Goal: Task Accomplishment & Management: Use online tool/utility

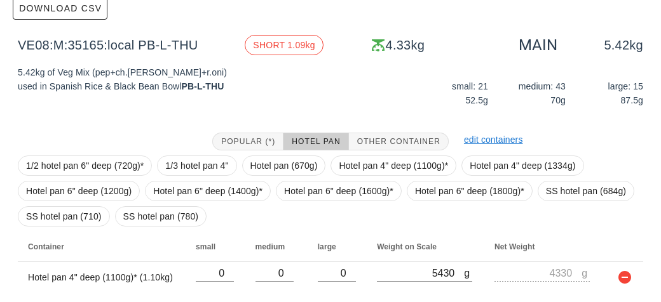
scroll to position [206, 0]
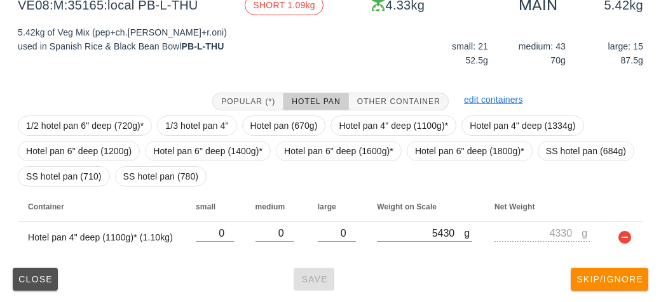
click at [40, 283] on span "Close" at bounding box center [35, 279] width 35 height 10
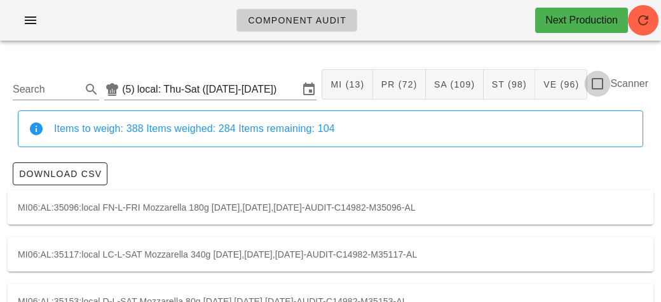
click at [605, 90] on div at bounding box center [597, 84] width 22 height 22
checkbox input "true"
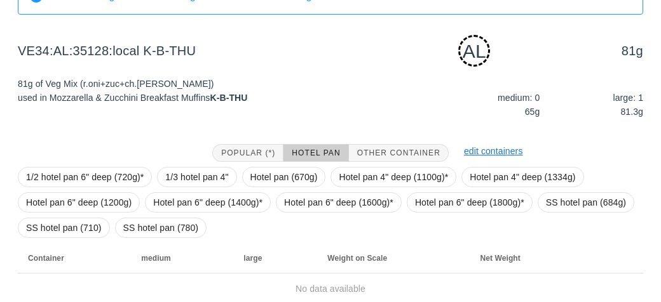
scroll to position [184, 0]
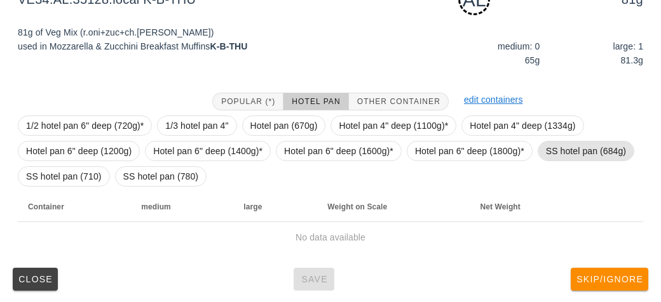
click at [579, 151] on span "SS hotel pan (684g)" at bounding box center [586, 151] width 80 height 19
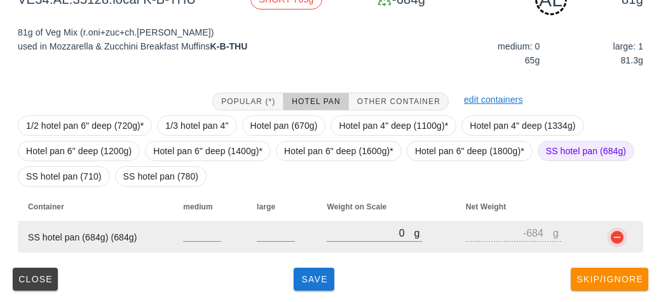
click at [619, 243] on button "button" at bounding box center [616, 237] width 15 height 15
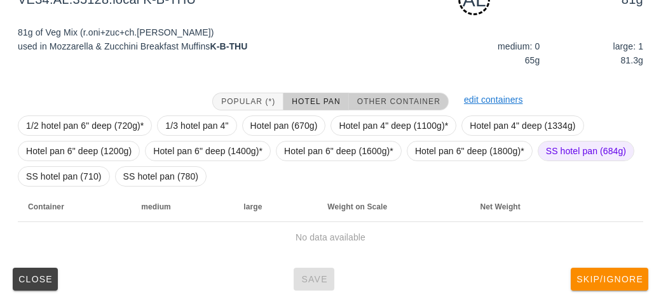
click at [394, 104] on span "Other Container" at bounding box center [398, 101] width 84 height 9
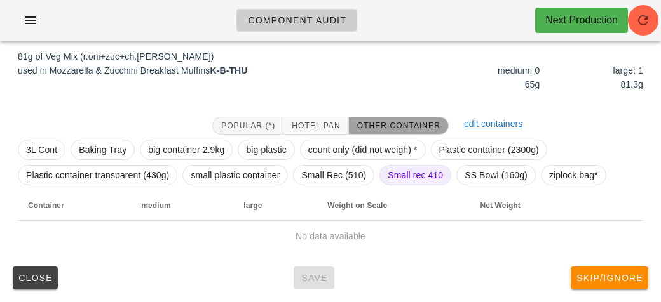
scroll to position [159, 0]
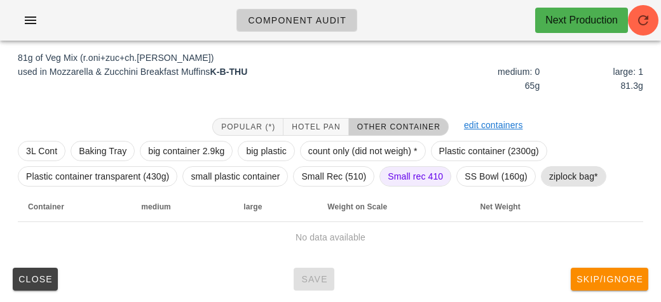
click at [551, 176] on span "ziplock bag*" at bounding box center [573, 176] width 49 height 19
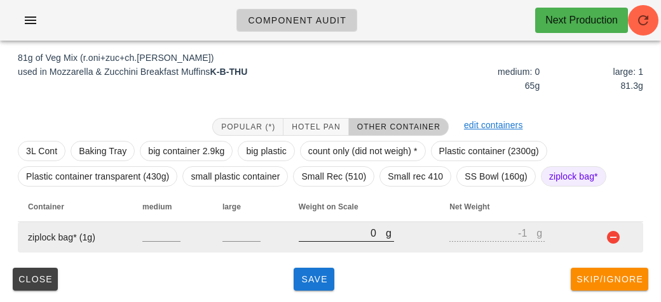
click at [332, 248] on div at bounding box center [346, 248] width 95 height 9
click at [316, 231] on input "0" at bounding box center [342, 233] width 87 height 17
type input "10"
type input "9"
type input "150"
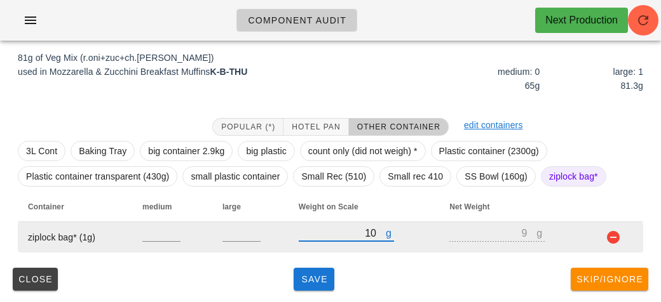
type input "149"
type input "150"
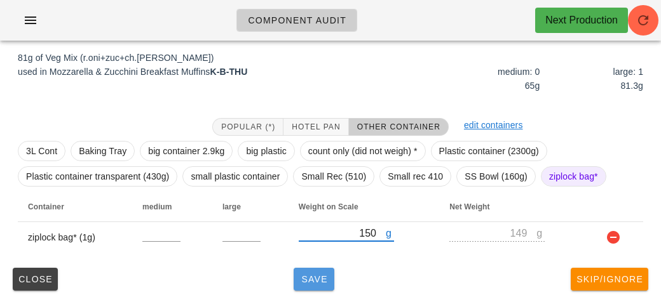
click at [304, 289] on button "Save" at bounding box center [313, 279] width 41 height 23
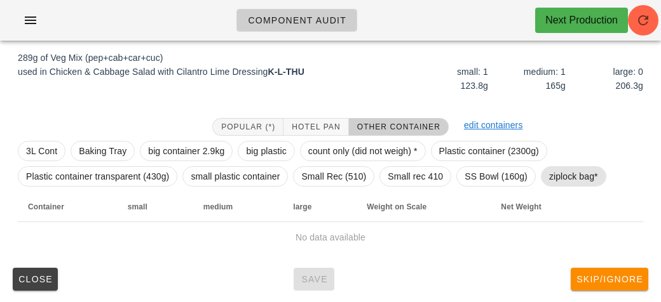
click at [562, 184] on span "ziplock bag*" at bounding box center [573, 176] width 49 height 19
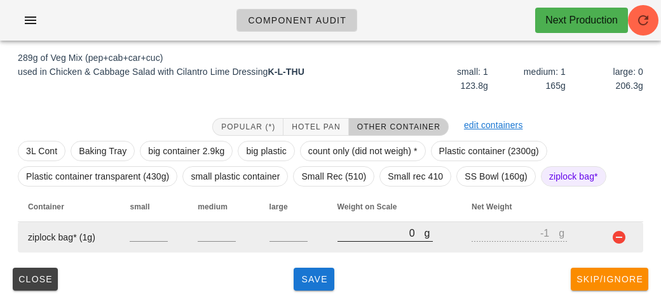
click at [368, 235] on input "0" at bounding box center [380, 233] width 87 height 17
type input "50"
type input "49"
type input "520"
type input "519"
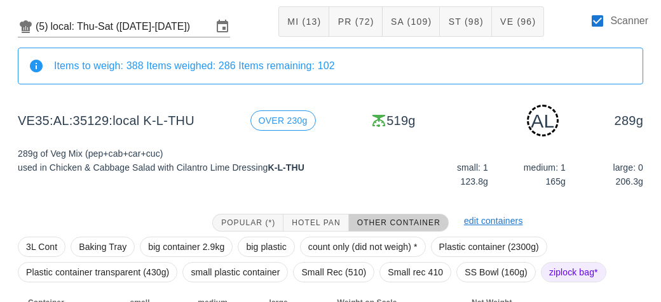
scroll to position [159, 0]
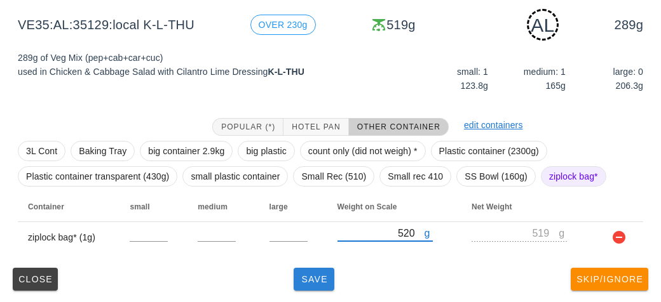
type input "520"
click at [299, 280] on span "Save" at bounding box center [314, 279] width 30 height 10
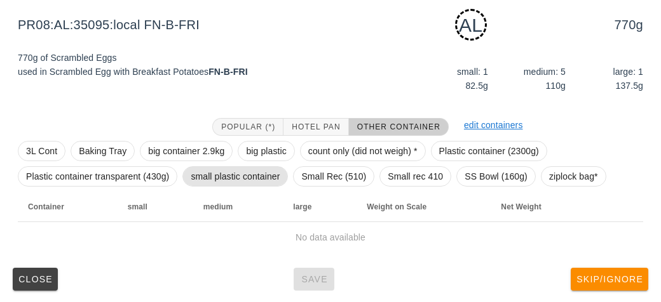
click at [229, 181] on span "small plastic container" at bounding box center [235, 176] width 89 height 19
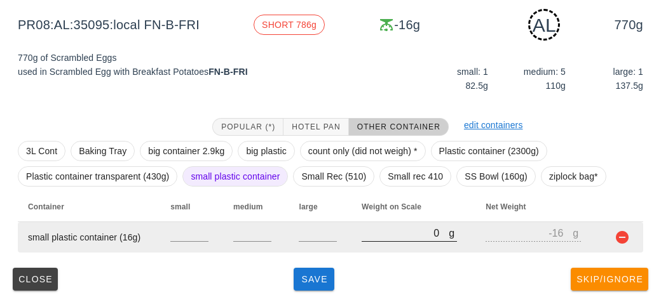
click at [405, 239] on input "0" at bounding box center [404, 233] width 87 height 17
type input "80"
type input "64"
type input "870"
type input "854"
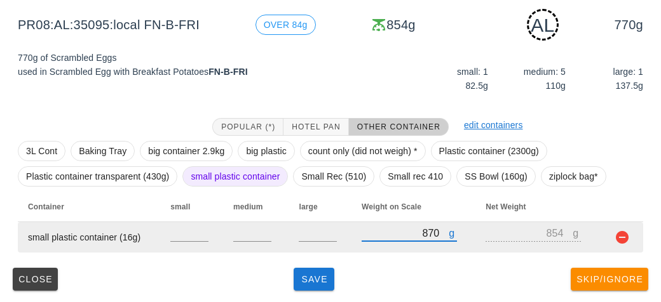
type input "870"
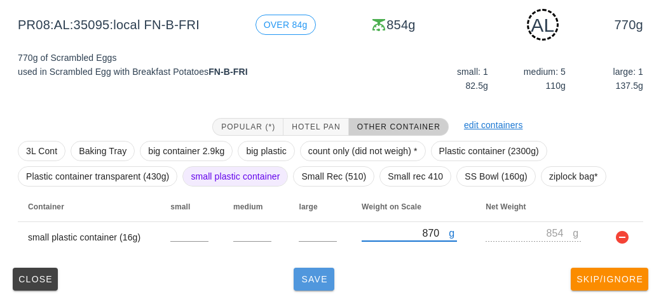
click at [316, 283] on span "Save" at bounding box center [314, 279] width 30 height 10
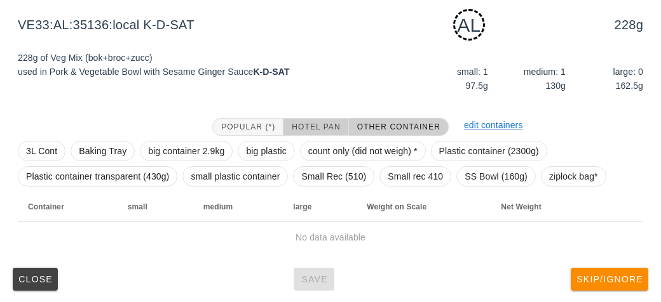
click at [317, 119] on button "Hotel Pan" at bounding box center [315, 127] width 65 height 18
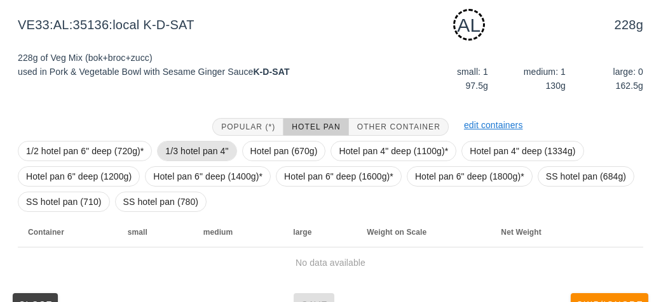
click at [187, 153] on span "1/3 hotel pan 4"" at bounding box center [196, 151] width 63 height 19
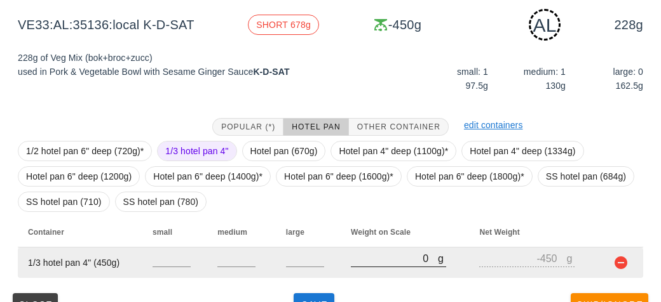
click at [365, 262] on input "0" at bounding box center [394, 258] width 87 height 17
type input "70"
type input "-380"
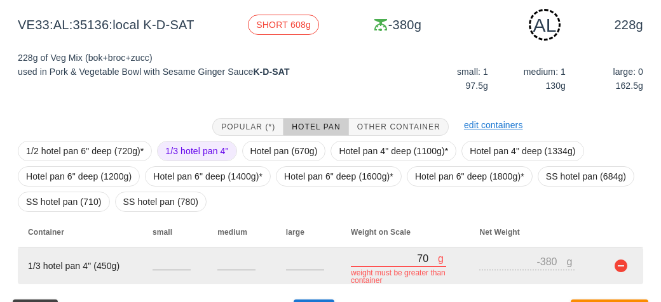
type input "720"
type input "270"
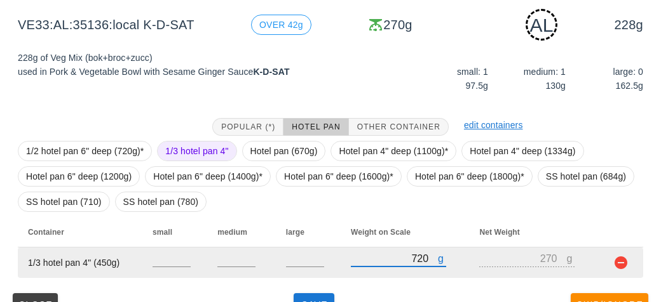
scroll to position [184, 0]
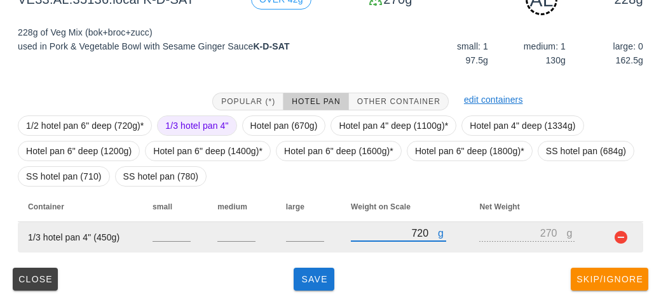
type input "720"
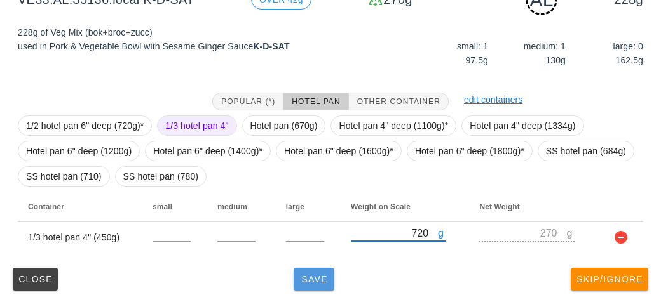
click at [302, 275] on span "Save" at bounding box center [314, 279] width 30 height 10
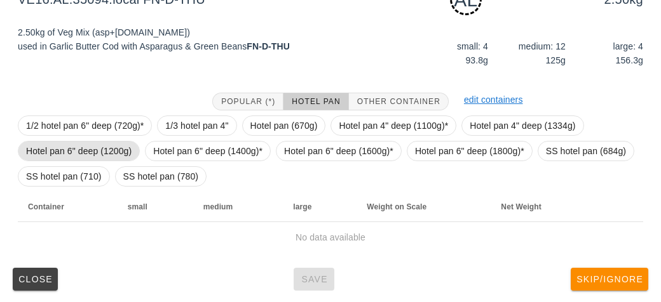
click at [99, 147] on span "Hotel pan 6" deep (1200g)" at bounding box center [78, 151] width 105 height 19
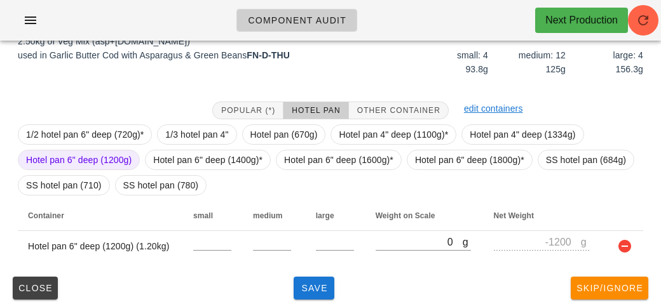
scroll to position [173, 0]
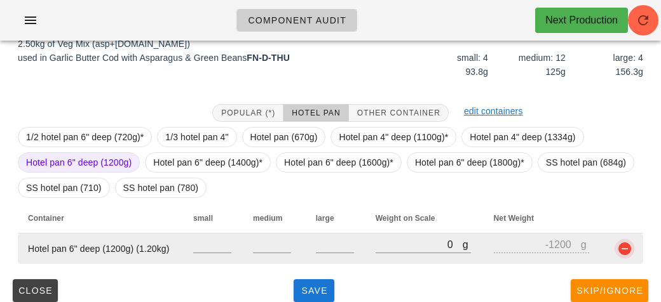
click at [628, 252] on button "button" at bounding box center [624, 248] width 15 height 15
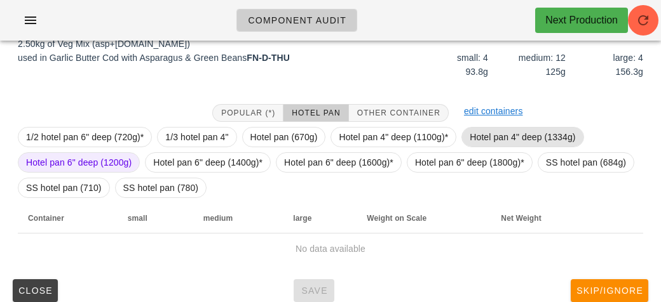
click at [520, 128] on span "Hotel pan 4" deep (1334g)" at bounding box center [521, 137] width 105 height 19
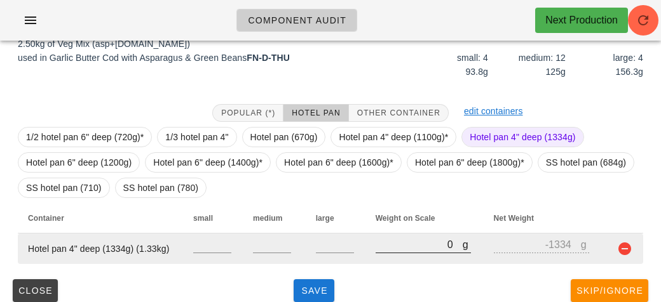
click at [433, 243] on input "0" at bounding box center [418, 244] width 87 height 17
type input "30"
type input "-1304"
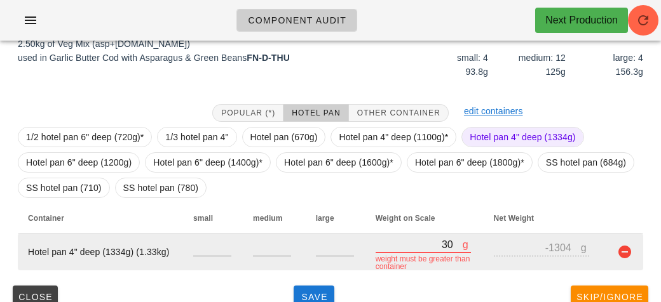
type input "390"
type input "-944"
type input "3910"
type input "2576"
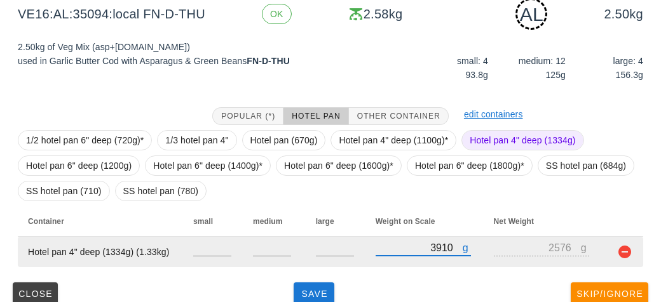
scroll to position [184, 0]
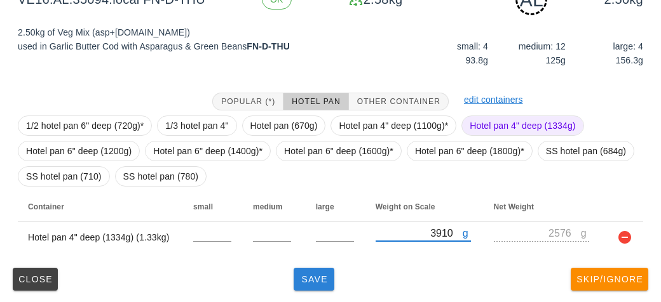
type input "3910"
click at [312, 288] on button "Save" at bounding box center [313, 279] width 41 height 23
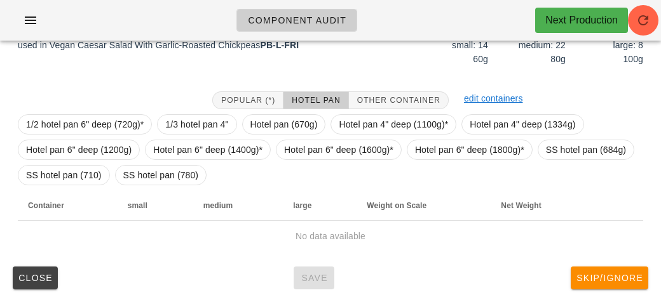
scroll to position [173, 0]
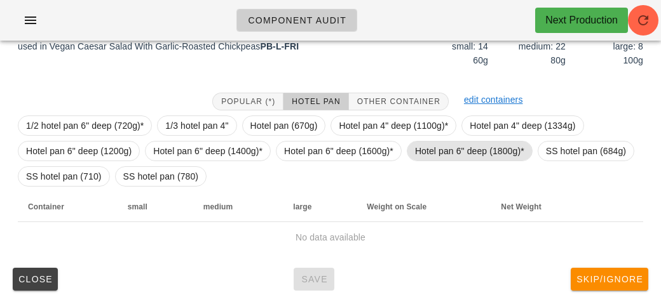
click at [450, 152] on span "Hotel pan 6" deep (1800g)*" at bounding box center [469, 151] width 109 height 19
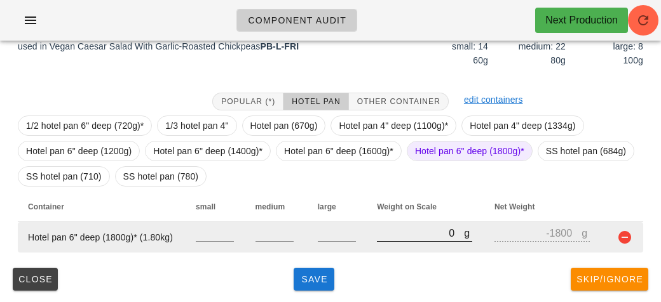
click at [400, 236] on input "0" at bounding box center [420, 233] width 87 height 17
type input "50"
type input "-1750"
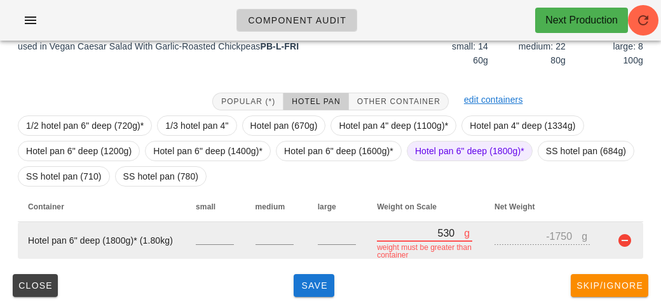
type input "5320"
type input "3520"
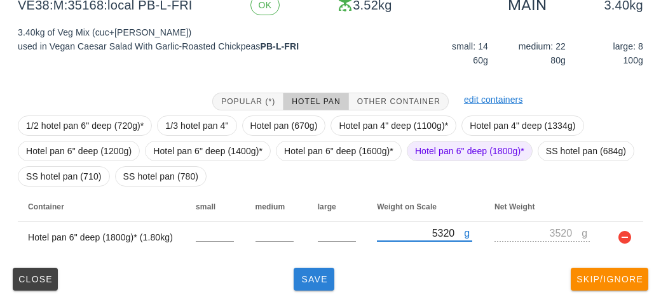
type input "5320"
click at [311, 288] on button "Save" at bounding box center [313, 279] width 41 height 23
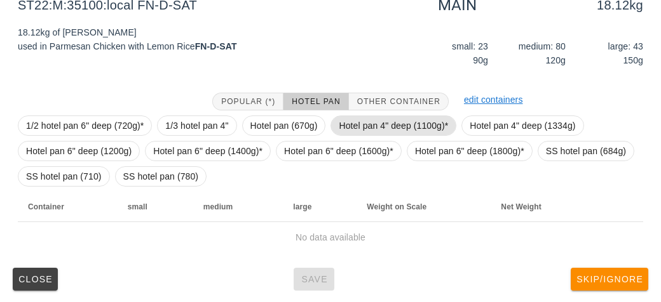
click at [373, 130] on span "Hotel pan 4" deep (1100g)*" at bounding box center [393, 125] width 109 height 19
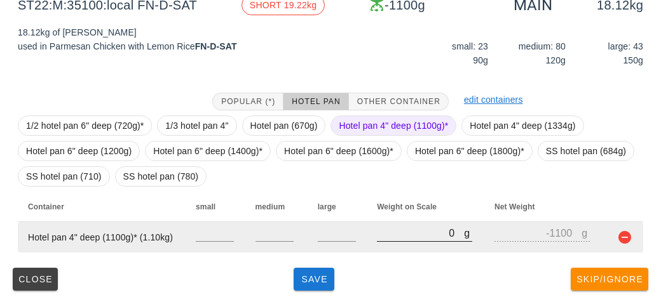
click at [407, 230] on input "0" at bounding box center [420, 233] width 87 height 17
type input "10"
type input "-1090"
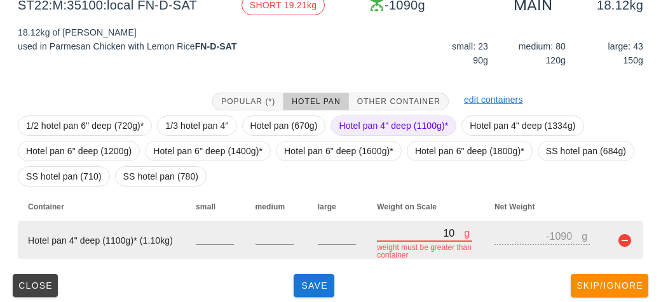
type input "100"
type input "-1000"
type input "1090"
type input "-10"
type input "10910"
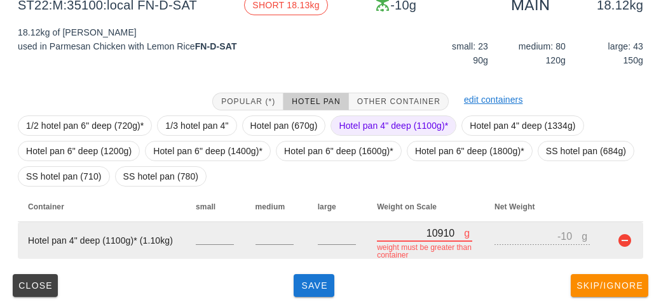
type input "9810"
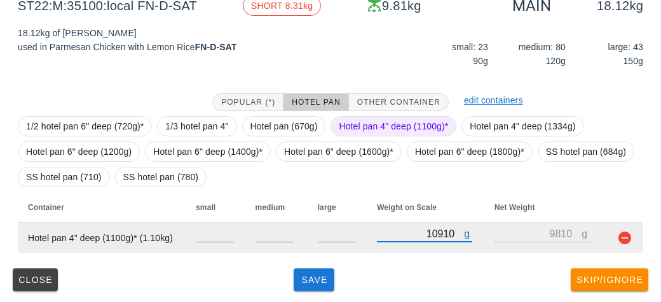
scroll to position [173, 0]
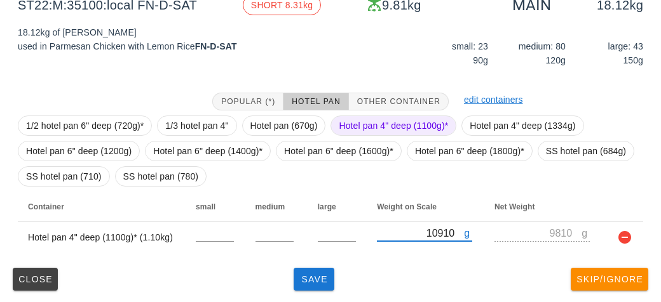
type input "10910"
click at [356, 124] on span "Hotel pan 4" deep (1100g)*" at bounding box center [393, 125] width 109 height 19
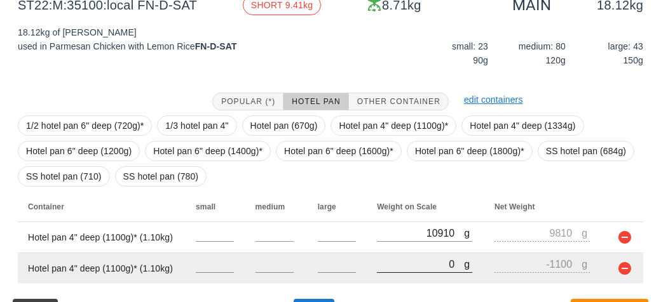
click at [393, 264] on input "0" at bounding box center [420, 264] width 87 height 17
type input "10"
type input "-1090"
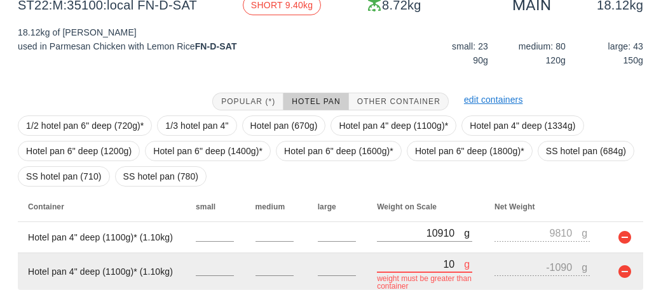
type input "100"
type input "-1000"
type input "10540"
type input "9440"
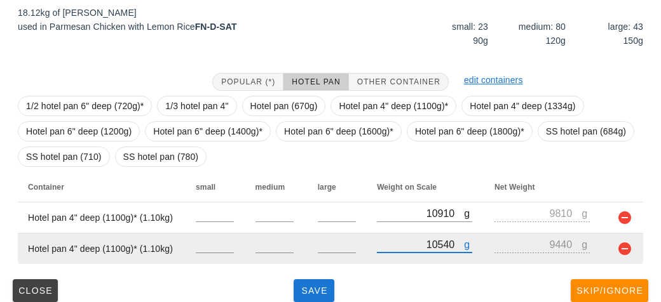
scroll to position [204, 0]
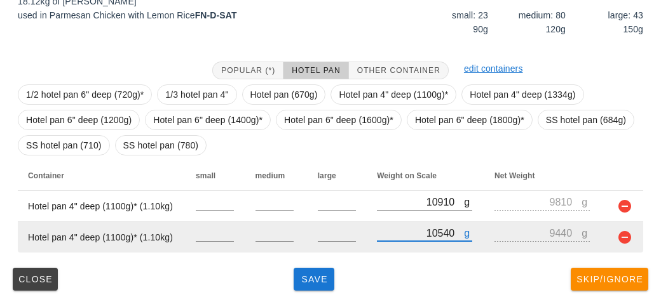
type input "10540"
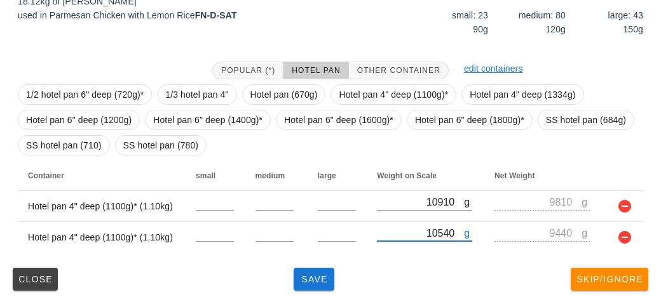
click at [285, 284] on div "Close Save Skip/Ignore" at bounding box center [330, 279] width 645 height 33
click at [306, 288] on button "Save" at bounding box center [313, 279] width 41 height 23
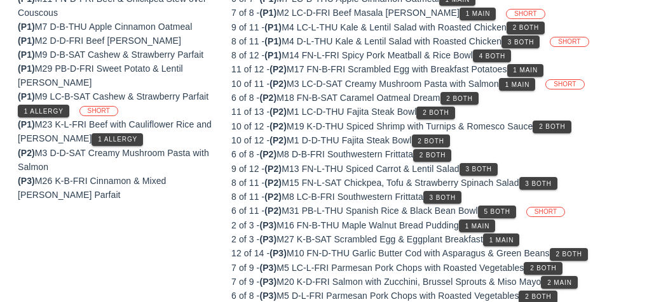
scroll to position [173, 0]
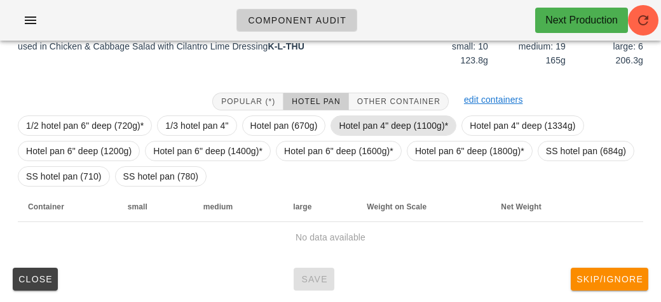
click at [354, 116] on span "Hotel pan 4" deep (1100g)*" at bounding box center [393, 125] width 109 height 19
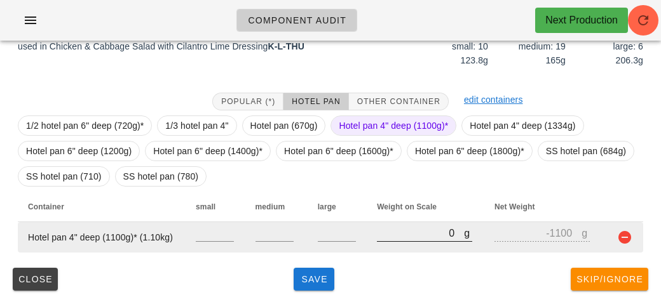
click at [412, 229] on input "0" at bounding box center [420, 233] width 87 height 17
type input "60"
type input "-1040"
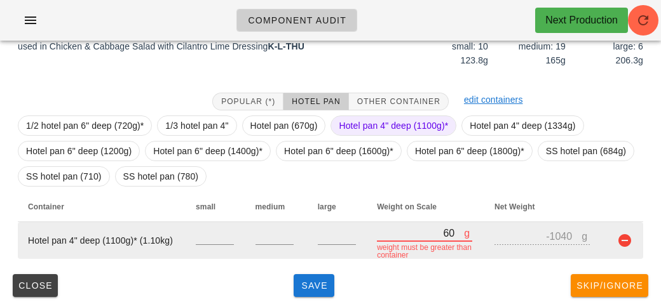
type input "680"
type input "-420"
type input "6850"
type input "5750"
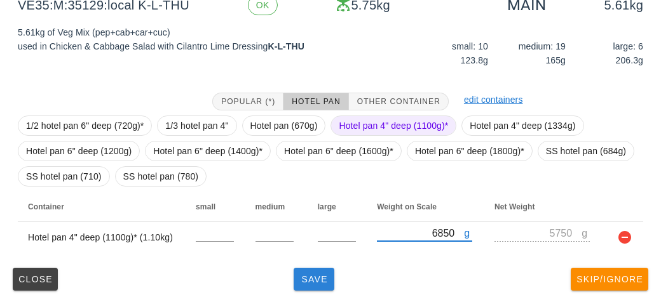
type input "6850"
click at [306, 281] on span "Save" at bounding box center [314, 279] width 30 height 10
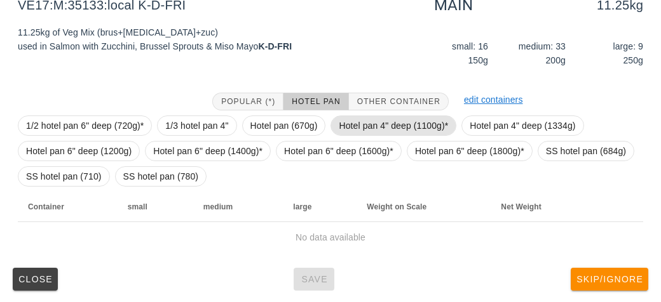
click at [360, 129] on span "Hotel pan 4" deep (1100g)*" at bounding box center [393, 125] width 109 height 19
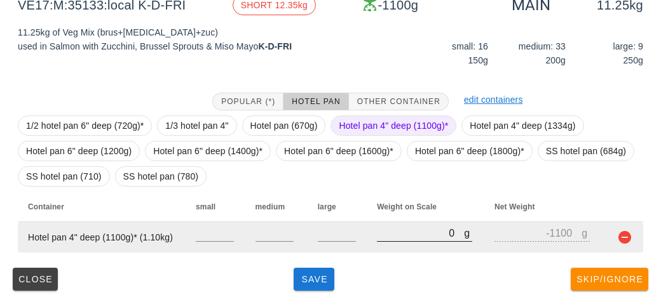
click at [395, 239] on input "0" at bounding box center [420, 233] width 87 height 17
type input "80"
type input "-1020"
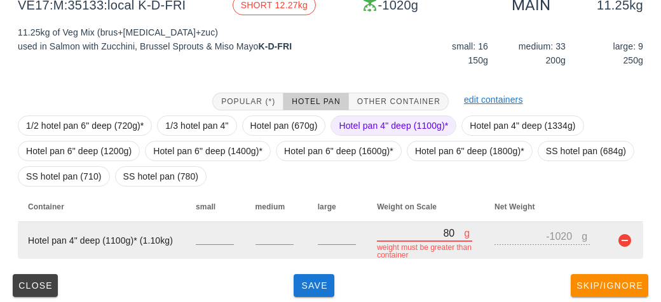
type input "890"
type input "-210"
type input "8970"
type input "7870"
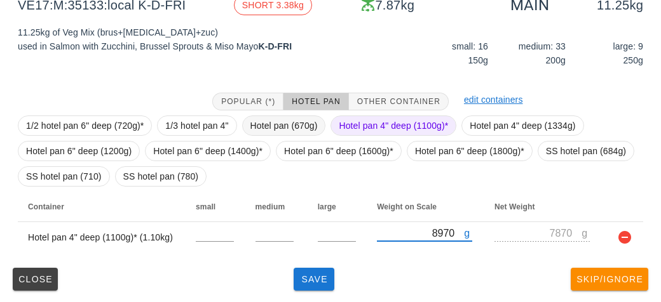
type input "8970"
click at [285, 127] on span "Hotel pan (670g)" at bounding box center [283, 125] width 67 height 19
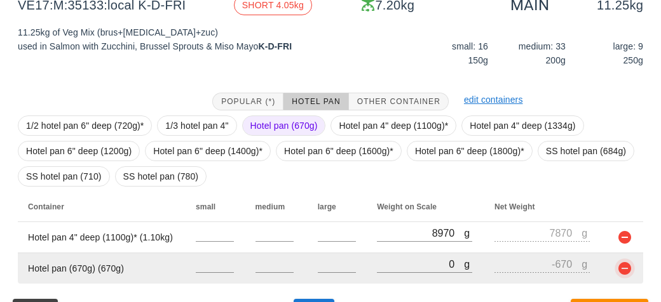
click at [619, 274] on button "button" at bounding box center [624, 268] width 15 height 15
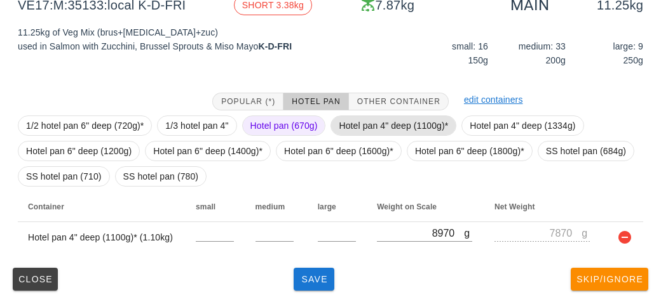
click at [370, 120] on span "Hotel pan 4" deep (1100g)*" at bounding box center [393, 125] width 109 height 19
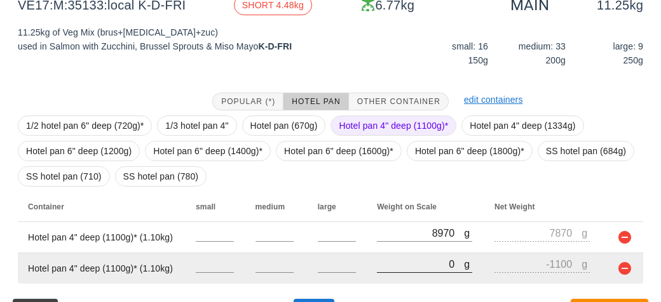
click at [414, 269] on input "0" at bounding box center [420, 264] width 87 height 17
type input "50"
type input "-1050"
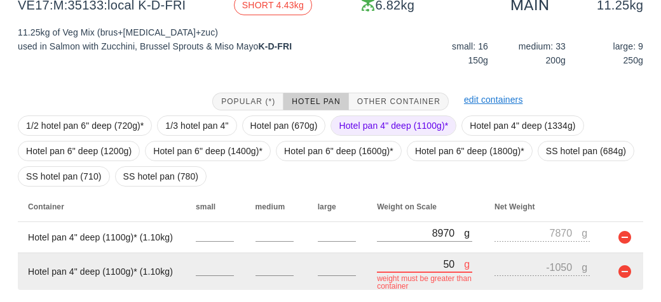
type input "520"
type input "-580"
type input "5230"
type input "4130"
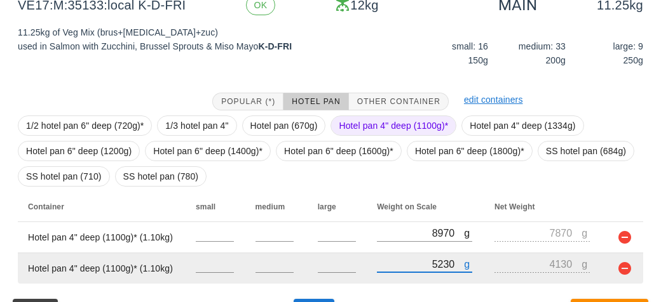
scroll to position [204, 0]
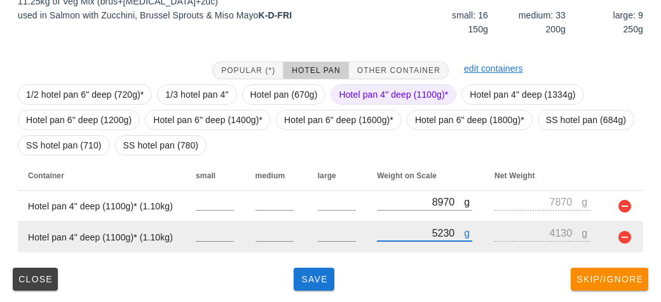
type input "5230"
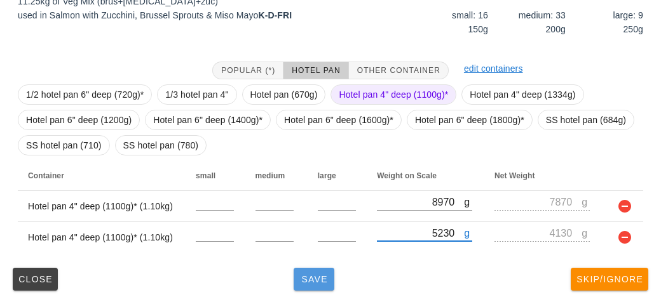
click at [307, 287] on button "Save" at bounding box center [313, 279] width 41 height 23
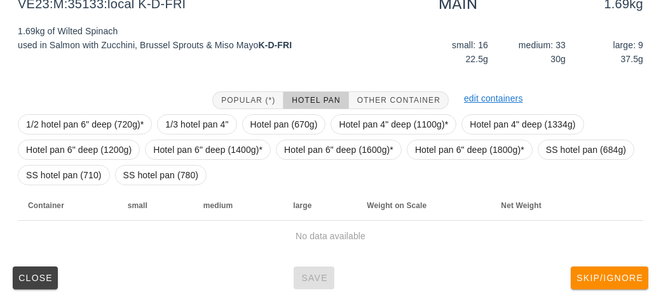
scroll to position [173, 0]
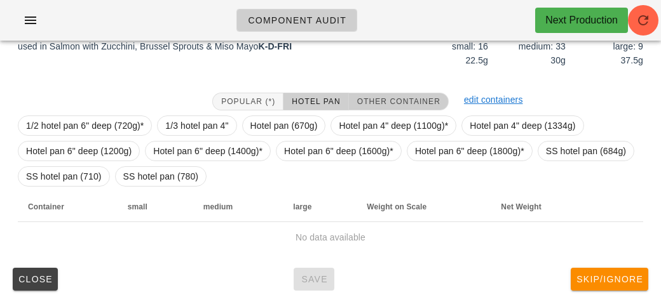
click at [381, 99] on span "Other Container" at bounding box center [398, 101] width 84 height 9
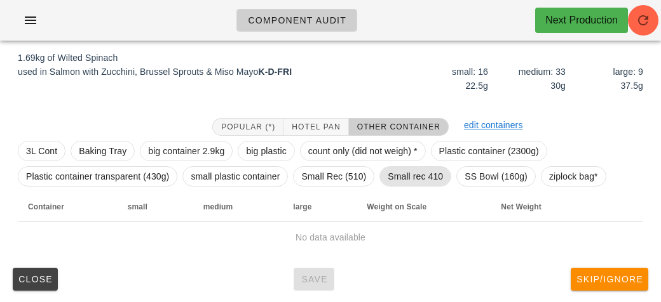
click at [415, 182] on span "Small rec 410" at bounding box center [414, 176] width 55 height 19
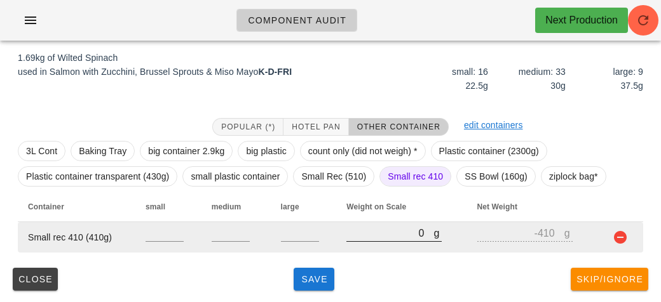
click at [383, 237] on input "0" at bounding box center [389, 233] width 87 height 17
type input "10"
type input "-400"
type input "150"
type input "-260"
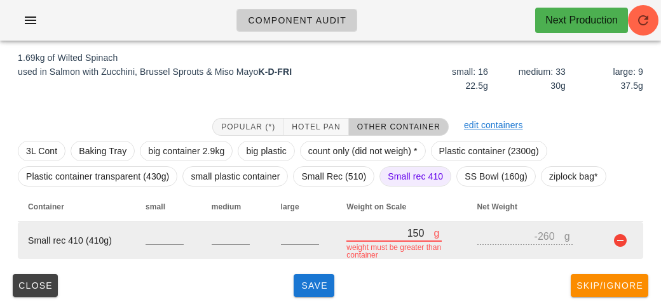
type input "1510"
type input "1100"
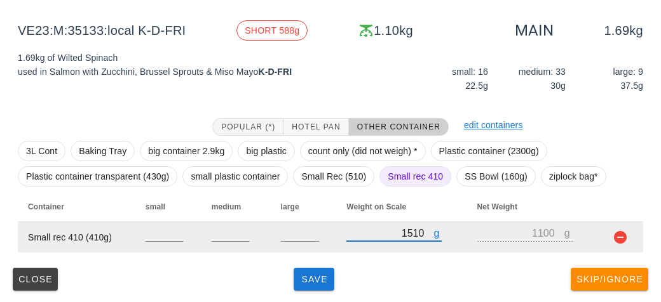
type input "1510"
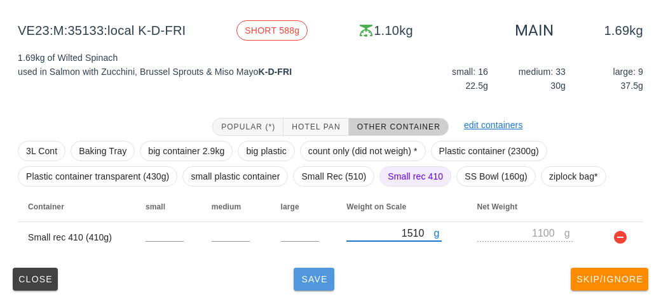
click at [302, 279] on span "Save" at bounding box center [314, 279] width 30 height 10
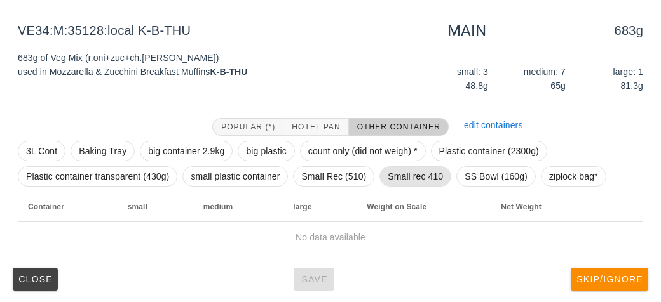
click at [415, 178] on span "Small rec 410" at bounding box center [414, 176] width 55 height 19
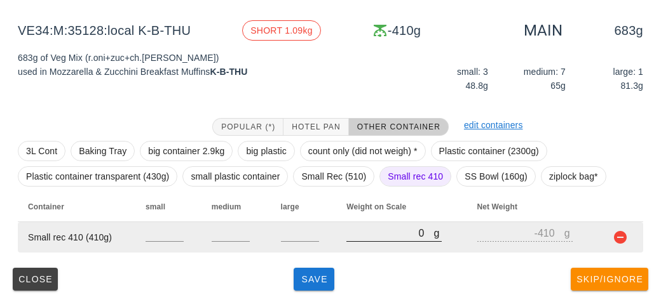
click at [361, 239] on input "0" at bounding box center [389, 233] width 87 height 17
type input "10"
type input "-400"
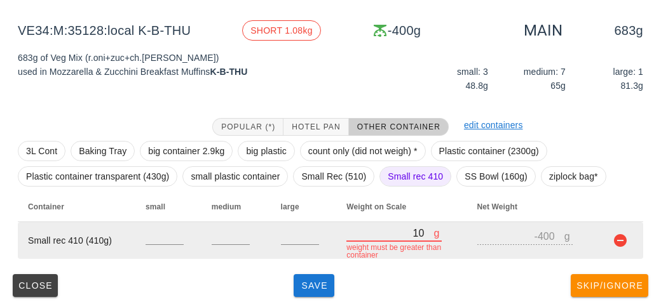
type input "110"
type input "-300"
type input "1150"
type input "740"
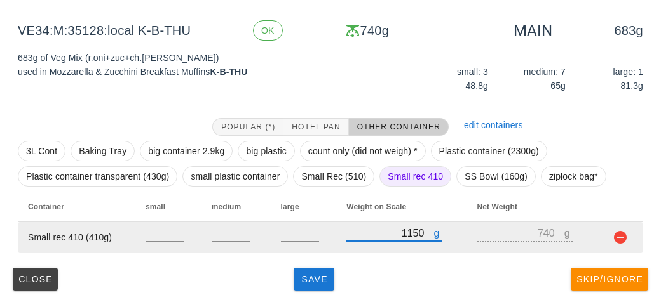
type input "1150"
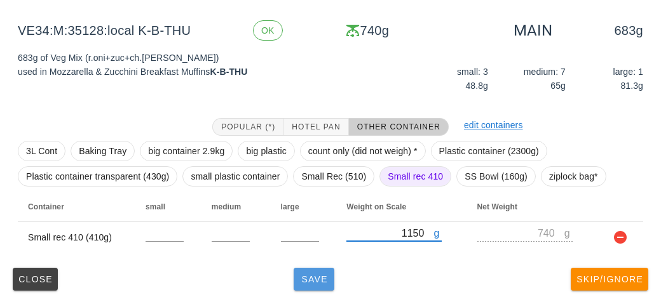
click at [306, 283] on span "Save" at bounding box center [314, 279] width 30 height 10
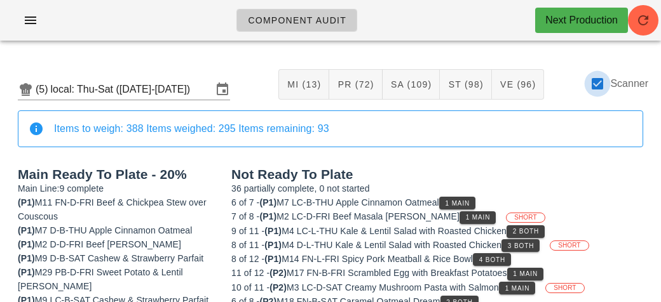
click at [603, 90] on div at bounding box center [597, 84] width 22 height 22
checkbox input "false"
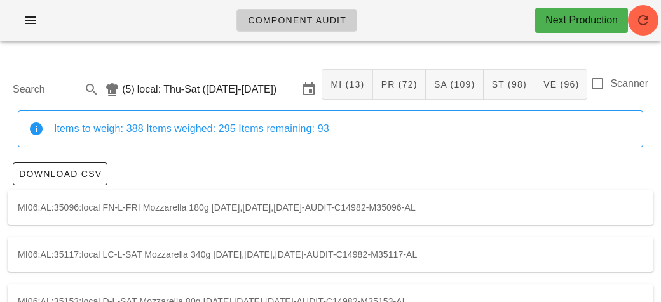
click at [44, 89] on input "Search" at bounding box center [46, 89] width 66 height 20
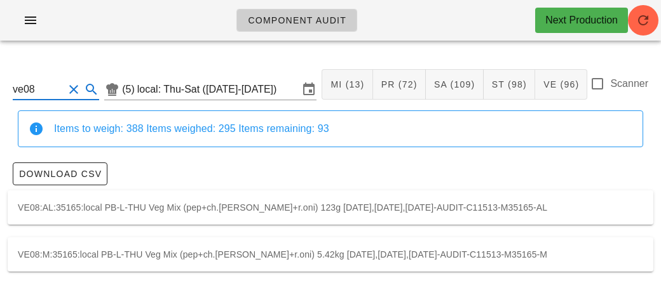
click at [290, 251] on div "VE08:M:35165:local PB-L-THU Veg Mix (pep+ch.[PERSON_NAME]+r.oni) 5.42kg [DATE],…" at bounding box center [330, 255] width 645 height 34
type input "VE08:M:35165:local"
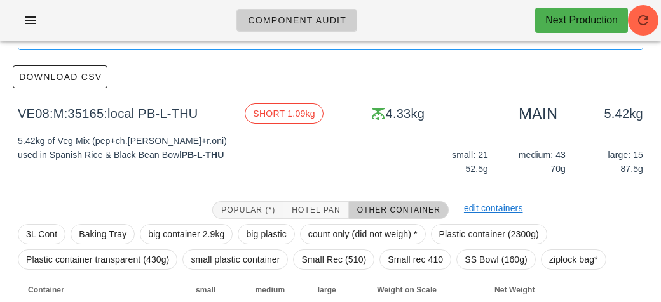
scroll to position [180, 0]
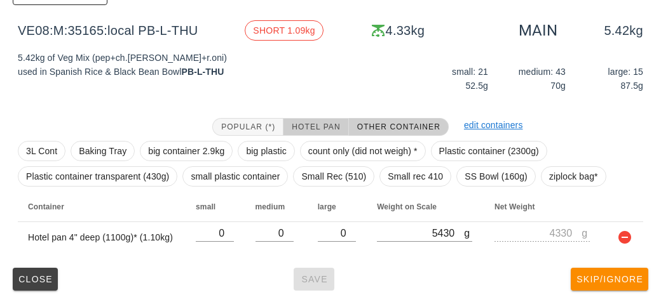
click at [312, 125] on span "Hotel Pan" at bounding box center [315, 127] width 49 height 9
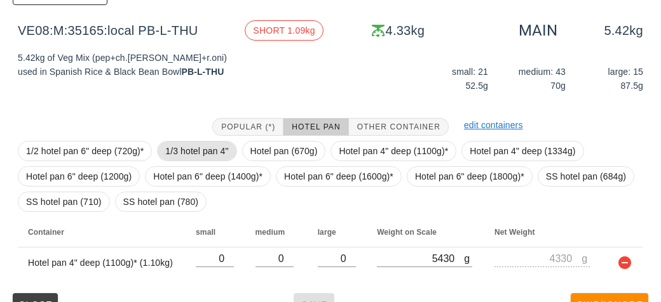
click at [194, 151] on span "1/3 hotel pan 4"" at bounding box center [196, 151] width 63 height 19
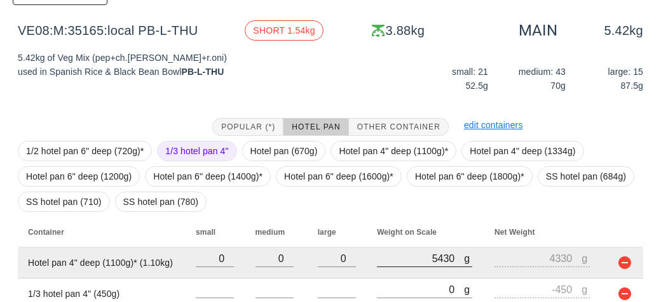
click at [411, 275] on div at bounding box center [424, 273] width 95 height 9
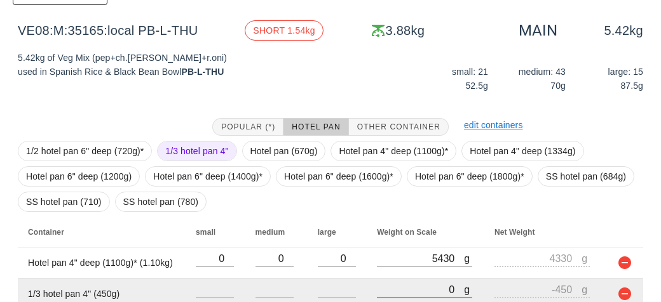
click at [401, 288] on input "0" at bounding box center [420, 289] width 87 height 17
type input "10"
type input "-440"
type input "180"
type input "-270"
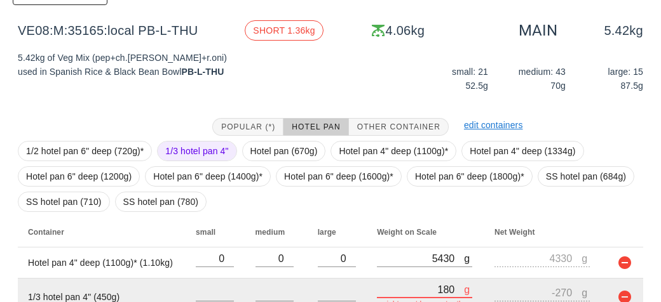
type input "1860"
type input "1410"
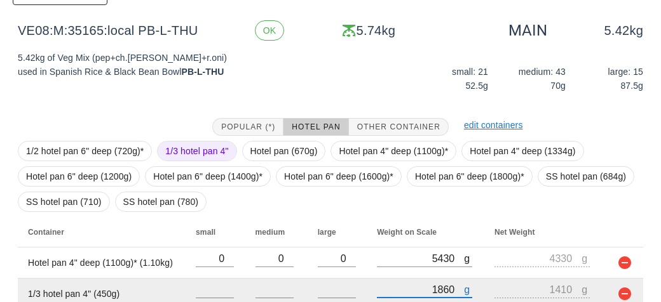
scroll to position [237, 0]
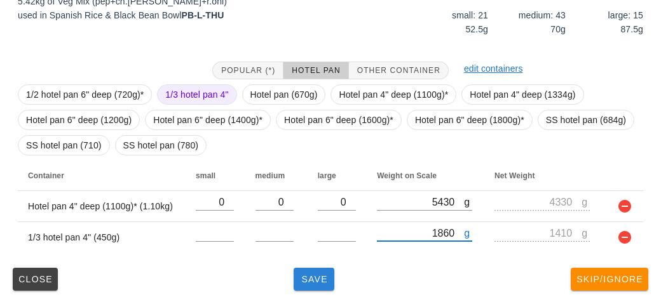
type input "1860"
click at [304, 285] on button "Save" at bounding box center [313, 279] width 41 height 23
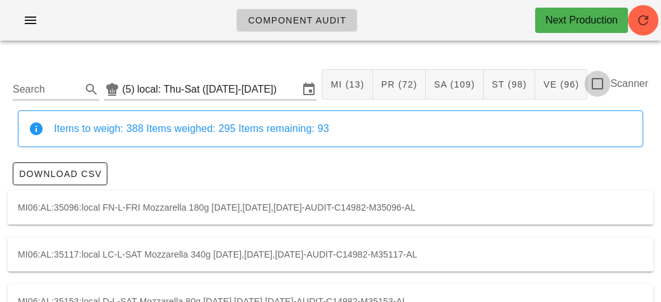
click at [606, 89] on div at bounding box center [597, 84] width 22 height 22
checkbox input "true"
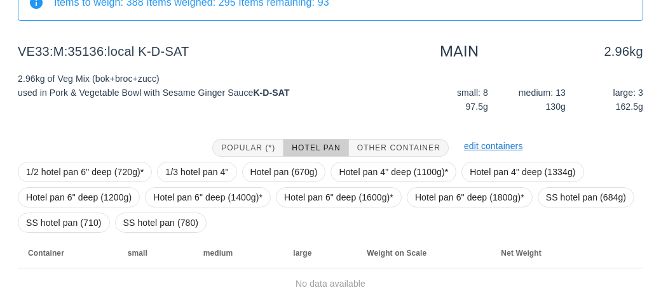
scroll to position [173, 0]
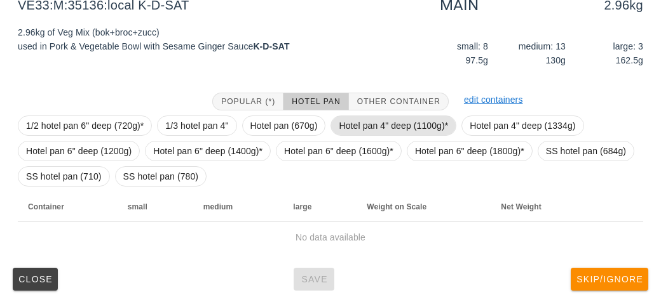
click at [369, 128] on span "Hotel pan 4" deep (1100g)*" at bounding box center [393, 125] width 109 height 19
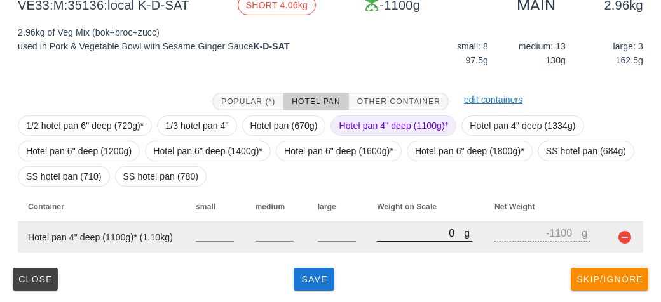
click at [403, 233] on input "0" at bounding box center [420, 233] width 87 height 17
type input "30"
type input "-1070"
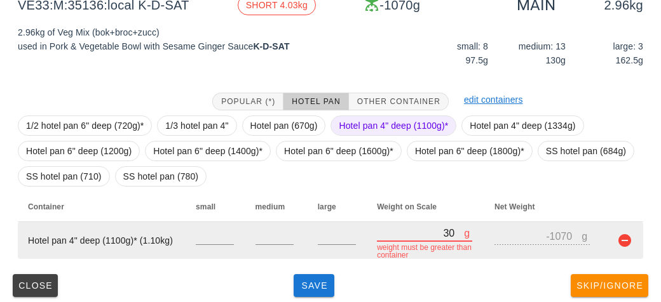
type input "390"
type input "-710"
type input "3940"
type input "2840"
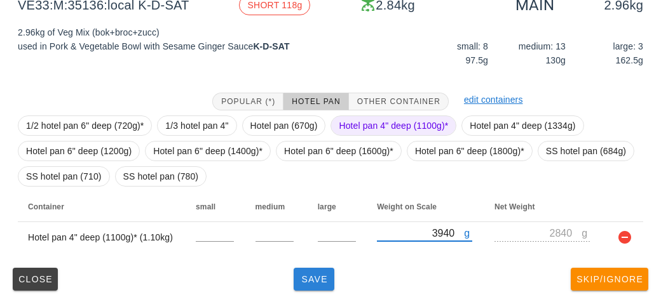
type input "3940"
click at [306, 287] on button "Save" at bounding box center [313, 279] width 41 height 23
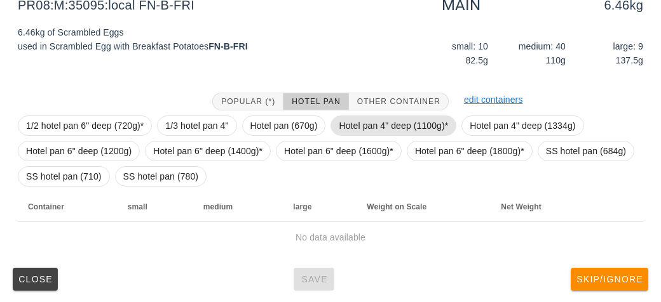
click at [372, 124] on span "Hotel pan 4" deep (1100g)*" at bounding box center [393, 125] width 109 height 19
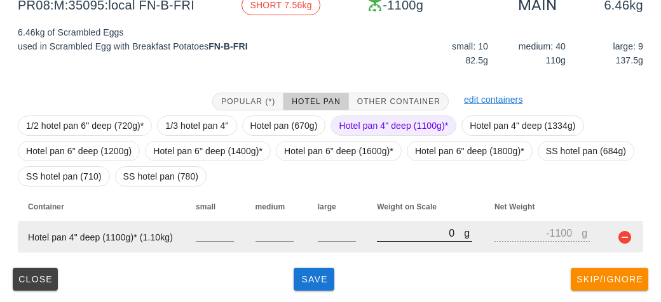
click at [416, 232] on input "0" at bounding box center [420, 233] width 87 height 17
type input "70"
type input "-1030"
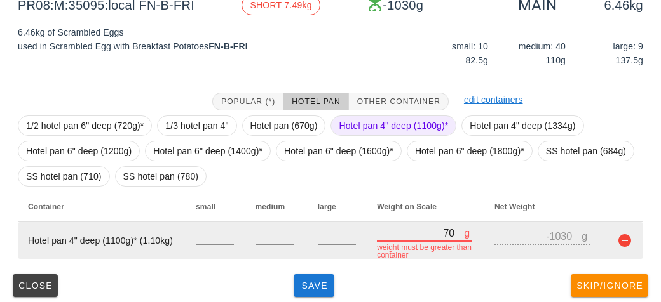
type input "790"
type input "-310"
type input "7940"
type input "6840"
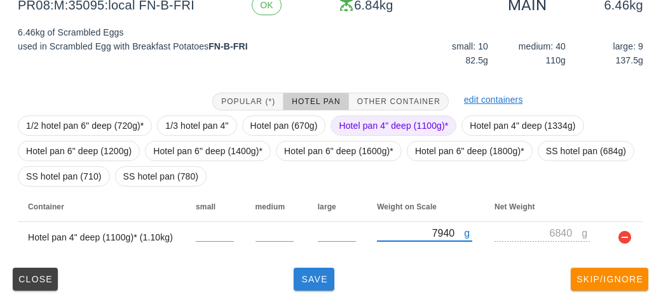
type input "7940"
click at [304, 282] on span "Save" at bounding box center [314, 279] width 30 height 10
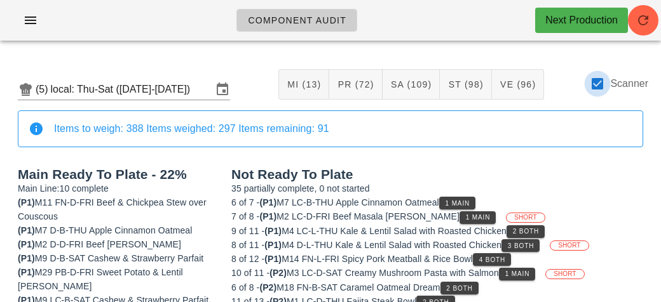
click at [607, 81] on div at bounding box center [597, 84] width 22 height 22
checkbox input "false"
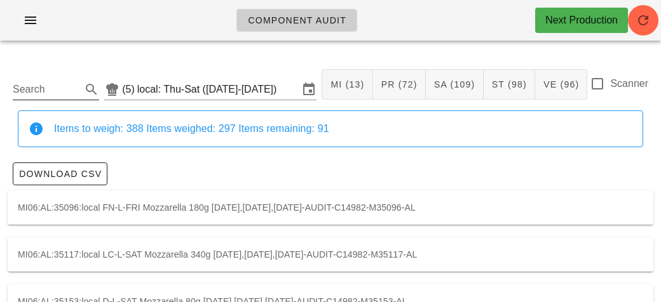
click at [48, 86] on input "Search" at bounding box center [46, 89] width 66 height 20
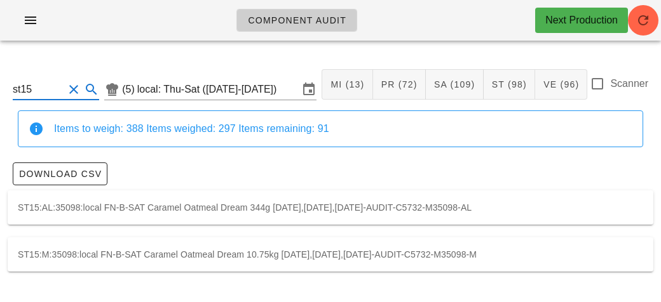
click at [170, 247] on div "ST15:M:35098:local FN-B-SAT Caramel Oatmeal Dream 10.75kg [DATE],[DATE],[DATE]-…" at bounding box center [330, 255] width 645 height 34
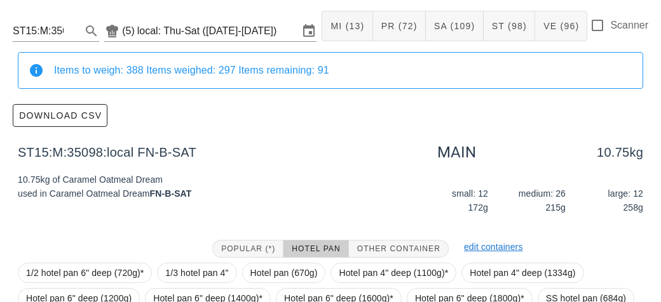
scroll to position [206, 0]
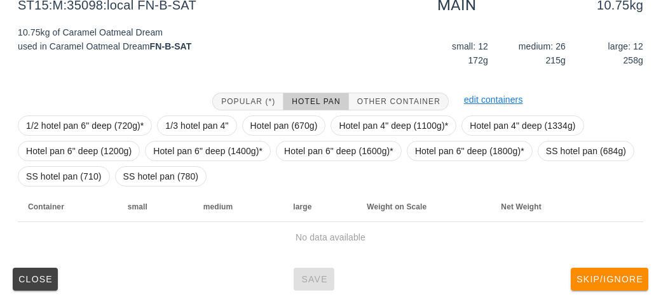
type input "st15"
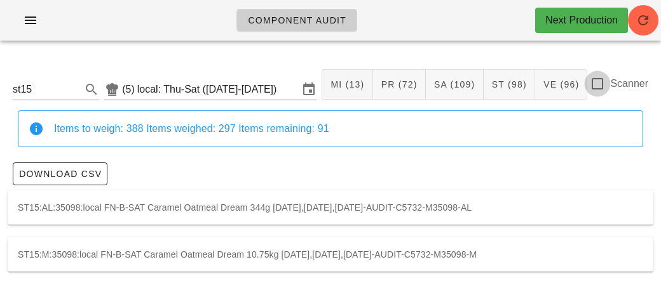
click at [601, 83] on div at bounding box center [597, 84] width 22 height 22
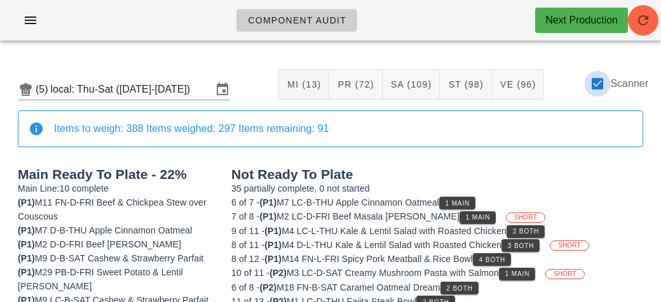
click at [591, 90] on div at bounding box center [597, 84] width 22 height 22
checkbox input "false"
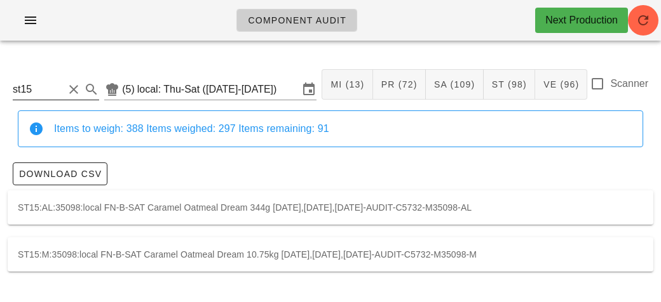
click at [52, 95] on input "st15" at bounding box center [38, 89] width 51 height 20
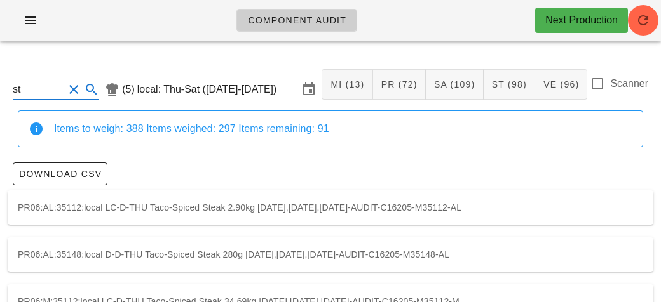
type input "s"
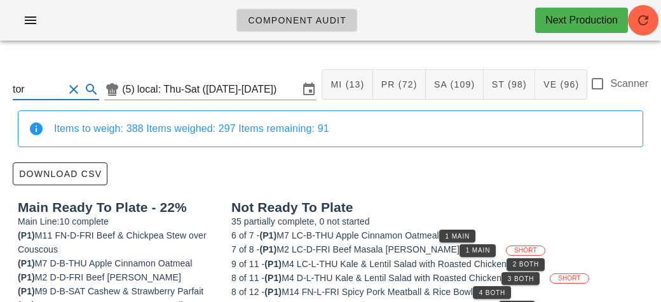
click at [43, 83] on input "tor" at bounding box center [38, 89] width 51 height 20
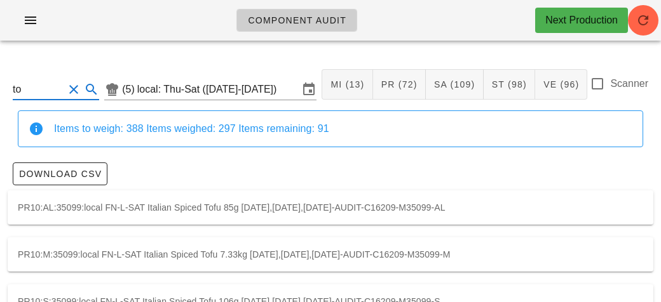
type input "t"
type input "c"
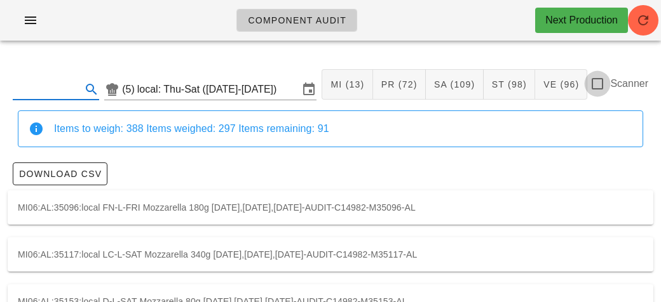
click at [597, 86] on div at bounding box center [597, 84] width 22 height 22
checkbox input "true"
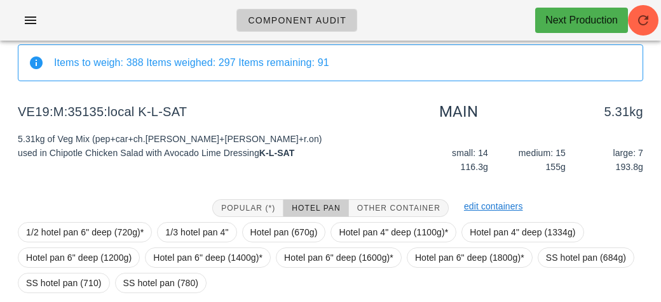
scroll to position [173, 0]
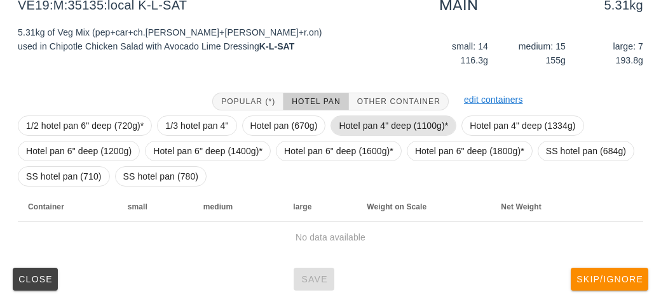
click at [358, 133] on span "Hotel pan 4" deep (1100g)*" at bounding box center [393, 125] width 109 height 19
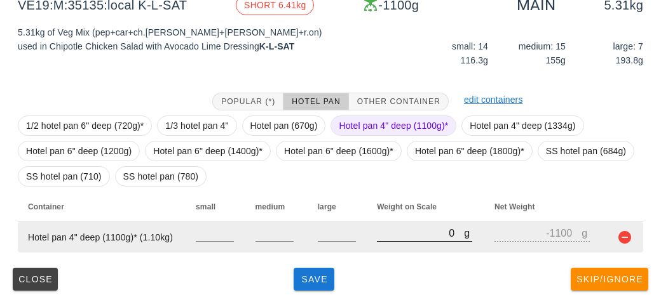
click at [405, 239] on input "0" at bounding box center [420, 233] width 87 height 17
type input "60"
type input "-1040"
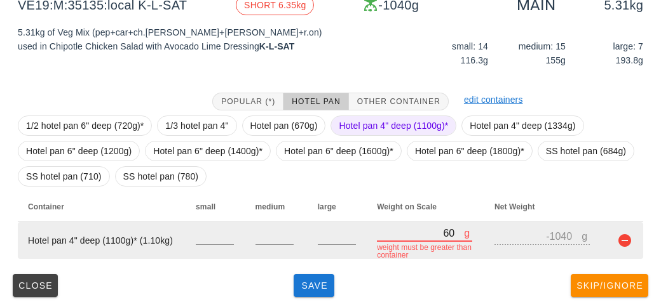
type input "690"
type input "-410"
type input "6900"
type input "5800"
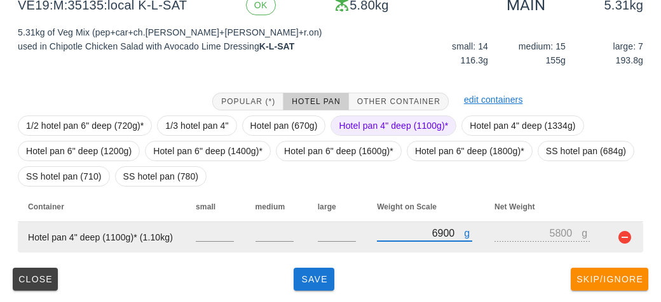
type input "6900"
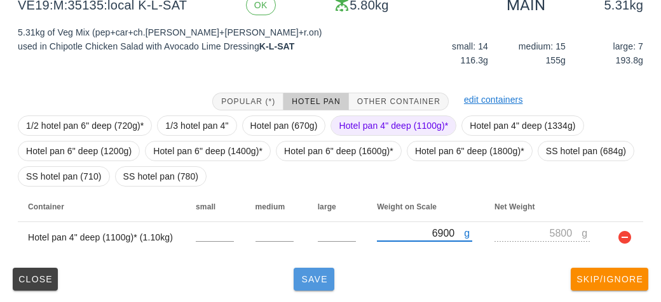
click at [309, 283] on span "Save" at bounding box center [314, 279] width 30 height 10
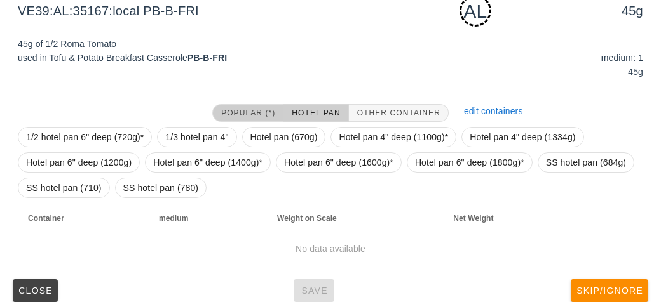
click at [245, 111] on span "Popular (*)" at bounding box center [247, 113] width 55 height 9
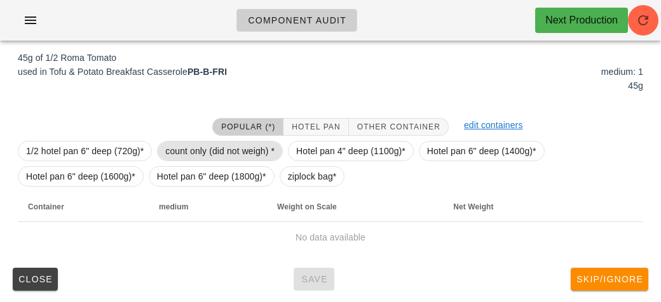
click at [246, 151] on span "count only (did not weigh) *" at bounding box center [219, 151] width 109 height 19
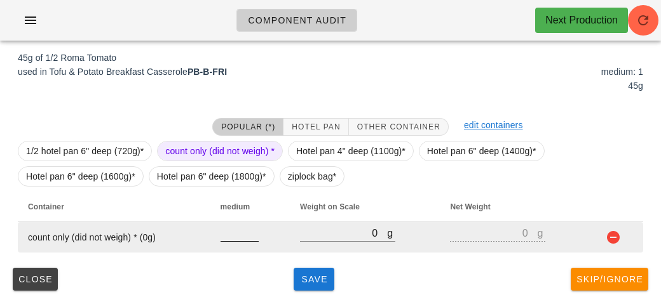
click at [242, 239] on input "number" at bounding box center [239, 233] width 38 height 17
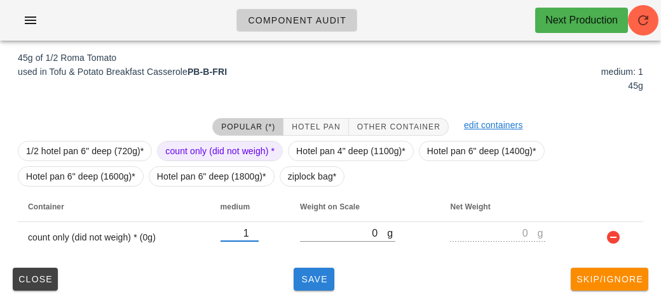
type input "1"
click at [309, 274] on span "Save" at bounding box center [314, 279] width 30 height 10
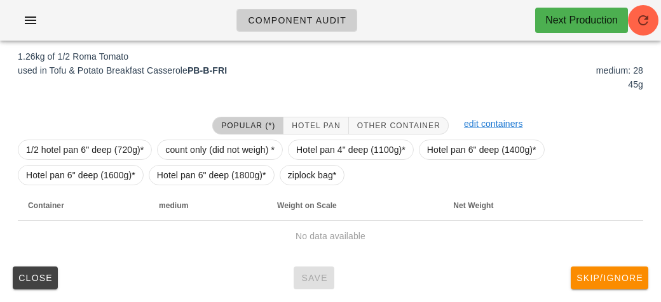
scroll to position [147, 0]
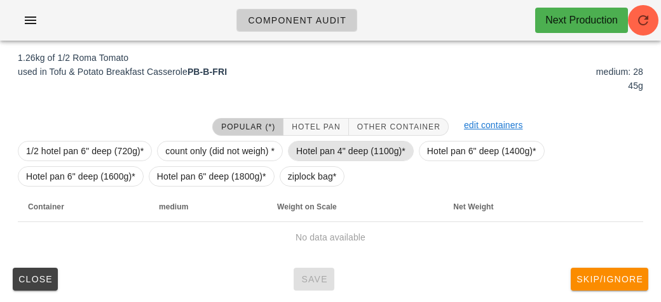
click at [332, 158] on span "Hotel pan 4" deep (1100g)*" at bounding box center [350, 151] width 109 height 19
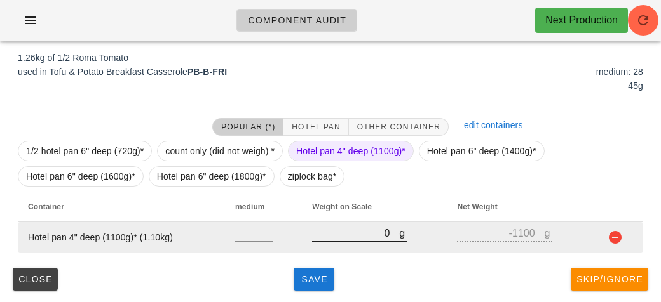
click at [363, 227] on input "0" at bounding box center [355, 233] width 87 height 17
click at [619, 241] on button "button" at bounding box center [614, 237] width 15 height 15
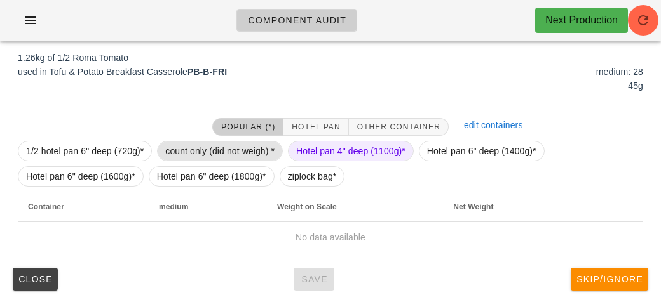
click at [230, 145] on span "count only (did not weigh) *" at bounding box center [219, 151] width 109 height 19
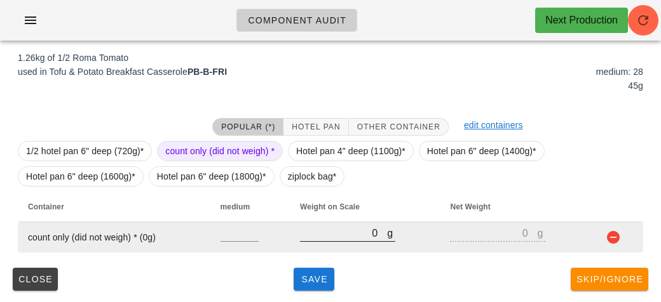
click at [334, 232] on input "0" at bounding box center [343, 233] width 87 height 17
type input "20"
type input "280"
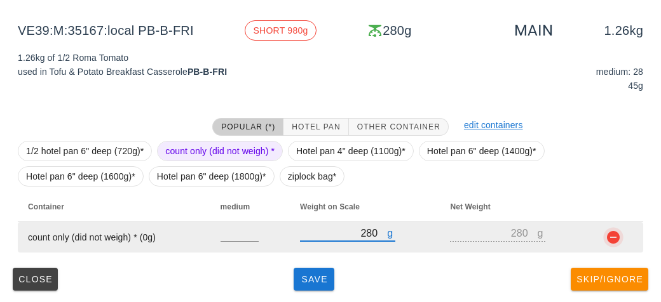
click at [610, 243] on button "button" at bounding box center [612, 237] width 15 height 15
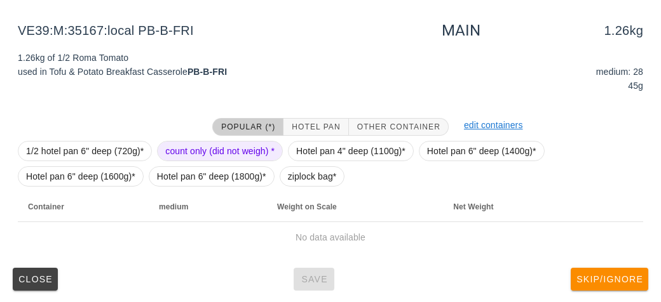
click at [215, 154] on span "count only (did not weigh) *" at bounding box center [219, 151] width 109 height 19
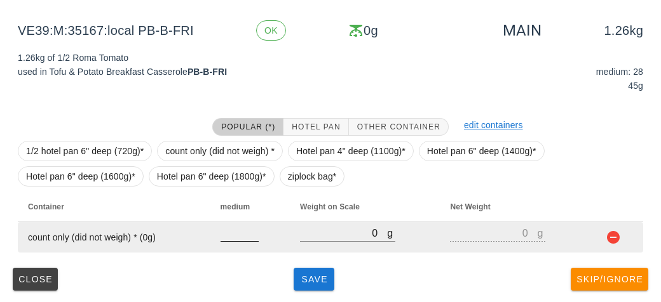
click at [236, 237] on input "number" at bounding box center [239, 233] width 38 height 17
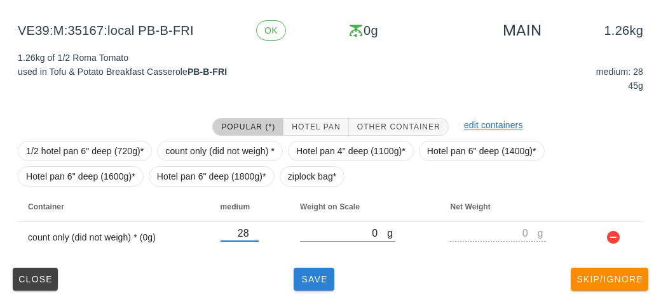
type input "28"
click at [304, 288] on button "Save" at bounding box center [313, 279] width 41 height 23
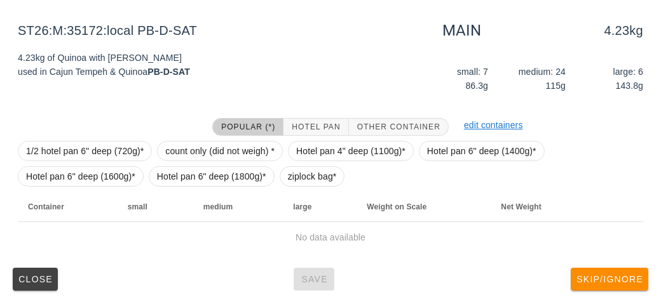
click at [364, 247] on td "No data available" at bounding box center [330, 237] width 625 height 30
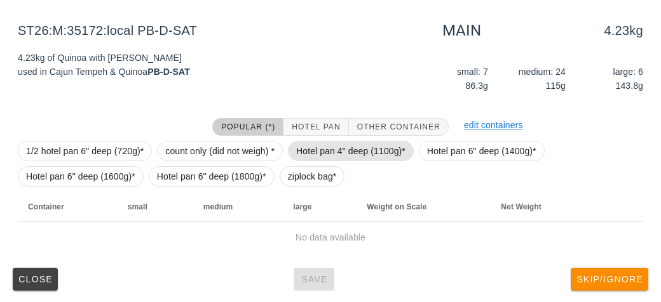
click at [354, 151] on span "Hotel pan 4" deep (1100g)*" at bounding box center [350, 151] width 109 height 19
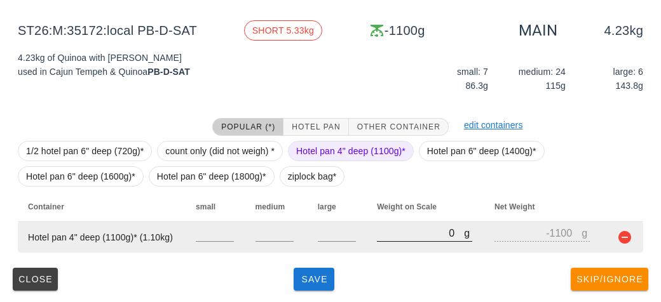
click at [403, 239] on input "0" at bounding box center [420, 233] width 87 height 17
type input "50"
type input "-1050"
type input "550"
type input "-550"
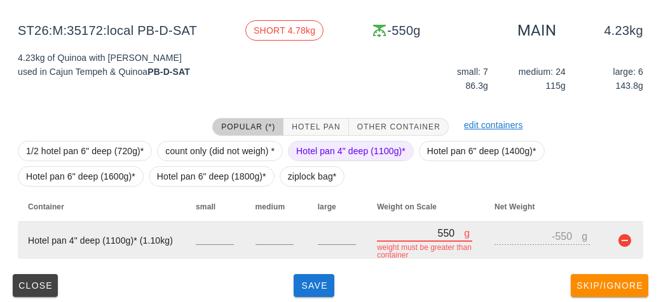
type input "5510"
type input "4410"
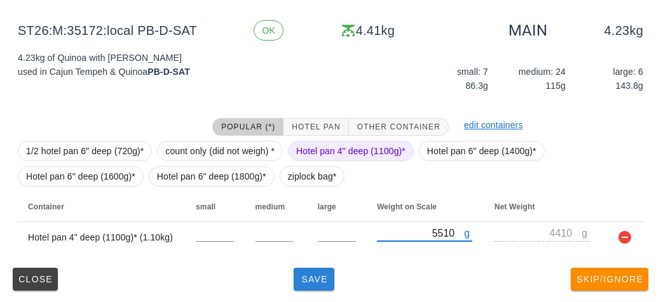
type input "5510"
click at [316, 286] on button "Save" at bounding box center [313, 279] width 41 height 23
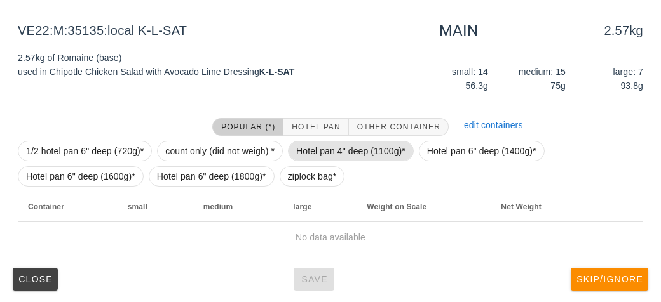
click at [326, 144] on span "Hotel pan 4" deep (1100g)*" at bounding box center [350, 151] width 109 height 19
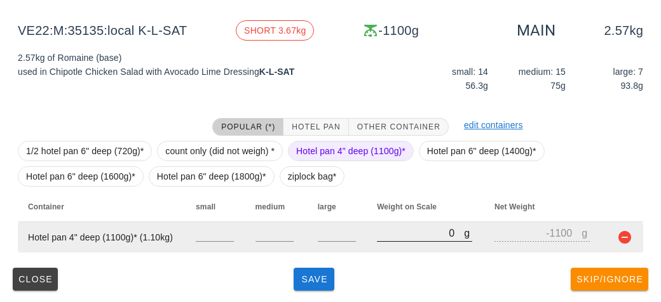
click at [390, 227] on input "0" at bounding box center [420, 233] width 87 height 17
type input "40"
type input "-1060"
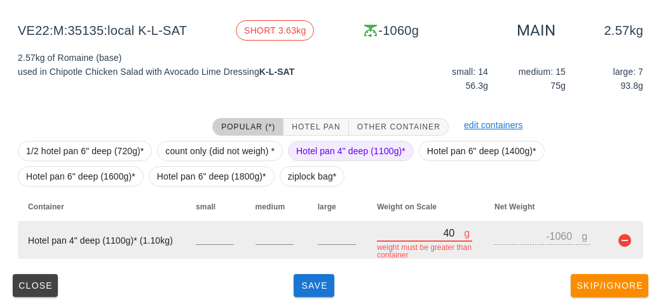
type input "430"
type input "-670"
type input "4370"
type input "3270"
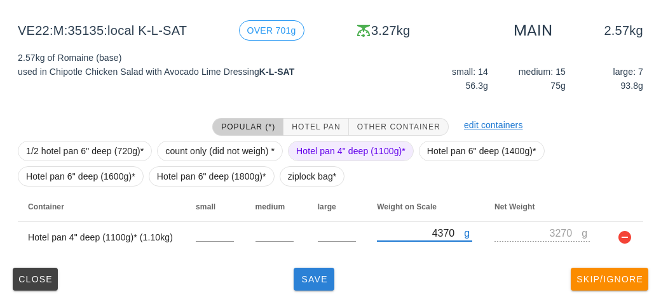
type input "4370"
click at [321, 288] on button "Save" at bounding box center [313, 279] width 41 height 23
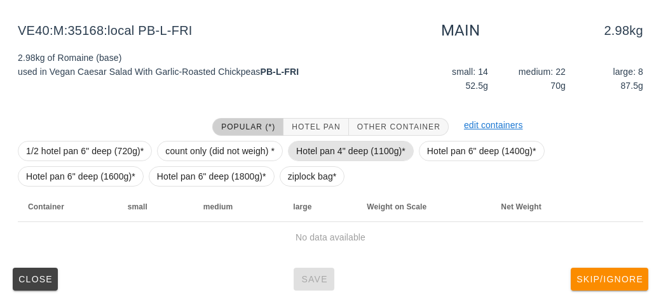
click at [318, 152] on span "Hotel pan 4" deep (1100g)*" at bounding box center [350, 151] width 109 height 19
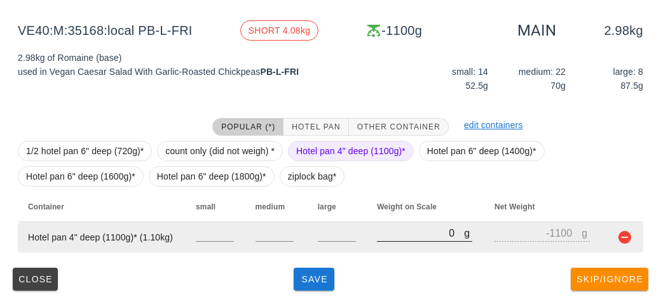
click at [405, 239] on input "0" at bounding box center [420, 233] width 87 height 17
type input "40"
type input "-1060"
type input "410"
type input "-690"
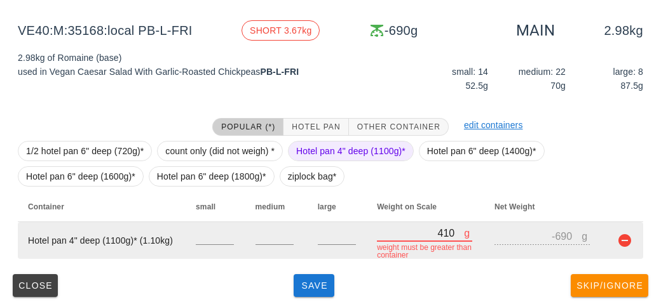
type input "4110"
type input "3010"
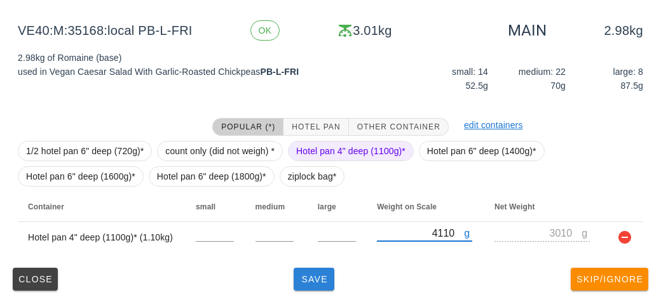
type input "4110"
click at [323, 279] on span "Save" at bounding box center [314, 279] width 30 height 10
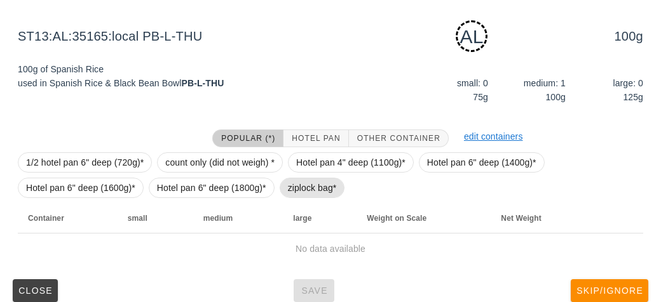
click at [318, 184] on span "ziplock bag*" at bounding box center [312, 187] width 49 height 19
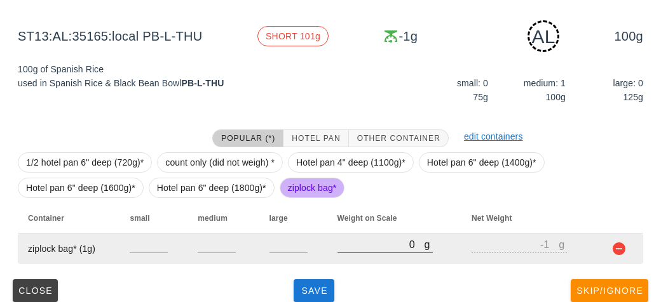
click at [373, 245] on input "0" at bounding box center [380, 244] width 87 height 17
type input "10"
type input "9"
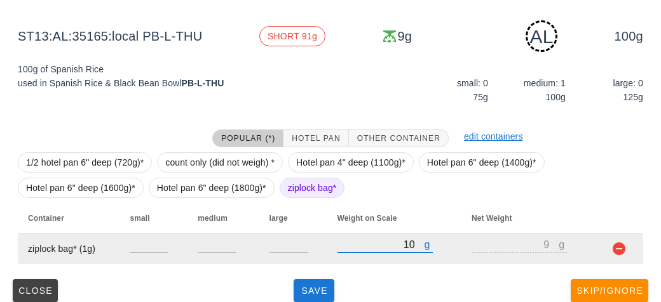
type input "190"
type input "189"
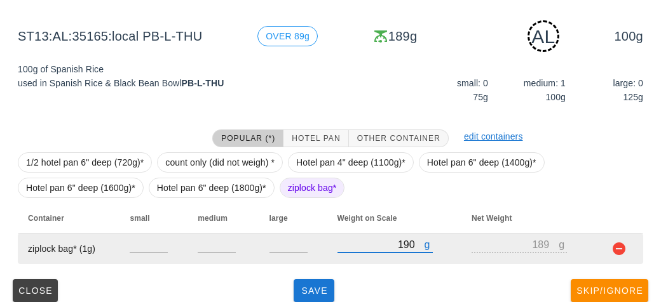
type input "190"
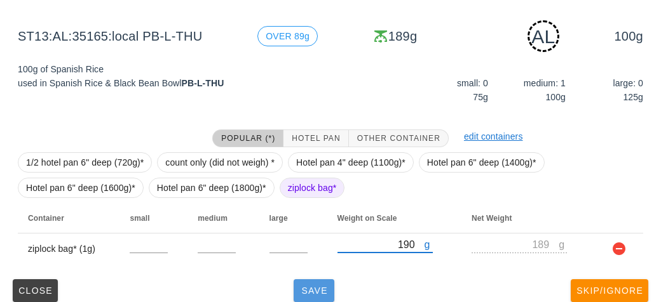
click at [306, 292] on span "Save" at bounding box center [314, 291] width 30 height 10
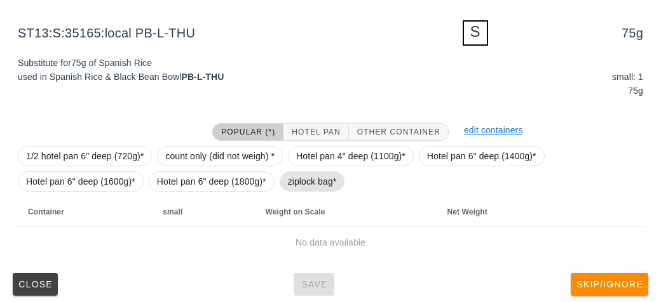
click at [299, 189] on span "ziplock bag*" at bounding box center [312, 181] width 49 height 19
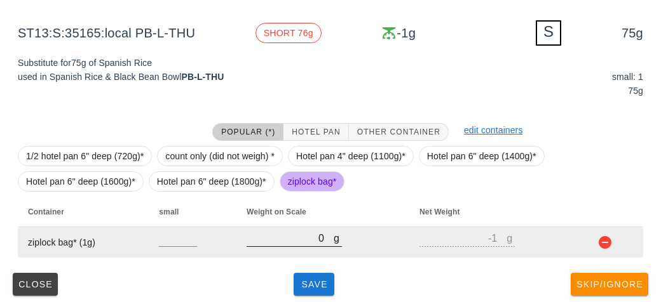
click at [321, 233] on input "0" at bounding box center [289, 238] width 87 height 17
type input "20"
type input "19"
type input "250"
type input "249"
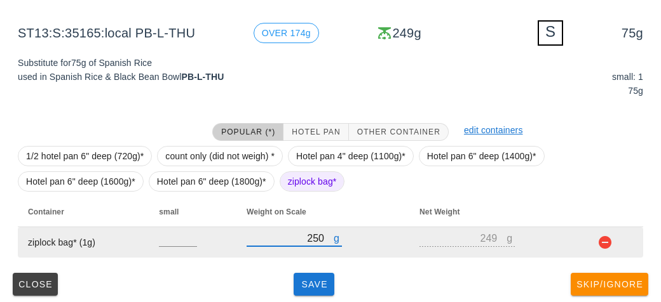
type input "250"
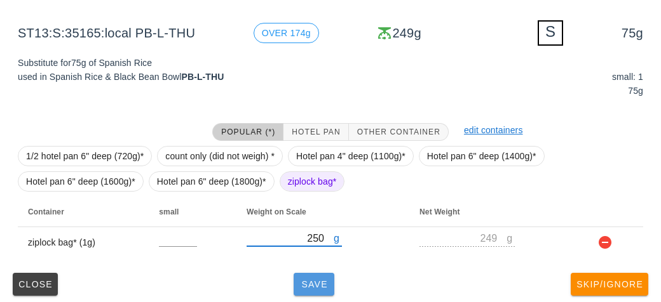
click at [301, 293] on button "Save" at bounding box center [313, 284] width 41 height 23
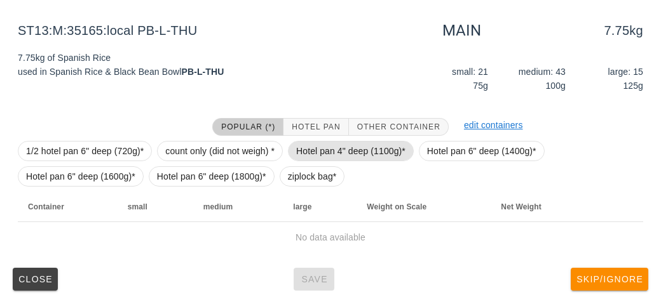
click at [302, 144] on span "Hotel pan 4" deep (1100g)*" at bounding box center [350, 151] width 109 height 19
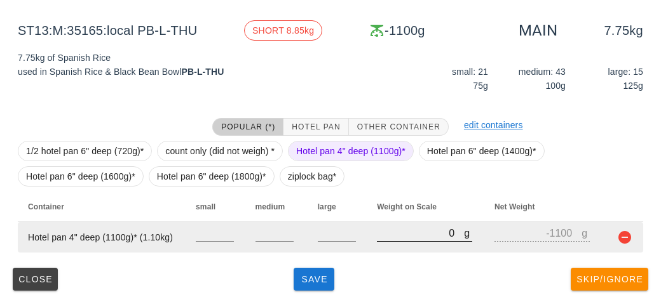
click at [388, 237] on input "0" at bounding box center [420, 233] width 87 height 17
type input "90"
type input "-1010"
type input "900"
type input "-200"
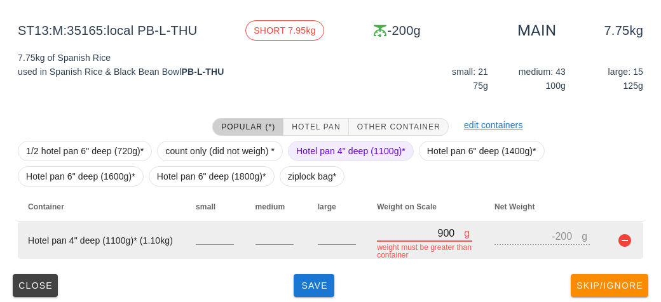
type input "9070"
type input "7970"
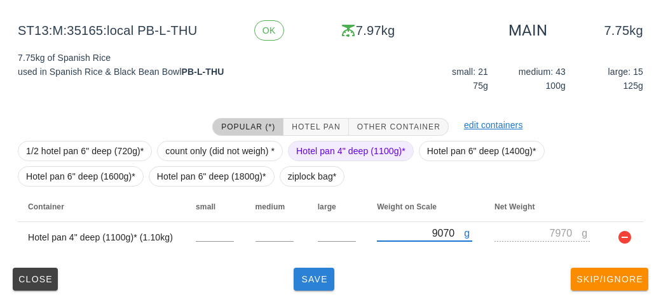
type input "9070"
click at [318, 288] on button "Save" at bounding box center [313, 279] width 41 height 23
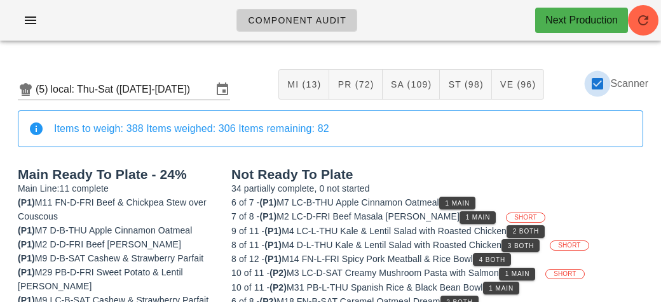
click at [600, 78] on div at bounding box center [597, 84] width 22 height 22
checkbox input "false"
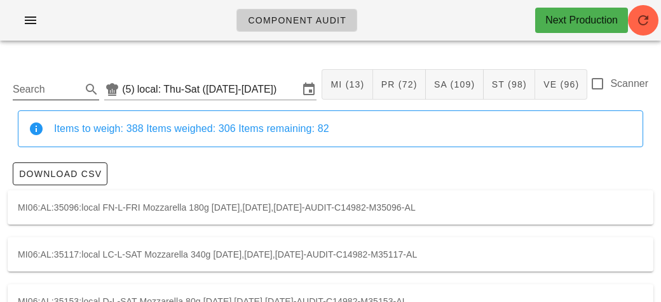
click at [72, 93] on input "Search" at bounding box center [46, 89] width 66 height 20
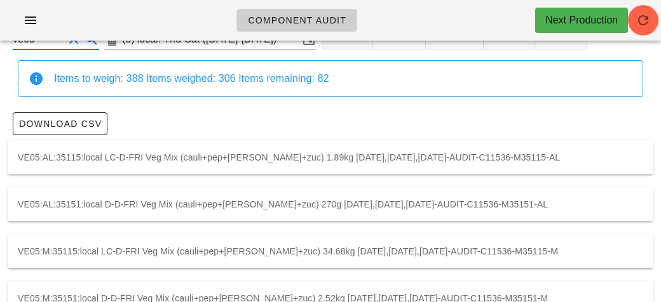
scroll to position [130, 0]
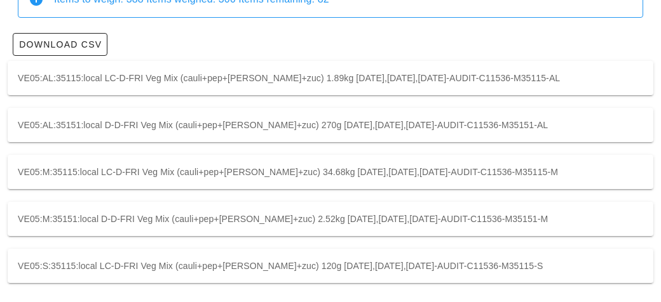
click at [370, 170] on div "VE05:M:35115:local LC-D-FRI Veg Mix (cauli+pep+[PERSON_NAME]+zuc) 34.68kg [DATE…" at bounding box center [330, 172] width 645 height 34
type input "VE05:M:35115:local"
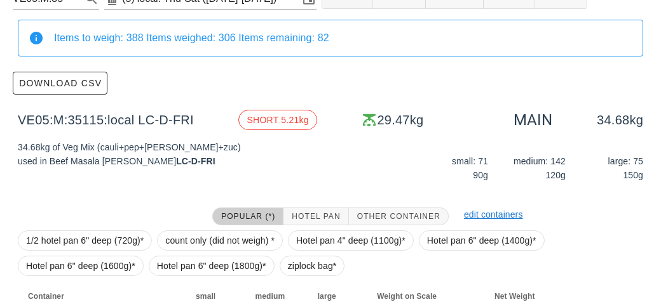
scroll to position [243, 0]
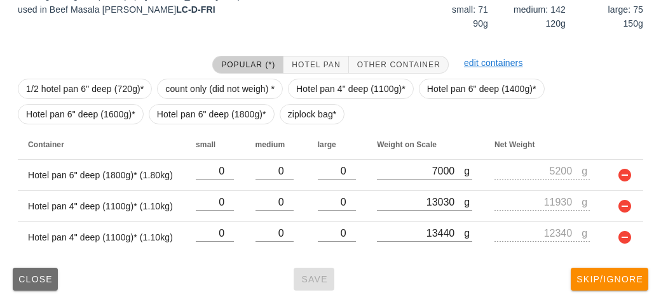
click at [37, 279] on span "Close" at bounding box center [35, 279] width 35 height 10
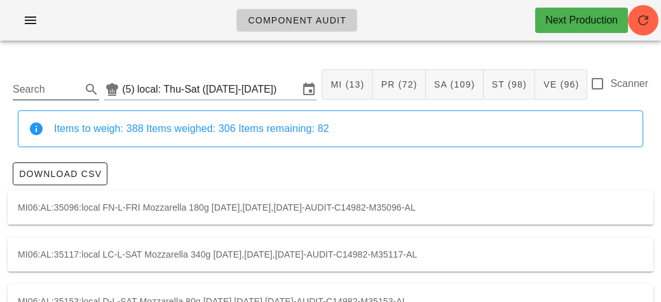
click at [38, 93] on input "Search" at bounding box center [46, 89] width 66 height 20
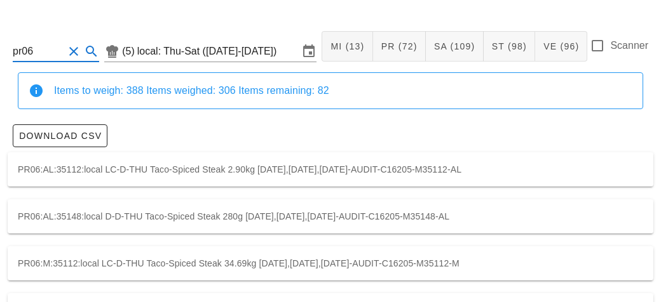
scroll to position [37, 0]
type input "p"
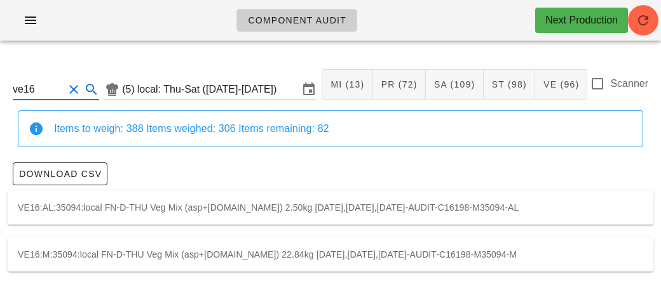
click at [212, 242] on div "VE16:M:35094:local FN-D-THU Veg Mix (asp+[DOMAIN_NAME]) 22.84kg [DATE],[DATE],[…" at bounding box center [330, 255] width 645 height 34
type input "VE16:M:35094:local"
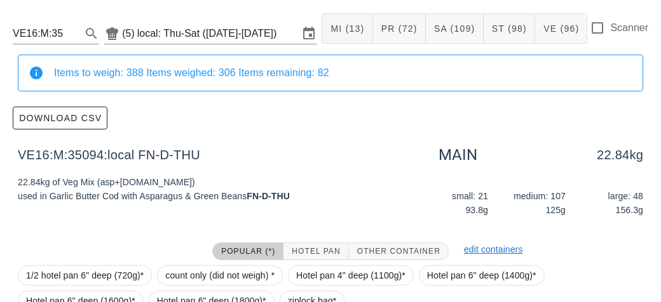
scroll to position [180, 0]
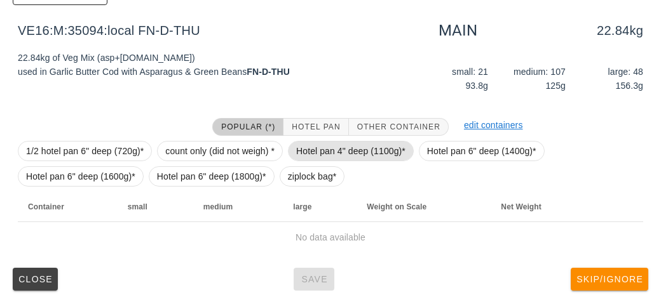
click at [314, 145] on span "Hotel pan 4" deep (1100g)*" at bounding box center [350, 151] width 109 height 19
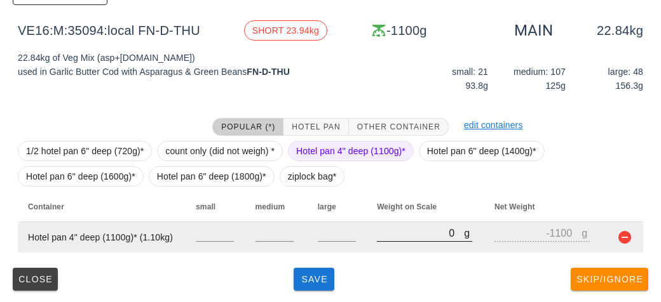
click at [386, 237] on input "0" at bounding box center [420, 233] width 87 height 17
type input "120"
type input "-980"
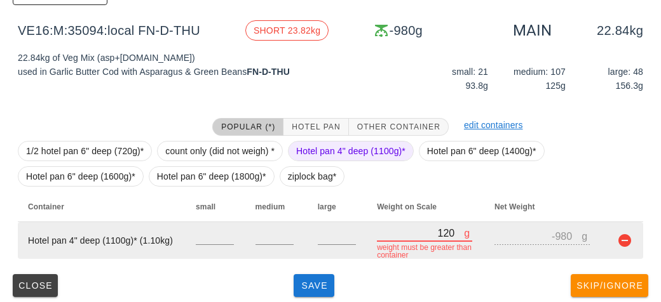
type input "1240"
type input "140"
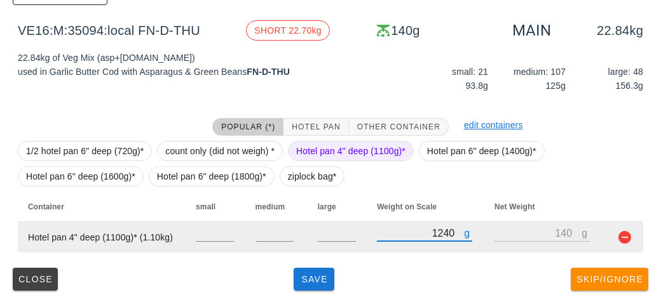
type input "12400"
type input "11300"
type input "12400"
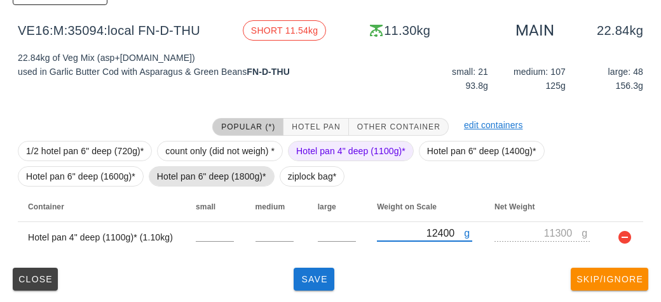
click at [199, 173] on span "Hotel pan 6" deep (1800g)*" at bounding box center [211, 176] width 109 height 19
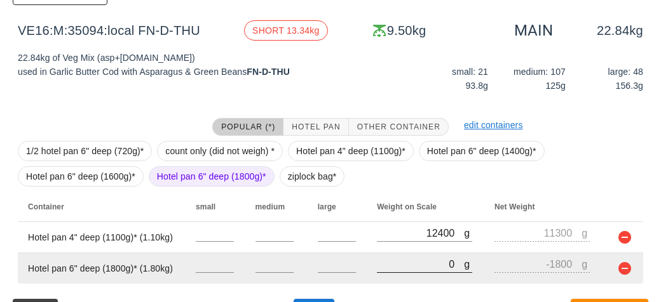
click at [397, 264] on input "0" at bounding box center [420, 264] width 87 height 17
type input "130"
type input "-1670"
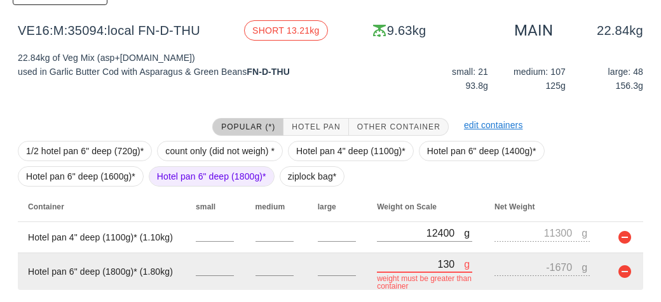
type input "1340"
type input "-460"
type input "13490"
type input "11690"
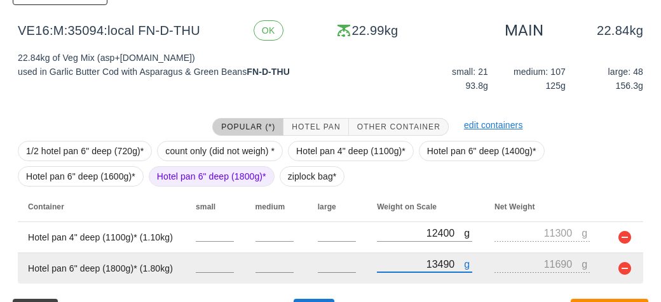
scroll to position [212, 0]
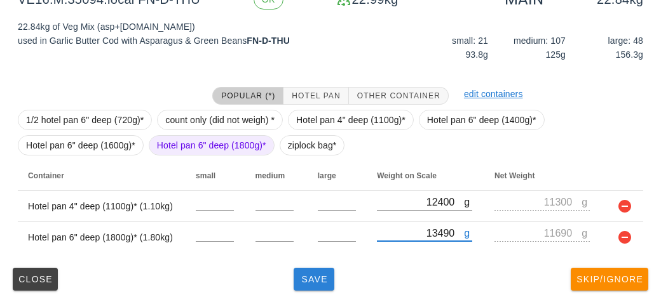
type input "13490"
click at [317, 288] on button "Save" at bounding box center [313, 279] width 41 height 23
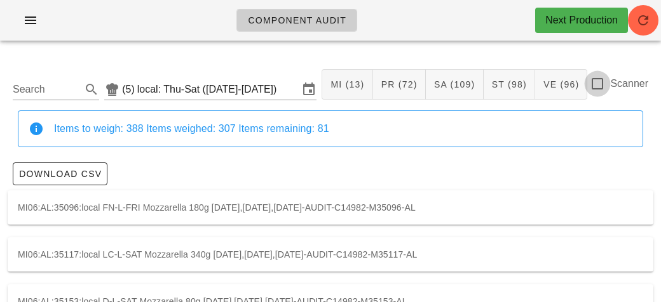
click at [598, 92] on div at bounding box center [597, 84] width 22 height 22
checkbox input "true"
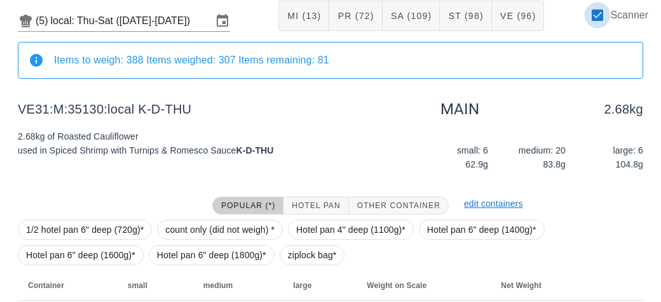
scroll to position [147, 0]
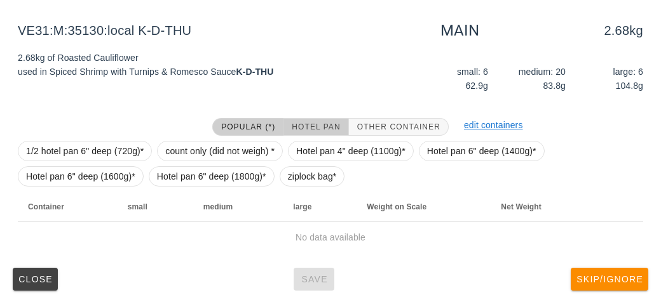
click at [314, 129] on span "Hotel Pan" at bounding box center [315, 127] width 49 height 9
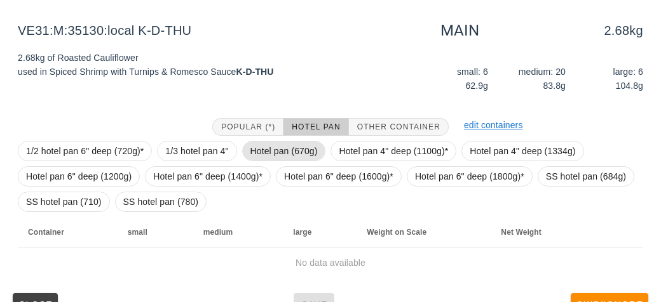
click at [285, 157] on span "Hotel pan (670g)" at bounding box center [283, 151] width 67 height 19
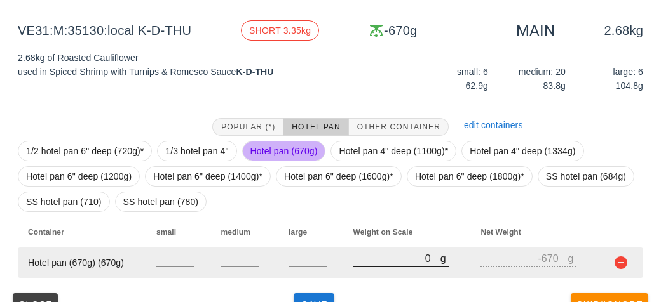
click at [381, 253] on input "0" at bounding box center [396, 258] width 87 height 17
type input "30"
type input "-640"
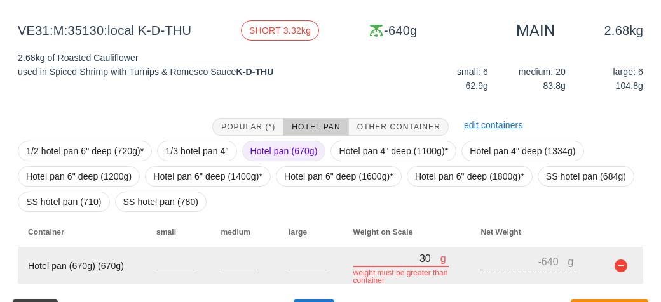
type input "350"
type input "-320"
type input "3550"
type input "2880"
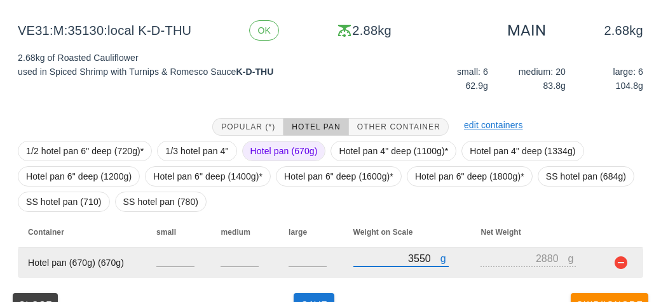
scroll to position [173, 0]
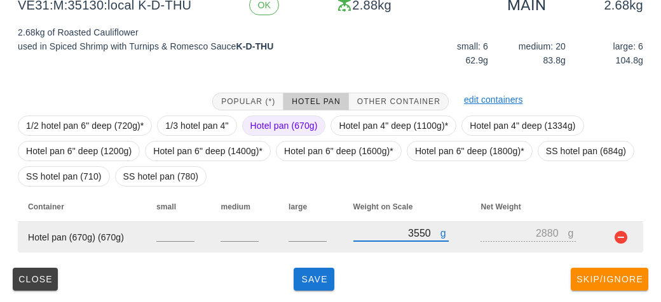
type input "3550"
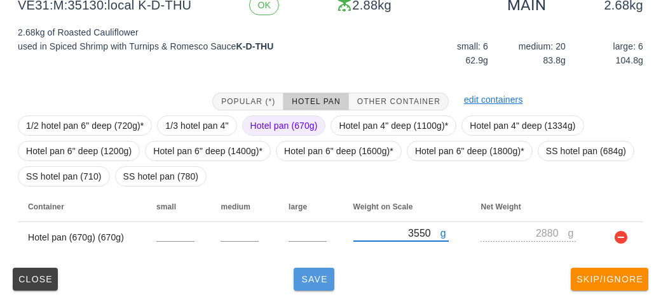
click at [306, 269] on button "Save" at bounding box center [313, 279] width 41 height 23
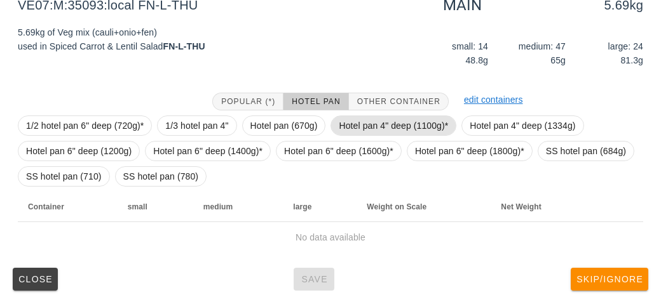
click at [375, 119] on span "Hotel pan 4" deep (1100g)*" at bounding box center [393, 125] width 109 height 19
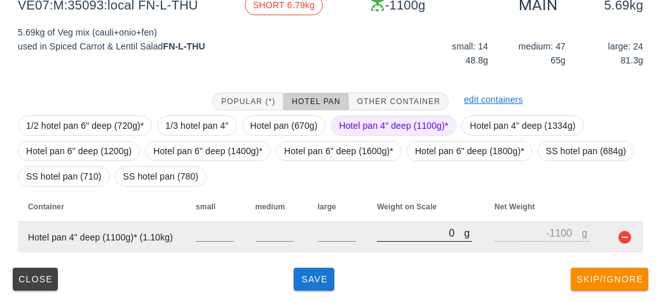
click at [403, 237] on input "0" at bounding box center [420, 233] width 87 height 17
type input "70"
type input "-1030"
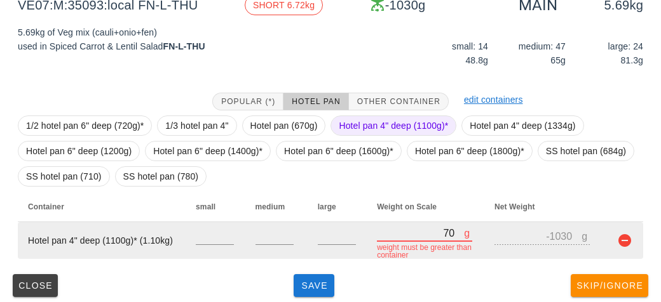
type input "740"
type input "-360"
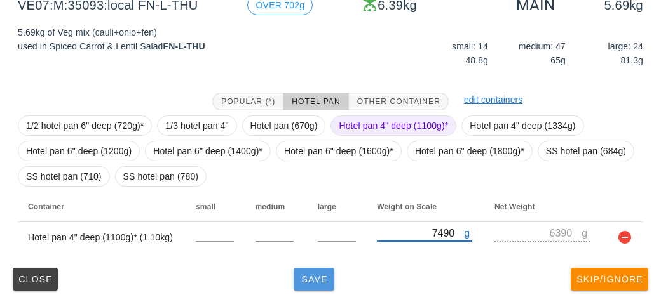
click at [310, 288] on button "Save" at bounding box center [313, 279] width 41 height 23
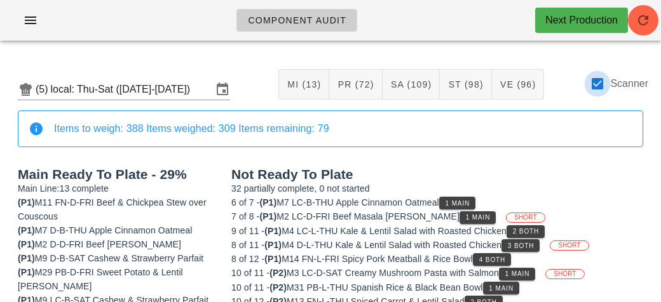
click at [591, 82] on div at bounding box center [597, 84] width 22 height 22
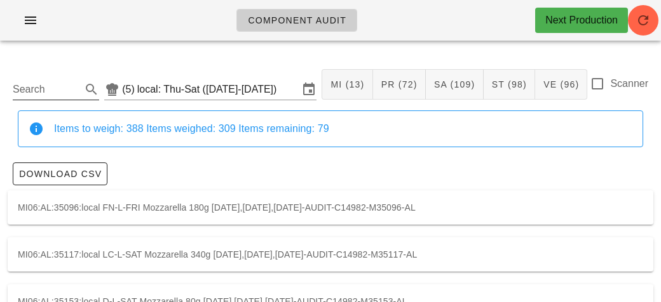
click at [87, 84] on icon at bounding box center [91, 89] width 15 height 15
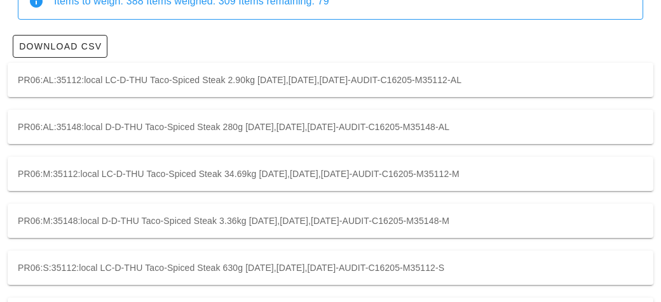
click at [105, 173] on div "PR06:M:35112:local LC-D-THU Taco-Spiced Steak 34.69kg [DATE],[DATE],[DATE]-AUDI…" at bounding box center [330, 174] width 645 height 34
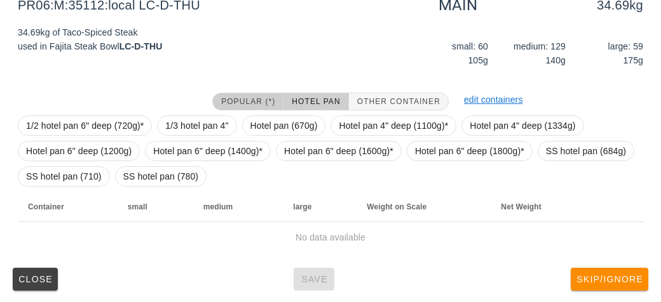
click at [247, 95] on button "Popular (*)" at bounding box center [247, 102] width 71 height 18
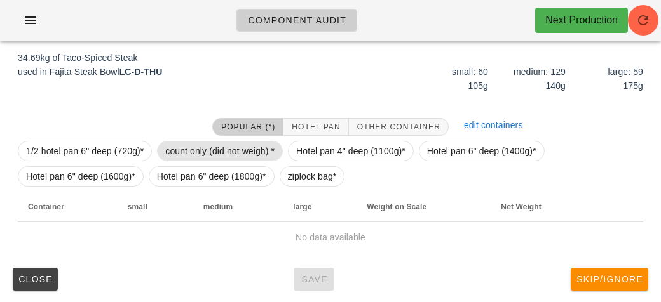
click at [245, 145] on span "count only (did not weigh) *" at bounding box center [219, 151] width 109 height 19
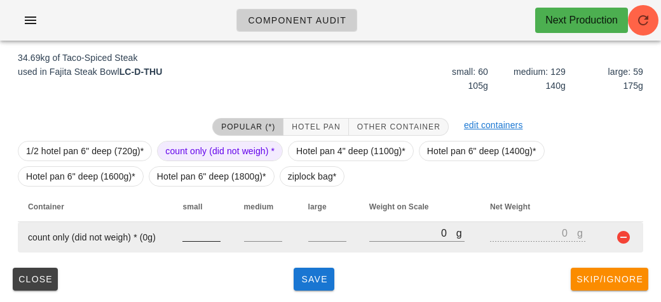
click at [201, 239] on input "number" at bounding box center [201, 233] width 38 height 17
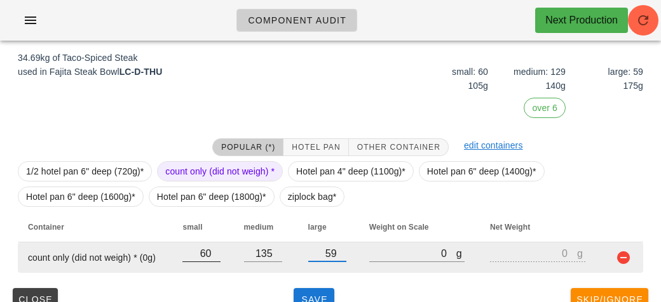
scroll to position [201, 0]
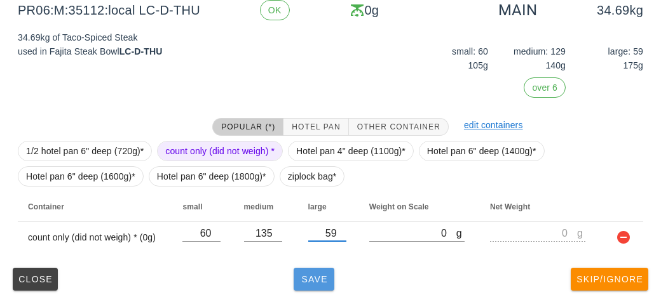
click at [322, 278] on span "Save" at bounding box center [314, 279] width 30 height 10
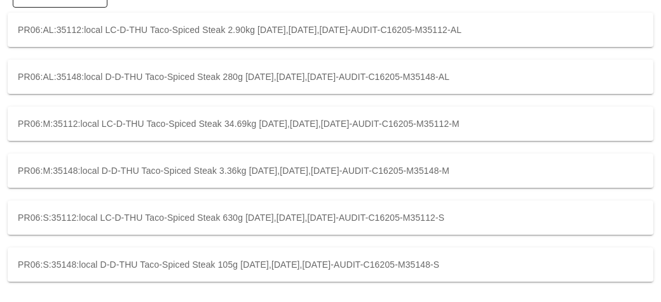
scroll to position [128, 0]
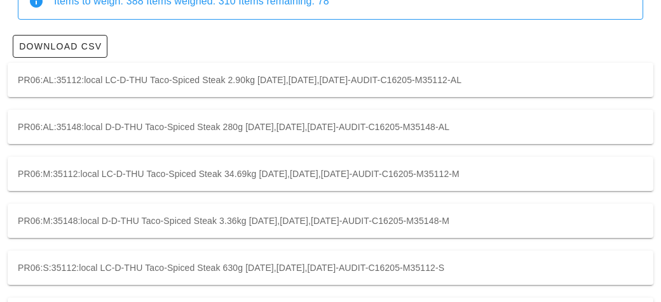
click at [160, 220] on div "PR06:M:35148:local D-D-THU Taco-Spiced Steak 3.36kg [DATE],[DATE],[DATE]-AUDIT-…" at bounding box center [330, 221] width 645 height 34
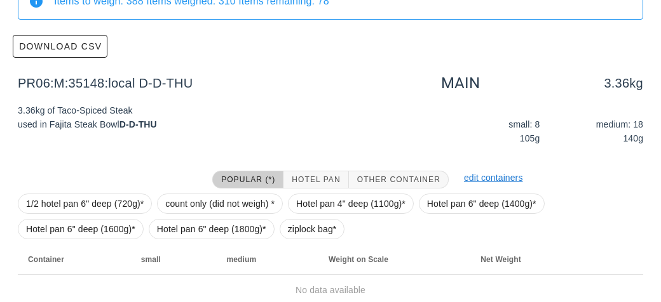
scroll to position [180, 0]
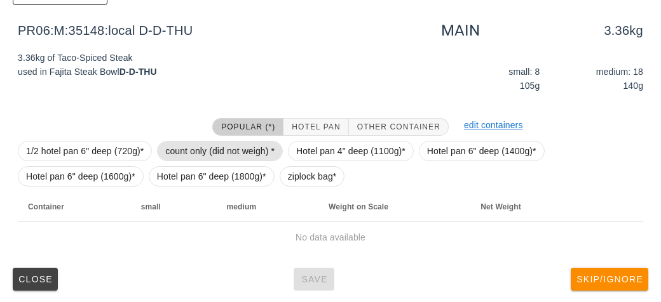
click at [196, 144] on span "count only (did not weigh) *" at bounding box center [219, 151] width 109 height 19
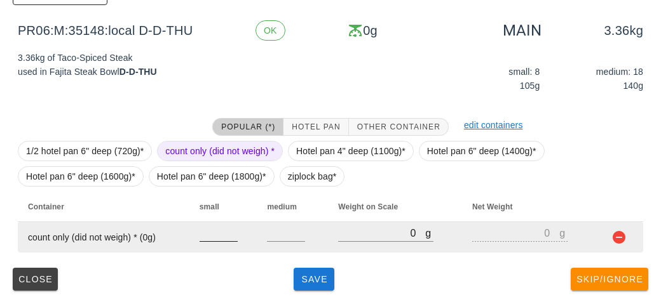
click at [227, 233] on input "number" at bounding box center [218, 233] width 38 height 17
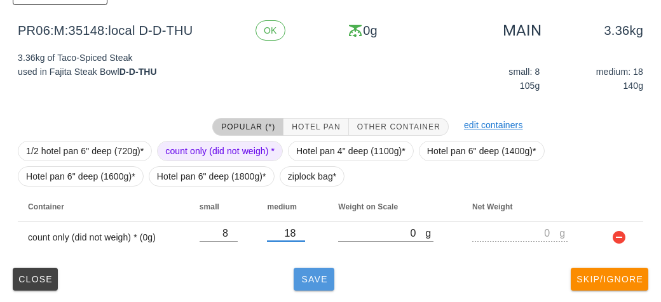
click at [309, 280] on span "Save" at bounding box center [314, 279] width 30 height 10
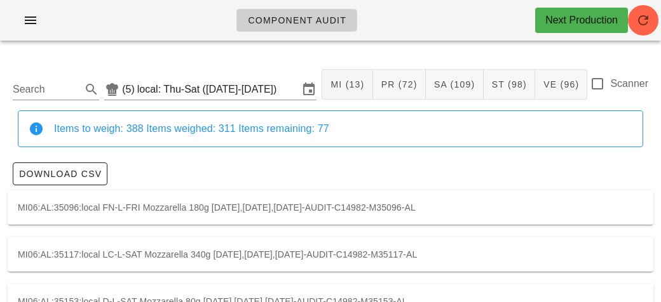
click at [612, 85] on label "Scanner" at bounding box center [629, 83] width 38 height 13
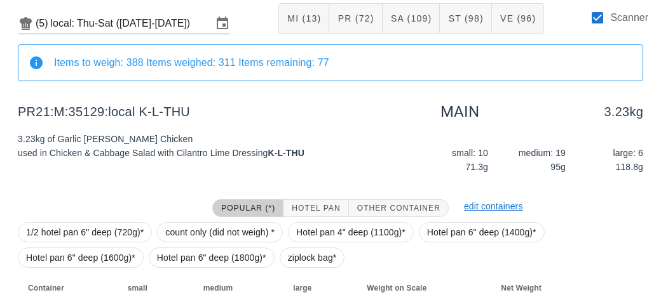
scroll to position [147, 0]
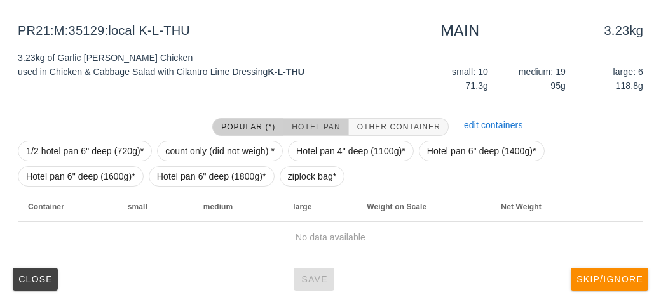
click at [300, 128] on span "Hotel Pan" at bounding box center [315, 127] width 49 height 9
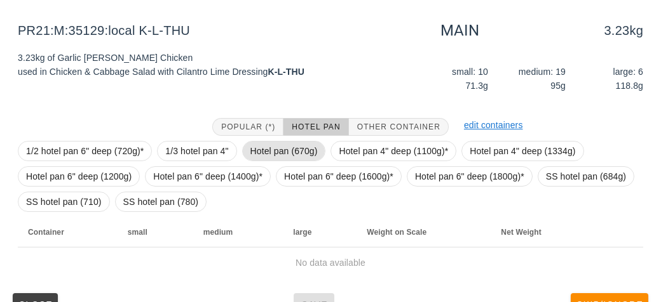
click at [287, 149] on span "Hotel pan (670g)" at bounding box center [283, 151] width 67 height 19
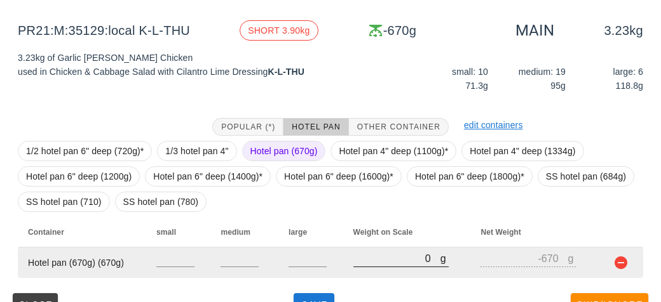
click at [378, 257] on input "0" at bounding box center [396, 258] width 87 height 17
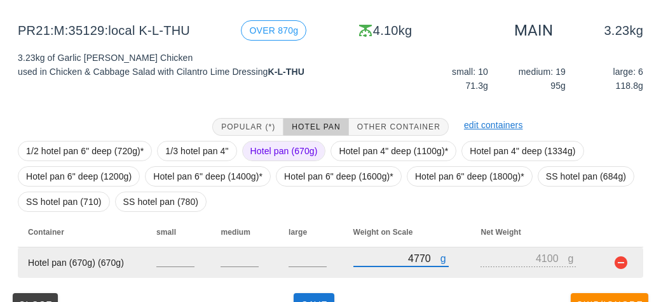
scroll to position [173, 0]
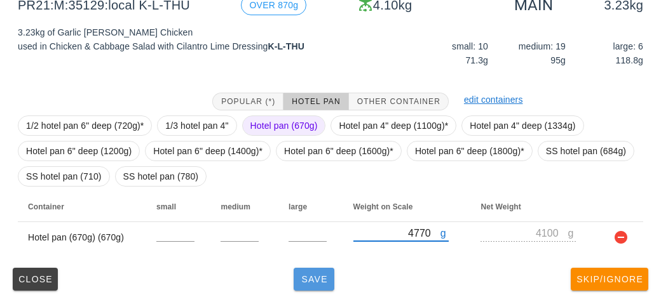
click at [310, 290] on button "Save" at bounding box center [313, 279] width 41 height 23
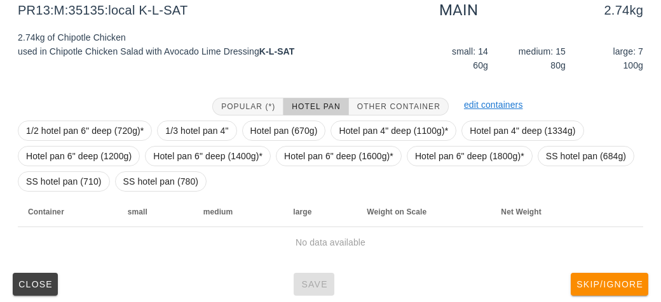
scroll to position [163, 0]
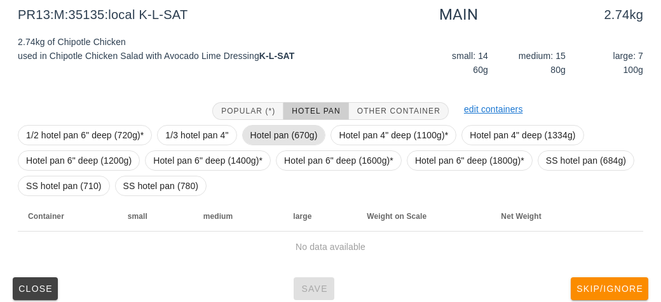
click at [290, 134] on span "Hotel pan (670g)" at bounding box center [283, 135] width 67 height 19
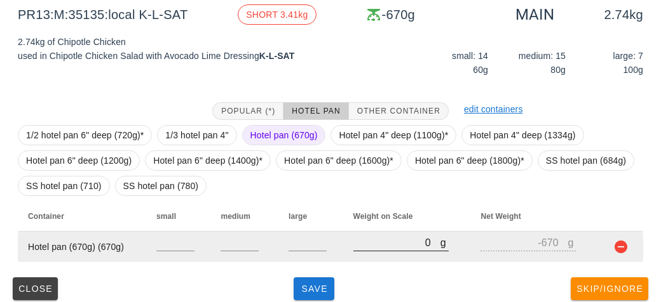
click at [374, 241] on input "0" at bounding box center [396, 242] width 87 height 17
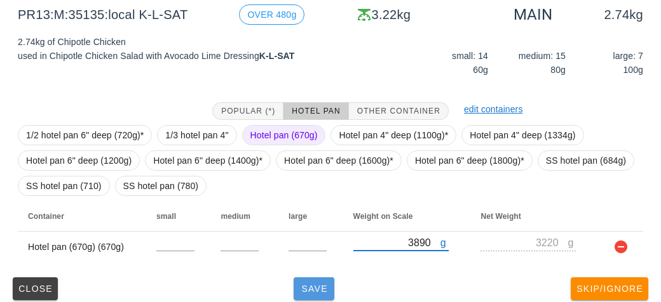
click at [314, 285] on span "Save" at bounding box center [314, 289] width 30 height 10
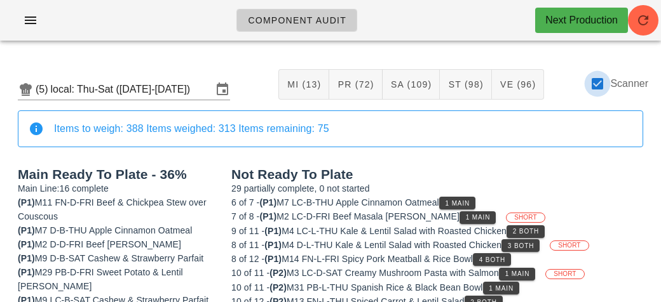
click at [594, 94] on div at bounding box center [597, 84] width 22 height 22
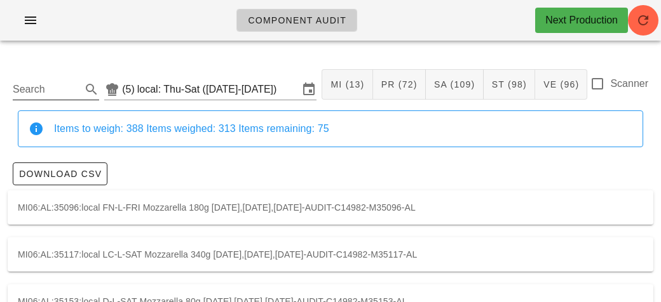
click at [30, 95] on input "Search" at bounding box center [46, 89] width 66 height 20
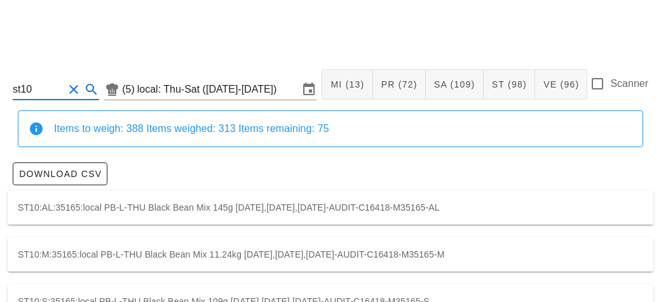
scroll to position [36, 0]
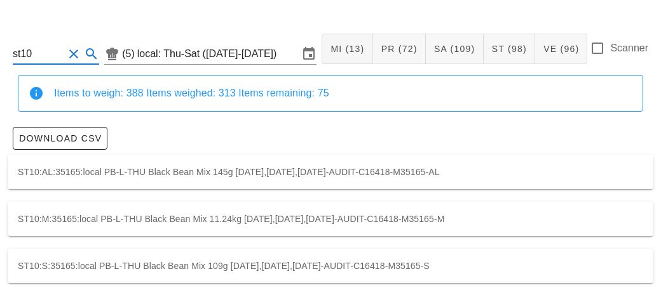
click at [217, 220] on div "ST10:M:35165:local PB-L-THU Black Bean Mix 11.24kg [DATE],[DATE],[DATE]-AUDIT-C…" at bounding box center [330, 219] width 645 height 34
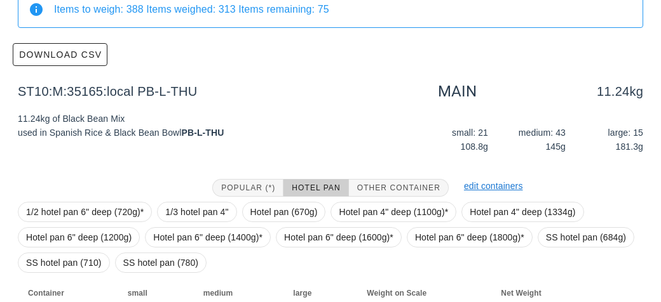
scroll to position [206, 0]
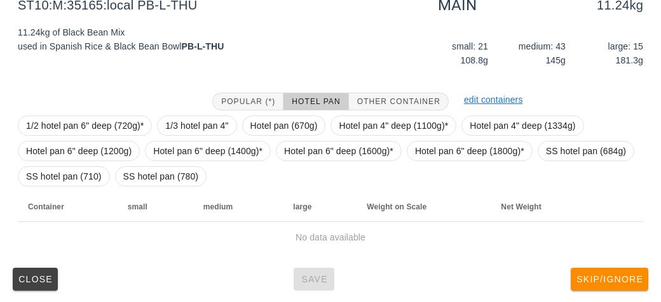
scroll to position [36, 0]
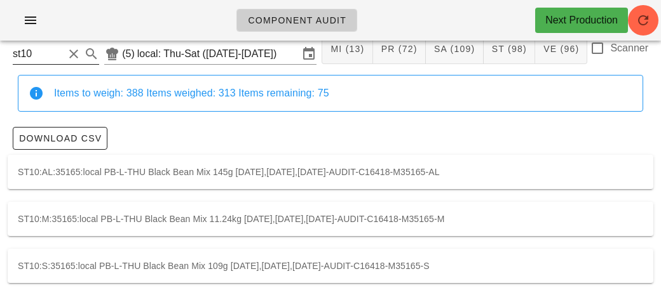
click at [71, 52] on button "Clear Search" at bounding box center [73, 53] width 15 height 15
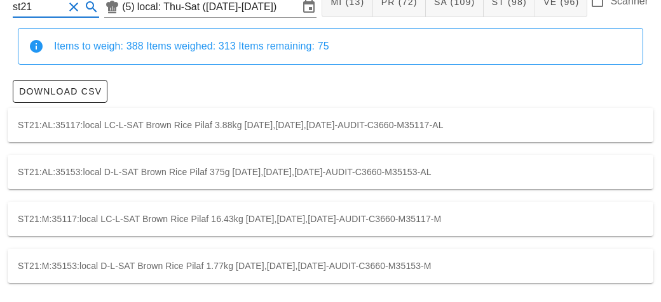
click at [123, 207] on div "ST21:M:35117:local LC-L-SAT Brown Rice Pilaf 16.43kg [DATE],[DATE],[DATE]-AUDIT…" at bounding box center [330, 219] width 645 height 34
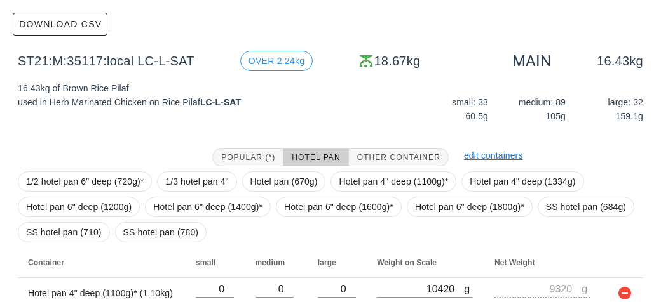
scroll to position [295, 0]
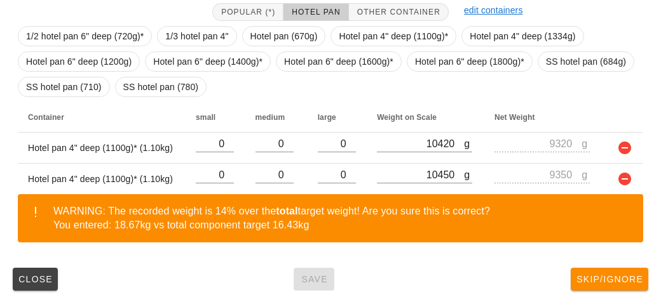
scroll to position [83, 0]
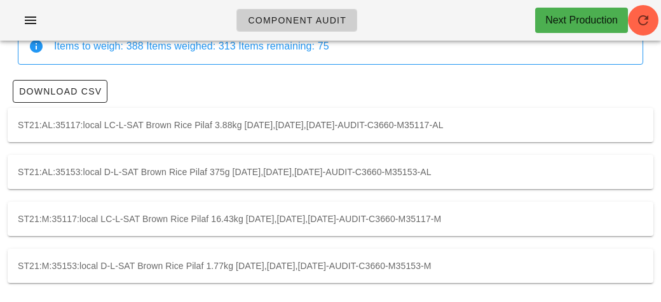
click at [221, 267] on div "ST21:M:35153:local D-L-SAT Brown Rice Pilaf 1.77kg [DATE],[DATE],[DATE]-AUDIT-C…" at bounding box center [330, 266] width 645 height 34
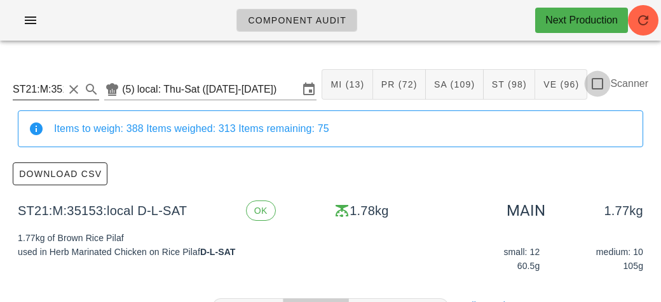
click at [603, 83] on div at bounding box center [597, 84] width 22 height 22
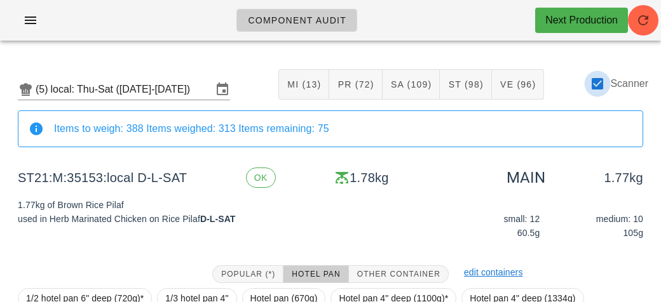
click at [587, 85] on div at bounding box center [597, 84] width 22 height 22
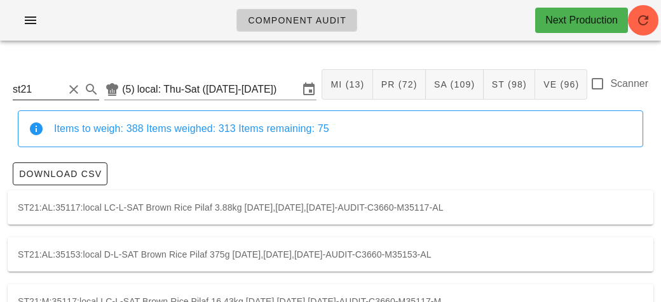
click at [52, 91] on input "st21" at bounding box center [38, 89] width 51 height 20
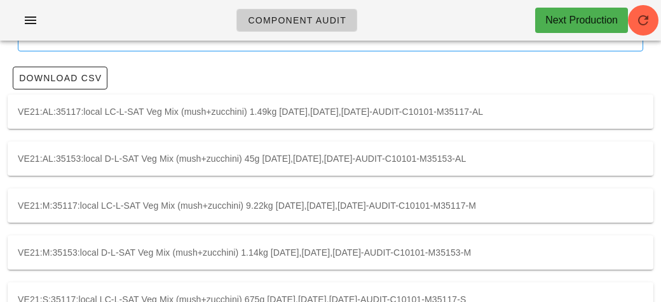
scroll to position [177, 0]
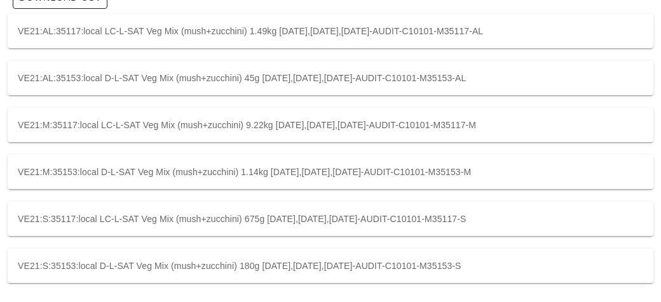
click at [182, 114] on div "VE21:M:35117:local LC-L-SAT Veg Mix (mush+zucchini) 9.22kg [DATE],[DATE],[DATE]…" at bounding box center [330, 125] width 645 height 34
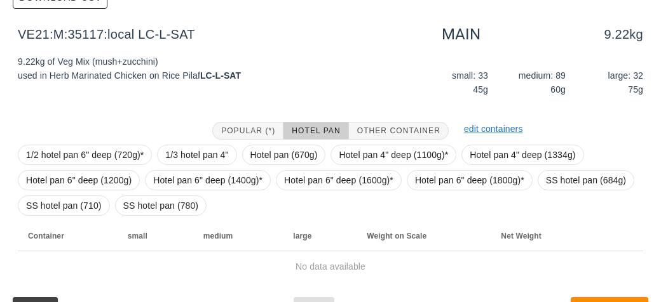
scroll to position [206, 0]
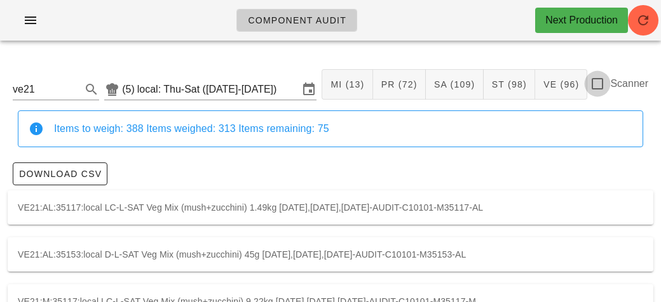
click at [608, 84] on div at bounding box center [597, 84] width 22 height 22
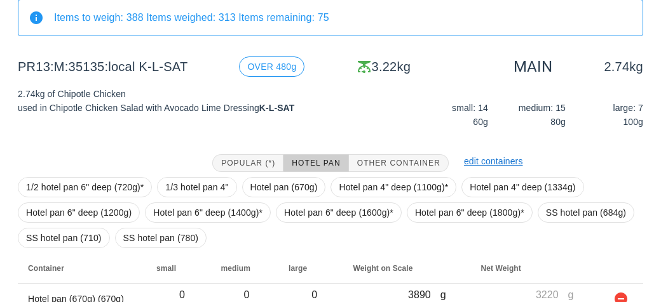
scroll to position [173, 0]
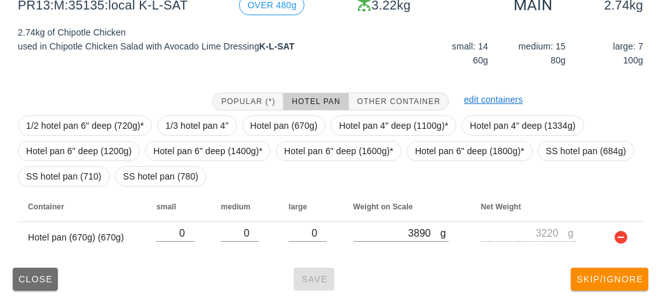
click at [31, 275] on span "Close" at bounding box center [35, 279] width 35 height 10
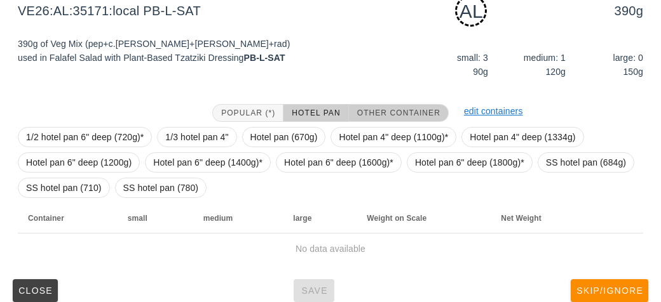
click at [385, 111] on span "Other Container" at bounding box center [398, 113] width 84 height 9
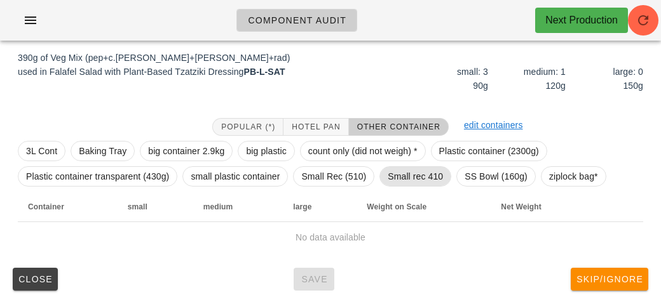
click at [417, 178] on span "Small rec 410" at bounding box center [414, 176] width 55 height 19
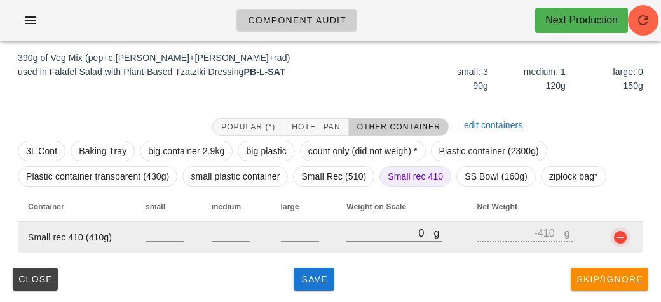
click at [620, 239] on button "button" at bounding box center [619, 237] width 15 height 15
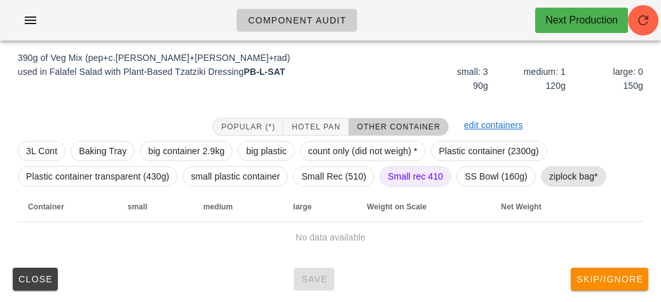
click at [563, 178] on span "ziplock bag*" at bounding box center [573, 176] width 49 height 19
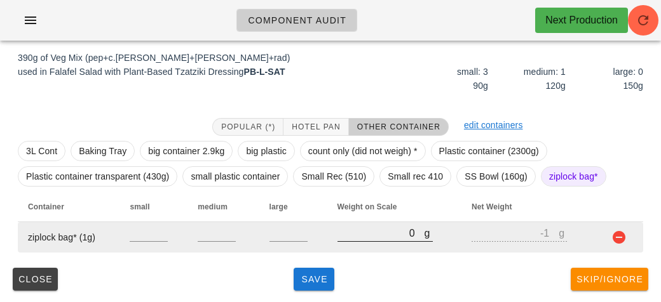
click at [370, 235] on input "0" at bounding box center [380, 233] width 87 height 17
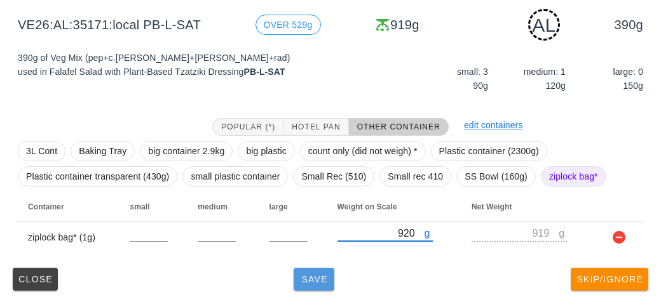
click at [322, 285] on button "Save" at bounding box center [313, 279] width 41 height 23
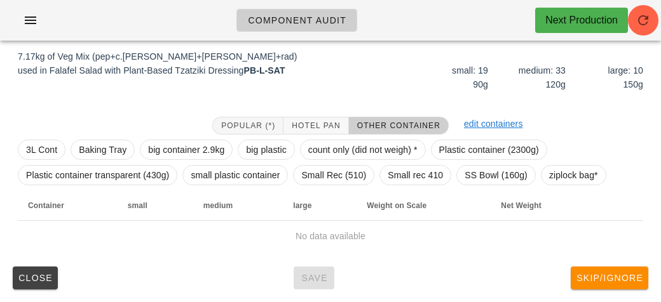
scroll to position [147, 0]
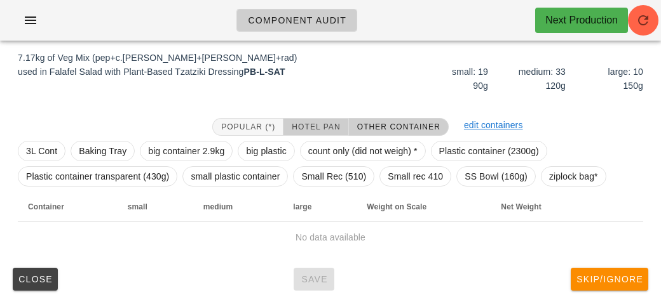
click at [321, 125] on span "Hotel Pan" at bounding box center [315, 127] width 49 height 9
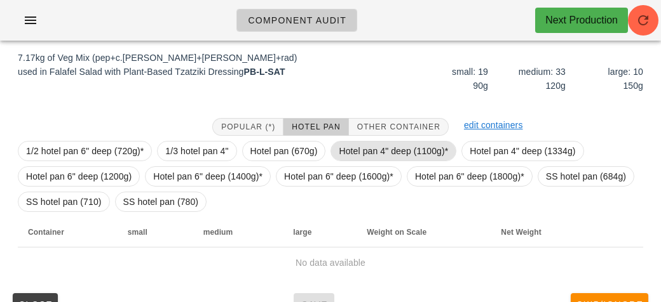
click at [349, 142] on span "Hotel pan 4" deep (1100g)*" at bounding box center [393, 151] width 109 height 19
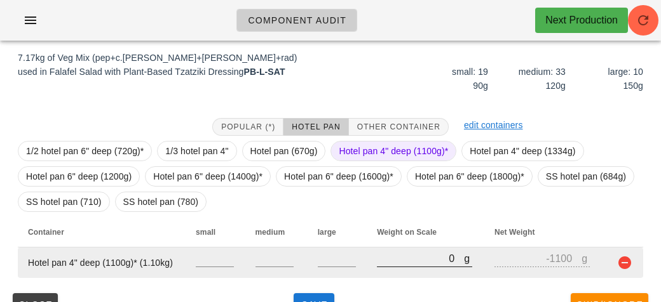
click at [407, 266] on div "g 0" at bounding box center [424, 258] width 95 height 17
click at [393, 252] on input "0" at bounding box center [420, 258] width 87 height 17
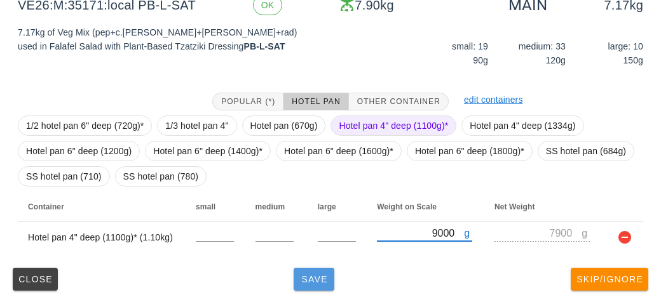
click at [300, 289] on button "Save" at bounding box center [313, 279] width 41 height 23
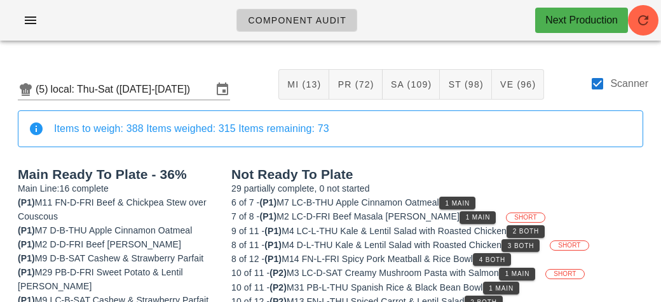
click at [614, 86] on label "Scanner" at bounding box center [629, 83] width 38 height 13
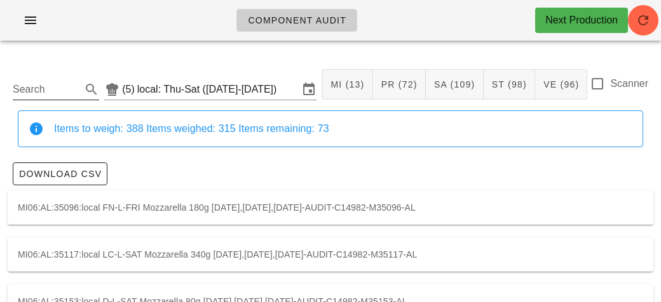
click at [40, 84] on input "Search" at bounding box center [46, 89] width 66 height 20
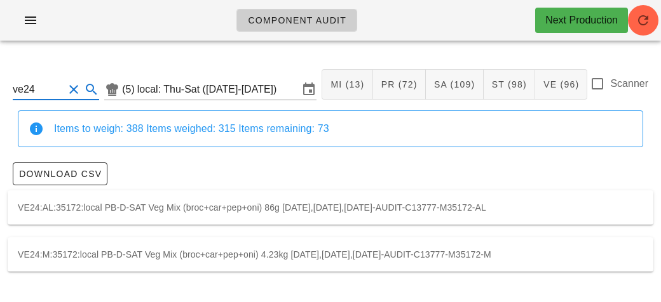
click at [95, 230] on div "ve24 (5) local: Thu-Sat ([DATE]-[DATE]) MI (13) PR (72) SA (109) ST (98) VE (96…" at bounding box center [330, 171] width 661 height 241
click at [111, 250] on div "VE24:M:35172:local PB-D-SAT Veg Mix (broc+car+pep+oni) 4.23kg [DATE],[DATE],[DA…" at bounding box center [330, 255] width 645 height 34
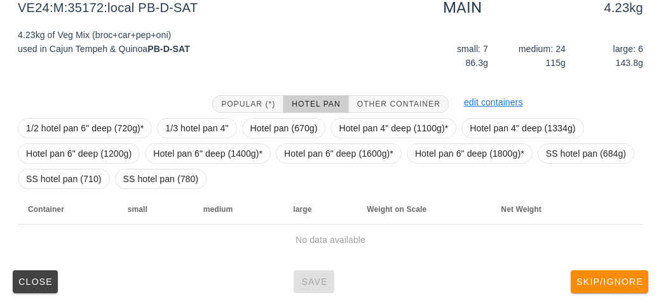
scroll to position [206, 0]
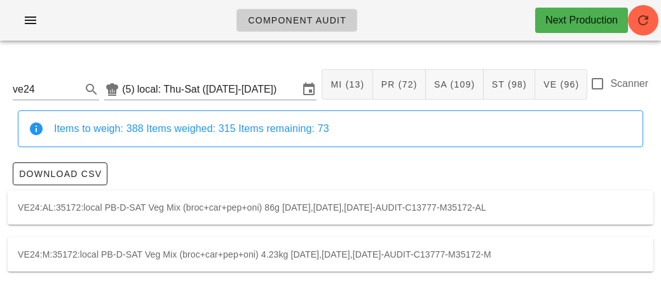
click at [608, 88] on div "Scanner" at bounding box center [618, 83] width 58 height 15
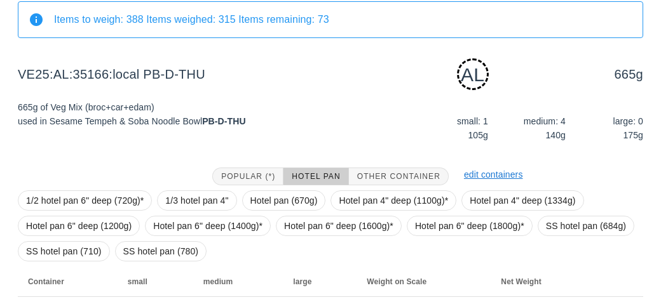
scroll to position [184, 0]
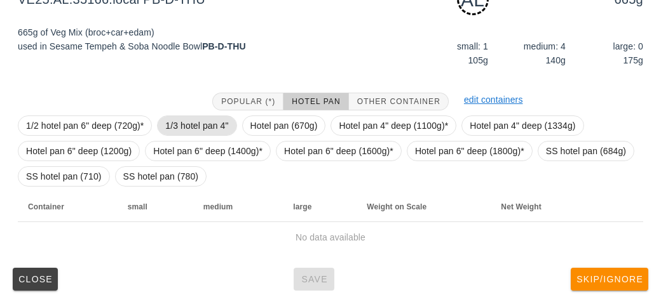
click at [188, 118] on span "1/3 hotel pan 4"" at bounding box center [196, 125] width 63 height 19
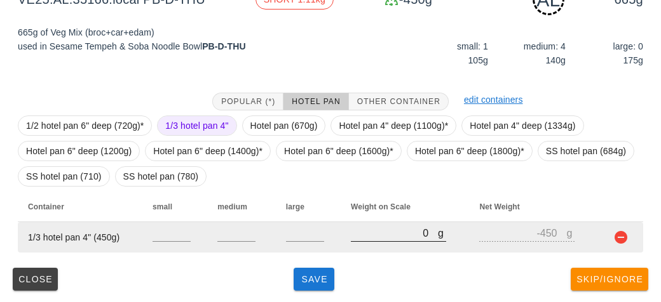
click at [382, 235] on input "0" at bounding box center [394, 233] width 87 height 17
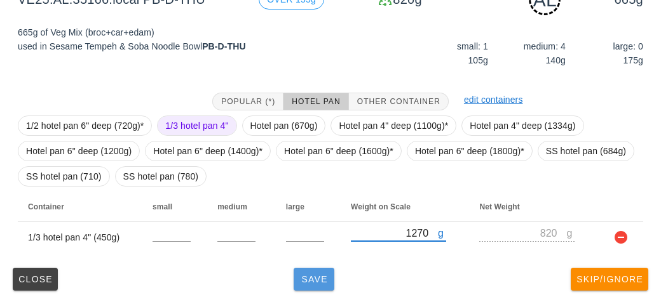
click at [304, 286] on button "Save" at bounding box center [313, 279] width 41 height 23
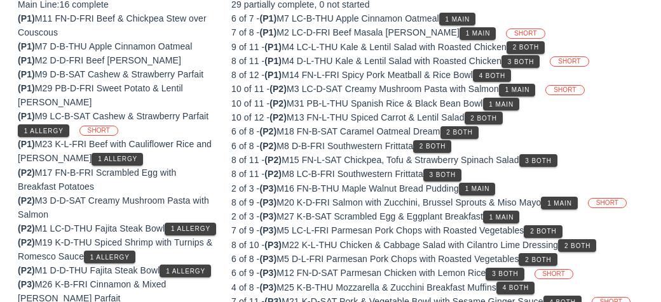
scroll to position [173, 0]
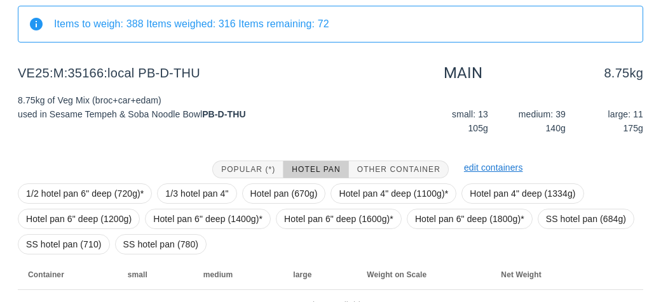
scroll to position [173, 0]
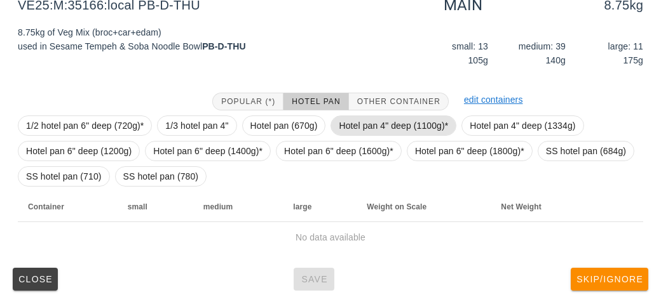
click at [334, 117] on span "Hotel pan 4" deep (1100g)*" at bounding box center [393, 126] width 126 height 20
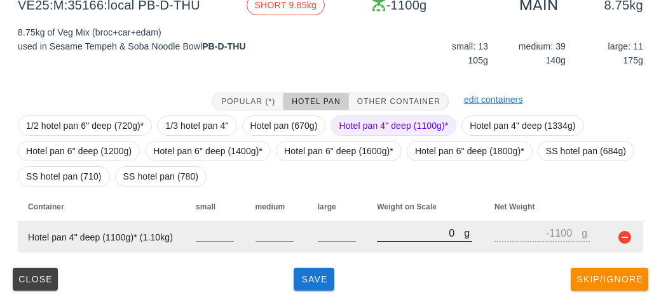
click at [391, 227] on input "0" at bounding box center [420, 233] width 87 height 17
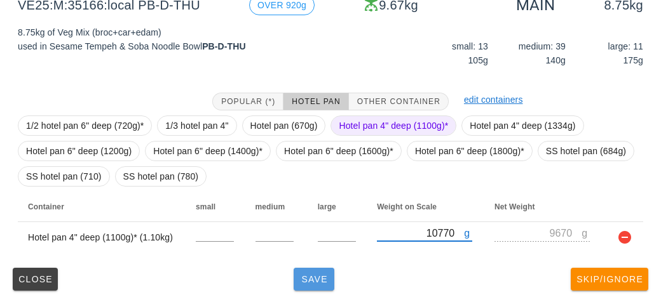
click at [318, 286] on button "Save" at bounding box center [313, 279] width 41 height 23
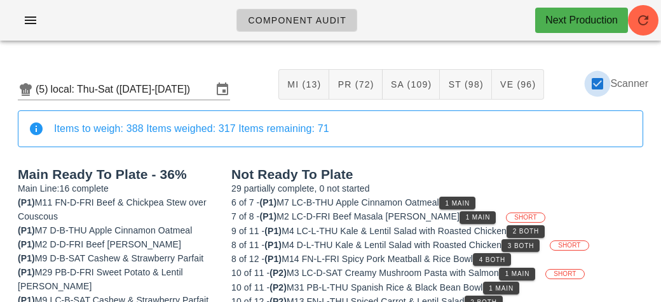
click at [601, 76] on div at bounding box center [597, 84] width 22 height 22
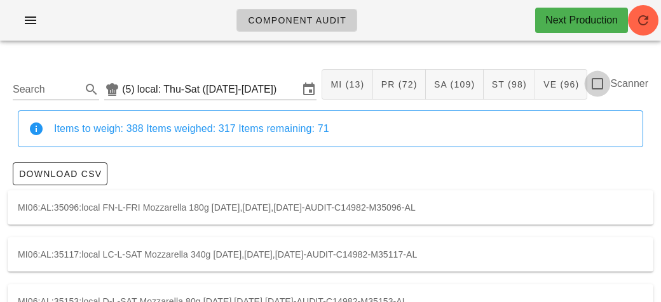
click at [601, 88] on div at bounding box center [597, 84] width 22 height 22
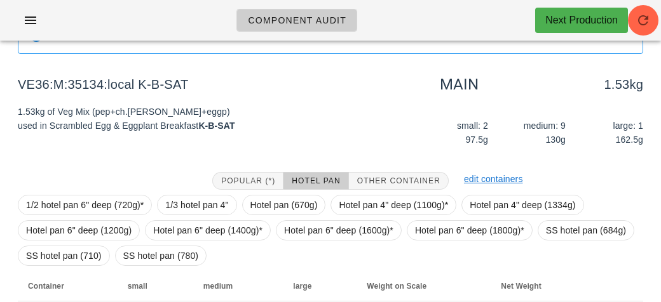
scroll to position [173, 0]
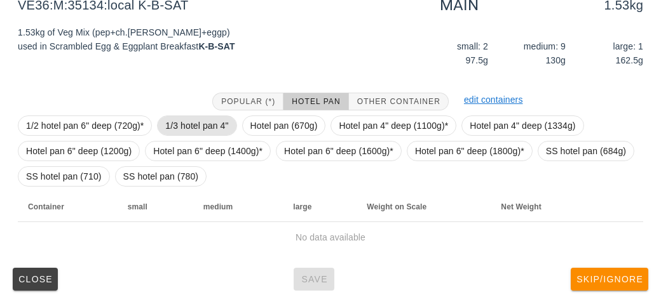
click at [187, 119] on span "1/3 hotel pan 4"" at bounding box center [196, 125] width 63 height 19
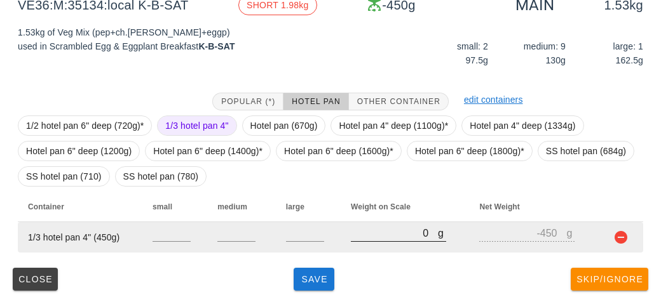
click at [379, 238] on input "0" at bounding box center [394, 233] width 87 height 17
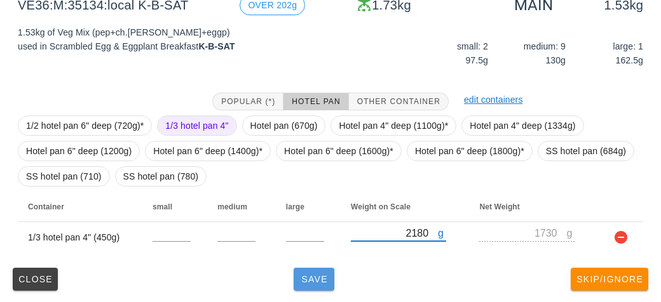
click at [310, 288] on button "Save" at bounding box center [313, 279] width 41 height 23
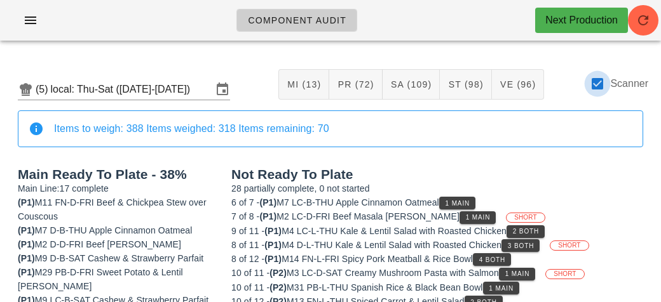
click at [602, 79] on div at bounding box center [597, 84] width 22 height 22
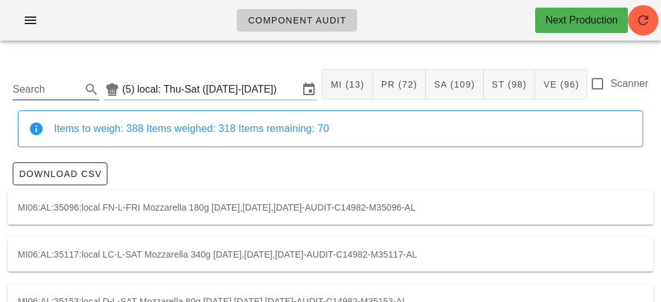
click at [53, 88] on input "Search" at bounding box center [46, 89] width 66 height 20
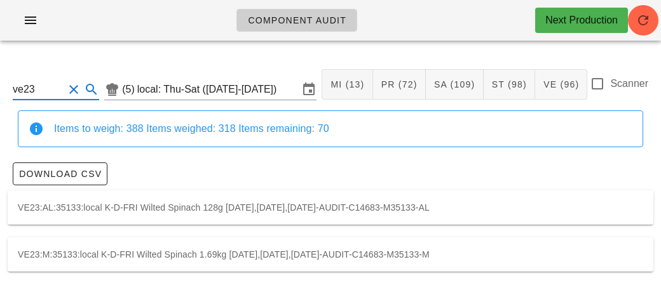
click at [89, 269] on div "VE23:M:35133:local K-D-FRI Wilted Spinach 1.69kg [DATE],[DATE],[DATE]-AUDIT-C14…" at bounding box center [330, 255] width 645 height 34
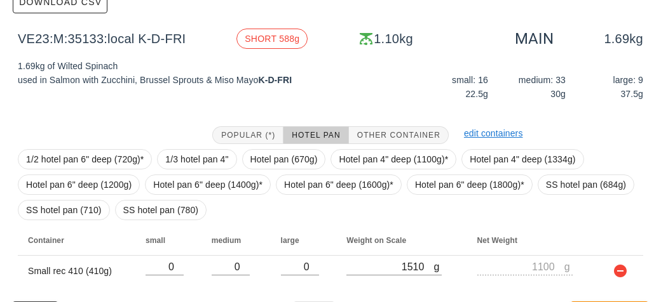
scroll to position [206, 0]
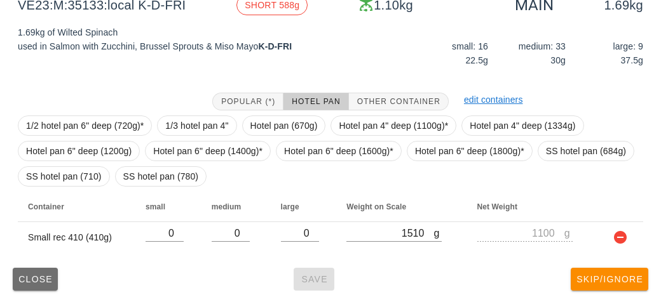
click at [28, 285] on button "Close" at bounding box center [35, 279] width 45 height 23
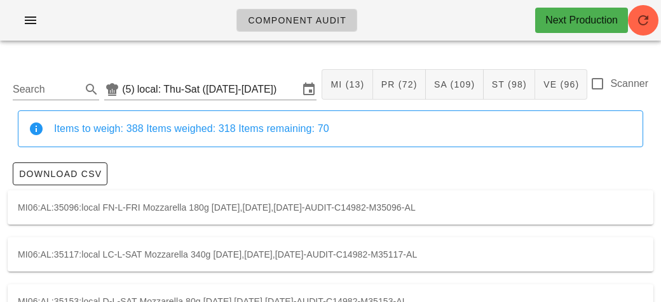
click at [614, 86] on label "Scanner" at bounding box center [629, 83] width 38 height 13
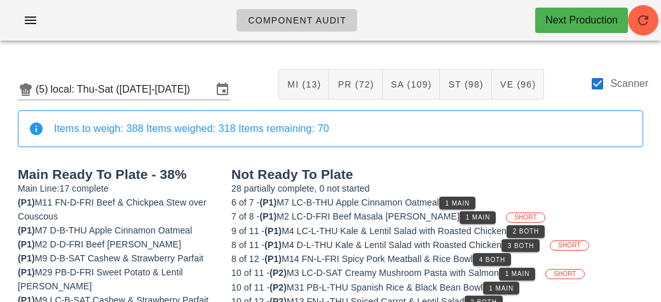
click at [607, 93] on div "Scanner" at bounding box center [618, 90] width 58 height 29
click at [599, 93] on div at bounding box center [597, 84] width 22 height 22
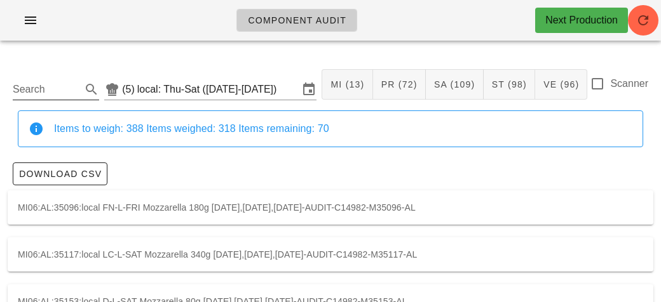
click at [48, 95] on input "Search" at bounding box center [46, 89] width 66 height 20
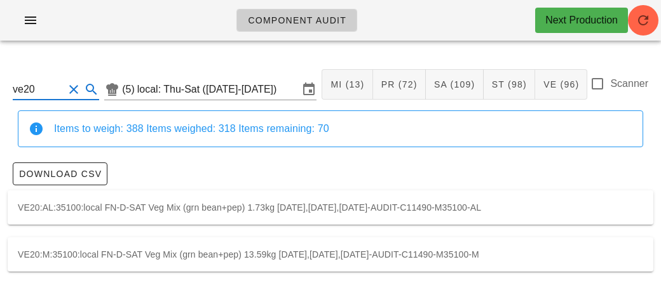
click at [50, 260] on div "VE20:M:35100:local FN-D-SAT Veg Mix (grn bean+pep) 13.59kg [DATE],[DATE],[DATE]…" at bounding box center [330, 255] width 645 height 34
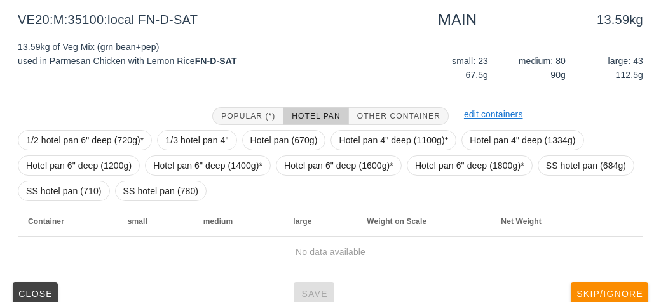
scroll to position [206, 0]
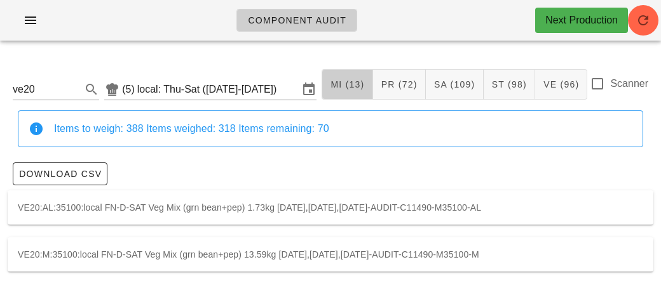
click at [336, 82] on span "MI (13)" at bounding box center [347, 84] width 34 height 10
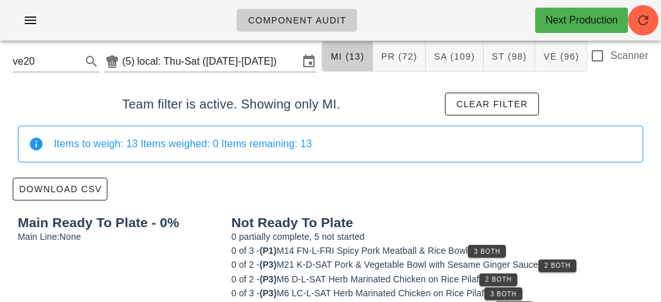
scroll to position [57, 0]
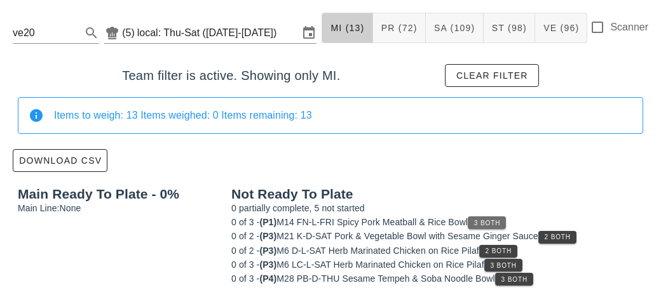
click at [500, 220] on span "3 Both" at bounding box center [486, 223] width 27 height 7
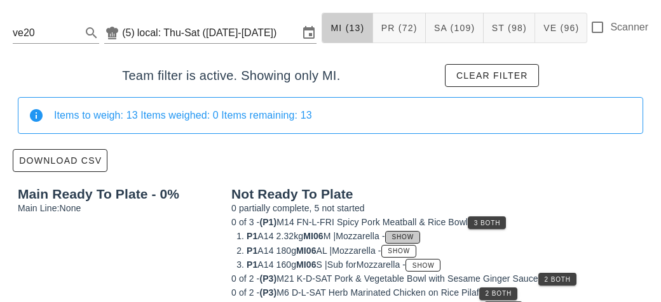
click at [410, 234] on span "Show" at bounding box center [402, 237] width 23 height 7
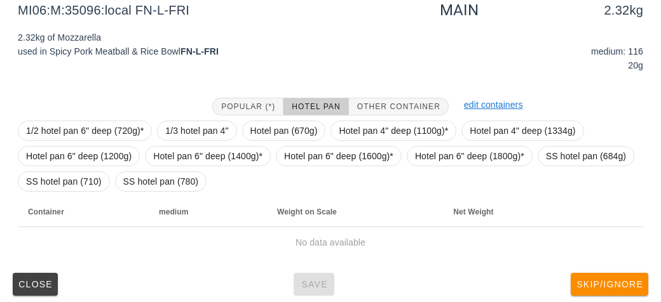
scroll to position [249, 0]
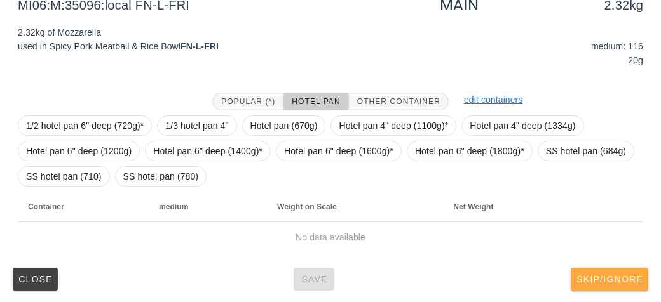
click at [614, 279] on span "Skip/Ignore" at bounding box center [608, 279] width 67 height 10
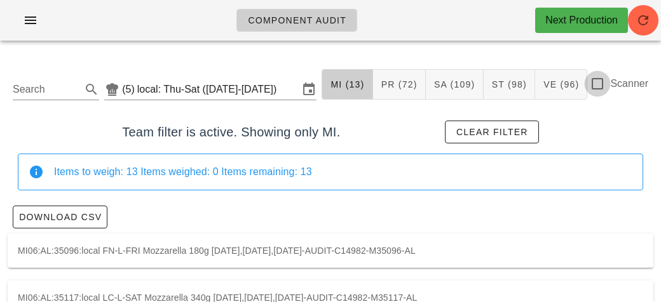
click at [602, 83] on div at bounding box center [597, 84] width 22 height 22
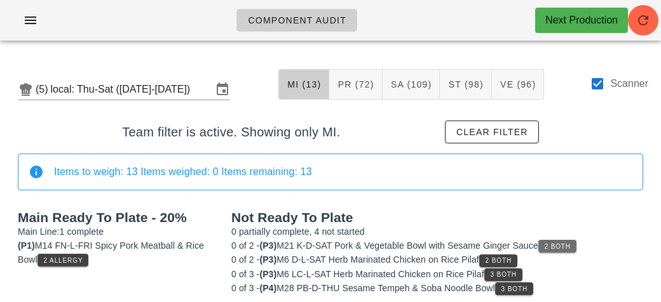
click at [567, 243] on span "2 Both" at bounding box center [557, 246] width 27 height 7
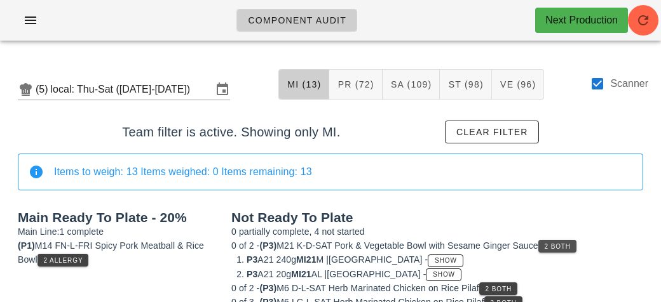
scroll to position [37, 0]
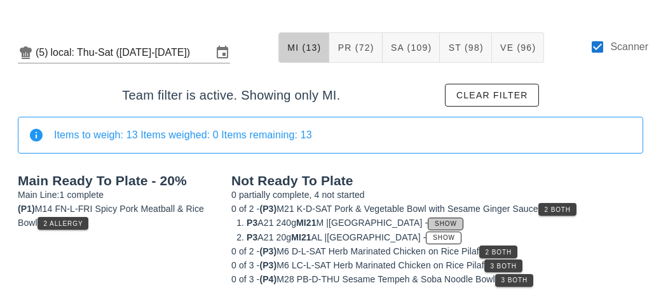
click at [434, 220] on span "Show" at bounding box center [445, 223] width 23 height 7
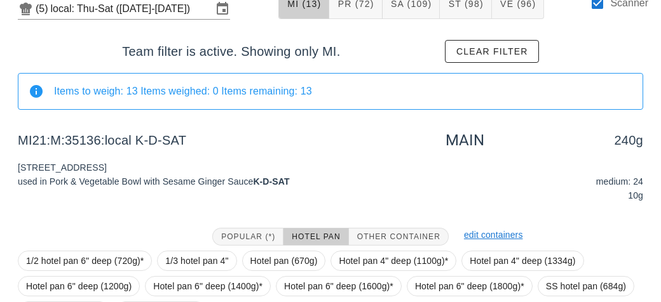
scroll to position [216, 0]
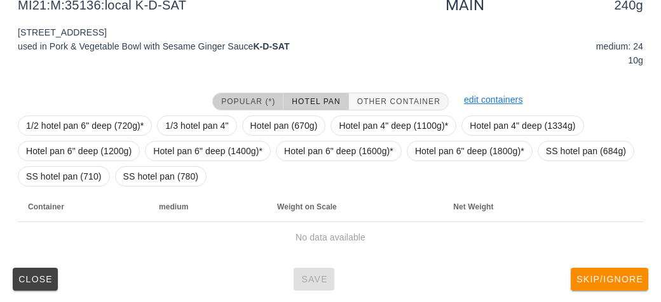
click at [255, 102] on span "Popular (*)" at bounding box center [247, 101] width 55 height 9
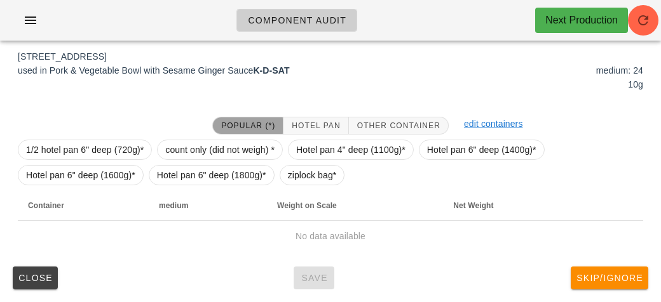
scroll to position [191, 0]
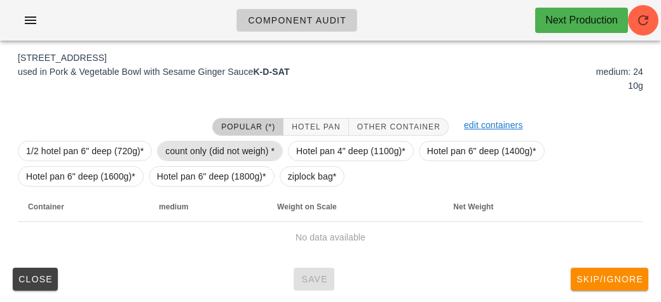
click at [245, 150] on span "count only (did not weigh) *" at bounding box center [219, 151] width 109 height 19
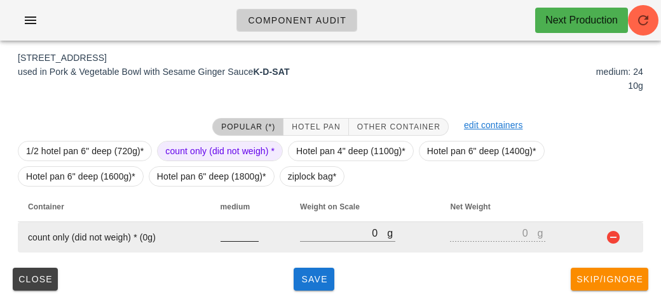
click at [239, 251] on div at bounding box center [239, 248] width 38 height 9
click at [237, 237] on input "number" at bounding box center [239, 233] width 38 height 17
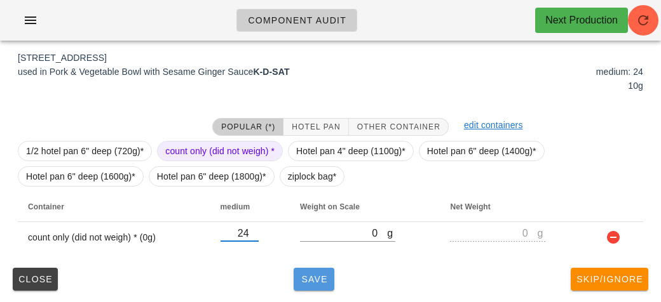
click at [307, 279] on span "Save" at bounding box center [314, 279] width 30 height 10
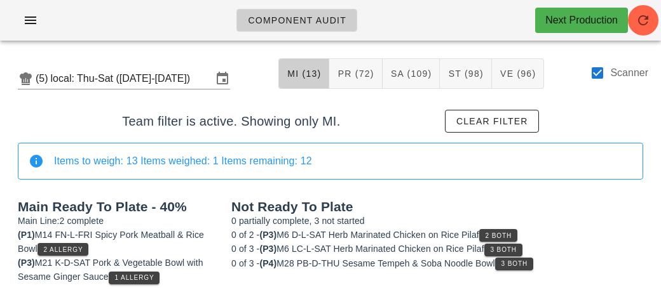
scroll to position [9, 0]
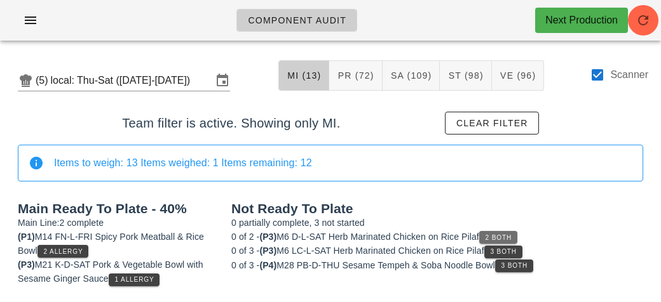
click at [507, 235] on span "2 Both" at bounding box center [498, 237] width 27 height 7
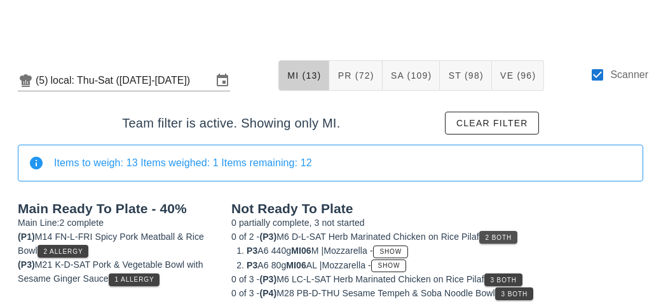
scroll to position [23, 0]
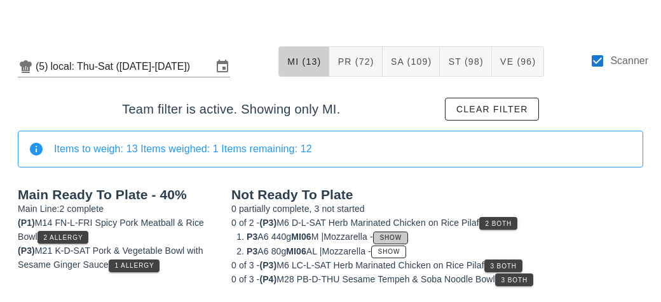
click at [402, 234] on span "Show" at bounding box center [390, 237] width 23 height 7
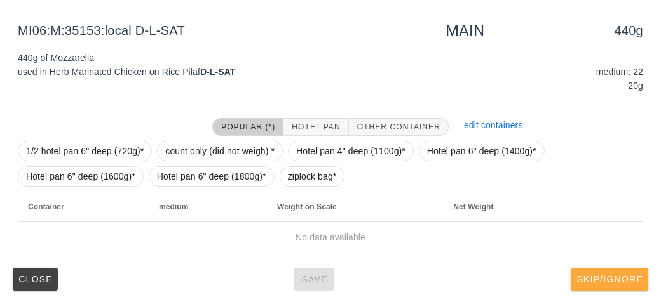
click at [628, 271] on button "Skip/Ignore" at bounding box center [608, 279] width 77 height 23
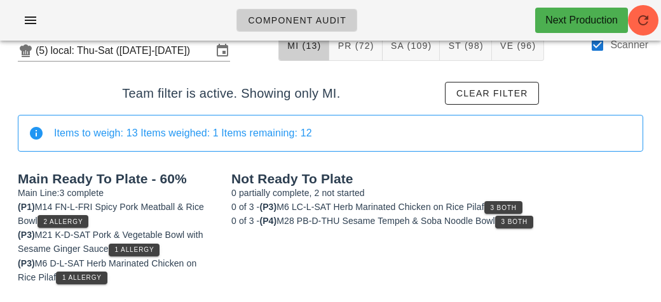
scroll to position [37, 0]
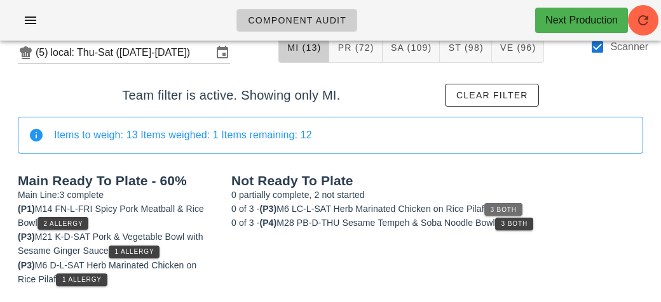
click at [506, 203] on button "3 Both" at bounding box center [503, 209] width 38 height 13
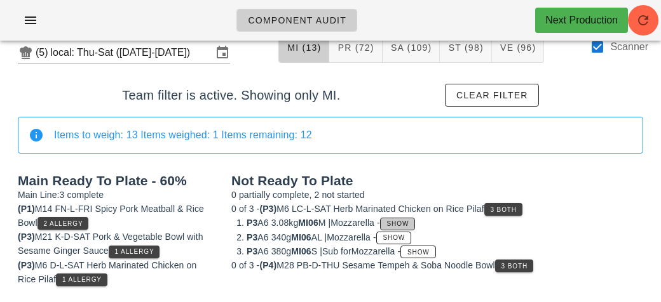
click at [409, 225] on span "Show" at bounding box center [397, 223] width 23 height 7
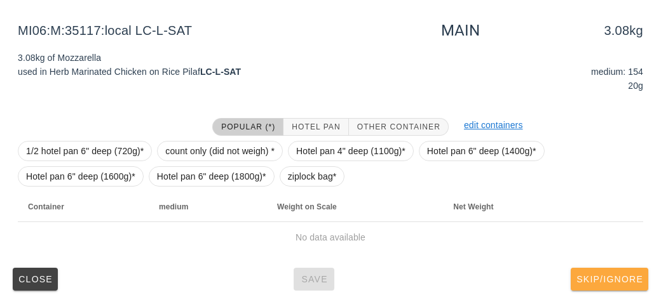
click at [610, 283] on button "Skip/Ignore" at bounding box center [608, 279] width 77 height 23
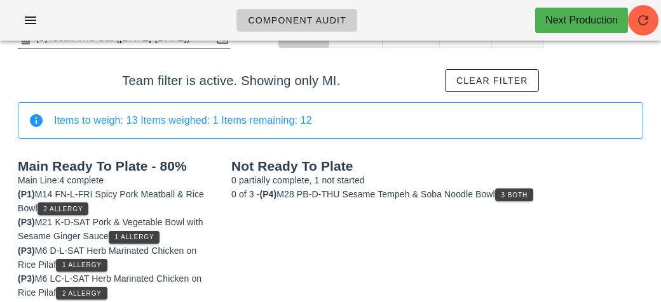
scroll to position [50, 0]
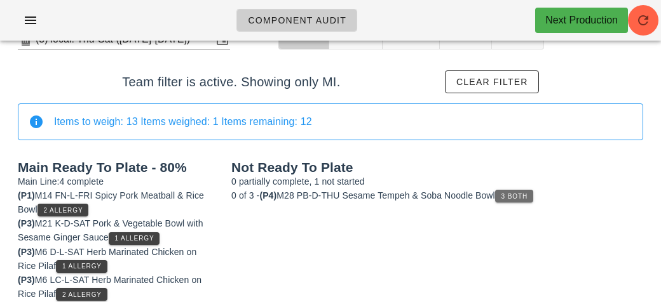
click at [516, 198] on span "3 Both" at bounding box center [514, 196] width 27 height 7
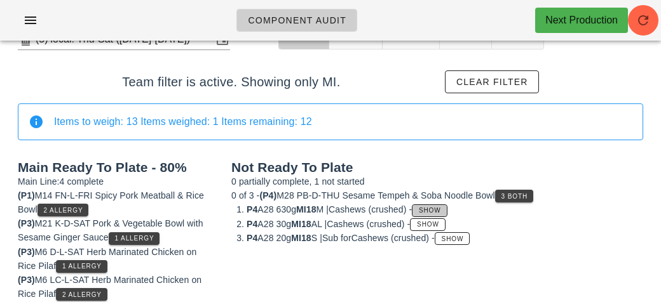
click at [438, 212] on span "Show" at bounding box center [429, 210] width 23 height 7
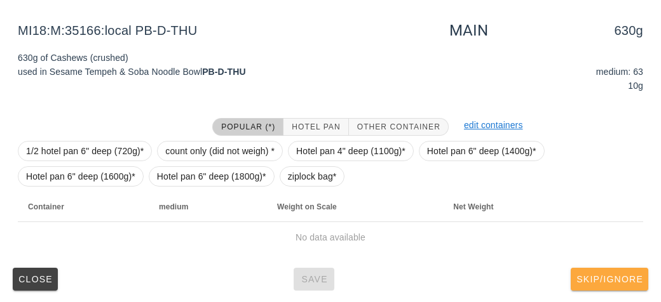
click at [612, 285] on button "Skip/Ignore" at bounding box center [608, 279] width 77 height 23
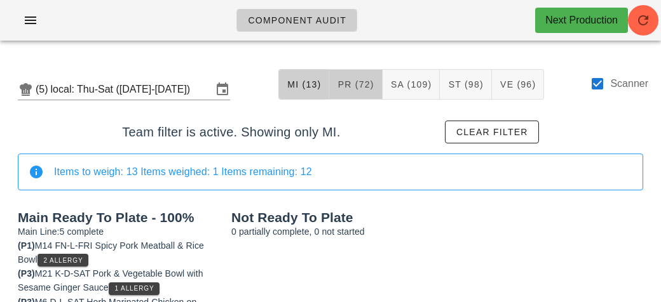
click at [365, 82] on span "PR (72)" at bounding box center [355, 84] width 37 height 10
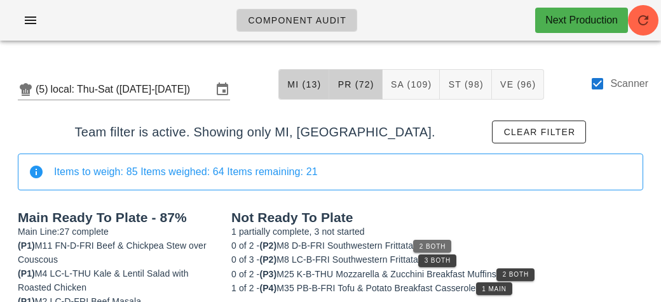
click at [451, 244] on button "2 Both" at bounding box center [432, 246] width 38 height 13
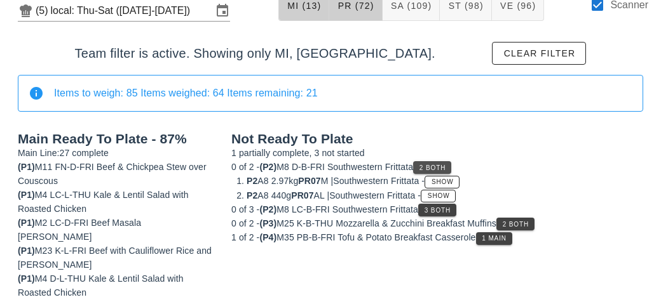
scroll to position [79, 0]
click at [448, 208] on span "3 Both" at bounding box center [437, 210] width 27 height 7
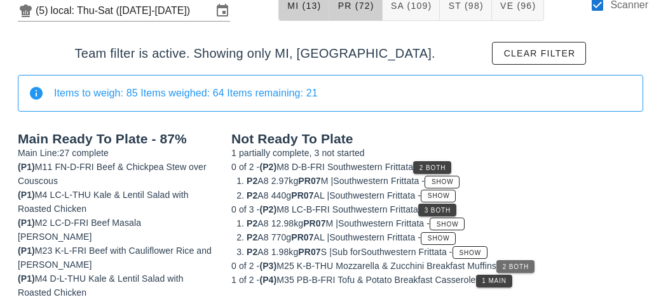
click at [528, 264] on span "2 Both" at bounding box center [515, 267] width 27 height 7
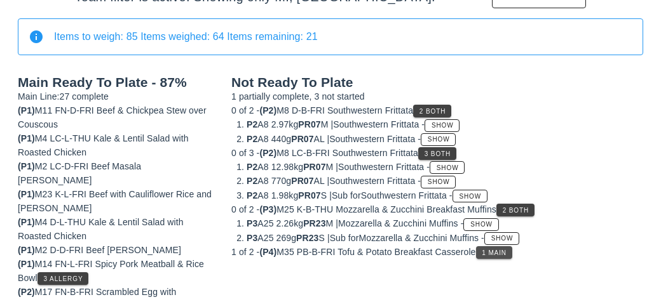
click at [506, 252] on span "1 Main" at bounding box center [493, 253] width 25 height 7
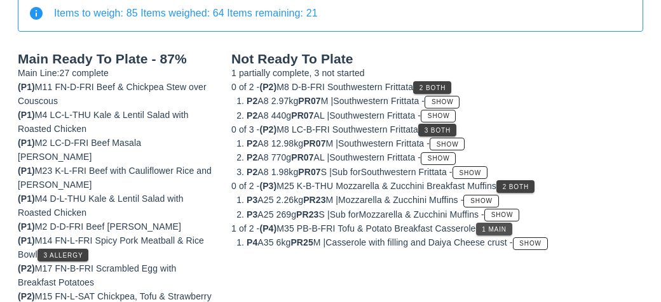
scroll to position [194, 0]
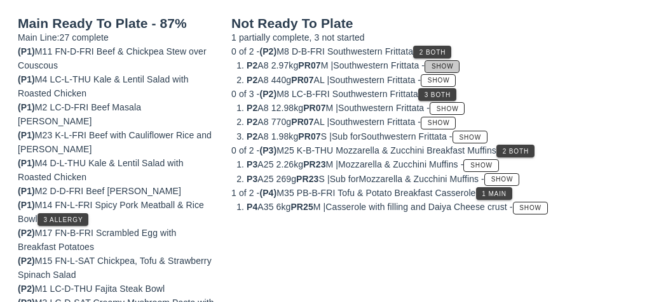
click at [454, 63] on span "Show" at bounding box center [442, 66] width 23 height 7
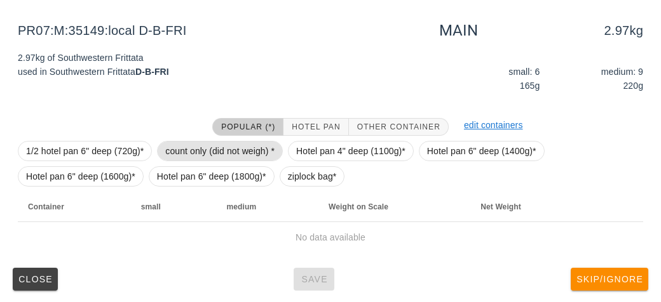
click at [239, 152] on span "count only (did not weigh) *" at bounding box center [219, 151] width 109 height 19
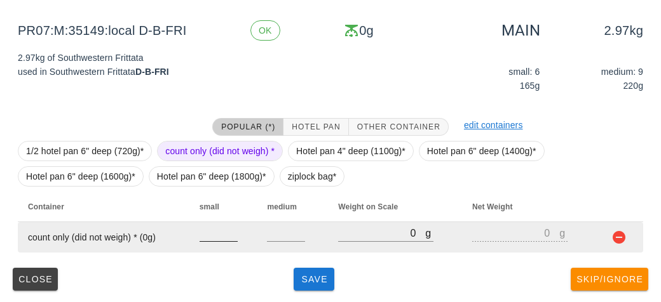
click at [221, 236] on input "number" at bounding box center [218, 233] width 38 height 17
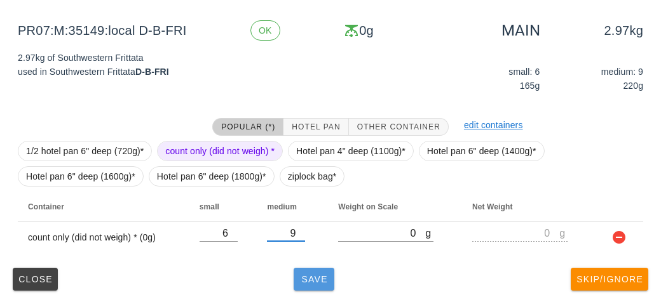
click at [326, 278] on span "Save" at bounding box center [314, 279] width 30 height 10
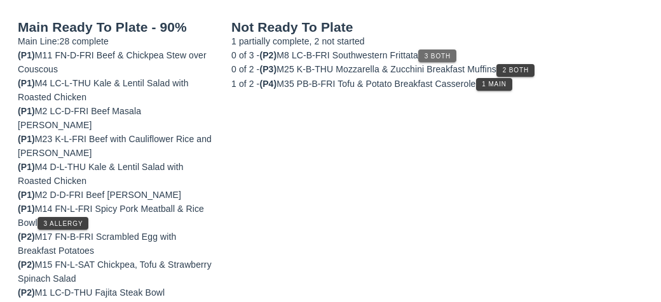
click at [450, 55] on span "3 Both" at bounding box center [437, 56] width 27 height 7
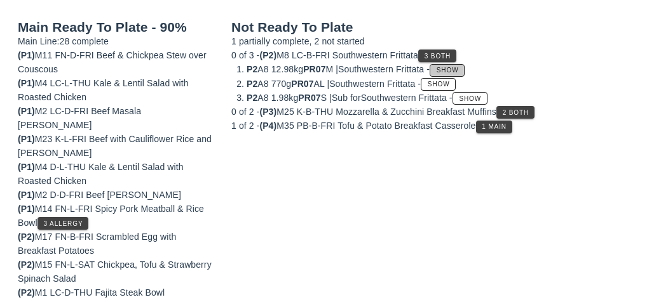
click at [459, 71] on span "Show" at bounding box center [447, 70] width 23 height 7
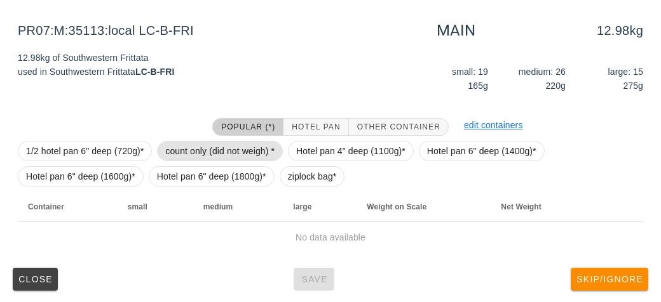
click at [215, 148] on span "count only (did not weigh) *" at bounding box center [219, 151] width 109 height 19
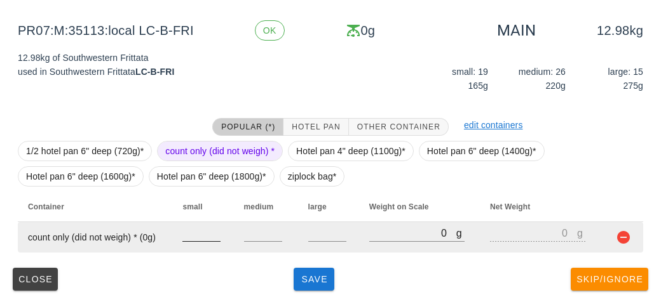
click at [201, 235] on input "number" at bounding box center [201, 233] width 38 height 17
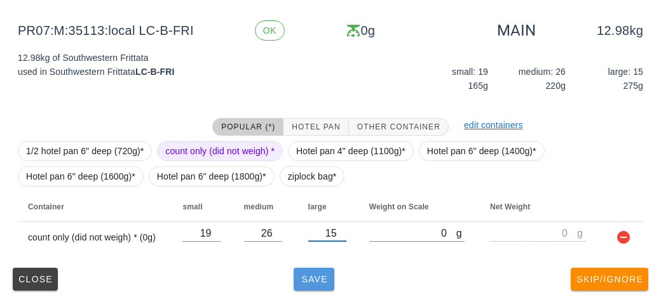
click at [306, 282] on span "Save" at bounding box center [314, 279] width 30 height 10
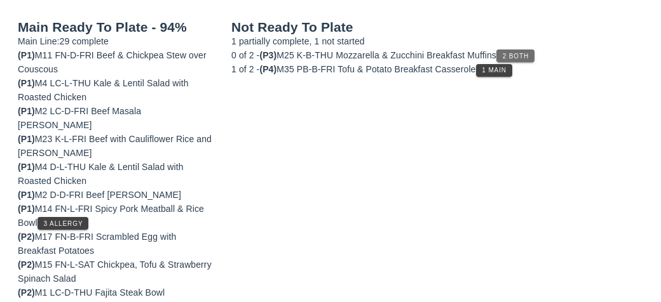
click at [532, 50] on button "2 Both" at bounding box center [515, 56] width 38 height 13
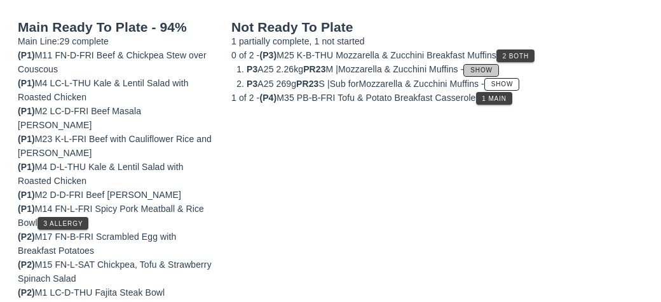
click at [490, 67] on span "Show" at bounding box center [480, 70] width 23 height 7
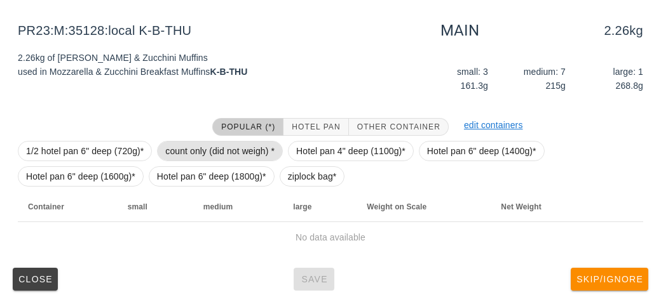
click at [235, 149] on span "count only (did not weigh) *" at bounding box center [219, 151] width 109 height 19
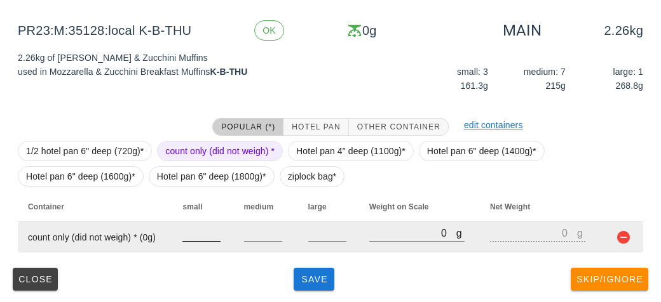
click at [207, 227] on input "number" at bounding box center [201, 233] width 38 height 17
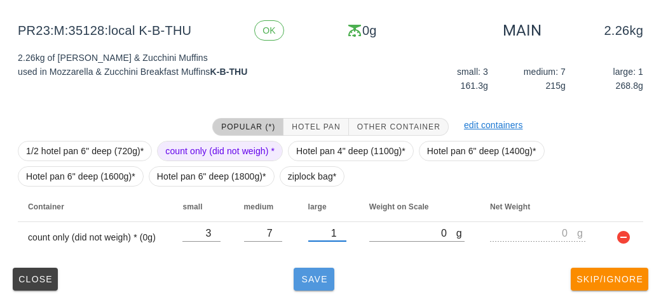
click at [312, 287] on button "Save" at bounding box center [313, 279] width 41 height 23
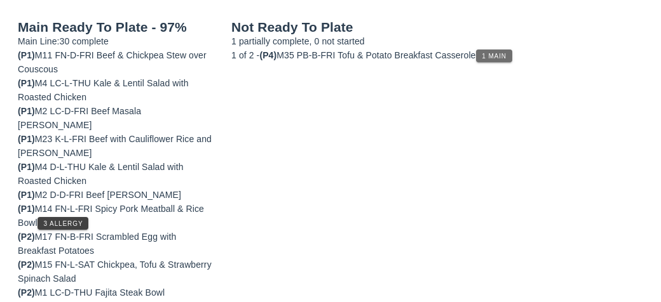
click at [505, 58] on button "1 Main" at bounding box center [494, 56] width 36 height 13
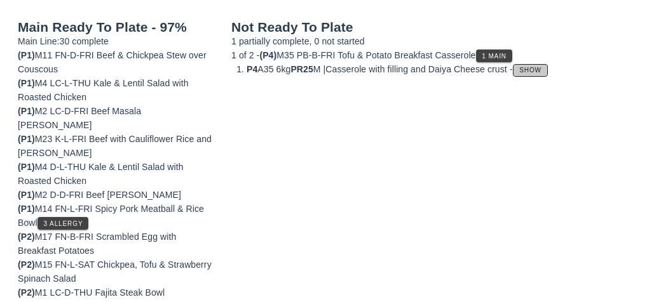
click at [548, 67] on button "Show" at bounding box center [530, 70] width 35 height 13
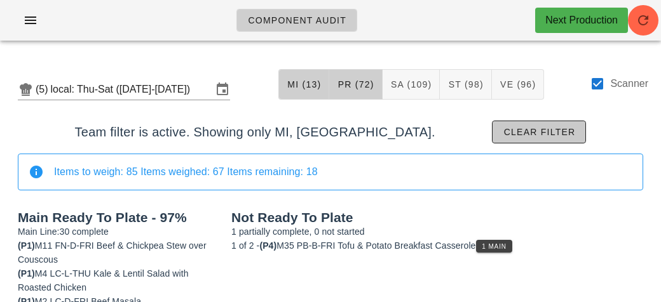
click at [502, 135] on span "Clear filter" at bounding box center [538, 132] width 72 height 10
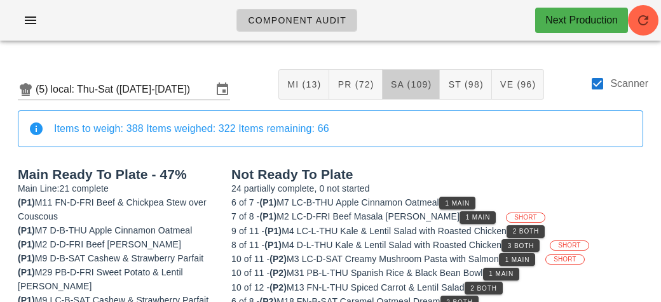
click at [405, 86] on span "SA (109)" at bounding box center [411, 84] width 42 height 10
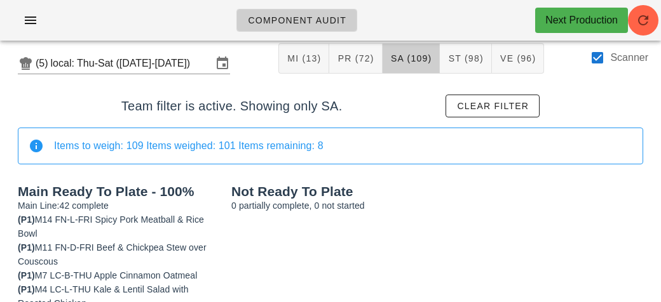
scroll to position [45, 0]
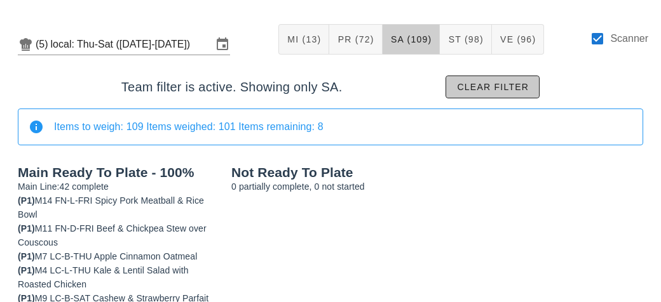
click at [502, 96] on button "Clear filter" at bounding box center [492, 87] width 94 height 23
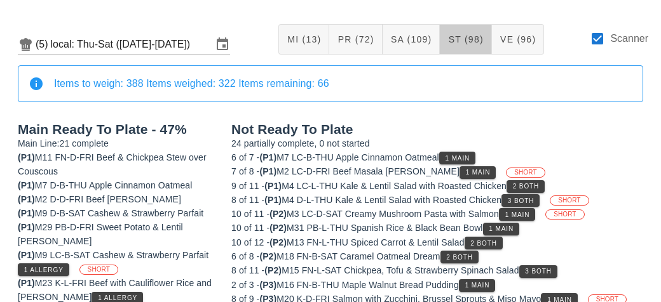
click at [474, 46] on button "ST (98)" at bounding box center [465, 39] width 51 height 30
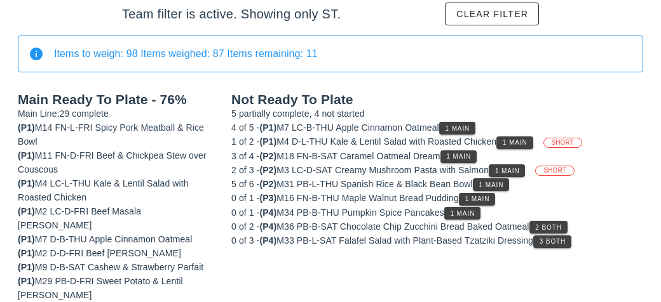
scroll to position [121, 0]
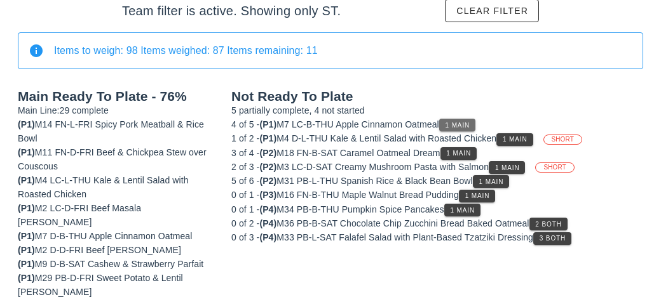
click at [472, 128] on button "1 Main" at bounding box center [457, 125] width 36 height 13
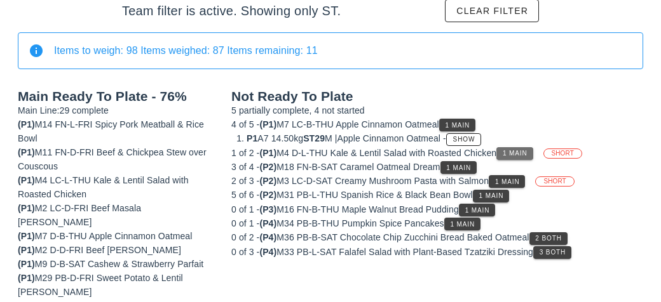
click at [527, 156] on span "1 Main" at bounding box center [514, 153] width 25 height 7
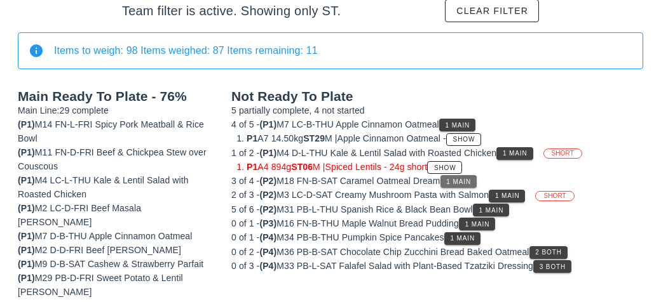
click at [471, 180] on span "1 Main" at bounding box center [457, 181] width 25 height 7
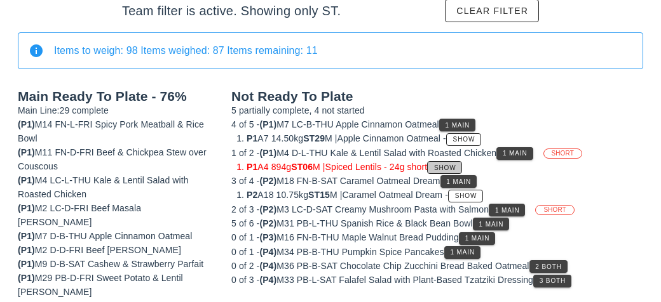
click at [456, 168] on span "Show" at bounding box center [444, 168] width 23 height 7
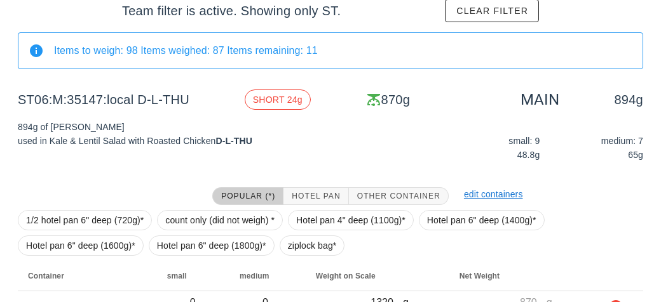
scroll to position [191, 0]
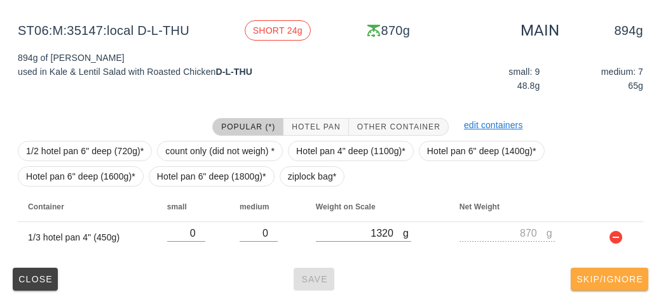
click at [618, 279] on span "Skip/Ignore" at bounding box center [608, 279] width 67 height 10
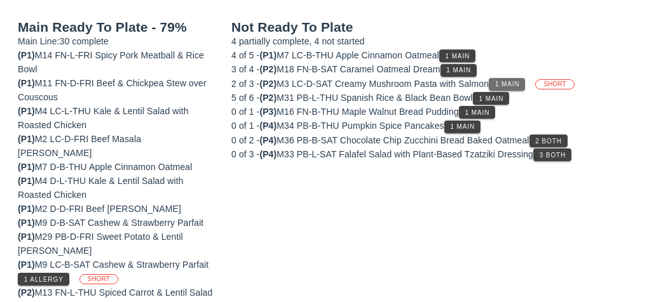
click at [511, 81] on span "1 Main" at bounding box center [506, 84] width 25 height 7
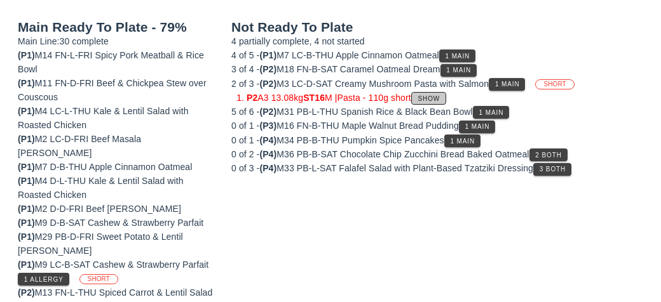
click at [440, 95] on span "Show" at bounding box center [428, 98] width 23 height 7
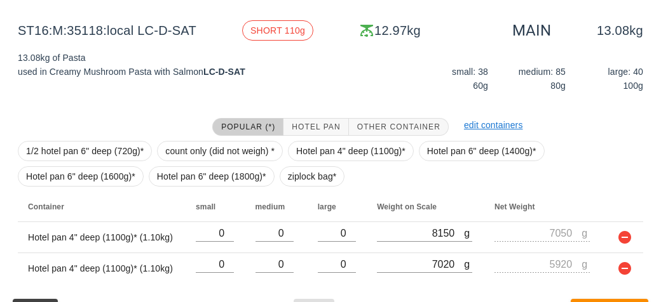
scroll to position [222, 0]
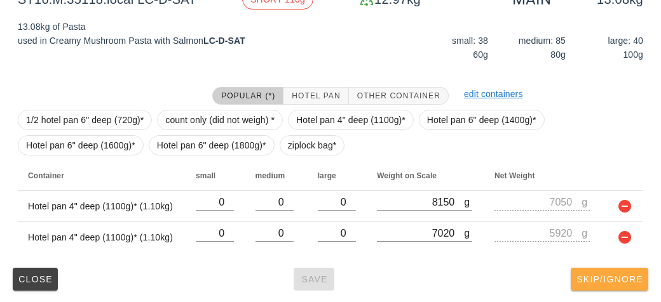
click at [608, 277] on span "Skip/Ignore" at bounding box center [608, 279] width 67 height 10
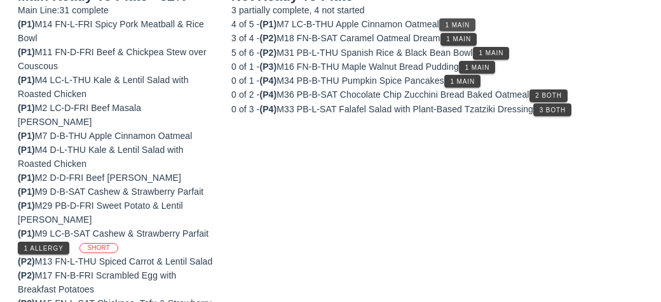
click at [466, 22] on span "1 Main" at bounding box center [457, 25] width 25 height 7
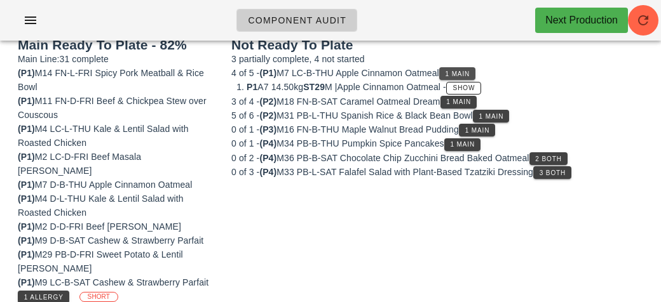
scroll to position [163, 0]
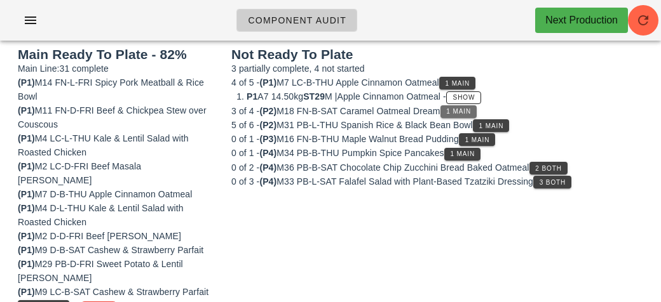
click at [462, 105] on button "1 Main" at bounding box center [458, 111] width 36 height 13
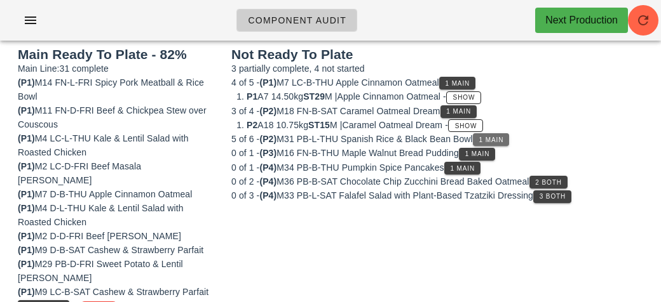
click at [497, 133] on button "1 Main" at bounding box center [491, 139] width 36 height 13
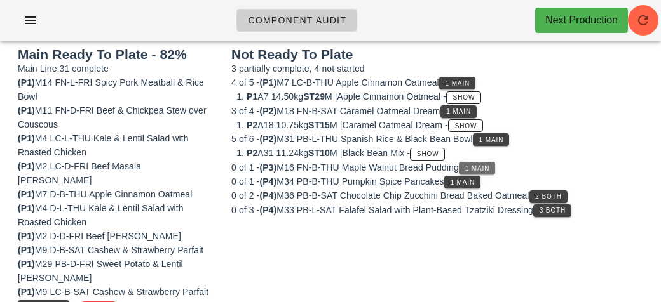
click at [475, 165] on span "1 Main" at bounding box center [476, 168] width 25 height 7
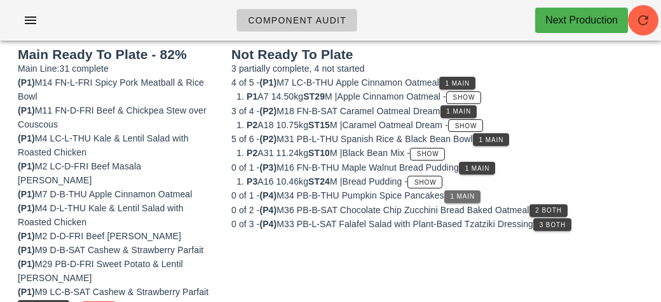
click at [475, 196] on span "1 Main" at bounding box center [462, 196] width 25 height 7
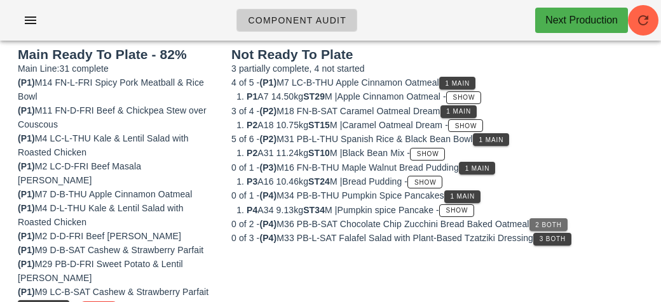
click at [552, 222] on span "2 Both" at bounding box center [547, 225] width 27 height 7
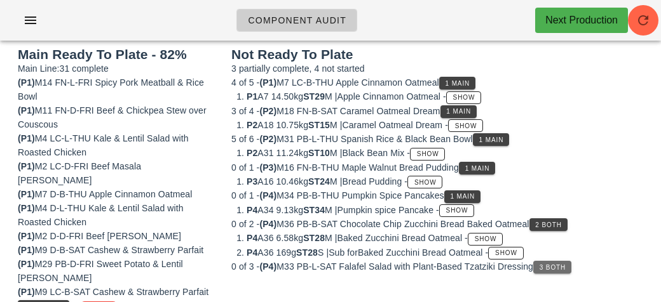
click at [565, 267] on span "3 Both" at bounding box center [552, 267] width 27 height 7
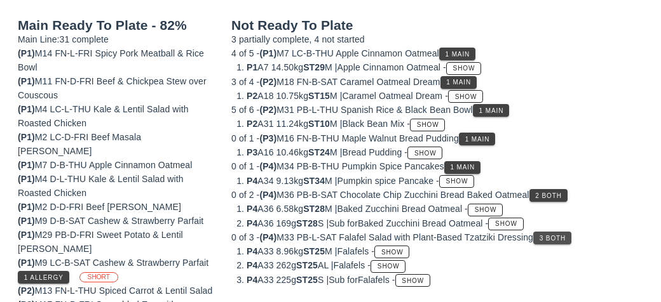
scroll to position [230, 0]
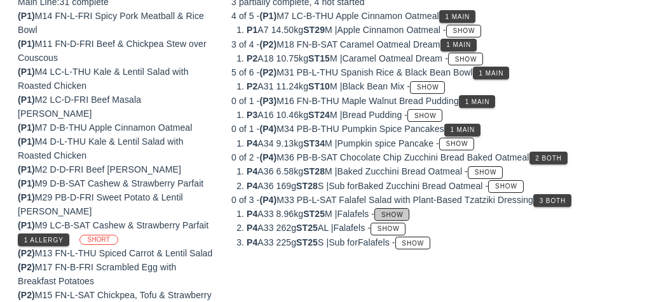
click at [403, 212] on span "Show" at bounding box center [391, 215] width 23 height 7
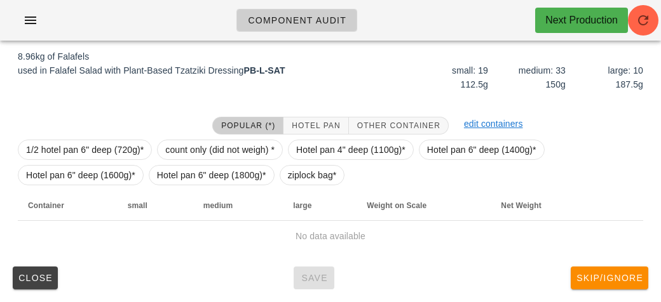
scroll to position [191, 0]
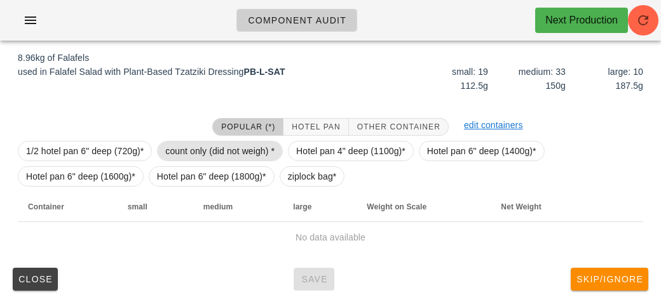
click at [236, 147] on span "count only (did not weigh) *" at bounding box center [219, 151] width 109 height 19
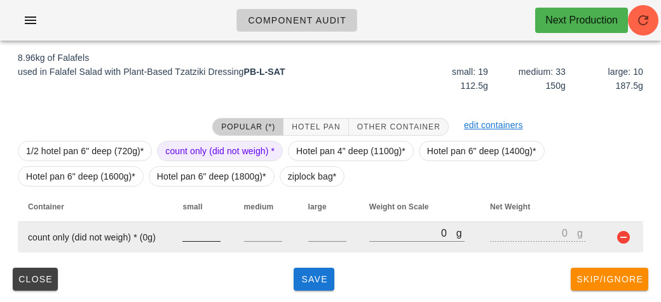
click at [201, 231] on input "number" at bounding box center [201, 233] width 38 height 17
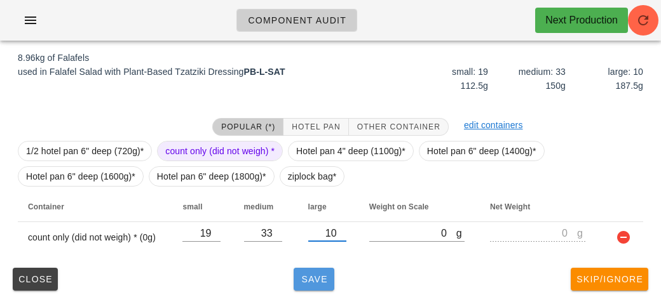
click at [299, 272] on button "Save" at bounding box center [313, 279] width 41 height 23
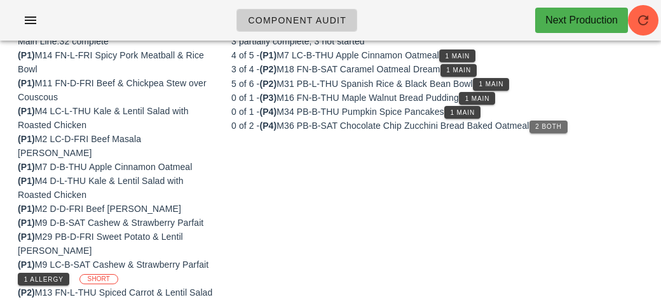
click at [549, 126] on span "2 Both" at bounding box center [547, 126] width 27 height 7
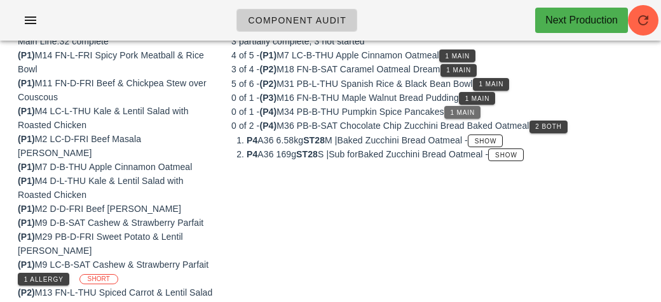
click at [475, 115] on button "1 Main" at bounding box center [462, 112] width 36 height 13
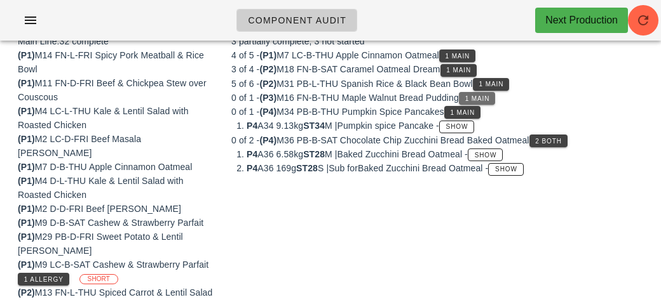
click at [478, 95] on span "1 Main" at bounding box center [476, 98] width 25 height 7
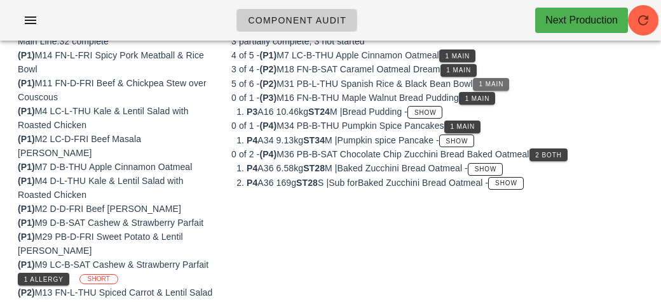
click at [500, 87] on button "1 Main" at bounding box center [491, 84] width 36 height 13
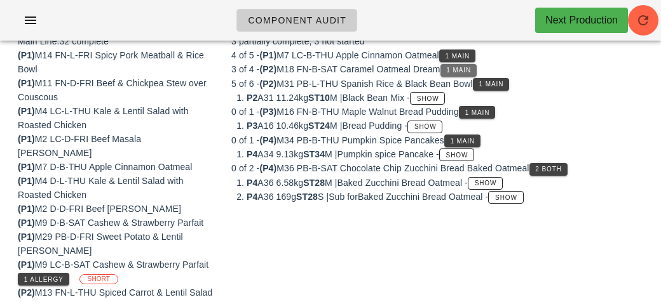
click at [469, 71] on span "1 Main" at bounding box center [457, 70] width 25 height 7
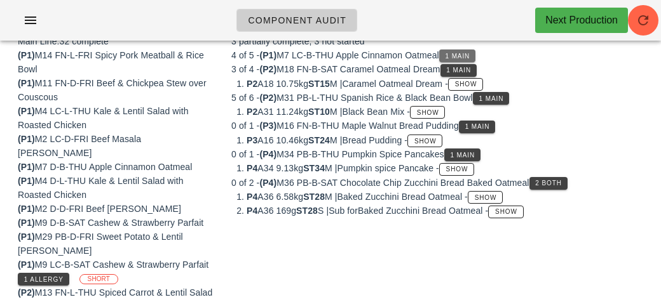
click at [459, 53] on span "1 Main" at bounding box center [457, 56] width 25 height 7
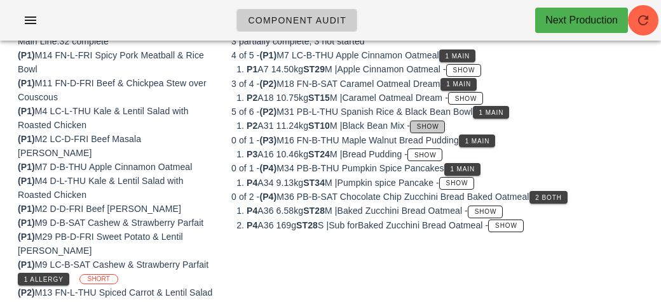
click at [438, 121] on button "Show" at bounding box center [427, 127] width 35 height 13
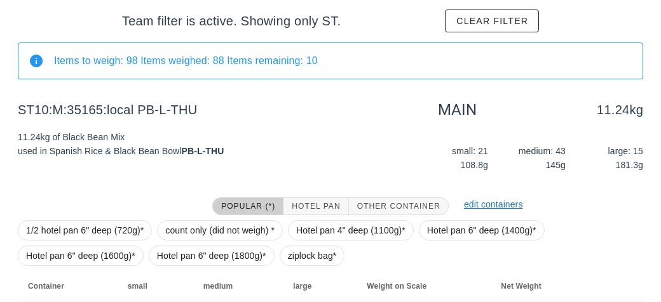
scroll to position [191, 0]
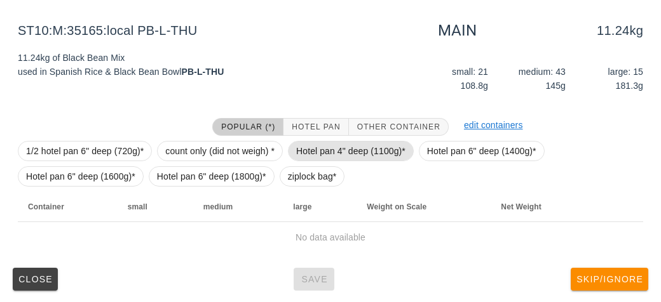
click at [326, 151] on span "Hotel pan 4" deep (1100g)*" at bounding box center [350, 151] width 109 height 19
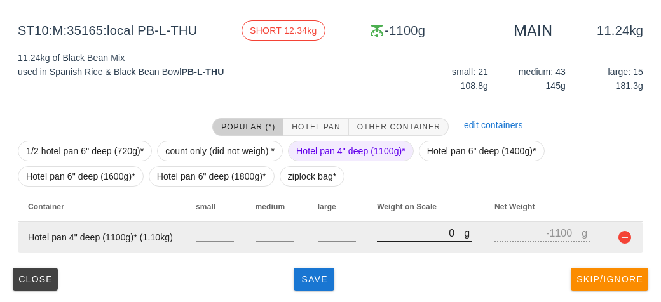
click at [384, 232] on input "0" at bounding box center [420, 233] width 87 height 17
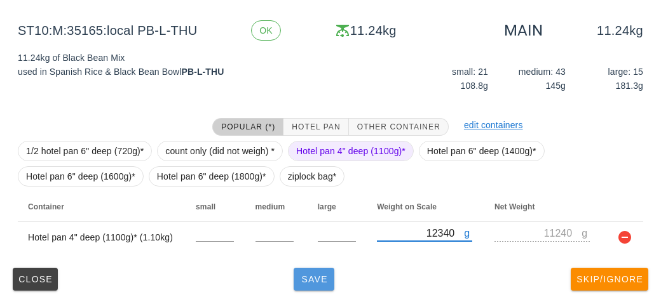
click at [321, 288] on button "Save" at bounding box center [313, 279] width 41 height 23
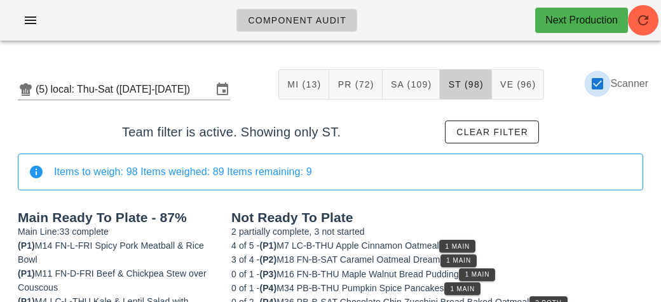
click at [602, 89] on div at bounding box center [597, 84] width 22 height 22
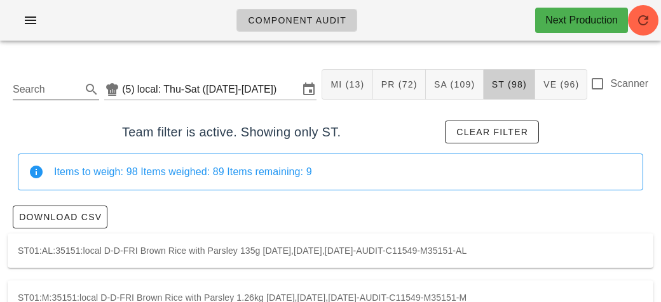
click at [66, 95] on input "Search" at bounding box center [46, 89] width 66 height 20
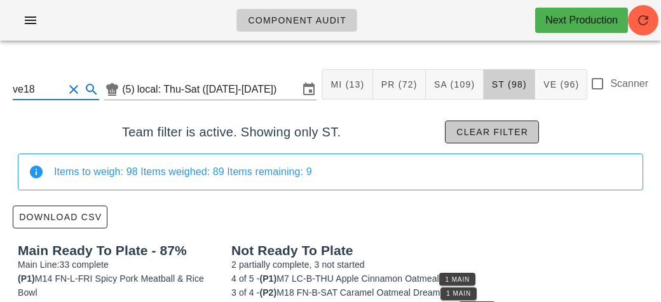
click at [518, 134] on span "Clear filter" at bounding box center [491, 132] width 72 height 10
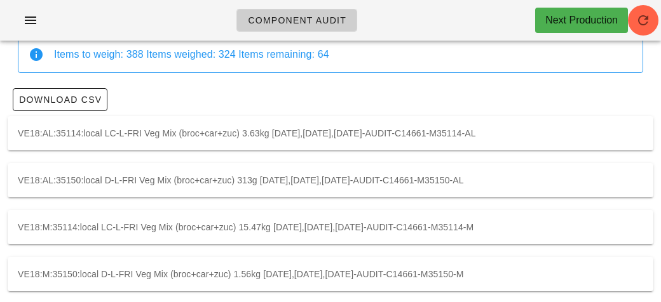
scroll to position [83, 0]
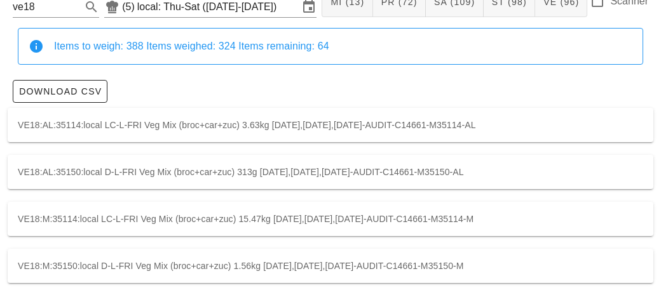
click at [564, 219] on div "VE18:M:35114:local LC-L-FRI Veg Mix (broc+car+zuc) 15.47kg [DATE],[DATE],[DATE]…" at bounding box center [330, 219] width 645 height 34
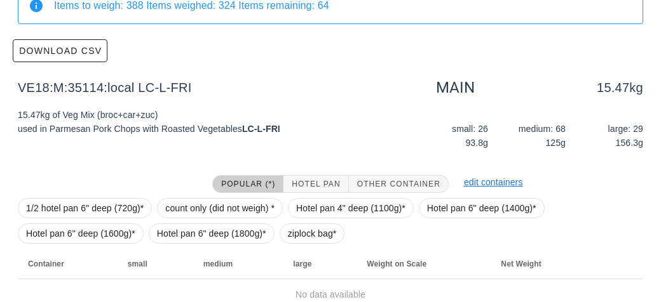
scroll to position [180, 0]
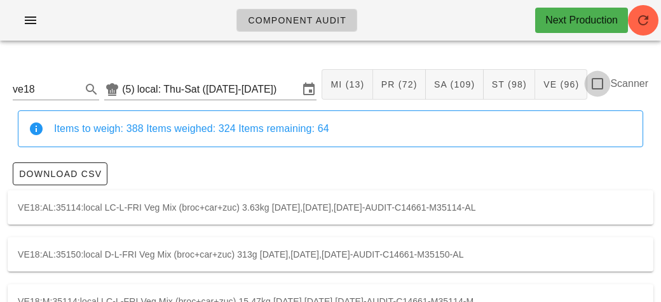
click at [600, 83] on div at bounding box center [597, 84] width 22 height 22
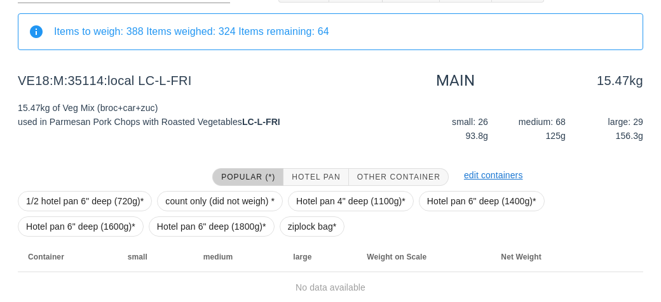
scroll to position [147, 0]
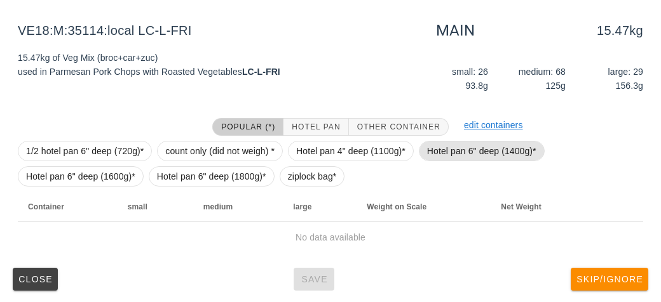
click at [455, 142] on span "Hotel pan 6" deep (1400g)*" at bounding box center [481, 151] width 109 height 19
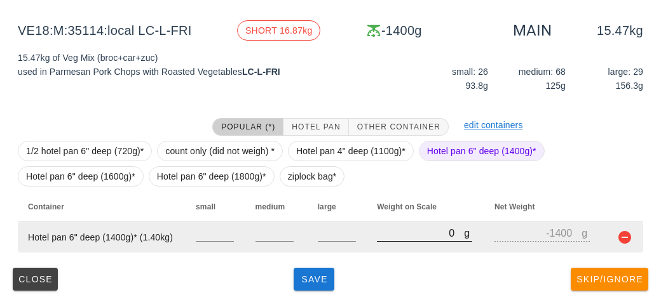
click at [415, 238] on input "0" at bounding box center [420, 233] width 87 height 17
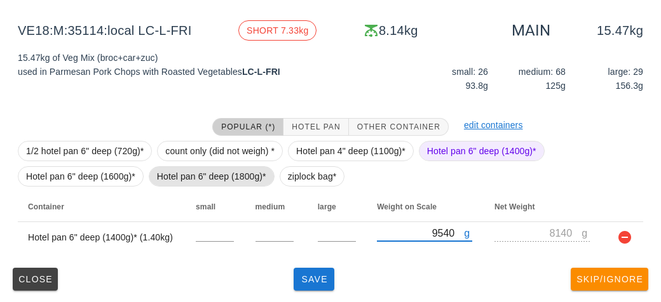
click at [210, 175] on span "Hotel pan 6" deep (1800g)*" at bounding box center [211, 176] width 109 height 19
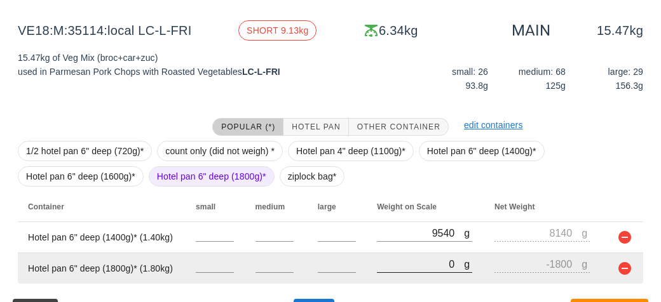
click at [400, 257] on input "0" at bounding box center [420, 264] width 87 height 17
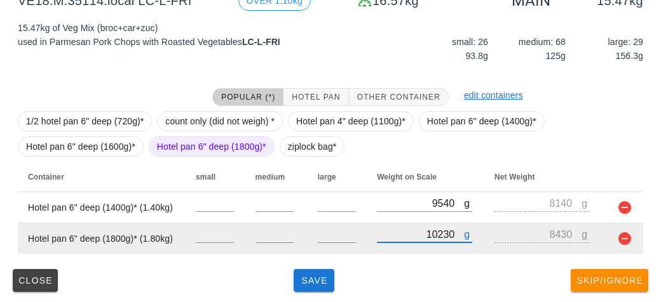
scroll to position [178, 0]
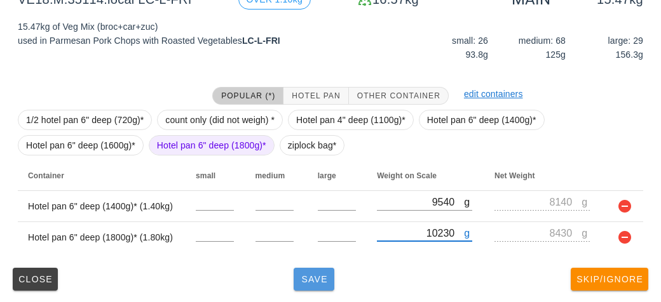
click at [310, 284] on button "Save" at bounding box center [313, 279] width 41 height 23
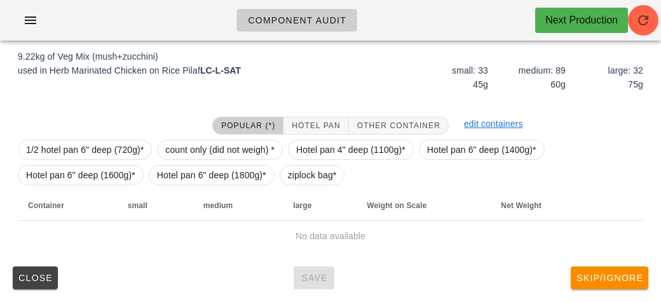
scroll to position [147, 0]
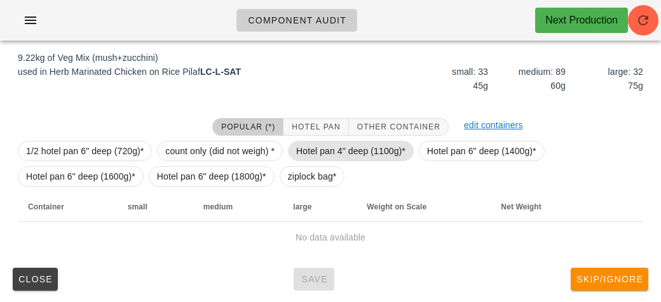
click at [341, 142] on span "Hotel pan 4" deep (1100g)*" at bounding box center [350, 151] width 109 height 19
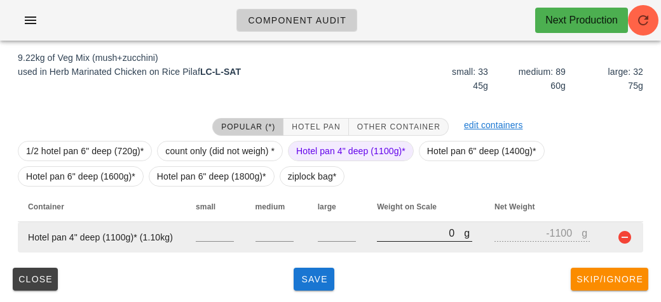
click at [400, 235] on input "0" at bounding box center [420, 233] width 87 height 17
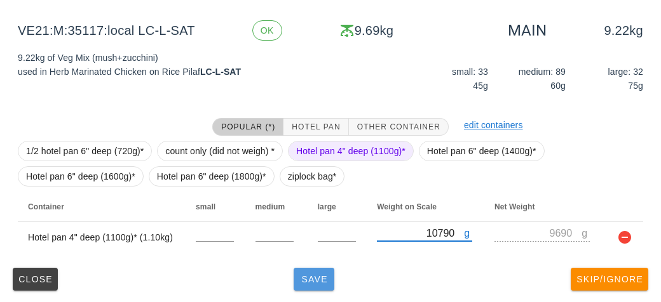
click at [320, 281] on span "Save" at bounding box center [314, 279] width 30 height 10
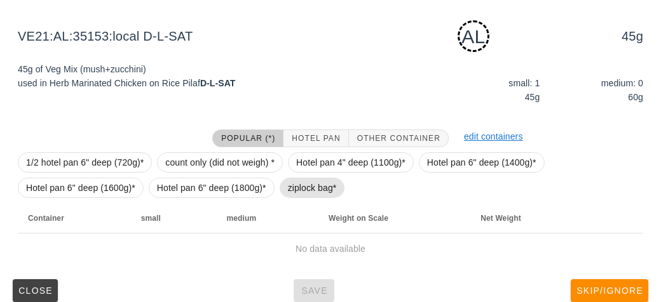
click at [307, 191] on span "ziplock bag*" at bounding box center [312, 187] width 49 height 19
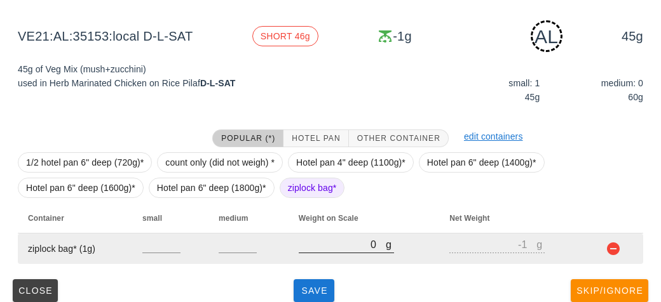
click at [325, 249] on input "0" at bounding box center [342, 244] width 87 height 17
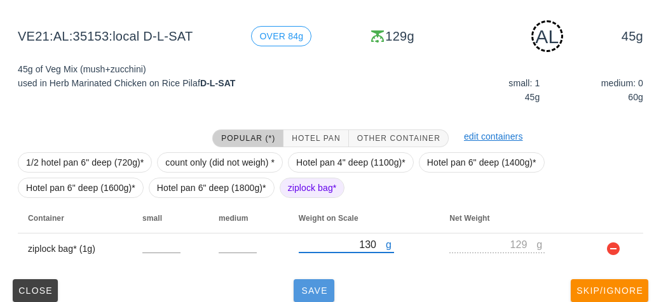
click at [294, 300] on button "Save" at bounding box center [313, 290] width 41 height 23
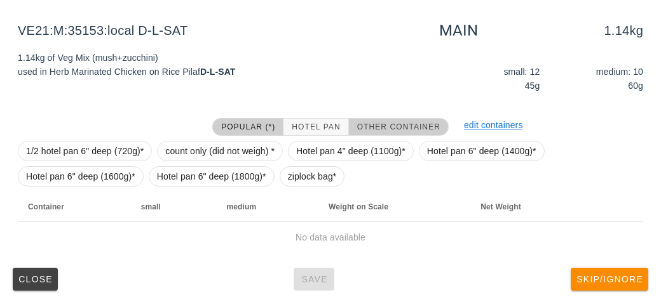
click at [368, 123] on span "Other Container" at bounding box center [398, 127] width 84 height 9
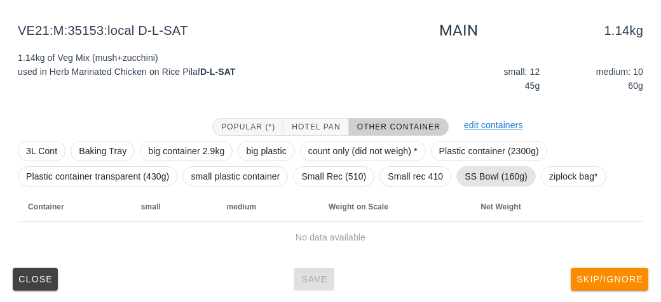
click at [482, 176] on span "SS Bowl (160g)" at bounding box center [495, 176] width 63 height 19
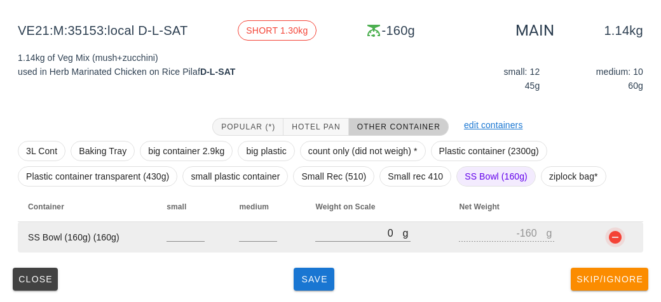
click at [619, 236] on button "button" at bounding box center [614, 237] width 15 height 15
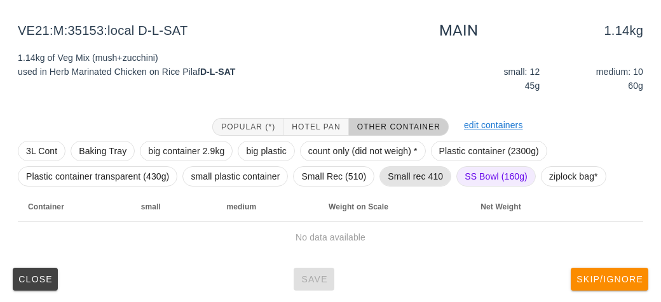
click at [427, 173] on span "Small rec 410" at bounding box center [414, 176] width 55 height 19
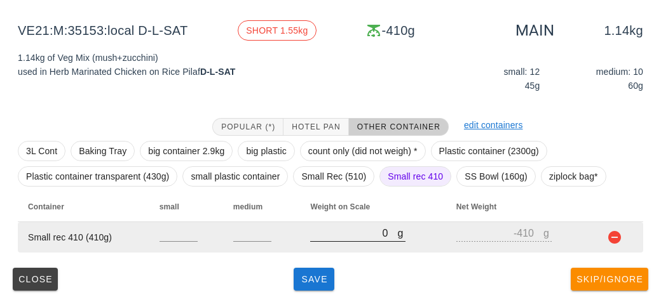
click at [338, 234] on input "0" at bounding box center [353, 233] width 87 height 17
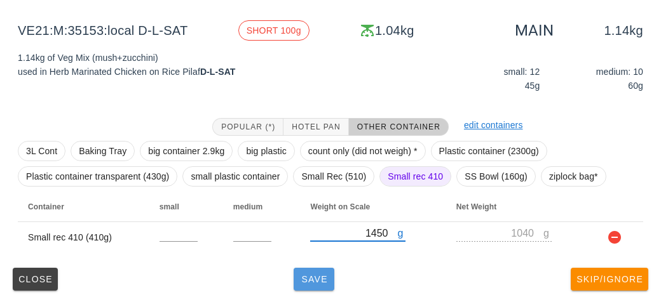
click at [304, 288] on button "Save" at bounding box center [313, 279] width 41 height 23
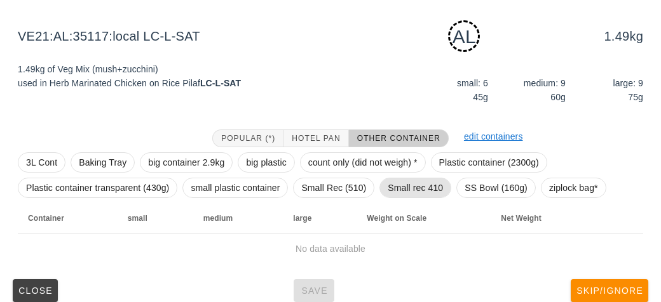
click at [436, 190] on span "Small rec 410" at bounding box center [414, 187] width 55 height 19
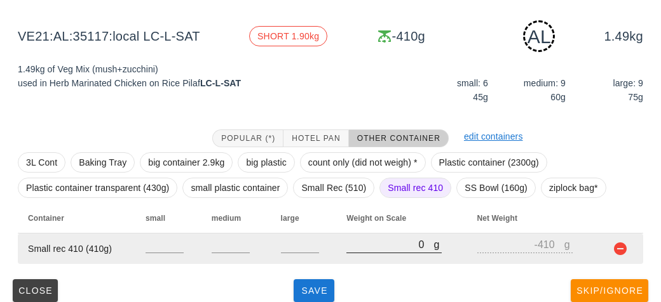
click at [356, 245] on input "0" at bounding box center [389, 244] width 87 height 17
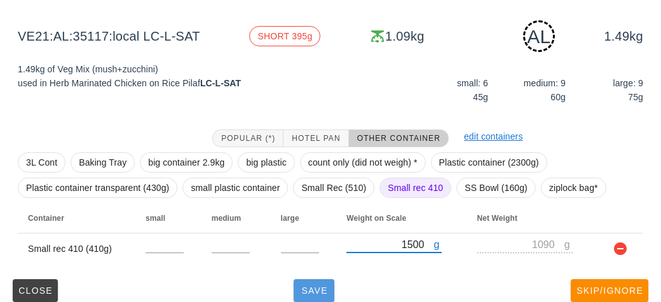
click at [321, 288] on span "Save" at bounding box center [314, 291] width 30 height 10
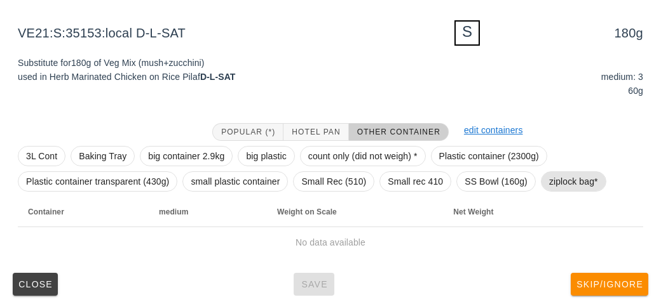
click at [569, 172] on span "ziplock bag*" at bounding box center [573, 181] width 49 height 19
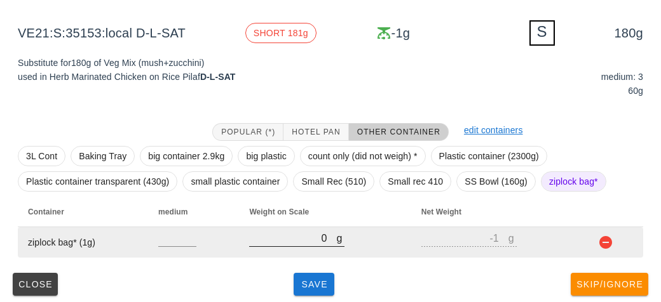
click at [299, 241] on input "0" at bounding box center [292, 238] width 87 height 17
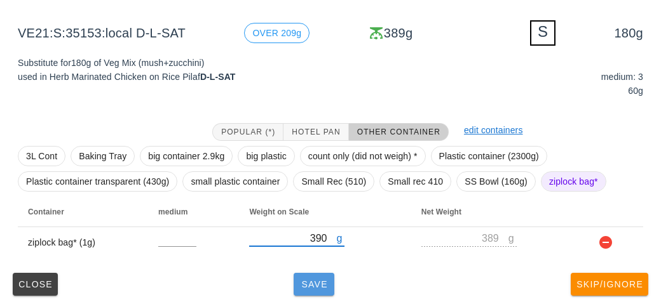
click at [300, 281] on span "Save" at bounding box center [314, 284] width 30 height 10
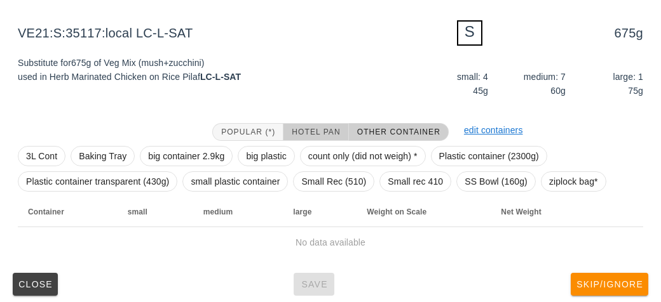
click at [300, 137] on button "Hotel Pan" at bounding box center [315, 132] width 65 height 18
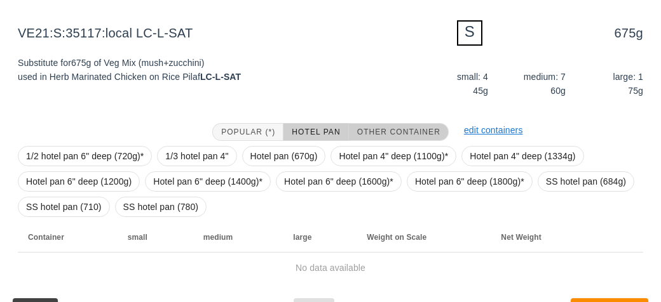
click at [376, 125] on button "Other Container" at bounding box center [399, 132] width 100 height 18
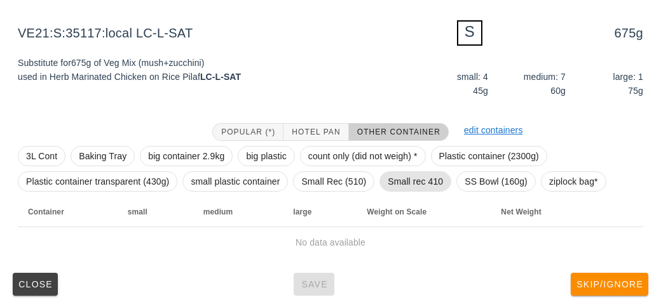
click at [397, 178] on span "Small rec 410" at bounding box center [414, 181] width 55 height 19
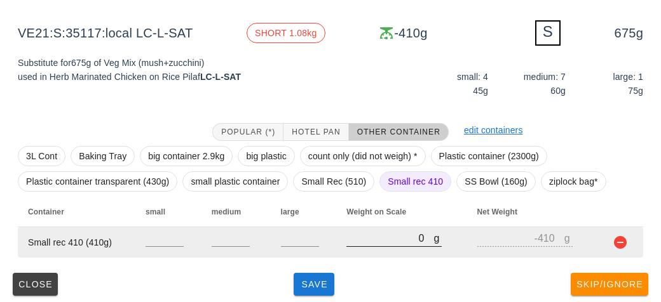
click at [369, 243] on input "0" at bounding box center [389, 238] width 87 height 17
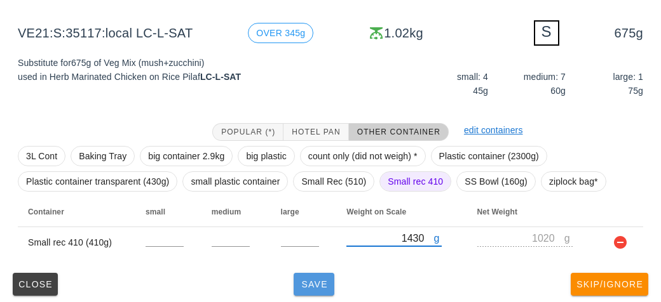
click at [310, 277] on button "Save" at bounding box center [313, 284] width 41 height 23
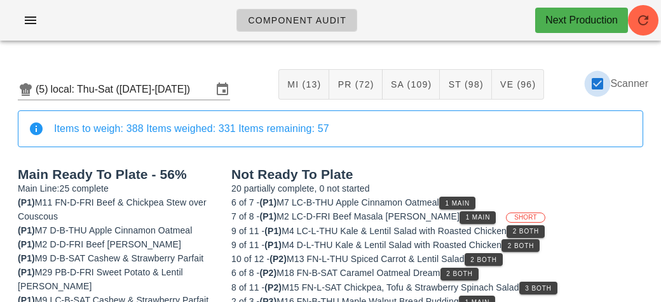
click at [595, 84] on div at bounding box center [597, 84] width 22 height 22
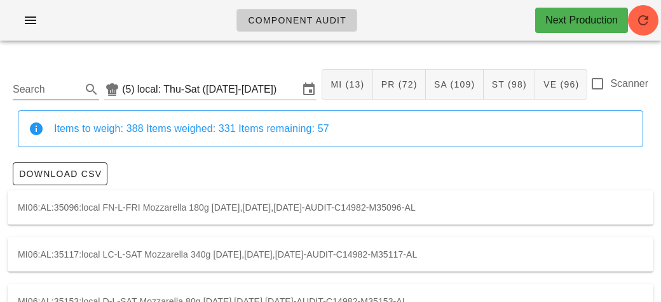
click at [56, 90] on input "Search" at bounding box center [46, 89] width 66 height 20
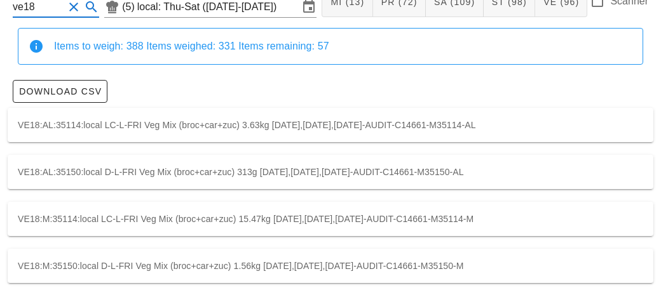
click at [377, 217] on div "VE18:M:35114:local LC-L-FRI Veg Mix (broc+car+zuc) 15.47kg [DATE],[DATE],[DATE]…" at bounding box center [330, 219] width 645 height 34
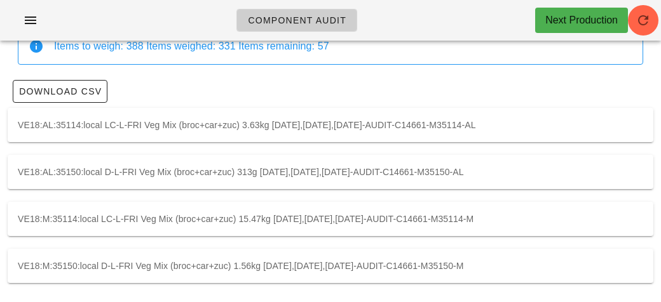
click at [349, 268] on div "VE18:M:35150:local D-L-FRI Veg Mix (broc+car+zuc) 1.56kg [DATE],[DATE],[DATE]-A…" at bounding box center [330, 266] width 645 height 34
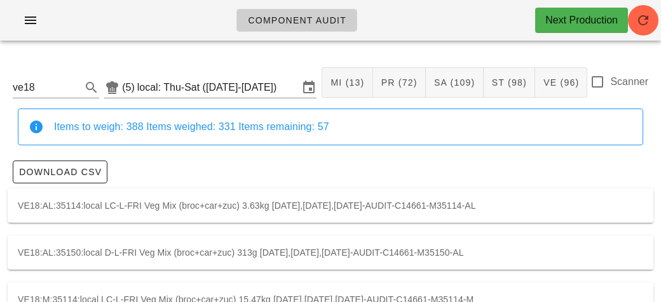
scroll to position [4, 0]
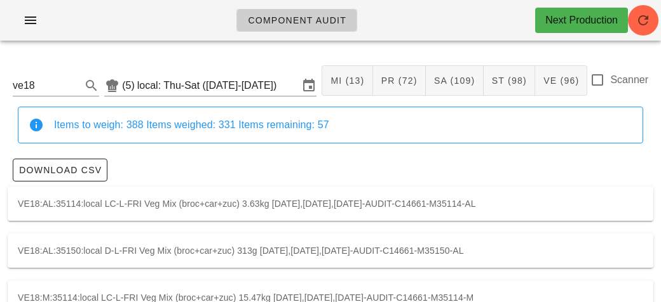
click at [615, 83] on label "Scanner" at bounding box center [629, 80] width 38 height 13
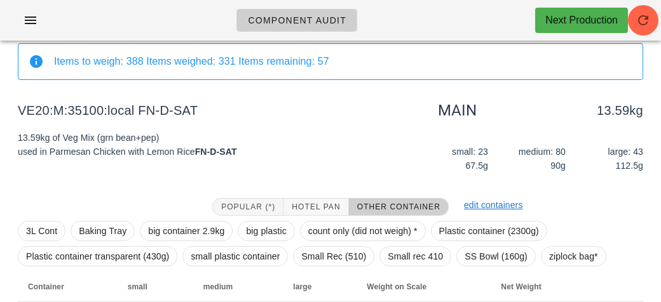
scroll to position [147, 0]
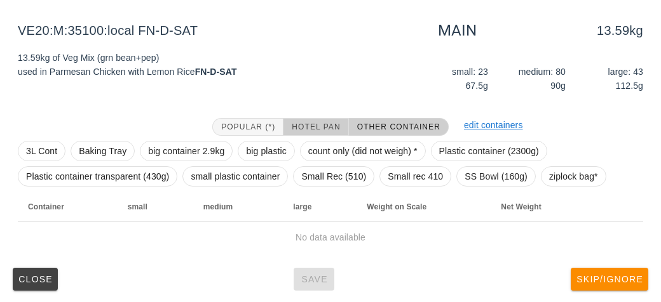
click at [300, 123] on span "Hotel Pan" at bounding box center [315, 127] width 49 height 9
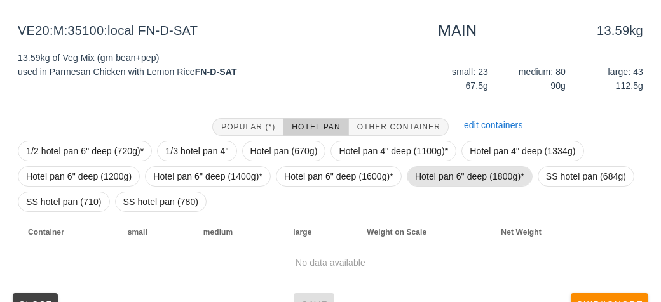
click at [443, 182] on span "Hotel pan 6" deep (1800g)*" at bounding box center [469, 176] width 109 height 19
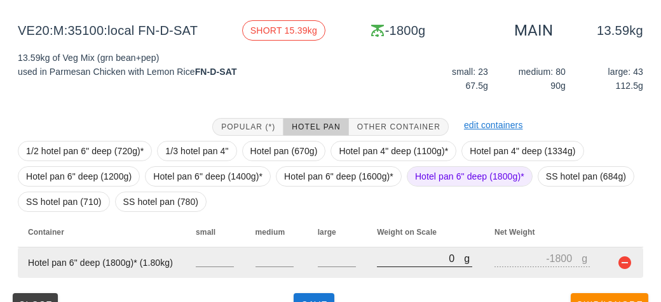
click at [380, 263] on input "0" at bounding box center [420, 258] width 87 height 17
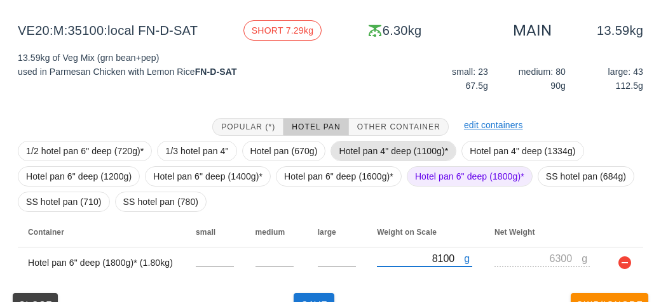
click at [401, 145] on span "Hotel pan 4" deep (1100g)*" at bounding box center [393, 151] width 109 height 19
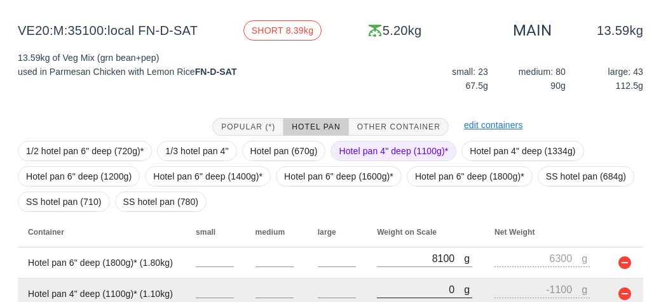
click at [407, 293] on input "0" at bounding box center [420, 289] width 87 height 17
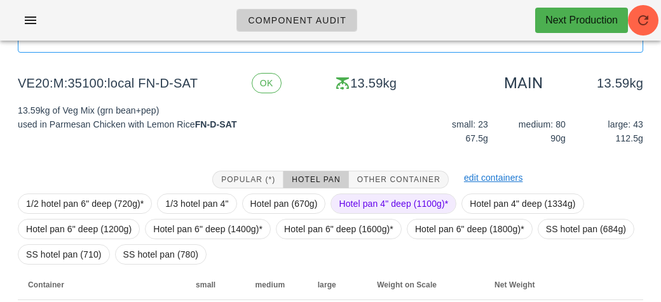
scroll to position [204, 0]
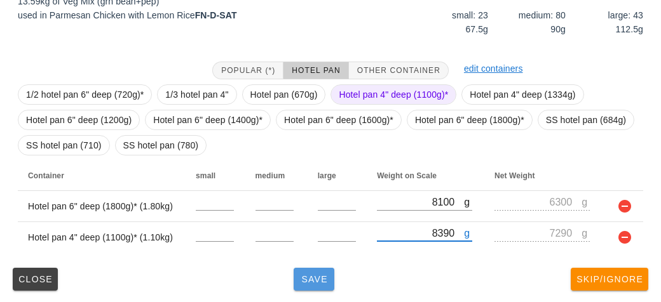
click at [321, 287] on button "Save" at bounding box center [313, 279] width 41 height 23
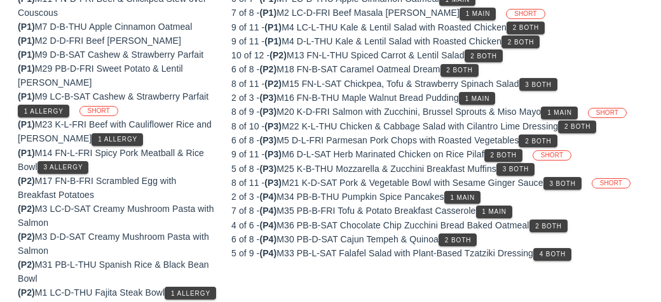
click at [212, 147] on div "(P1) M14 FN-L-FRI Spicy Pork Meatball & Rice Bowl 3 Allergy" at bounding box center [117, 160] width 198 height 28
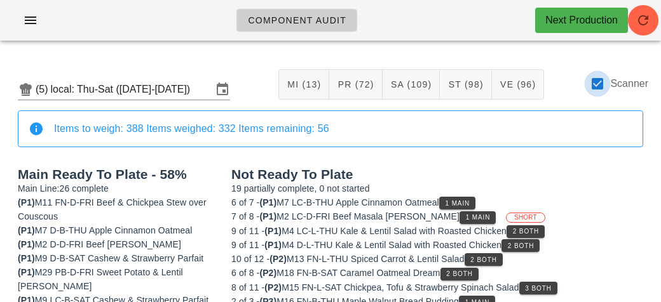
click at [602, 86] on div at bounding box center [597, 84] width 22 height 22
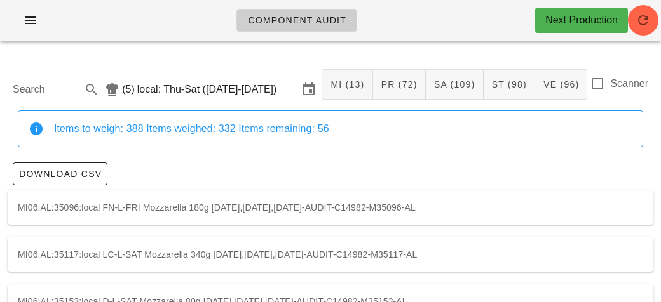
click at [67, 90] on input "Search" at bounding box center [46, 89] width 66 height 20
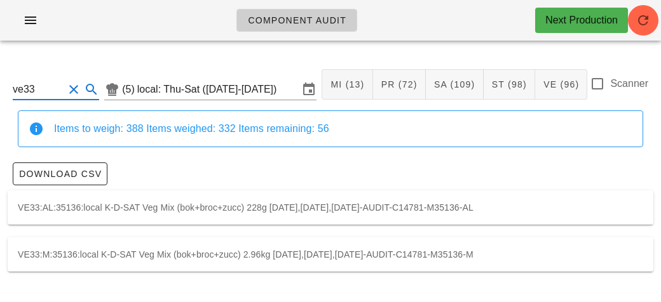
click at [133, 264] on div "VE33:M:35136:local K-D-SAT Veg Mix (bok+broc+zucc) 2.96kg [DATE],[DATE],[DATE]-…" at bounding box center [330, 255] width 645 height 34
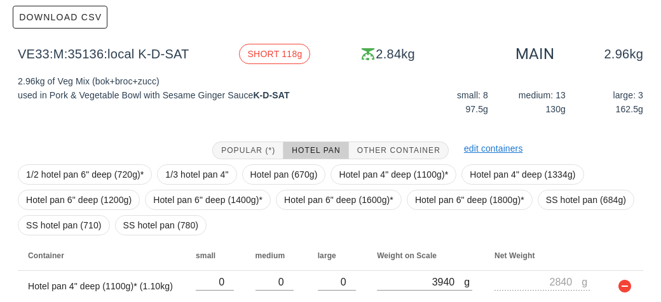
scroll to position [206, 0]
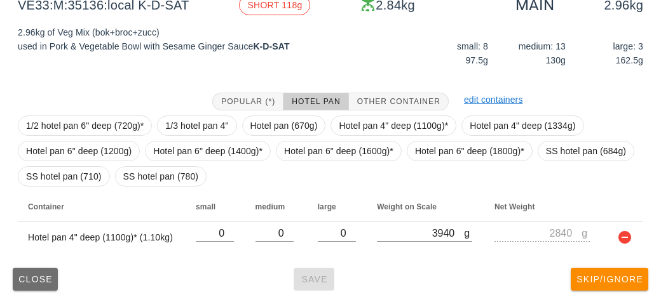
click at [44, 285] on button "Close" at bounding box center [35, 279] width 45 height 23
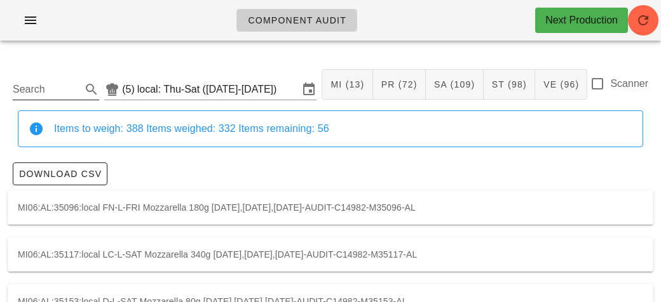
click at [69, 84] on input "Search" at bounding box center [46, 89] width 66 height 20
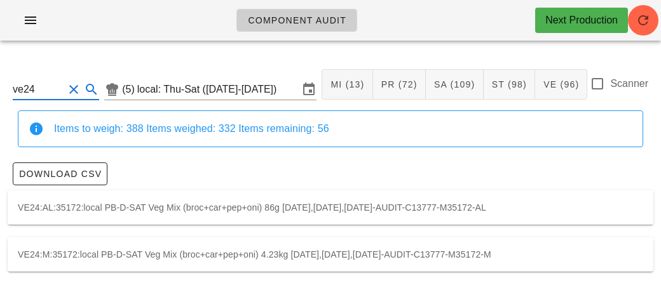
click at [480, 261] on div "VE24:M:35172:local PB-D-SAT Veg Mix (broc+car+pep+oni) 4.23kg [DATE],[DATE],[DA…" at bounding box center [330, 255] width 645 height 34
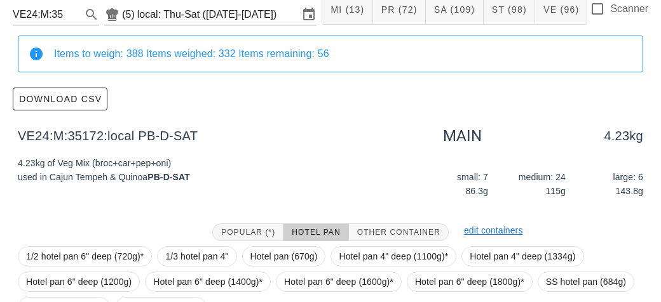
scroll to position [206, 0]
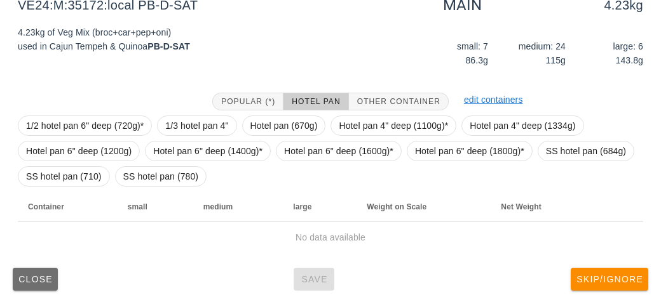
click at [20, 288] on button "Close" at bounding box center [35, 279] width 45 height 23
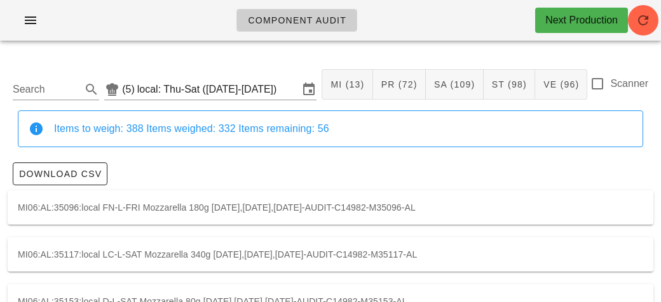
click at [610, 87] on label "Scanner" at bounding box center [629, 83] width 38 height 13
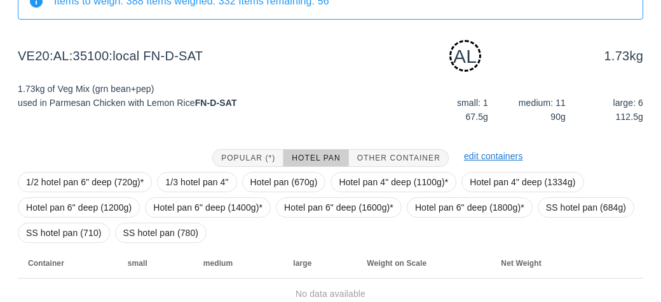
scroll to position [184, 0]
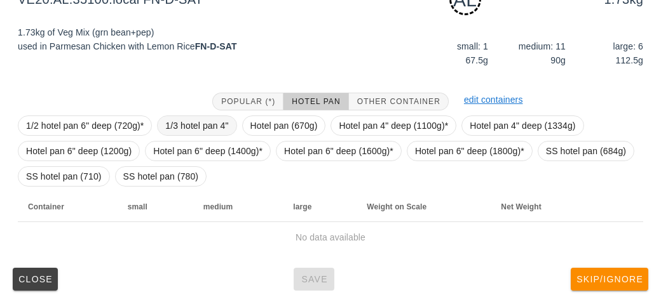
click at [186, 120] on span "1/3 hotel pan 4"" at bounding box center [196, 125] width 63 height 19
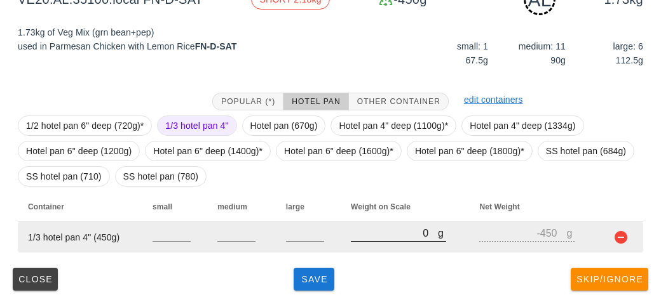
click at [386, 237] on input "0" at bounding box center [394, 233] width 87 height 17
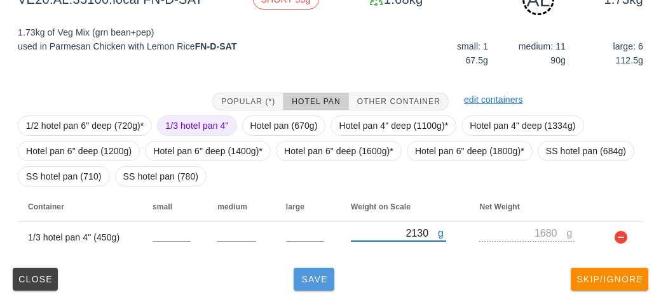
click at [307, 287] on button "Save" at bounding box center [313, 279] width 41 height 23
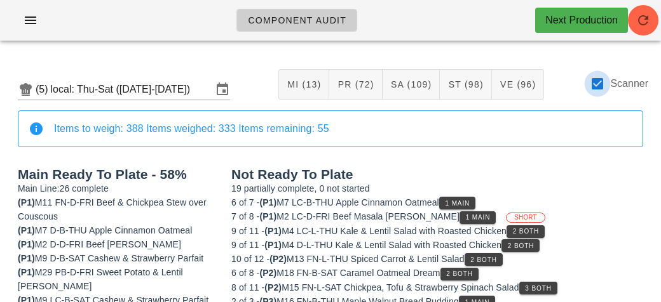
click at [593, 83] on div at bounding box center [597, 84] width 22 height 22
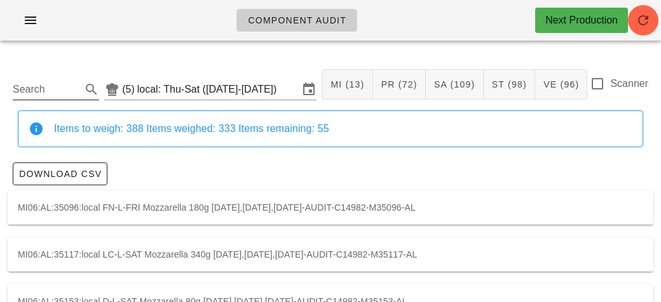
click at [71, 89] on input "Search" at bounding box center [46, 89] width 66 height 20
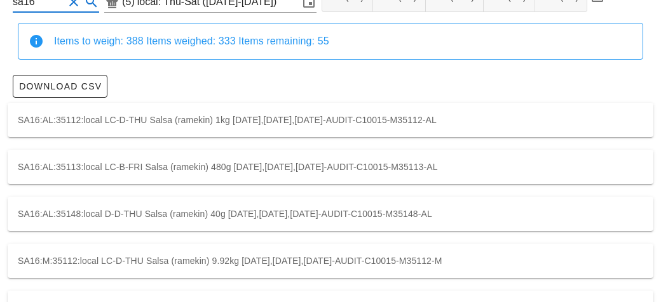
scroll to position [96, 0]
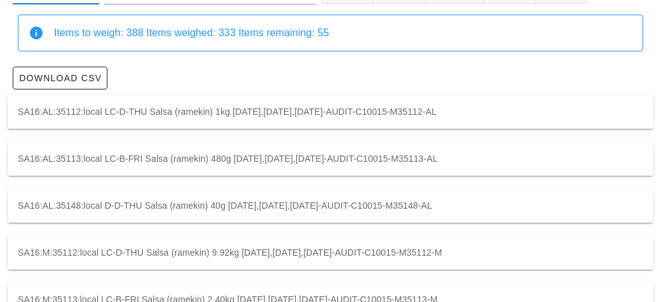
click at [170, 104] on div "SA16:AL:35112:local LC-D-THU Salsa (ramekin) 1kg [DATE],[DATE],[DATE]-AUDIT-C10…" at bounding box center [330, 112] width 645 height 34
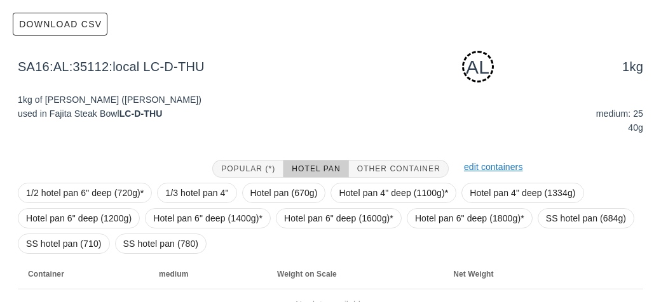
scroll to position [217, 0]
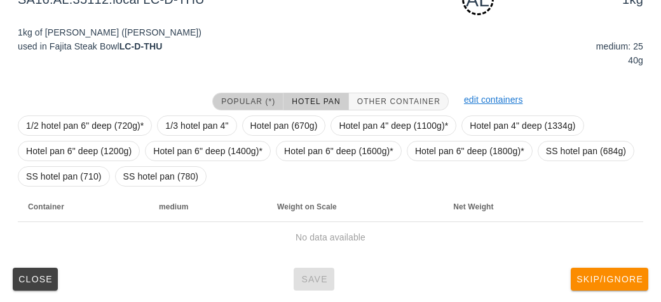
click at [253, 105] on span "Popular (*)" at bounding box center [247, 101] width 55 height 9
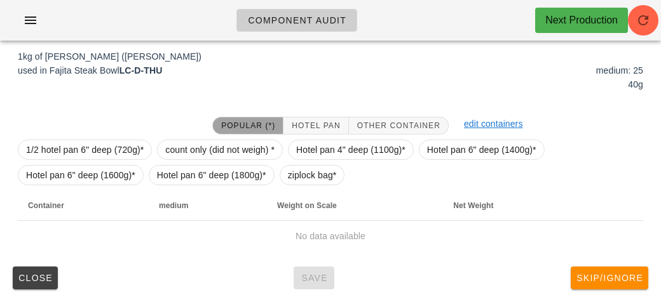
scroll to position [192, 0]
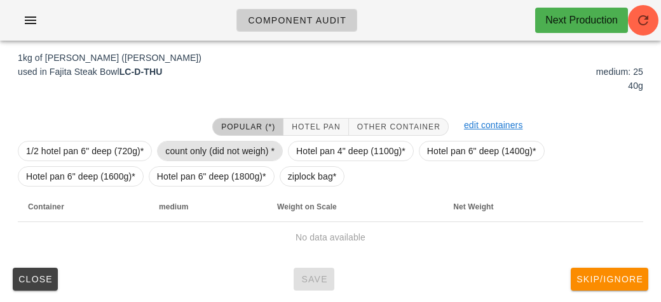
click at [231, 151] on span "count only (did not weigh) *" at bounding box center [219, 151] width 109 height 19
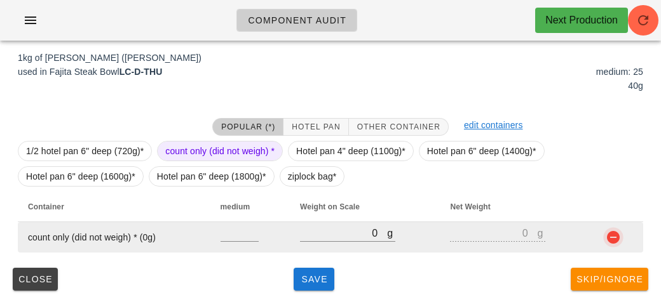
click at [614, 239] on button "button" at bounding box center [612, 237] width 15 height 15
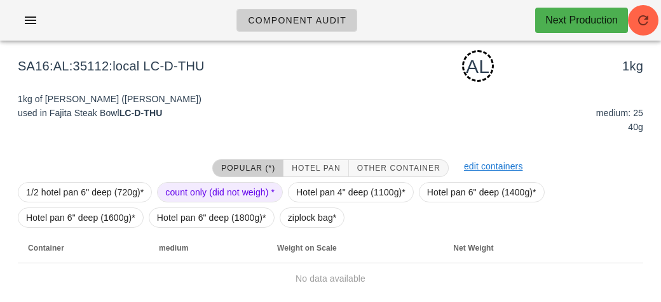
scroll to position [148, 0]
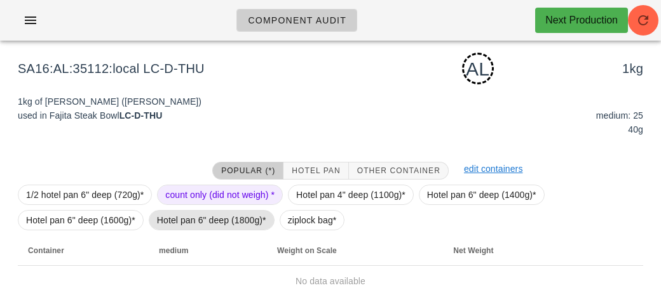
click at [210, 215] on span "Hotel pan 6" deep (1800g)*" at bounding box center [211, 220] width 109 height 19
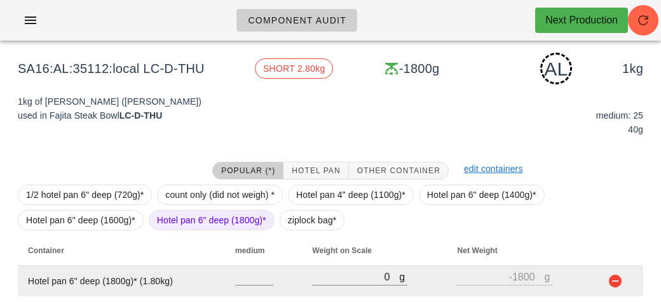
click at [609, 283] on button "button" at bounding box center [614, 281] width 15 height 15
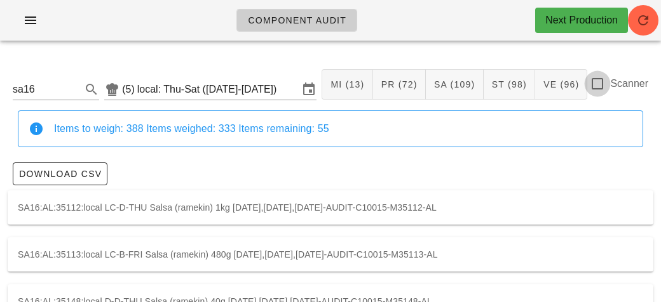
click at [602, 91] on div at bounding box center [597, 84] width 22 height 22
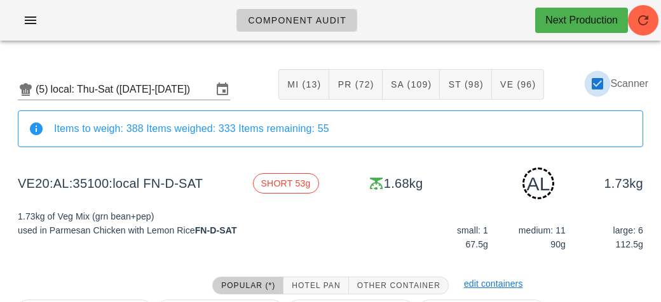
scroll to position [159, 0]
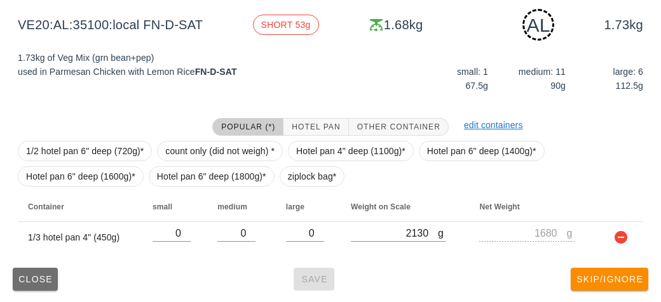
click at [36, 287] on button "Close" at bounding box center [35, 279] width 45 height 23
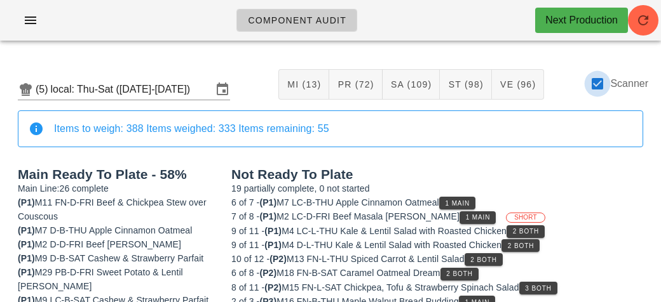
click at [597, 84] on div at bounding box center [597, 84] width 22 height 22
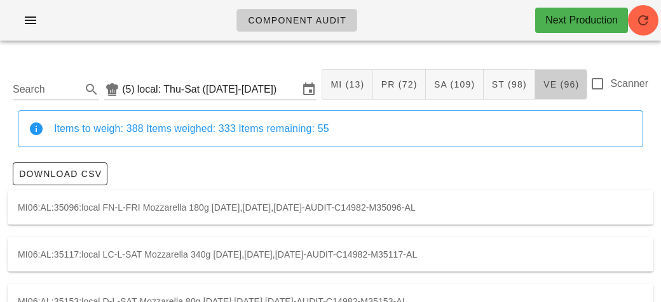
click at [544, 87] on span "VE (96)" at bounding box center [560, 84] width 36 height 10
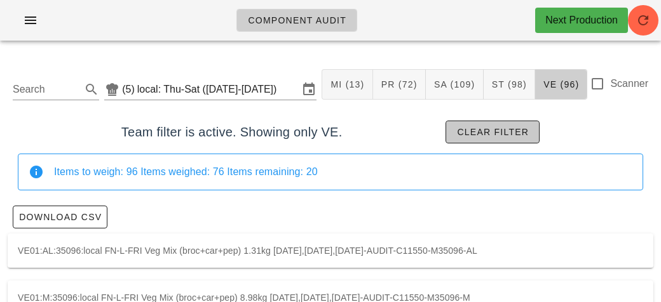
click at [514, 130] on span "Clear filter" at bounding box center [492, 132] width 72 height 10
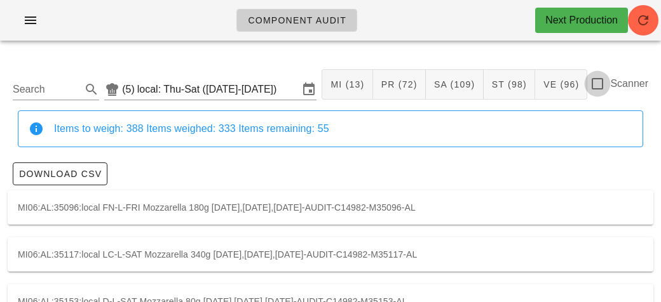
click at [598, 82] on div at bounding box center [597, 84] width 22 height 22
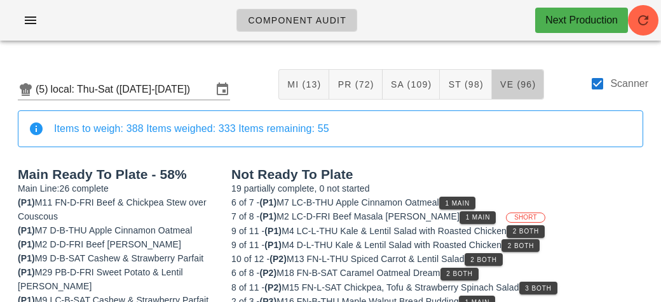
click at [515, 90] on button "VE (96)" at bounding box center [518, 84] width 52 height 30
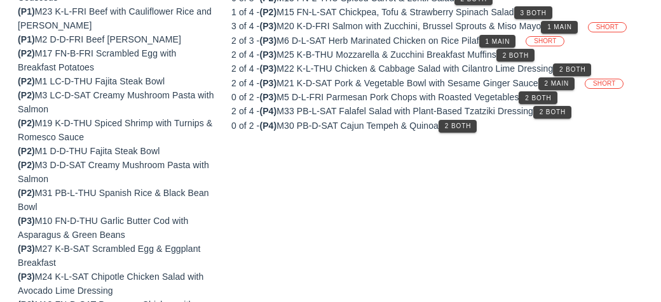
scroll to position [294, 0]
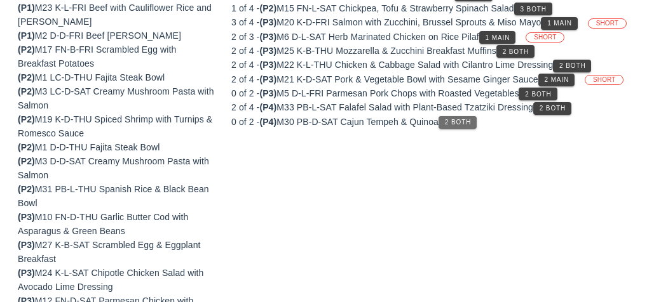
click at [460, 119] on span "2 Both" at bounding box center [457, 122] width 27 height 7
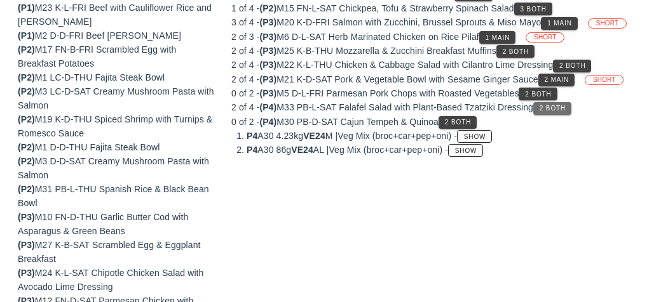
click at [557, 105] on span "2 Both" at bounding box center [552, 108] width 27 height 7
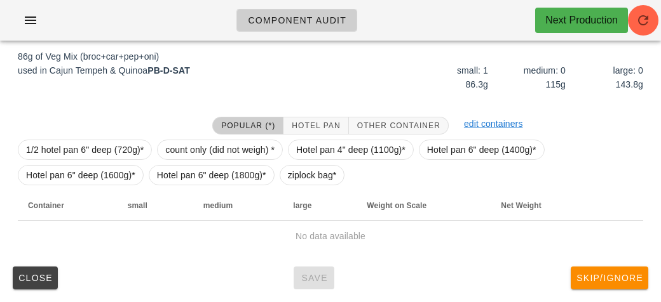
scroll to position [202, 0]
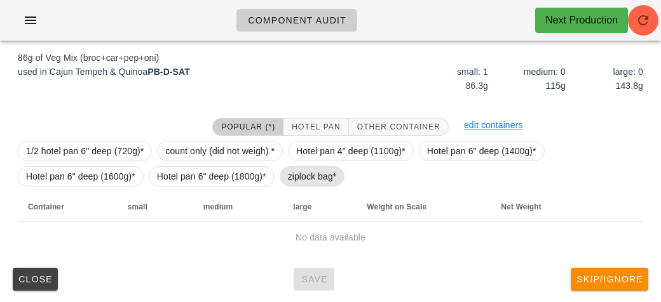
click at [312, 181] on span "ziplock bag*" at bounding box center [312, 176] width 49 height 19
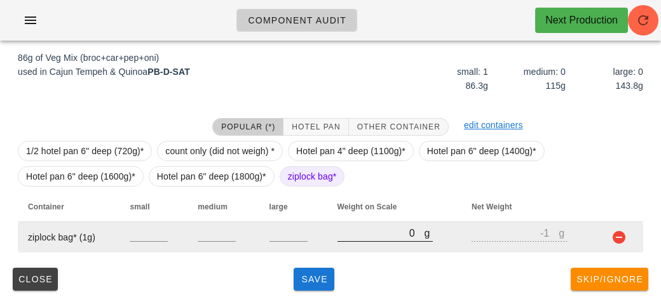
click at [352, 238] on input "0" at bounding box center [380, 233] width 87 height 17
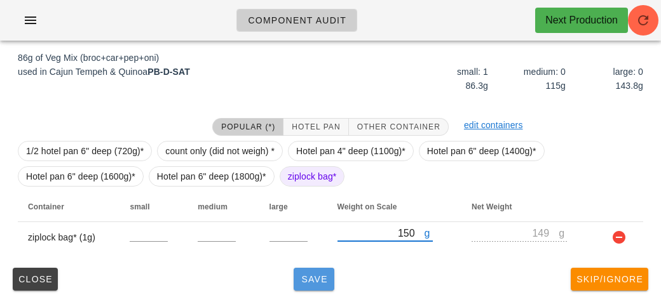
click at [318, 285] on button "Save" at bounding box center [313, 279] width 41 height 23
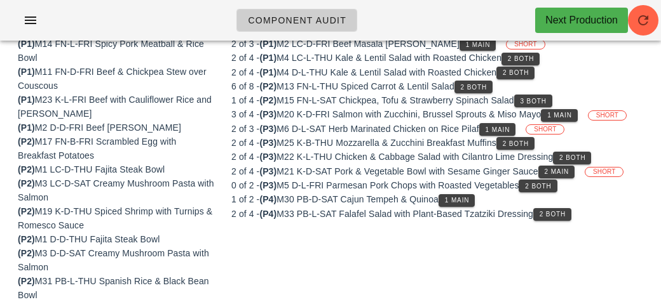
scroll to position [191, 0]
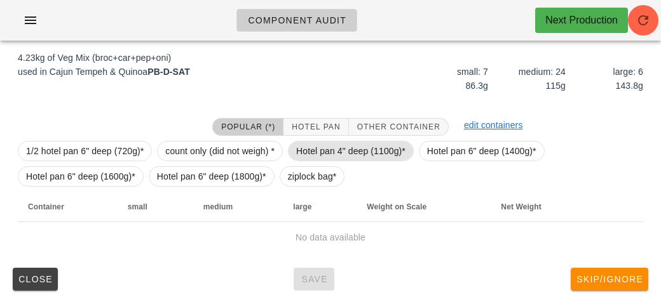
click at [326, 150] on span "Hotel pan 4" deep (1100g)*" at bounding box center [350, 151] width 109 height 19
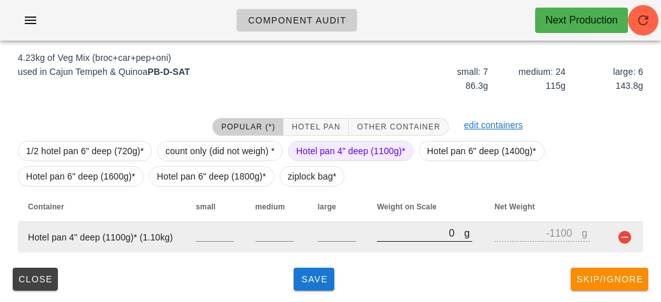
click at [386, 248] on div at bounding box center [424, 248] width 95 height 9
click at [392, 238] on input "0" at bounding box center [420, 233] width 87 height 17
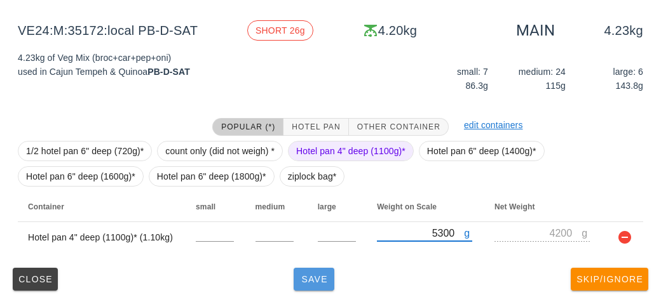
click at [322, 288] on button "Save" at bounding box center [313, 279] width 41 height 23
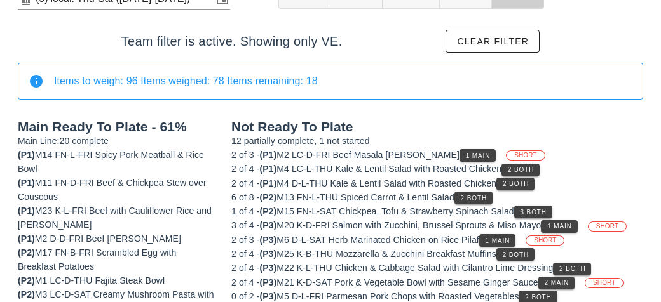
scroll to position [99, 0]
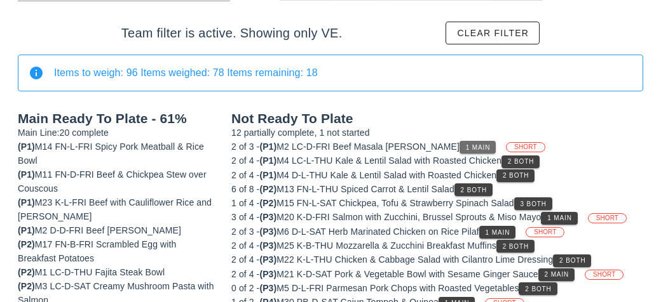
click at [465, 147] on span "1 Main" at bounding box center [477, 147] width 25 height 7
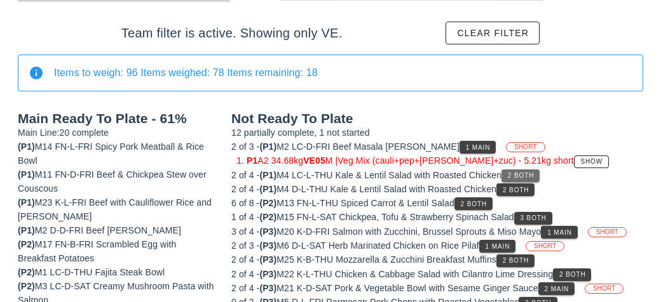
click at [513, 180] on button "2 Both" at bounding box center [520, 176] width 38 height 13
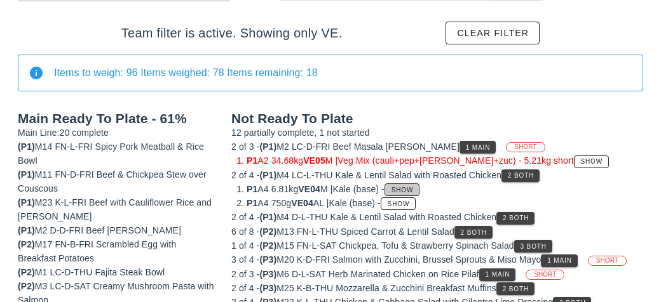
click at [414, 188] on span "Show" at bounding box center [402, 190] width 23 height 7
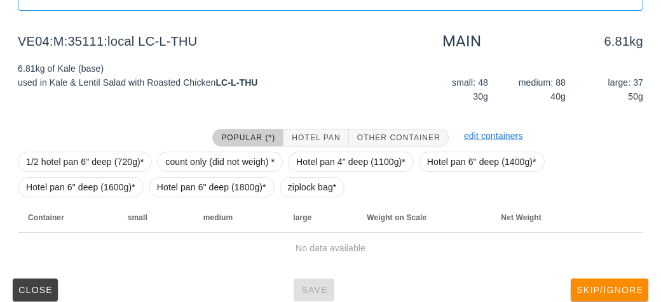
scroll to position [181, 0]
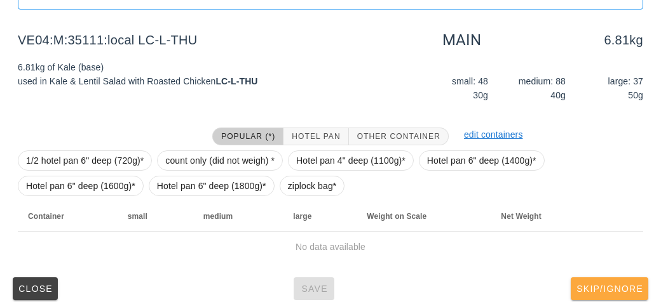
click at [634, 278] on button "Skip/Ignore" at bounding box center [608, 289] width 77 height 23
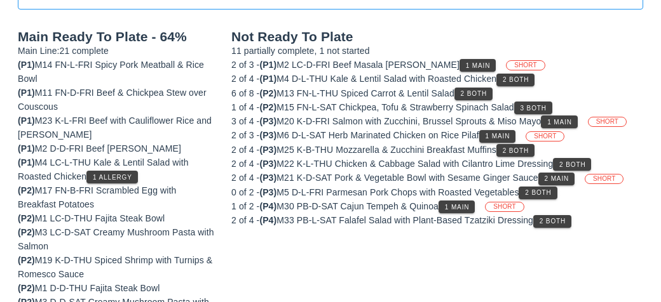
click at [528, 74] on button "2 Both" at bounding box center [515, 80] width 38 height 13
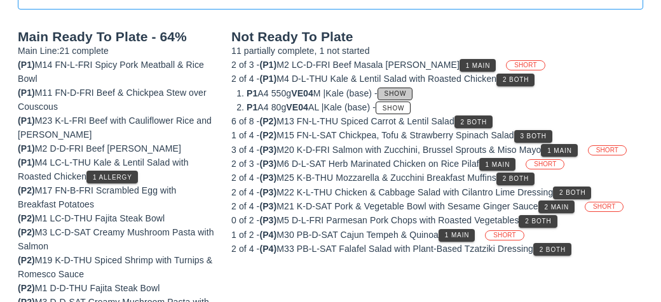
click at [403, 98] on button "Show" at bounding box center [394, 94] width 35 height 13
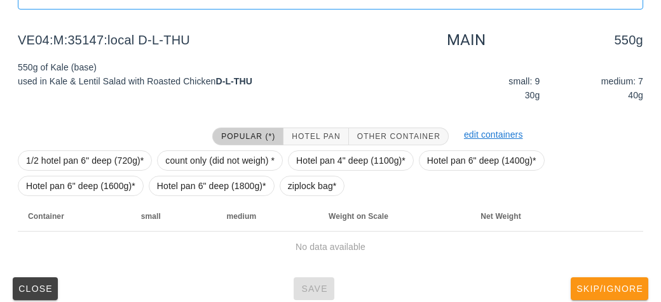
click at [609, 287] on span "Skip/Ignore" at bounding box center [608, 289] width 67 height 10
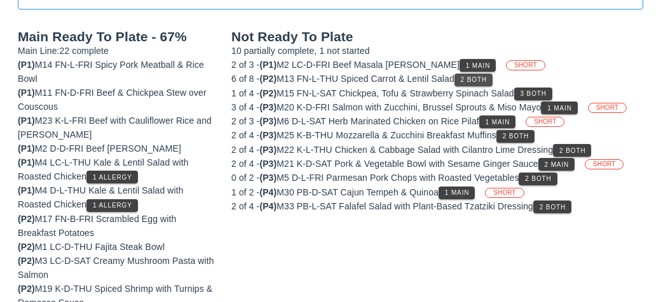
click at [478, 76] on span "2 Both" at bounding box center [473, 79] width 27 height 7
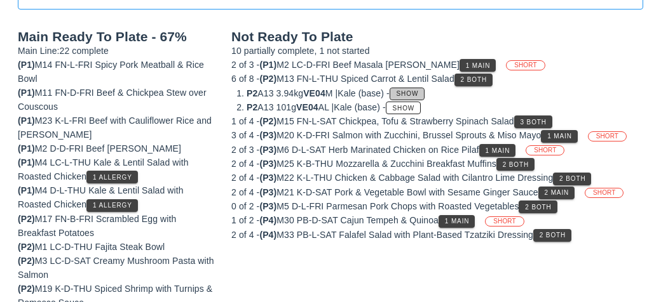
click at [415, 88] on button "Show" at bounding box center [406, 94] width 35 height 13
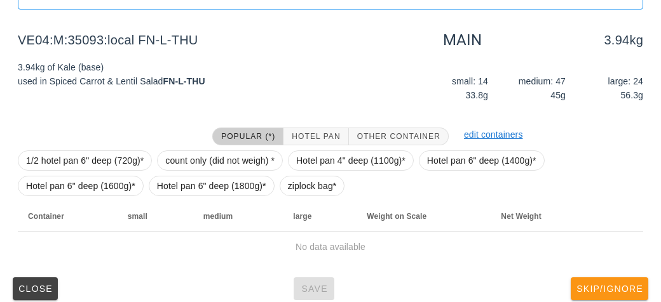
click at [604, 297] on button "Skip/Ignore" at bounding box center [608, 289] width 77 height 23
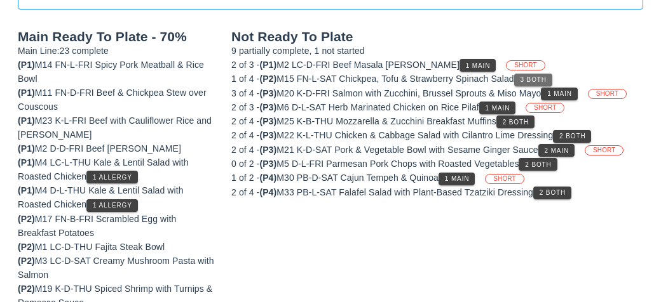
click at [543, 76] on span "3 Both" at bounding box center [533, 79] width 27 height 7
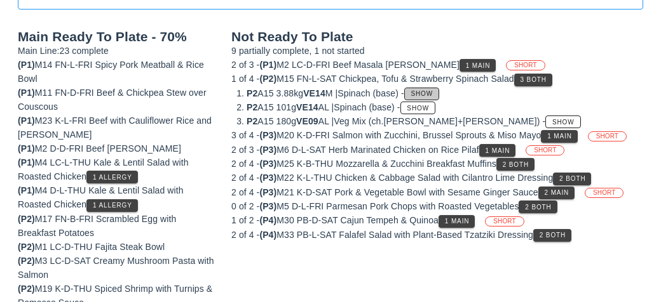
click at [430, 95] on span "Show" at bounding box center [421, 93] width 23 height 7
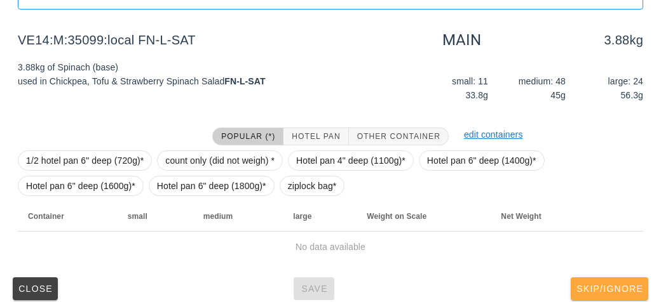
click at [593, 294] on button "Skip/Ignore" at bounding box center [608, 289] width 77 height 23
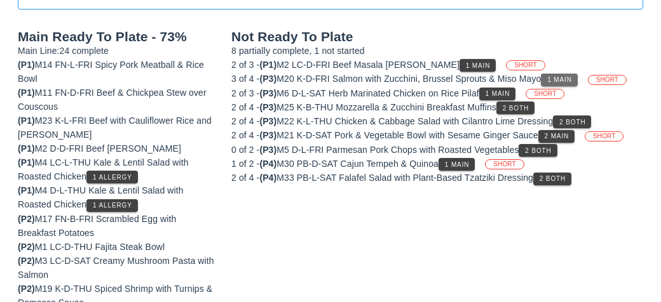
click at [572, 76] on span "1 Main" at bounding box center [558, 79] width 25 height 7
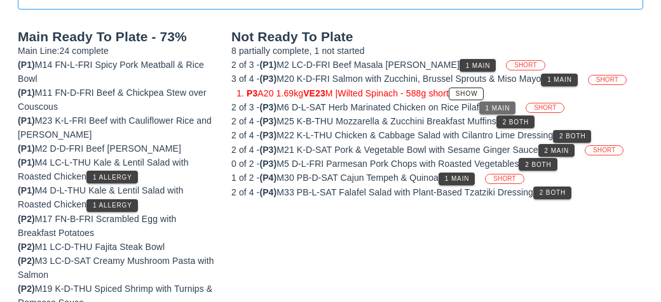
click at [510, 105] on span "1 Main" at bounding box center [497, 108] width 25 height 7
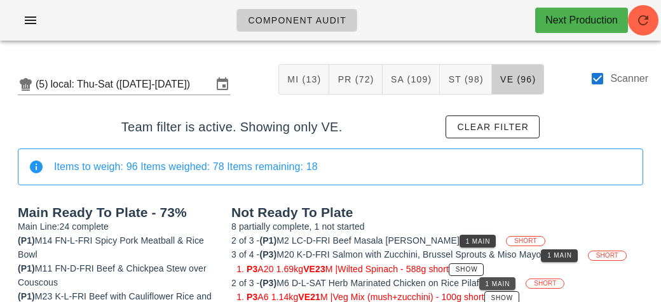
scroll to position [1, 0]
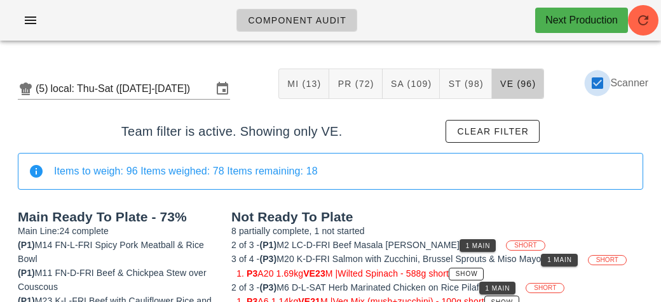
click at [595, 87] on div at bounding box center [597, 83] width 22 height 22
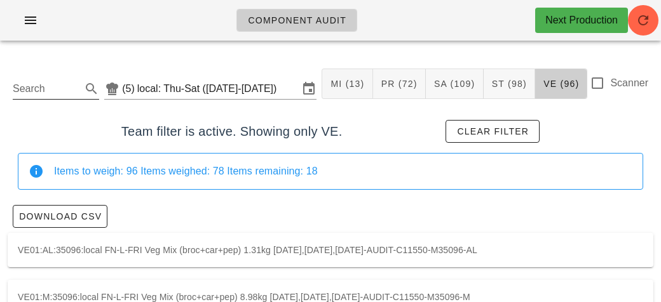
click at [63, 90] on input "Search" at bounding box center [46, 89] width 66 height 20
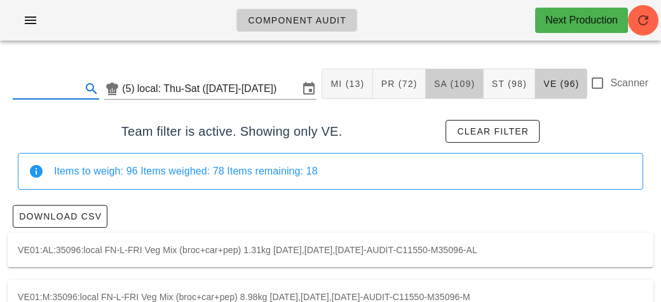
click at [450, 82] on span "SA (109)" at bounding box center [454, 84] width 42 height 10
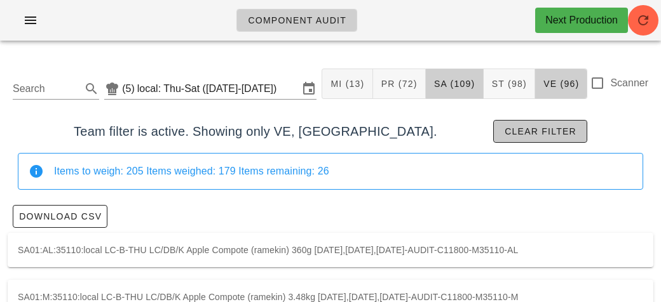
click at [504, 133] on span "Clear filter" at bounding box center [540, 131] width 72 height 10
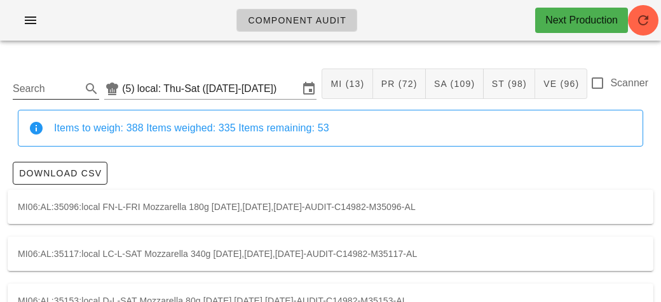
click at [44, 95] on input "Search" at bounding box center [46, 89] width 66 height 20
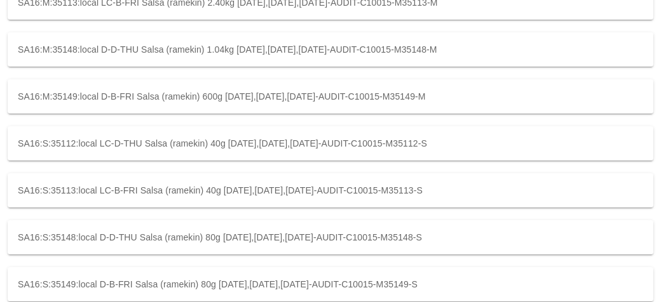
scroll to position [394, 0]
click at [71, 145] on div "SA16:S:35112:local LC-D-THU Salsa (ramekin) 40g [DATE],[DATE],[DATE]-AUDIT-C100…" at bounding box center [330, 143] width 645 height 34
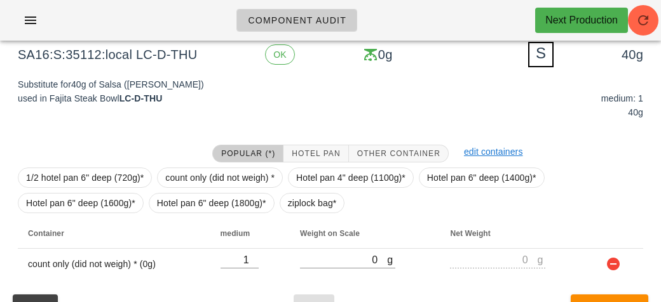
scroll to position [185, 0]
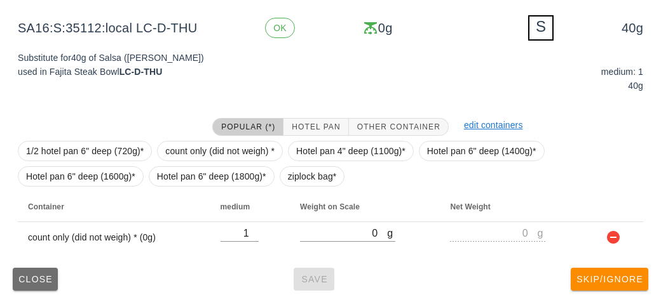
click at [51, 271] on button "Close" at bounding box center [35, 279] width 45 height 23
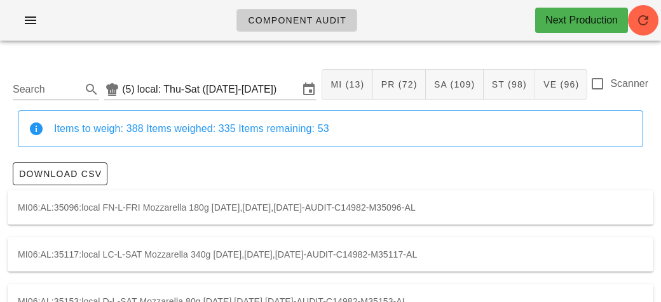
click at [608, 90] on div "Scanner" at bounding box center [618, 83] width 58 height 15
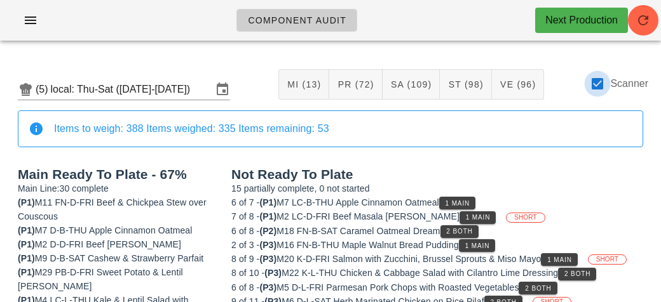
click at [603, 87] on div at bounding box center [597, 84] width 22 height 22
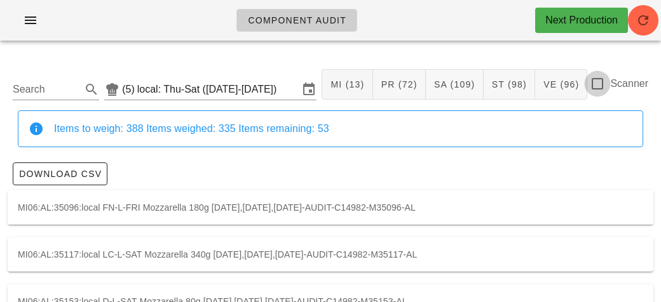
click at [595, 81] on div at bounding box center [597, 84] width 22 height 22
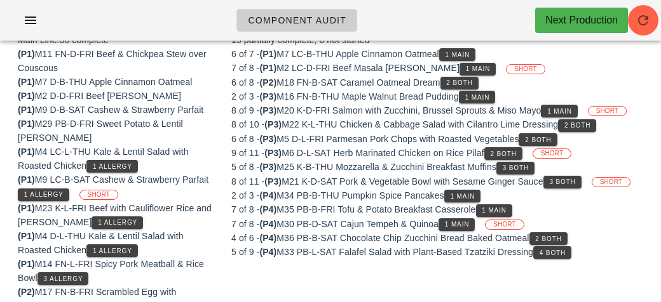
scroll to position [55, 0]
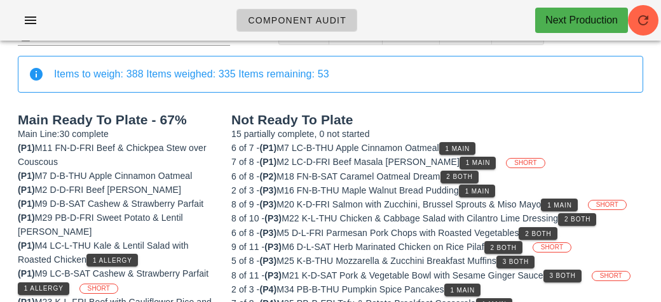
click at [324, 164] on div "7 of 8 - (P1) M2 LC-D-FRI Beef Masala [PERSON_NAME] 1 Main SHORT" at bounding box center [437, 162] width 412 height 14
click at [453, 145] on span "1 Main" at bounding box center [457, 148] width 25 height 7
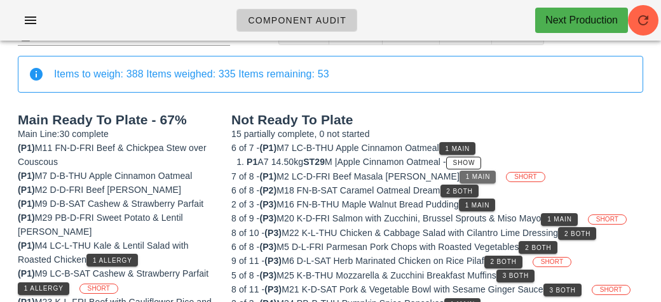
click at [465, 176] on span "1 Main" at bounding box center [477, 176] width 25 height 7
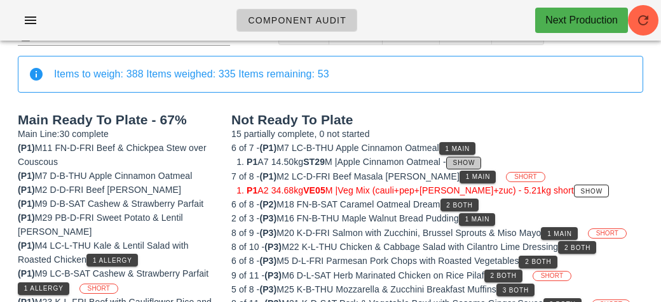
click at [462, 159] on button "Show" at bounding box center [463, 163] width 35 height 13
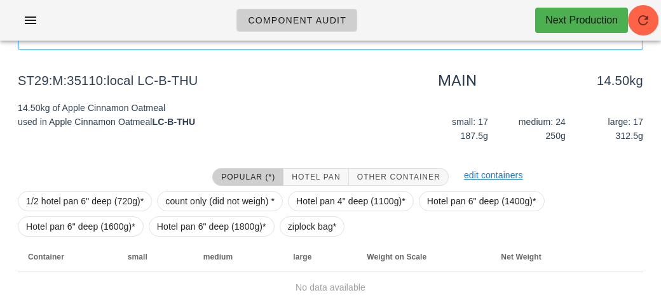
scroll to position [147, 0]
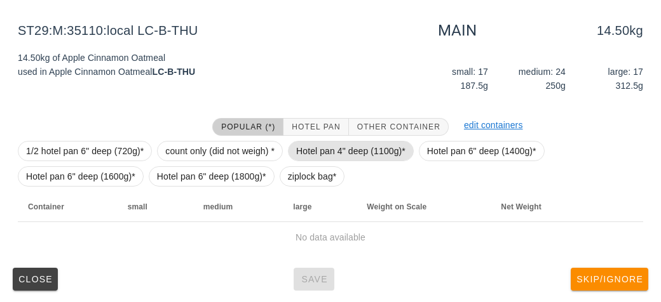
click at [328, 149] on span "Hotel pan 4" deep (1100g)*" at bounding box center [350, 151] width 109 height 19
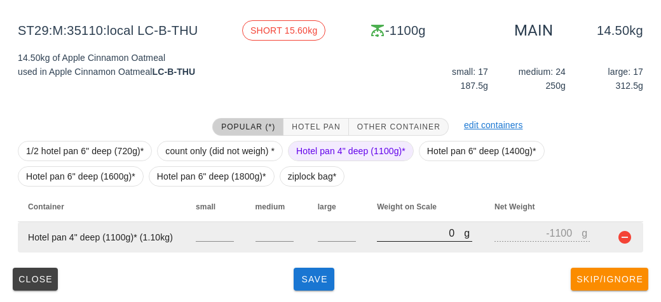
click at [391, 238] on input "0" at bounding box center [420, 233] width 87 height 17
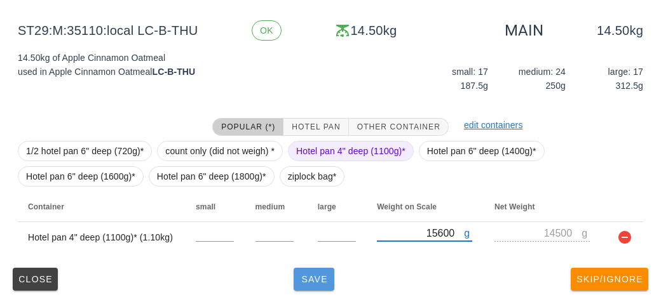
click at [325, 289] on button "Save" at bounding box center [313, 279] width 41 height 23
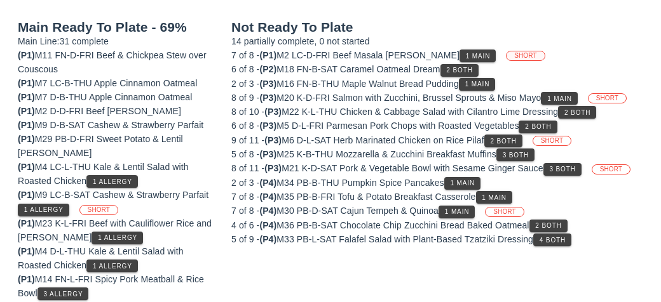
click at [506, 51] on span "SHORT" at bounding box center [525, 56] width 39 height 10
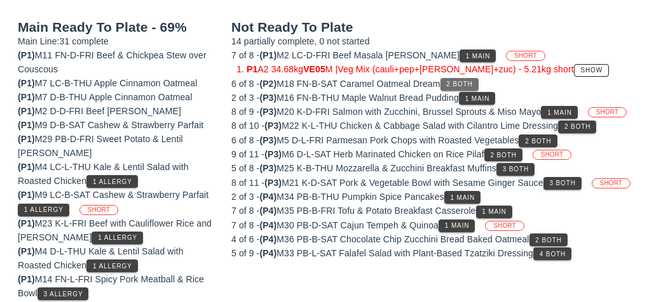
click at [460, 83] on span "2 Both" at bounding box center [458, 84] width 27 height 7
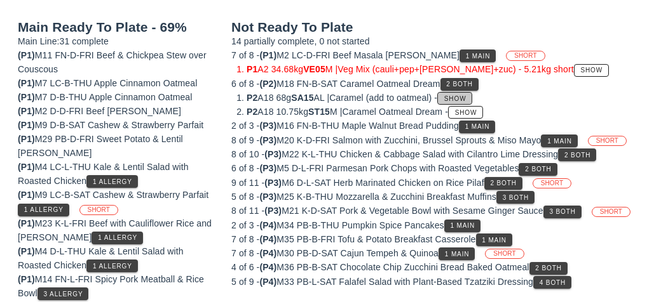
click at [459, 99] on span "Show" at bounding box center [454, 98] width 23 height 7
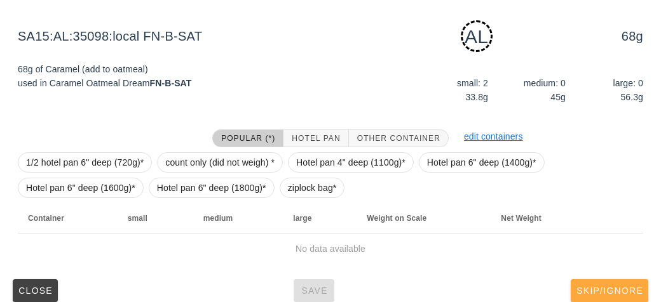
click at [581, 280] on button "Skip/Ignore" at bounding box center [608, 290] width 77 height 23
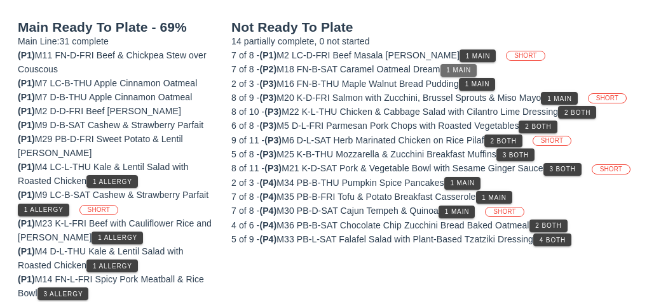
click at [454, 72] on button "1 Main" at bounding box center [458, 70] width 36 height 13
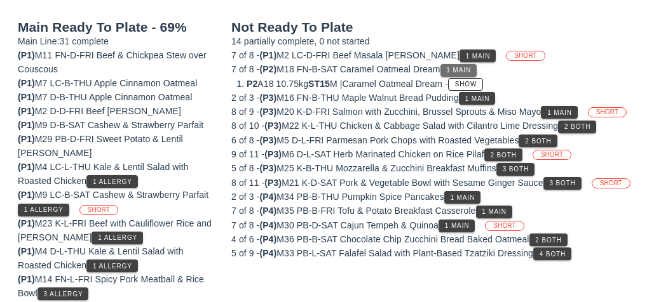
click at [457, 67] on span "1 Main" at bounding box center [457, 70] width 25 height 7
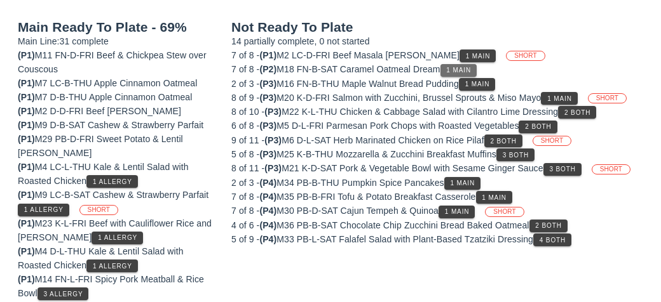
click at [450, 68] on button "1 Main" at bounding box center [458, 70] width 36 height 13
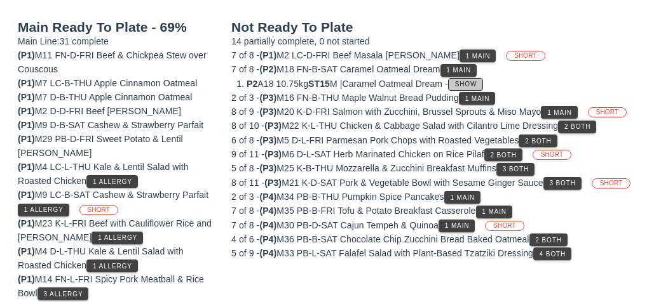
click at [464, 79] on button "Show" at bounding box center [465, 84] width 35 height 13
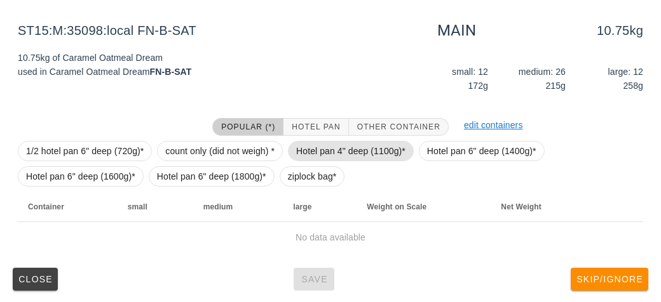
click at [319, 149] on span "Hotel pan 4" deep (1100g)*" at bounding box center [350, 151] width 109 height 19
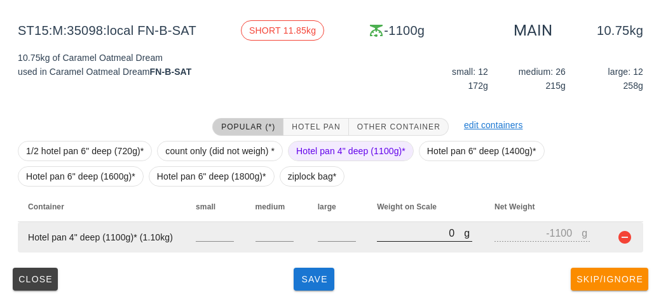
click at [391, 237] on input "0" at bounding box center [420, 233] width 87 height 17
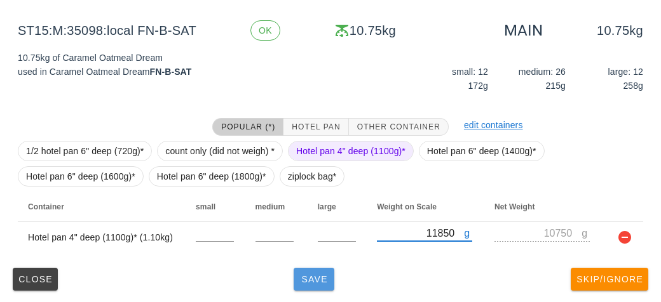
click at [320, 274] on span "Save" at bounding box center [314, 279] width 30 height 10
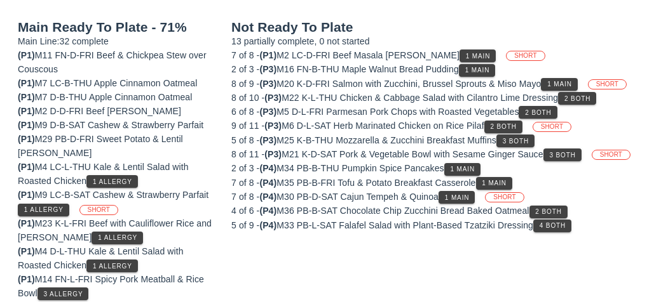
click at [570, 64] on div "2 of 3 - (P3) M16 FN-B-THU Maple Walnut Bread Pudding 1 Main" at bounding box center [437, 69] width 412 height 14
click at [560, 81] on span "1 Main" at bounding box center [558, 84] width 25 height 7
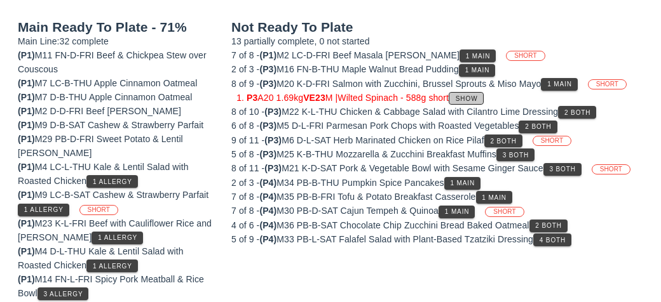
click at [481, 92] on button "Show" at bounding box center [465, 98] width 35 height 13
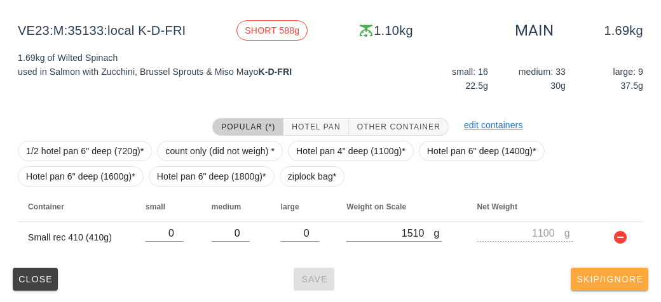
click at [605, 290] on button "Skip/Ignore" at bounding box center [608, 279] width 77 height 23
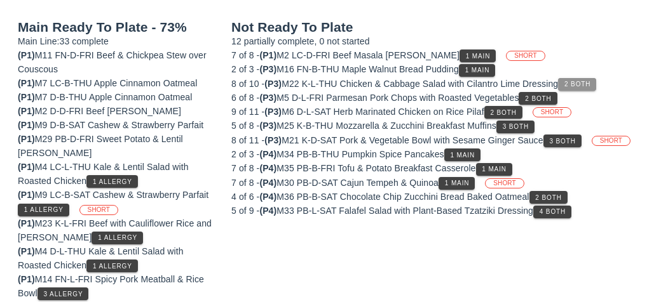
click at [581, 81] on span "2 Both" at bounding box center [576, 84] width 27 height 7
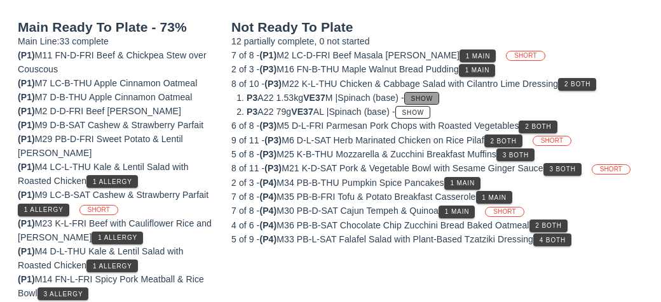
click at [439, 92] on button "Show" at bounding box center [421, 98] width 35 height 13
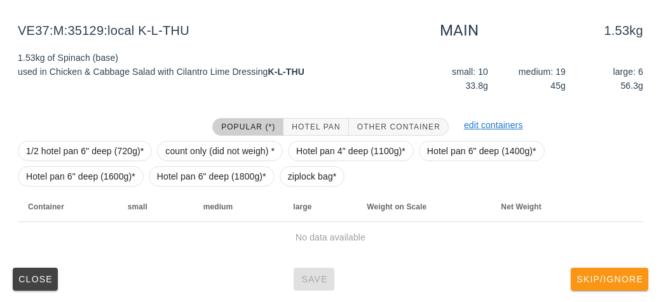
click at [603, 283] on button "Skip/Ignore" at bounding box center [608, 279] width 77 height 23
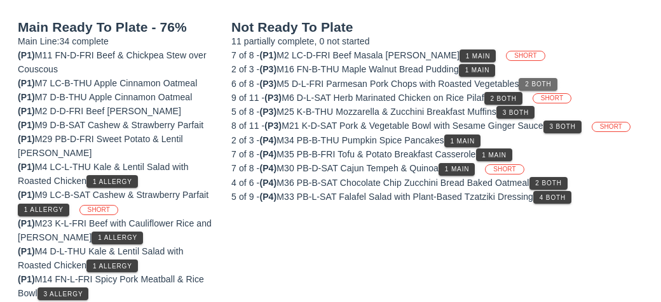
click at [551, 81] on span "2 Both" at bounding box center [537, 84] width 27 height 7
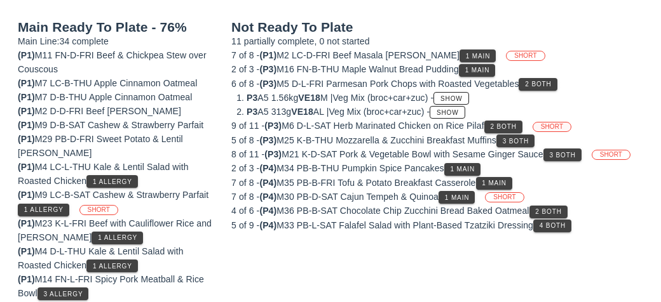
click at [562, 123] on span "SHORT" at bounding box center [552, 127] width 22 height 9
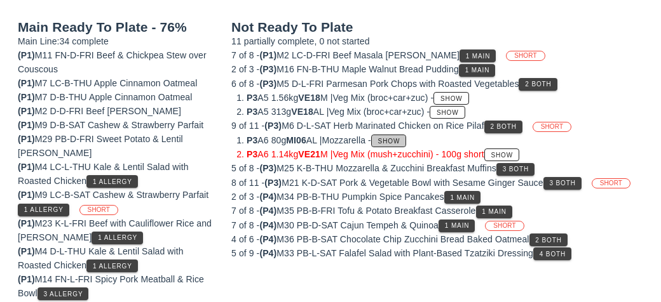
click at [400, 138] on span "Show" at bounding box center [388, 141] width 23 height 7
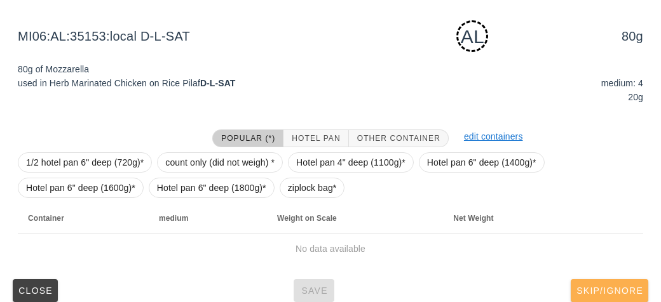
click at [612, 292] on span "Skip/Ignore" at bounding box center [608, 291] width 67 height 10
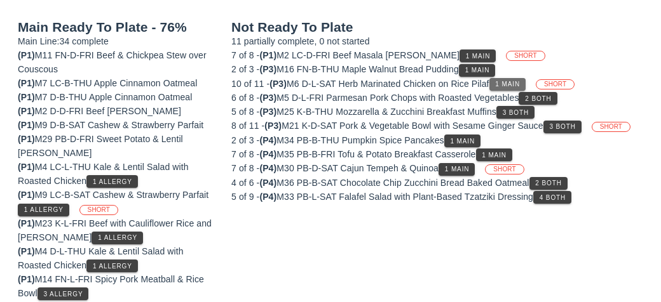
click at [516, 78] on button "1 Main" at bounding box center [507, 84] width 36 height 13
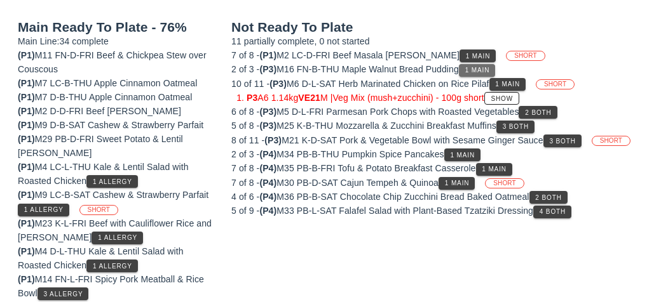
click at [487, 67] on span "1 Main" at bounding box center [476, 70] width 25 height 7
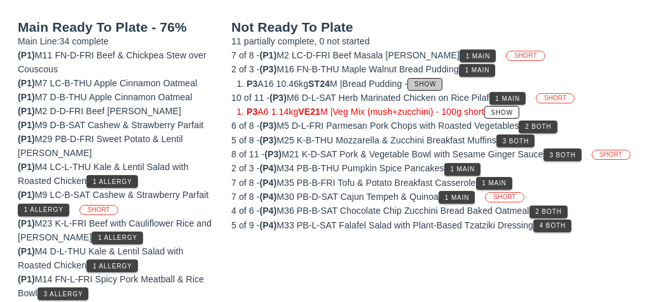
click at [436, 81] on span "Show" at bounding box center [425, 84] width 23 height 7
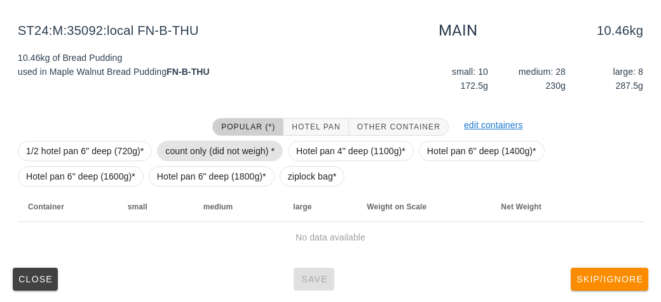
click at [208, 144] on span "count only (did not weigh) *" at bounding box center [219, 151] width 109 height 19
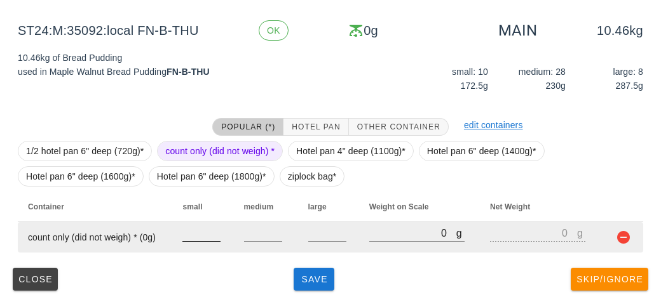
click at [206, 232] on input "number" at bounding box center [201, 233] width 38 height 17
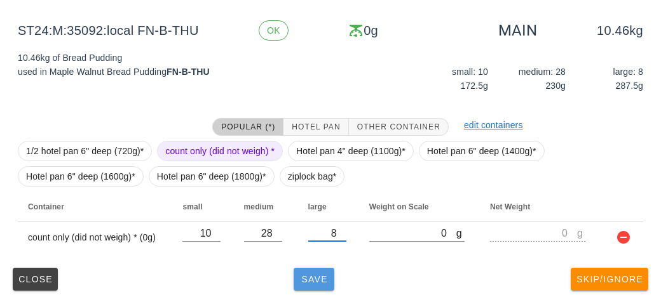
click at [307, 280] on span "Save" at bounding box center [314, 279] width 30 height 10
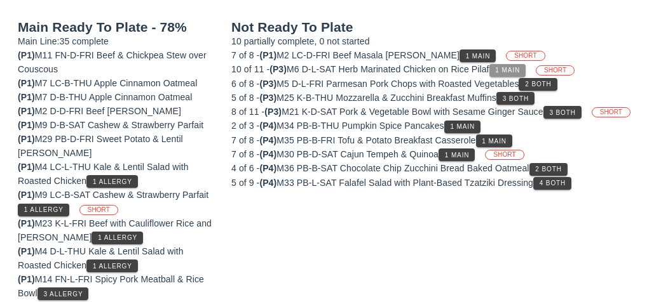
click at [508, 67] on span "1 Main" at bounding box center [506, 70] width 25 height 7
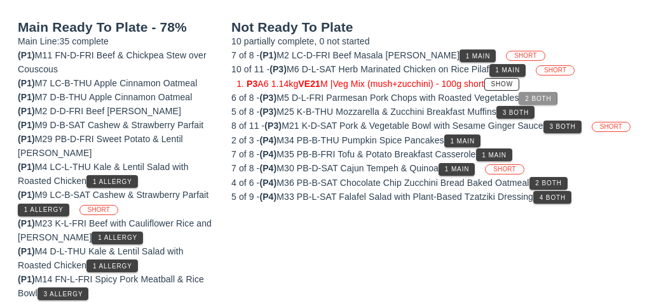
click at [539, 98] on span "2 Both" at bounding box center [537, 98] width 27 height 7
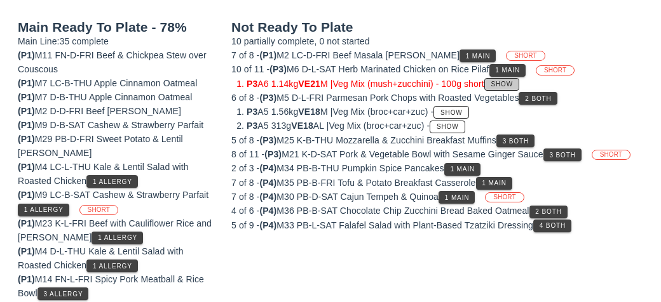
click at [513, 82] on span "Show" at bounding box center [501, 84] width 23 height 7
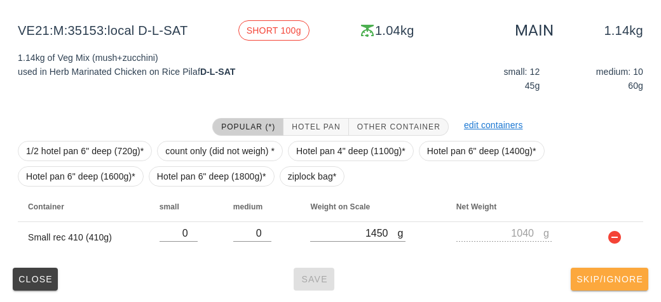
click at [617, 280] on span "Skip/Ignore" at bounding box center [608, 279] width 67 height 10
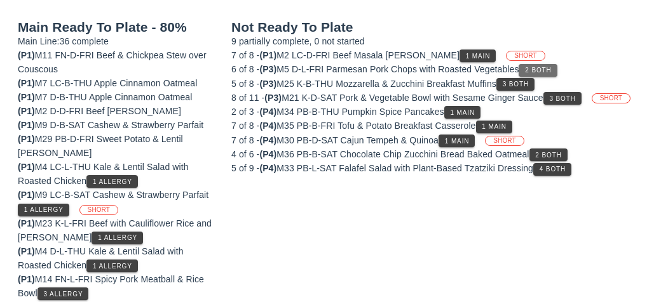
click at [541, 70] on span "2 Both" at bounding box center [537, 70] width 27 height 7
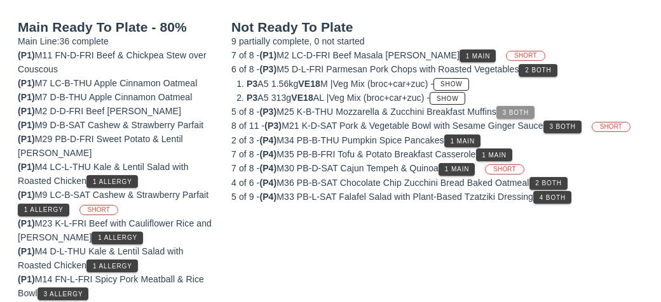
click at [533, 115] on button "3 Both" at bounding box center [515, 112] width 38 height 13
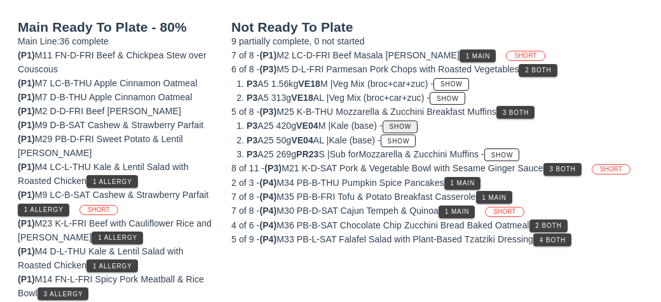
click at [415, 121] on button "Show" at bounding box center [399, 127] width 35 height 13
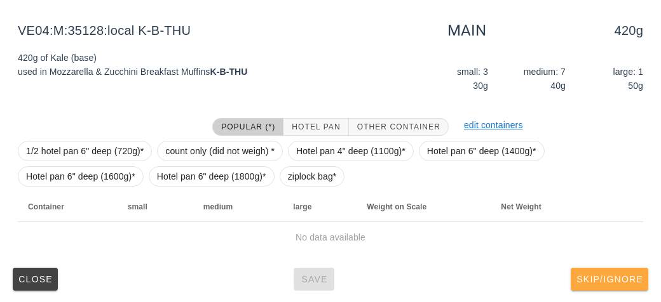
click at [602, 274] on span "Skip/Ignore" at bounding box center [608, 279] width 67 height 10
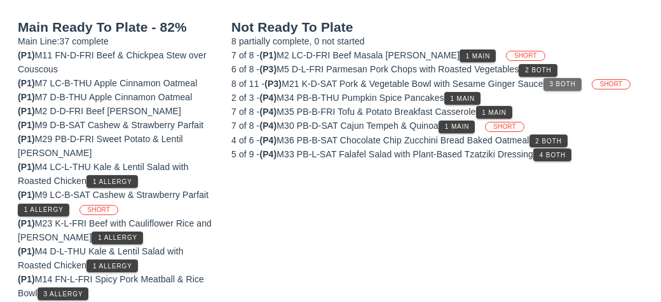
click at [571, 83] on span "3 Both" at bounding box center [561, 84] width 27 height 7
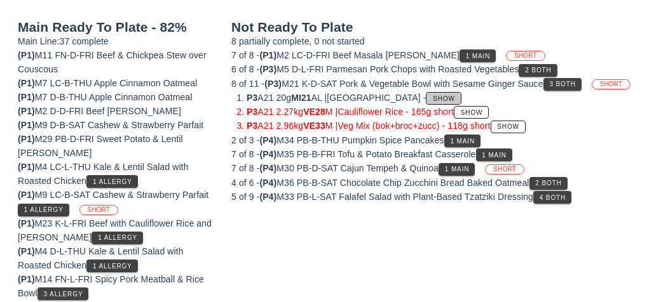
click at [432, 97] on button "Show" at bounding box center [443, 98] width 35 height 13
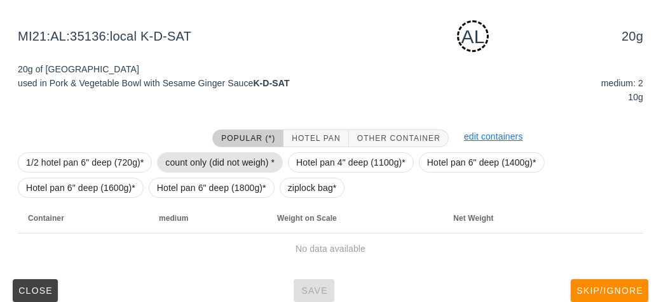
click at [220, 163] on span "count only (did not weigh) *" at bounding box center [219, 162] width 109 height 19
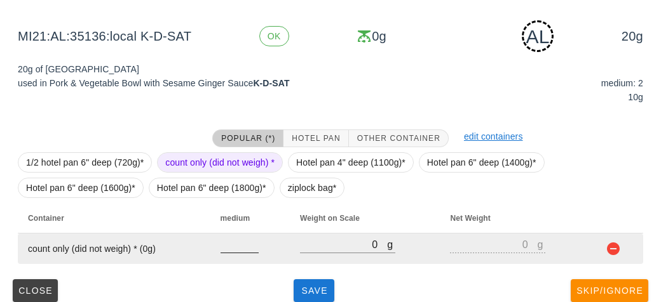
click at [222, 257] on div at bounding box center [239, 259] width 38 height 9
click at [245, 260] on div at bounding box center [239, 259] width 38 height 9
click at [245, 243] on input "number" at bounding box center [239, 244] width 38 height 17
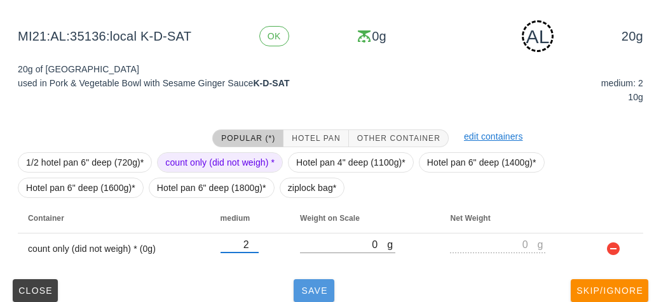
click at [309, 283] on button "Save" at bounding box center [313, 290] width 41 height 23
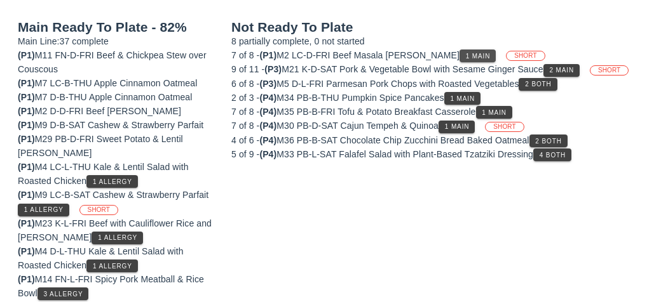
click at [465, 53] on span "1 Main" at bounding box center [477, 56] width 25 height 7
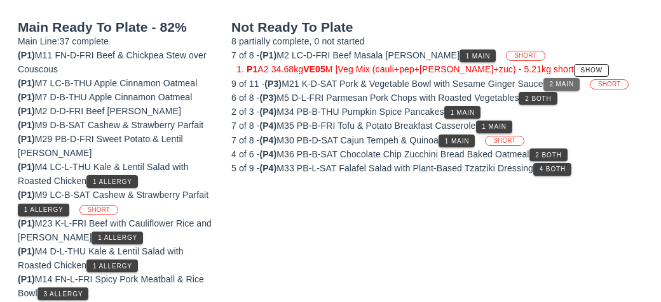
click at [574, 83] on span "2 Main" at bounding box center [560, 84] width 25 height 7
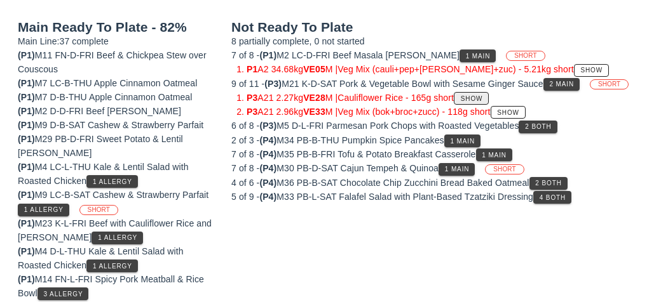
click at [482, 96] on span "Show" at bounding box center [471, 98] width 23 height 7
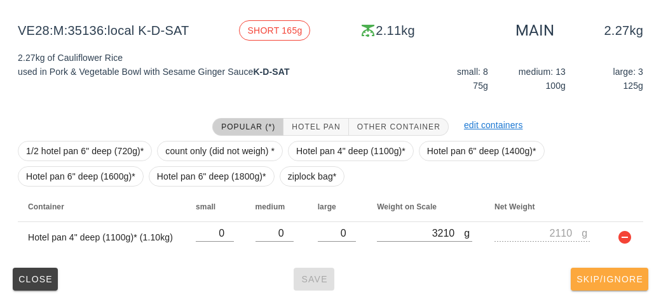
click at [629, 278] on span "Skip/Ignore" at bounding box center [608, 279] width 67 height 10
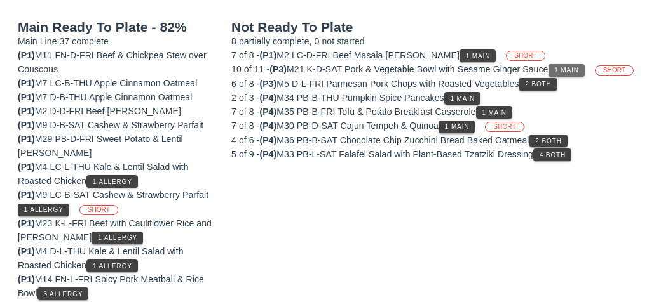
click at [578, 67] on span "1 Main" at bounding box center [565, 70] width 25 height 7
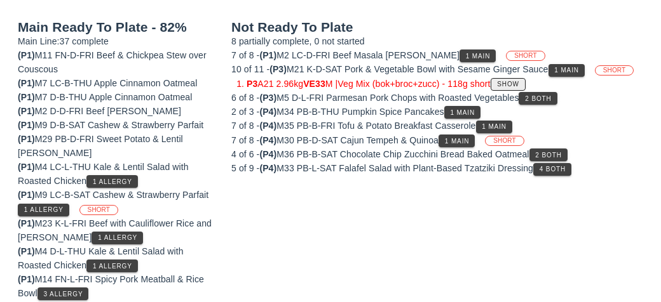
click at [511, 83] on span "Show" at bounding box center [507, 84] width 23 height 7
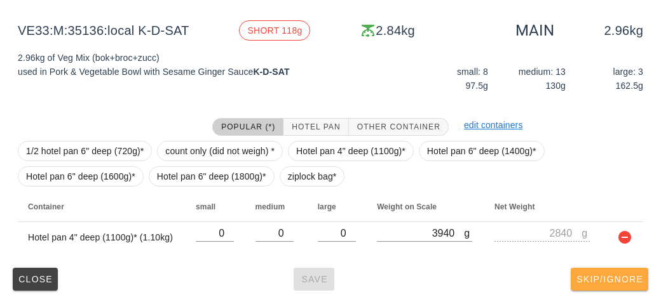
click at [633, 283] on span "Skip/Ignore" at bounding box center [608, 279] width 67 height 10
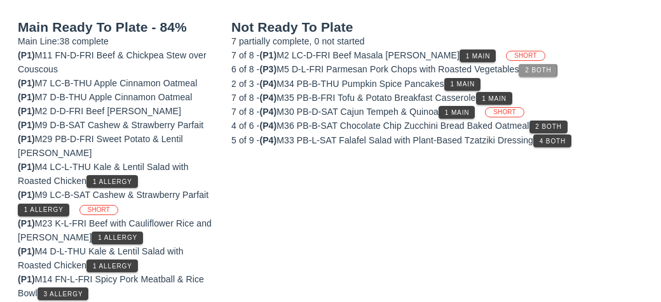
click at [544, 64] on button "2 Both" at bounding box center [537, 70] width 38 height 13
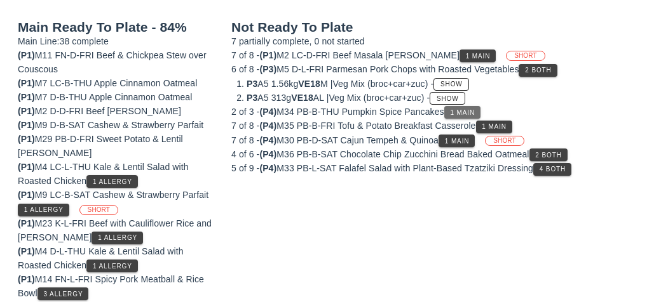
click at [475, 109] on span "1 Main" at bounding box center [462, 112] width 25 height 7
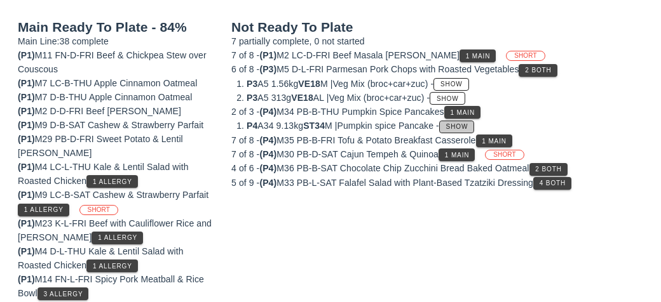
click at [468, 123] on span "Show" at bounding box center [456, 126] width 23 height 7
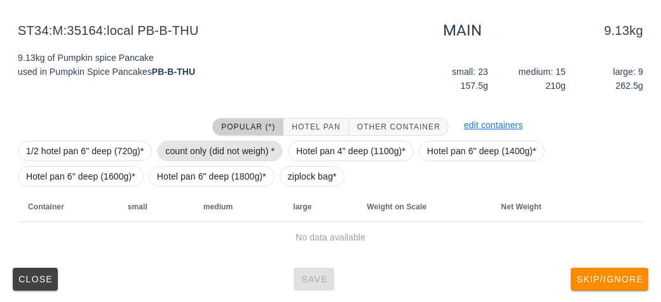
click at [200, 144] on span "count only (did not weigh) *" at bounding box center [219, 151] width 109 height 19
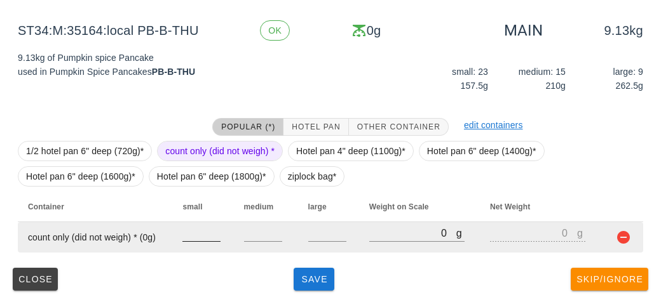
click at [201, 228] on input "number" at bounding box center [201, 233] width 38 height 17
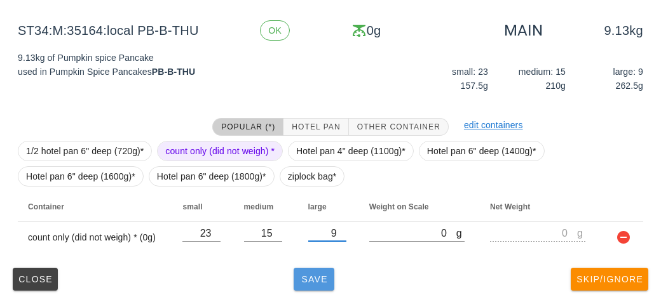
click at [324, 275] on span "Save" at bounding box center [314, 279] width 30 height 10
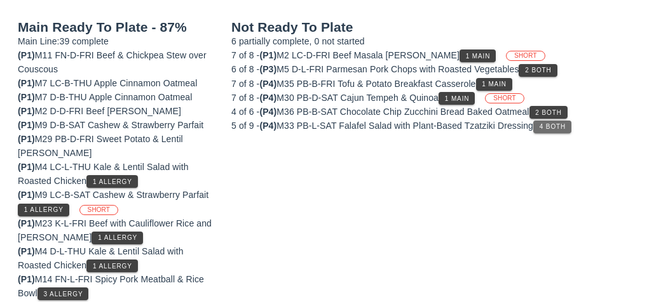
click at [560, 125] on span "4 Both" at bounding box center [552, 126] width 27 height 7
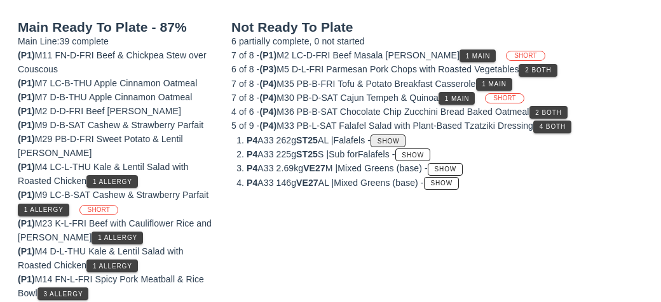
click at [405, 135] on button "Show" at bounding box center [387, 141] width 35 height 13
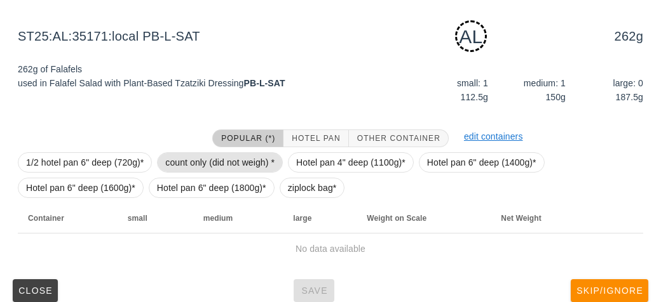
click at [212, 163] on span "count only (did not weigh) *" at bounding box center [219, 162] width 109 height 19
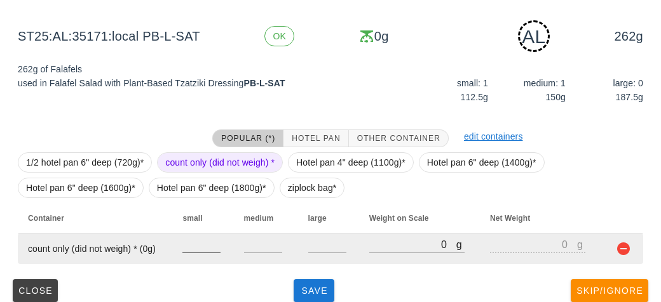
click at [199, 248] on input "number" at bounding box center [201, 244] width 38 height 17
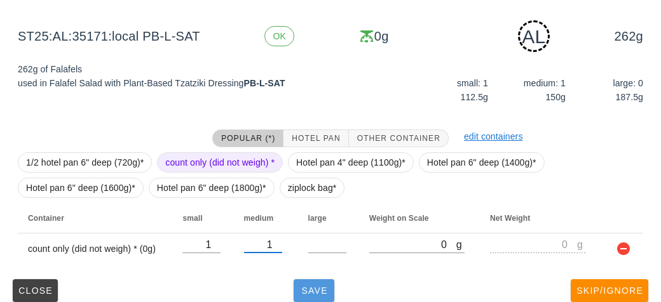
click at [304, 290] on span "Save" at bounding box center [314, 291] width 30 height 10
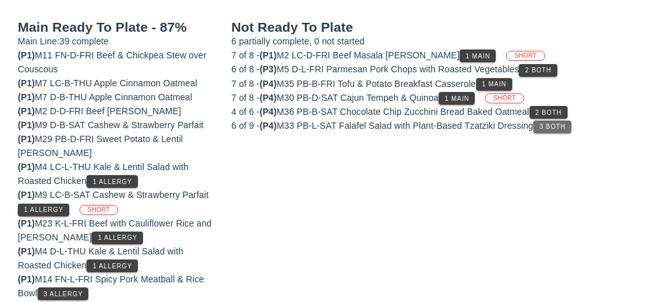
click at [565, 123] on span "3 Both" at bounding box center [552, 126] width 27 height 7
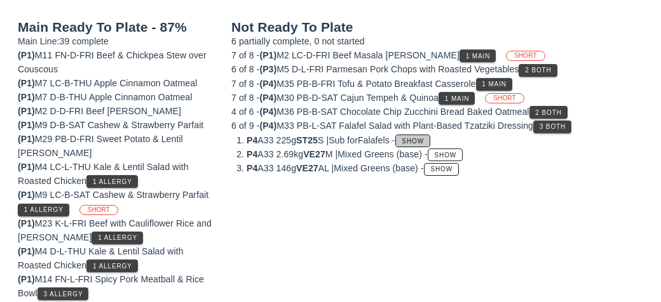
click at [424, 138] on span "Show" at bounding box center [412, 141] width 23 height 7
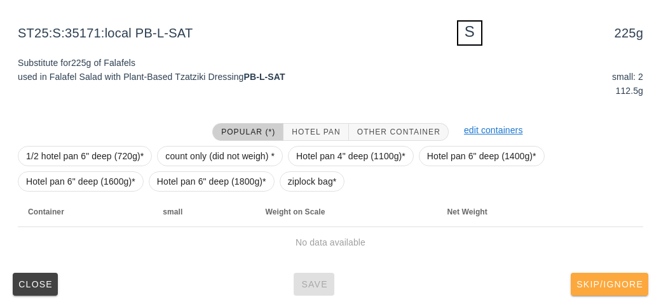
click at [615, 279] on span "Skip/Ignore" at bounding box center [608, 284] width 67 height 10
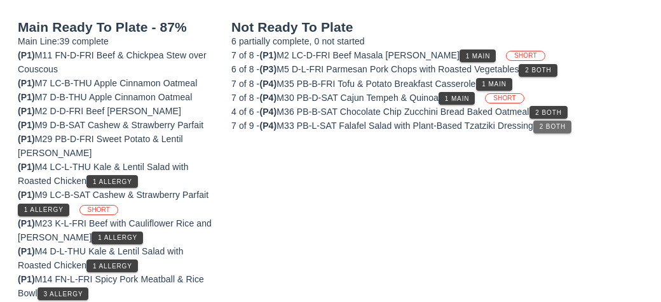
click at [565, 128] on button "2 Both" at bounding box center [552, 127] width 38 height 13
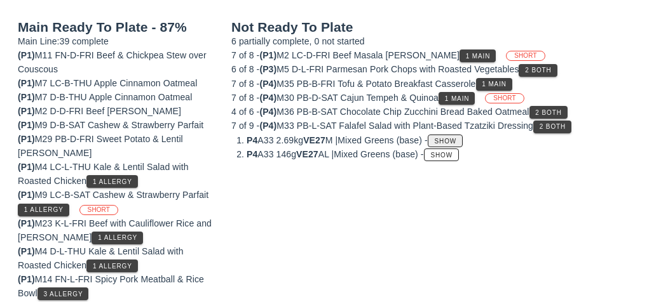
click at [455, 138] on span "Show" at bounding box center [445, 141] width 23 height 7
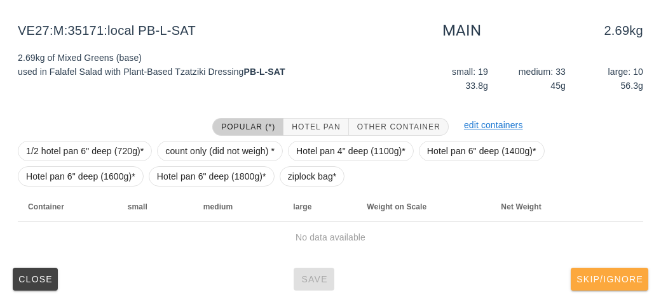
click at [607, 278] on span "Skip/Ignore" at bounding box center [608, 279] width 67 height 10
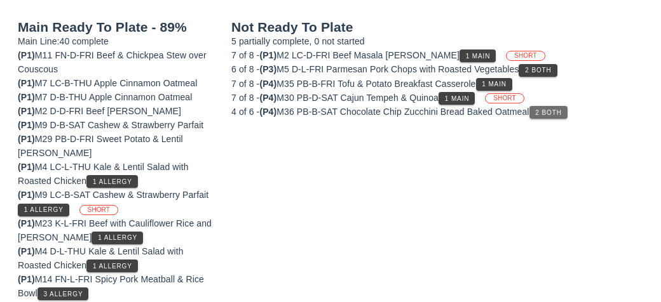
click at [557, 111] on span "2 Both" at bounding box center [547, 112] width 27 height 7
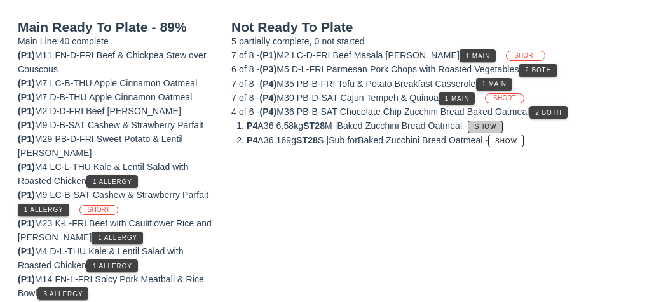
click at [496, 123] on span "Show" at bounding box center [485, 126] width 23 height 7
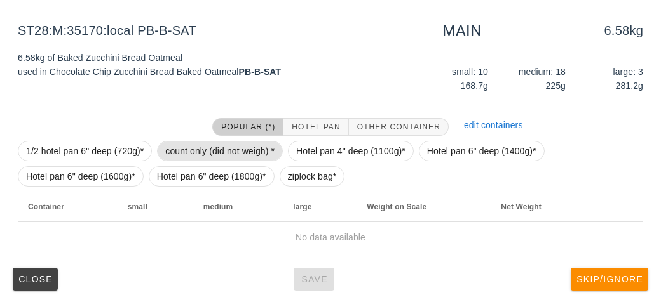
click at [240, 159] on span "count only (did not weigh) *" at bounding box center [219, 151] width 109 height 19
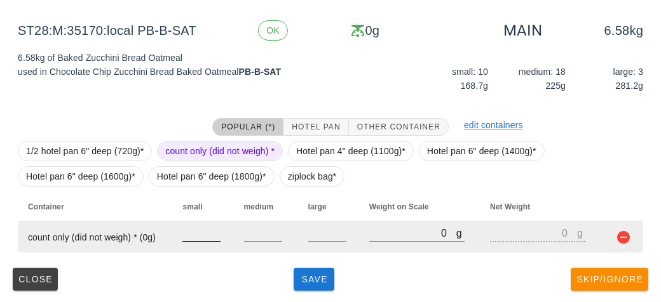
click at [210, 237] on input "number" at bounding box center [201, 233] width 38 height 17
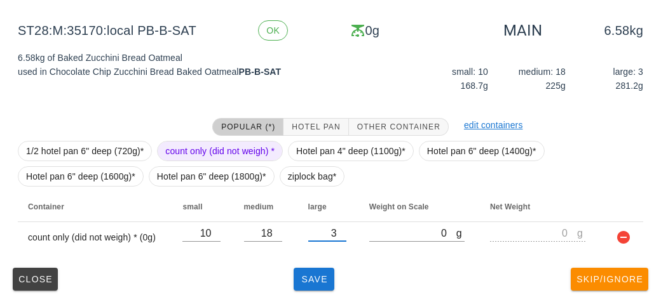
click at [304, 297] on div "(5) local: Thu-Sat ([DATE]-[DATE]) MI (13) PR (72) SA (109) ST (98) VE (96) Sca…" at bounding box center [330, 103] width 661 height 400
click at [317, 288] on button "Save" at bounding box center [313, 279] width 41 height 23
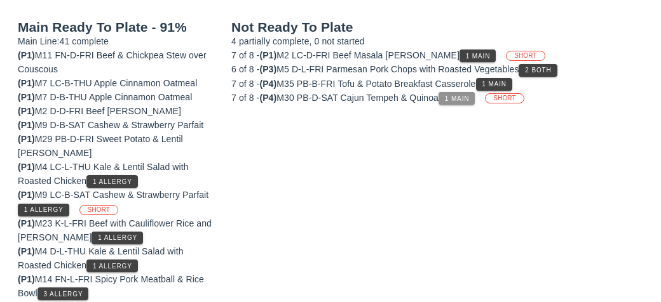
click at [469, 100] on span "1 Main" at bounding box center [456, 98] width 25 height 7
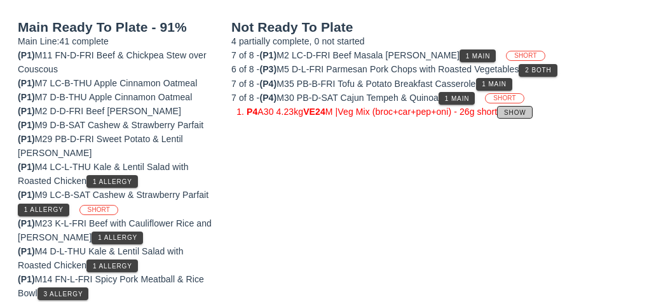
click at [532, 113] on button "Show" at bounding box center [514, 112] width 35 height 13
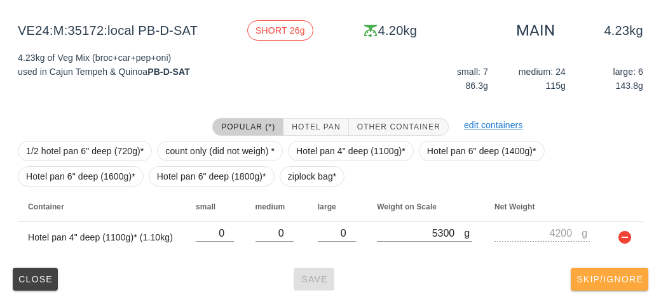
click at [610, 284] on button "Skip/Ignore" at bounding box center [608, 279] width 77 height 23
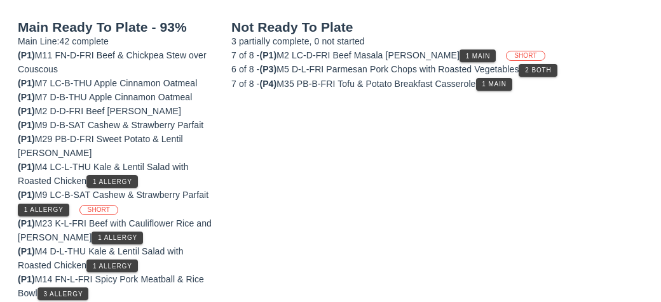
click at [518, 67] on div "6 of 8 - (P3) M5 D-L-FRI Parmesan Pork Chops with Roasted Vegetables 2 Both" at bounding box center [437, 69] width 412 height 14
click at [497, 88] on button "1 Main" at bounding box center [494, 84] width 36 height 13
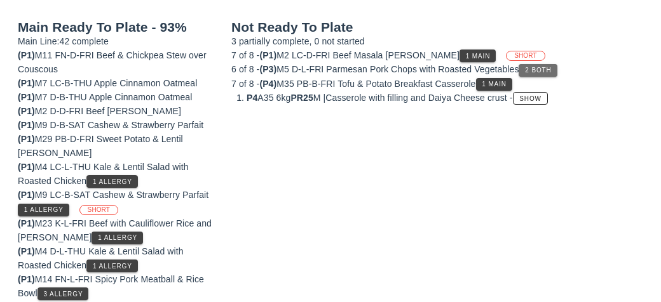
click at [551, 68] on span "2 Both" at bounding box center [537, 70] width 27 height 7
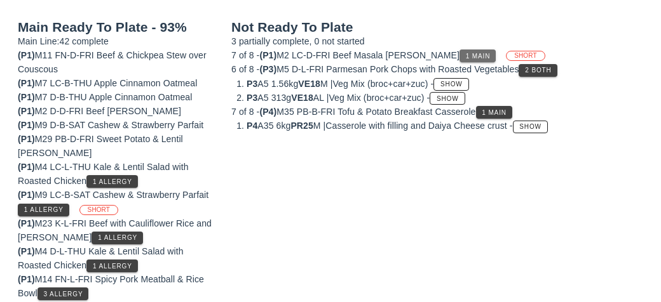
click at [465, 53] on span "1 Main" at bounding box center [477, 56] width 25 height 7
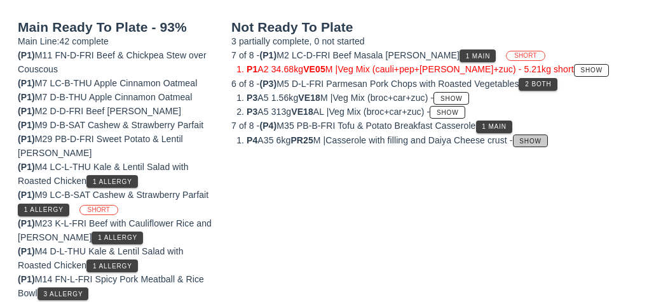
click at [542, 142] on button "Show" at bounding box center [530, 141] width 35 height 13
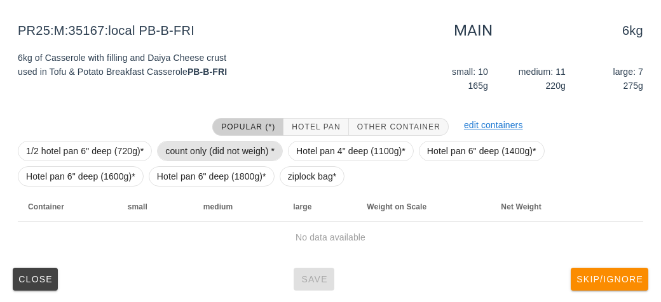
click at [237, 147] on span "count only (did not weigh) *" at bounding box center [219, 151] width 109 height 19
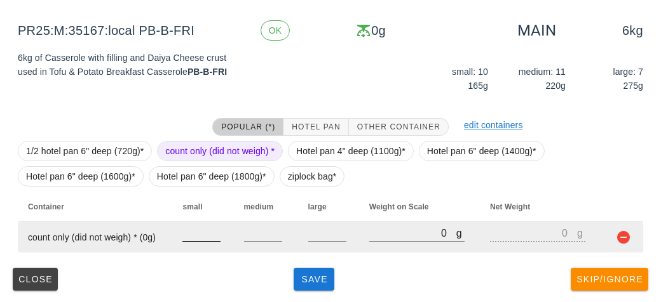
click at [199, 238] on input "number" at bounding box center [201, 233] width 38 height 17
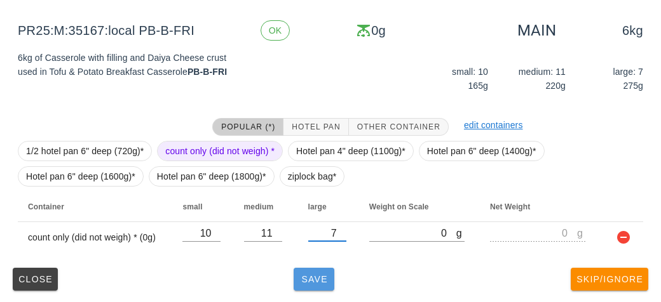
click at [316, 278] on span "Save" at bounding box center [314, 279] width 30 height 10
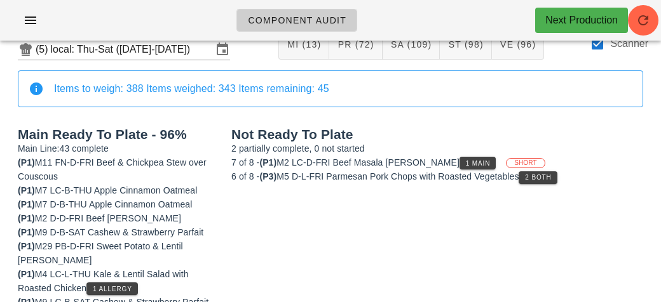
scroll to position [39, 0]
click at [459, 158] on button "1 Main" at bounding box center [477, 164] width 36 height 13
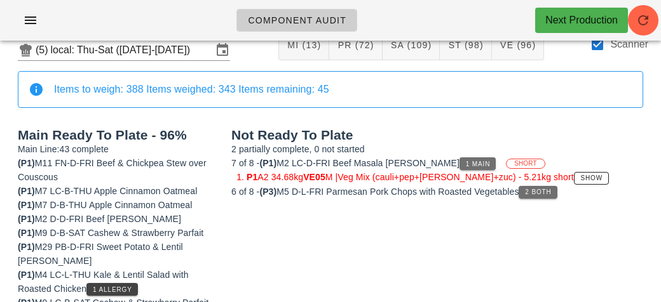
click at [544, 194] on button "2 Both" at bounding box center [537, 192] width 38 height 13
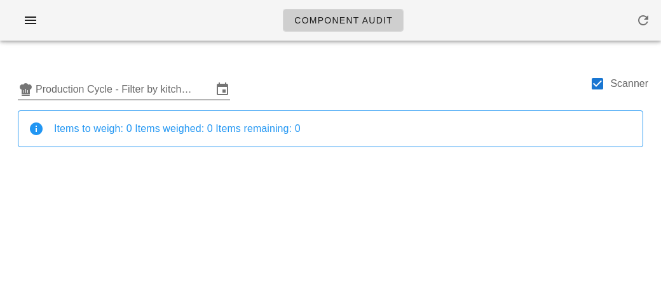
click at [51, 95] on input "Production Cycle - Filter by kitchen production schedules" at bounding box center [124, 89] width 177 height 20
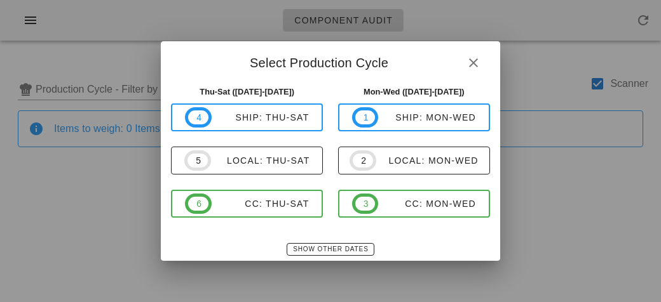
click at [86, 171] on div at bounding box center [330, 151] width 661 height 302
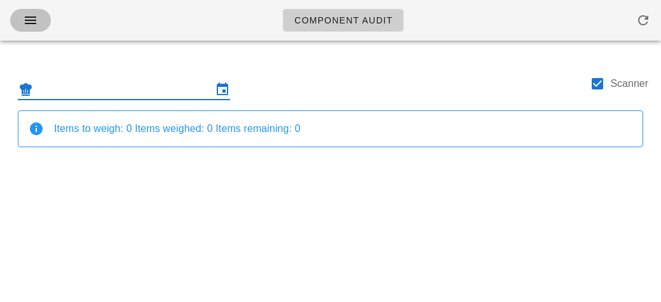
click at [30, 22] on icon "button" at bounding box center [30, 20] width 15 height 15
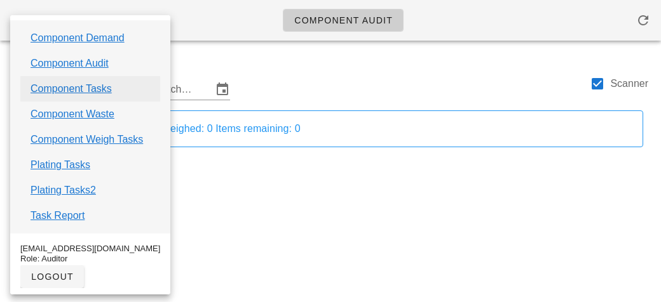
click at [59, 83] on link "Component Tasks" at bounding box center [70, 88] width 81 height 15
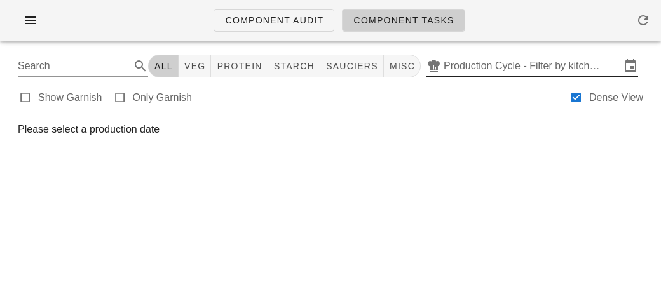
click at [445, 74] on input "Production Cycle - Filter by kitchen production schedules" at bounding box center [531, 66] width 177 height 20
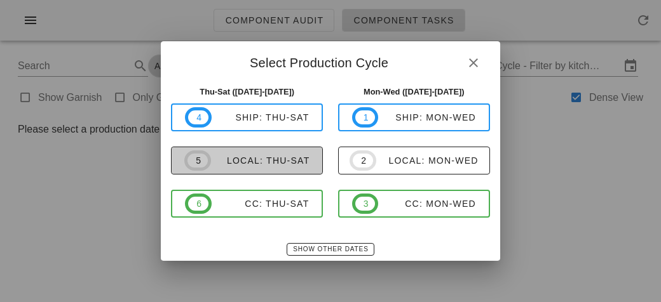
click at [273, 163] on div "local: Thu-Sat" at bounding box center [260, 161] width 99 height 10
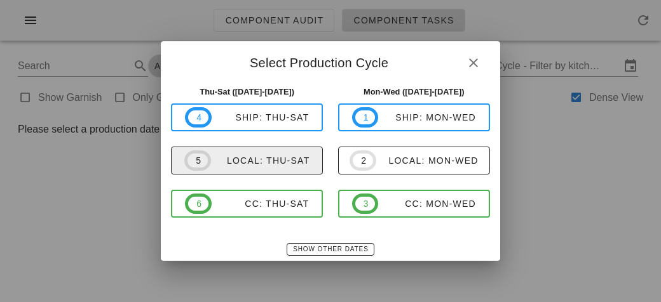
type input "local: Thu-Sat ([DATE]-[DATE])"
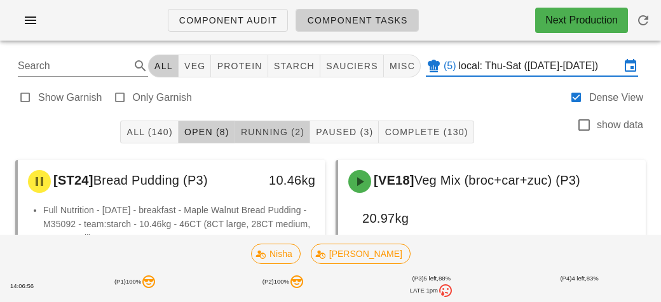
click at [271, 131] on span "Running (2)" at bounding box center [272, 132] width 64 height 10
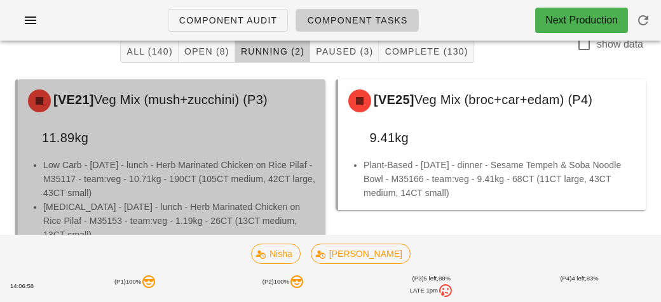
scroll to position [79, 0]
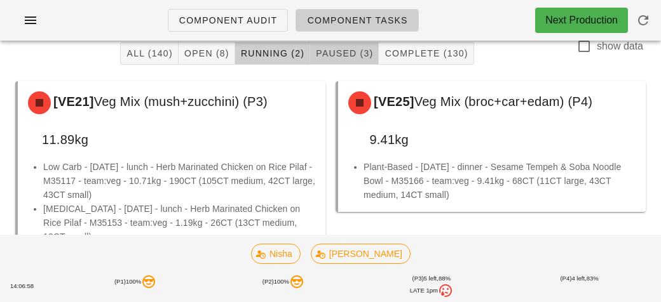
click at [327, 52] on span "Paused (3)" at bounding box center [344, 53] width 58 height 10
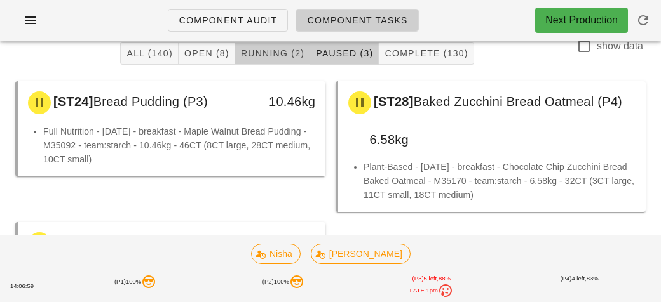
click at [267, 51] on span "Running (2)" at bounding box center [272, 53] width 64 height 10
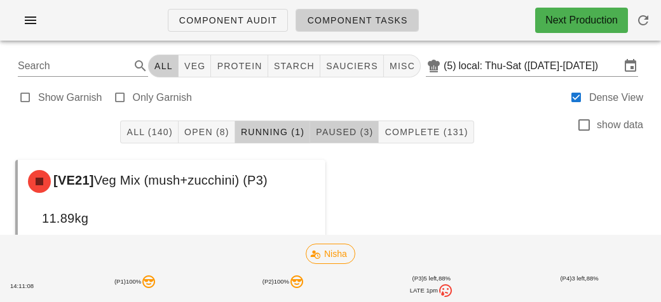
click at [336, 123] on button "Paused (3)" at bounding box center [344, 132] width 69 height 23
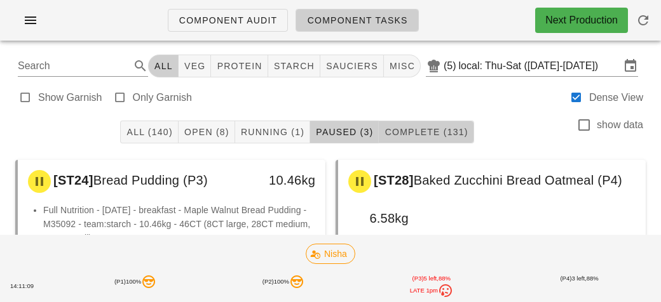
click at [416, 133] on span "Complete (131)" at bounding box center [426, 132] width 84 height 10
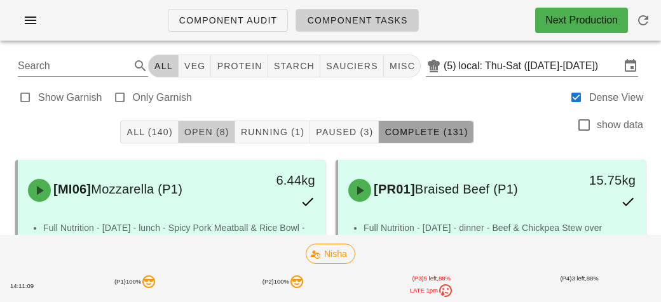
click at [196, 130] on span "Open (8)" at bounding box center [207, 132] width 46 height 10
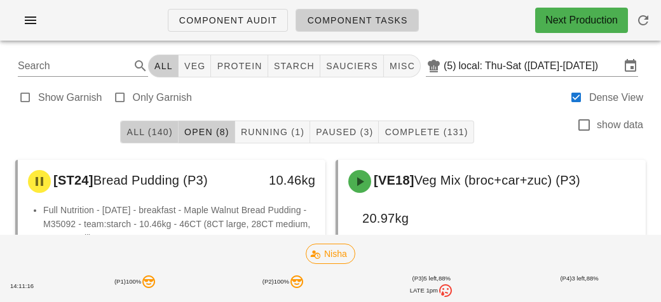
click at [139, 131] on span "All (140)" at bounding box center [149, 132] width 46 height 10
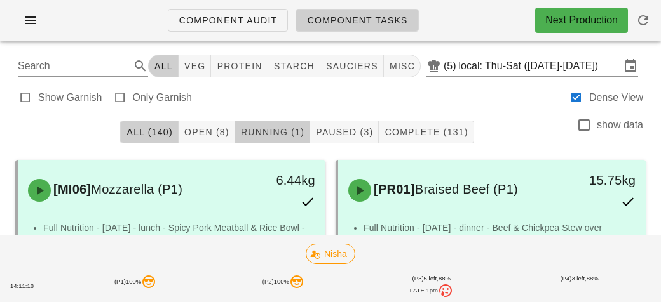
click at [245, 141] on button "Running (1)" at bounding box center [272, 132] width 75 height 23
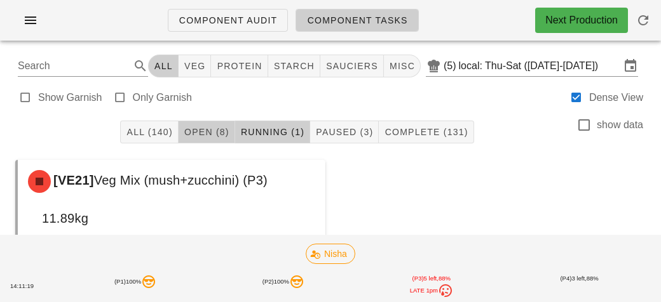
click at [201, 131] on span "Open (8)" at bounding box center [207, 132] width 46 height 10
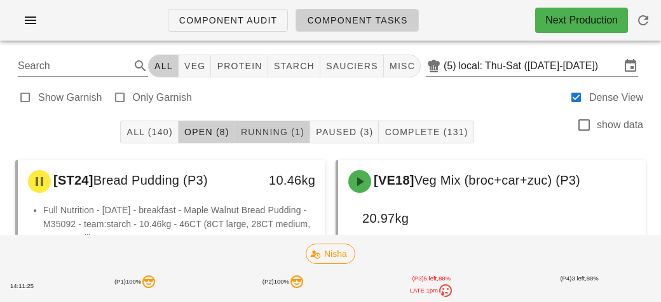
click at [251, 137] on button "Running (1)" at bounding box center [272, 132] width 75 height 23
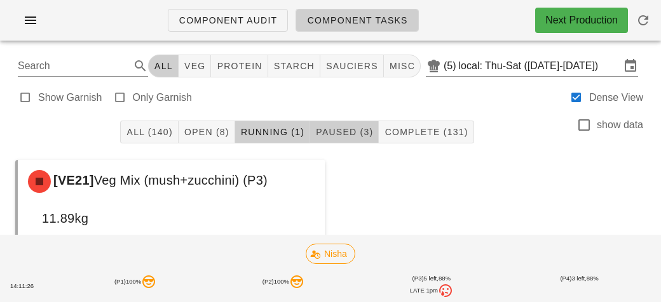
click at [335, 139] on button "Paused (3)" at bounding box center [344, 132] width 69 height 23
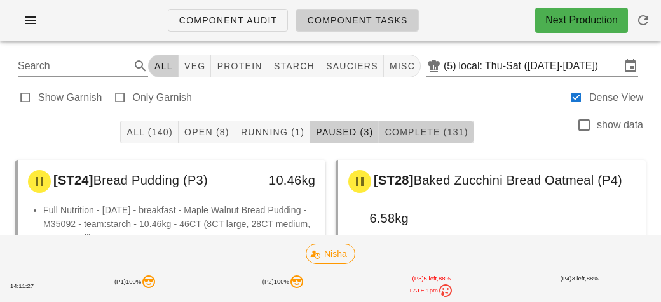
click at [410, 138] on button "Complete (131)" at bounding box center [426, 132] width 95 height 23
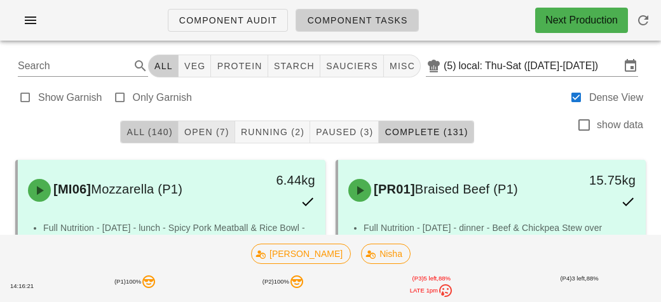
click at [131, 126] on button "All (140)" at bounding box center [149, 132] width 58 height 23
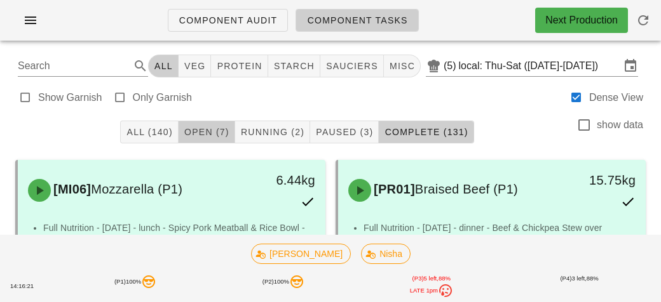
click at [208, 139] on button "Open (7)" at bounding box center [206, 132] width 57 height 23
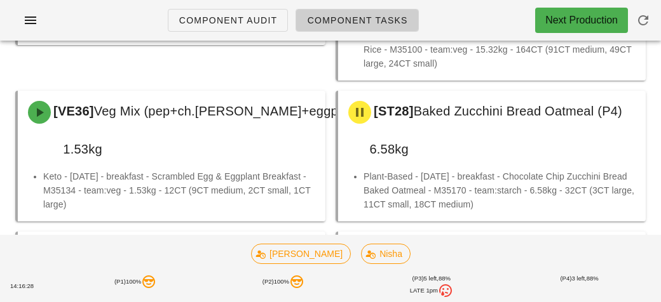
scroll to position [198, 0]
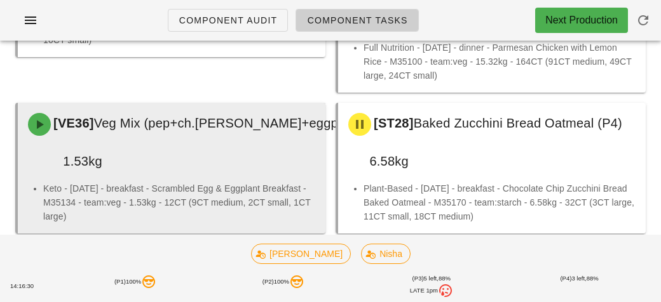
click at [196, 156] on div "[VE36] Veg Mix (pep+ch.tom+eggp) (P3) 1.53kg" at bounding box center [199, 142] width 358 height 74
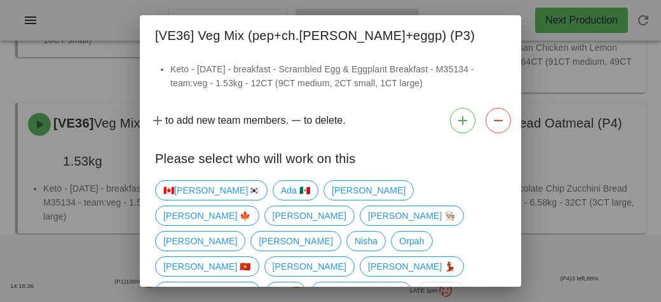
click at [19, 93] on div at bounding box center [330, 151] width 661 height 302
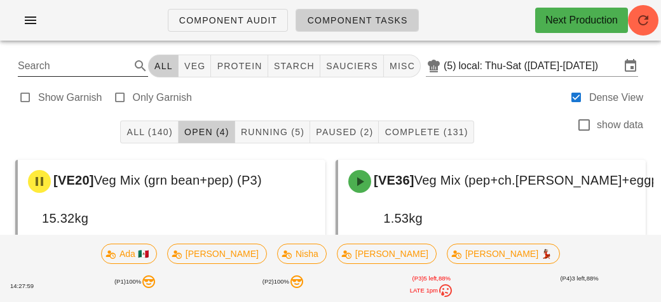
click at [53, 67] on input "Search" at bounding box center [73, 66] width 110 height 20
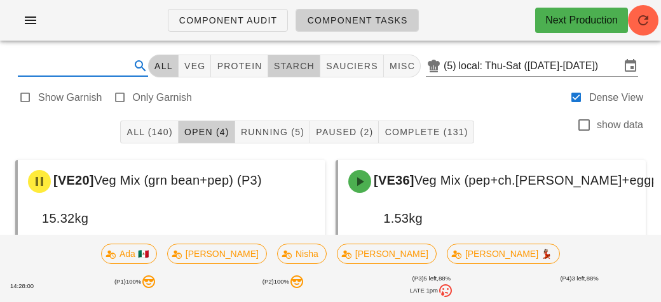
click at [293, 69] on span "starch" at bounding box center [293, 66] width 41 height 10
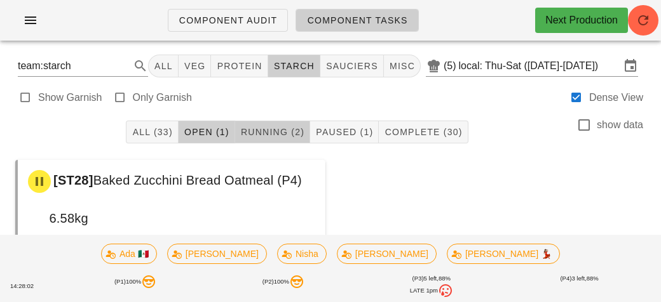
click at [265, 140] on button "Running (2)" at bounding box center [272, 132] width 75 height 23
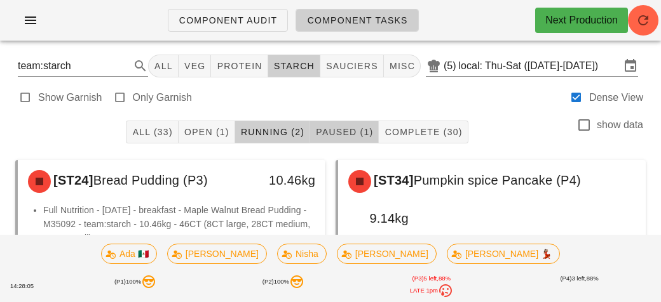
click at [340, 138] on button "Paused (1)" at bounding box center [344, 132] width 69 height 23
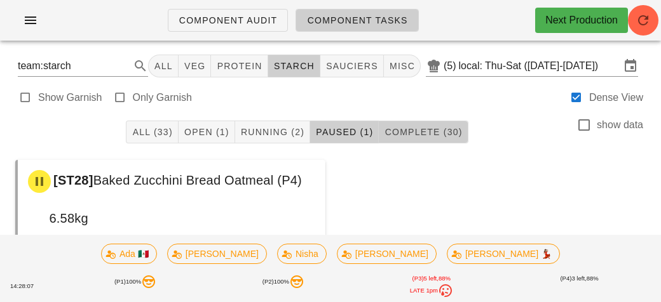
click at [408, 130] on span "Complete (30)" at bounding box center [423, 132] width 78 height 10
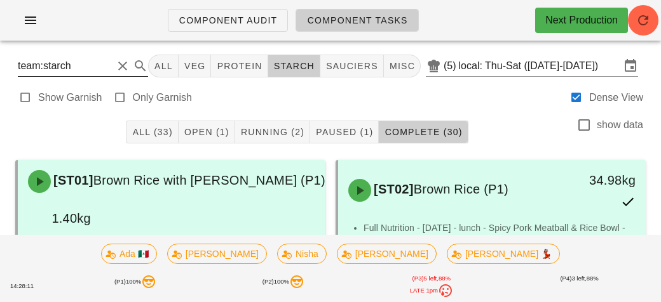
click at [90, 67] on input "team:starch" at bounding box center [65, 66] width 95 height 20
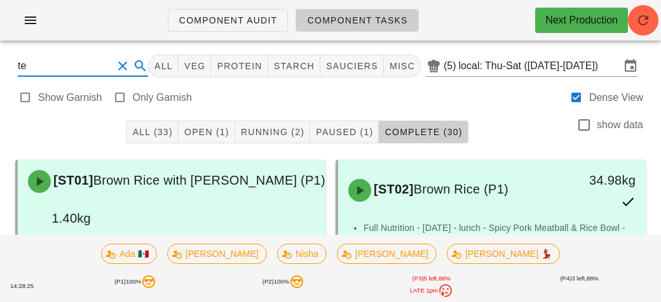
type input "t"
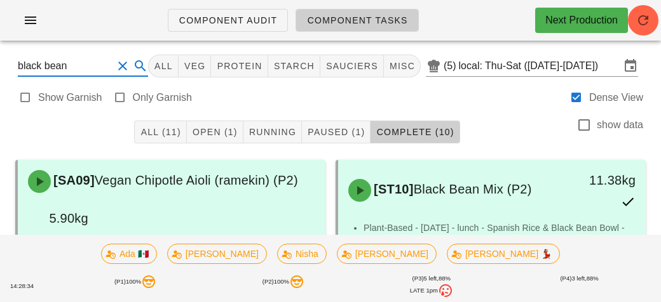
type input "black bean m"
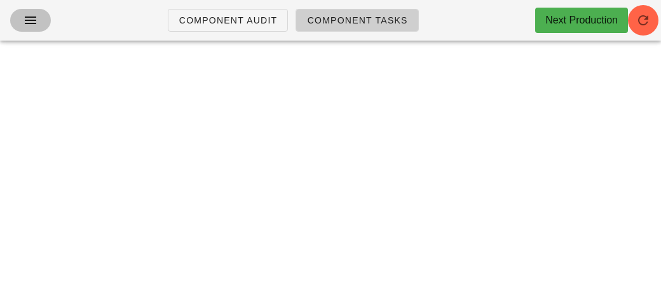
click at [20, 24] on button "button" at bounding box center [30, 20] width 41 height 23
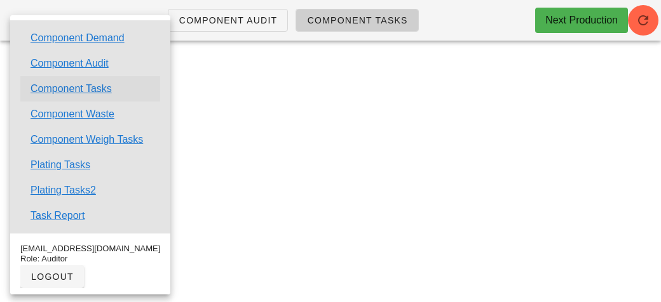
click at [55, 86] on link "Component Tasks" at bounding box center [70, 88] width 81 height 15
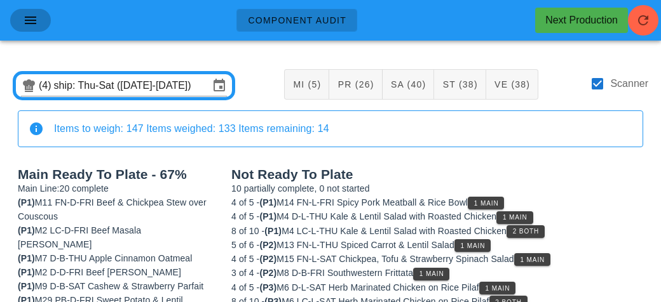
click at [24, 18] on icon "button" at bounding box center [30, 20] width 15 height 15
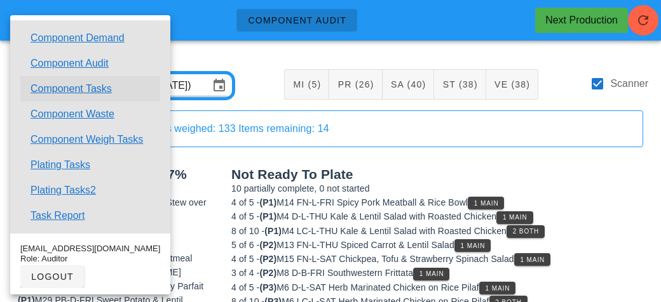
click at [53, 88] on link "Component Tasks" at bounding box center [70, 88] width 81 height 15
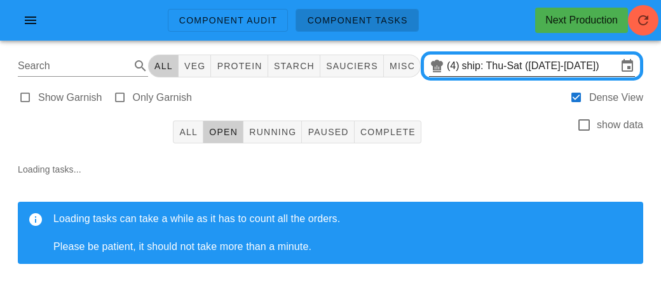
click at [483, 60] on input "ship: Thu-Sat (Aug 21-Aug 23)" at bounding box center [539, 66] width 155 height 20
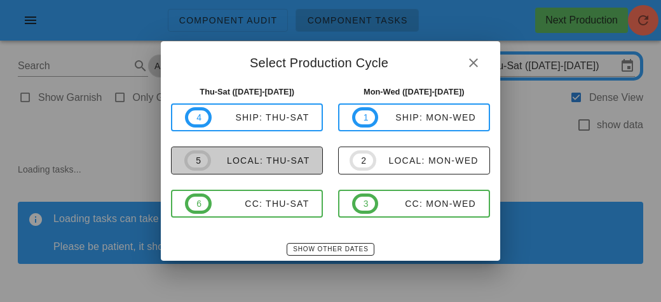
click at [252, 168] on span "5 local: Thu-Sat" at bounding box center [246, 161] width 125 height 20
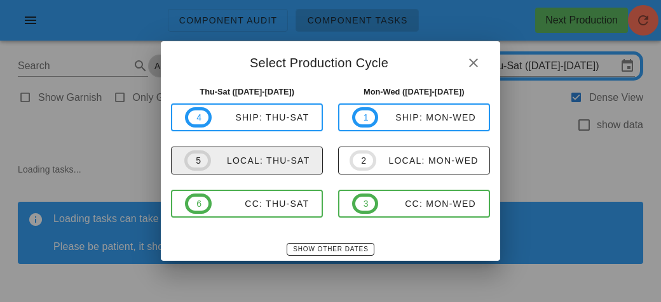
type input "local: Thu-Sat ([DATE]-[DATE])"
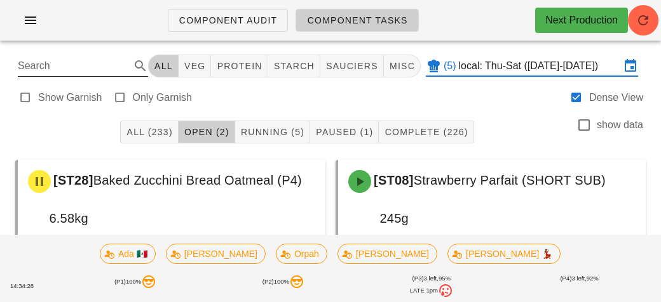
click at [98, 71] on input "Search" at bounding box center [73, 66] width 110 height 20
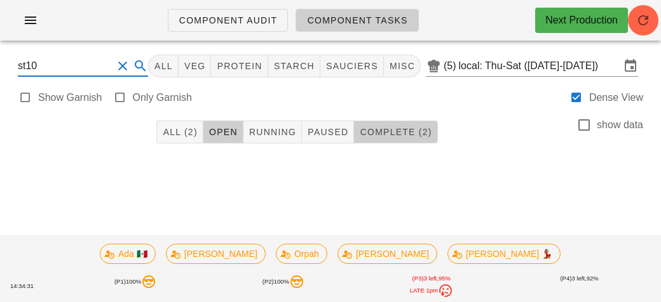
click at [408, 134] on span "Complete (2)" at bounding box center [395, 132] width 72 height 10
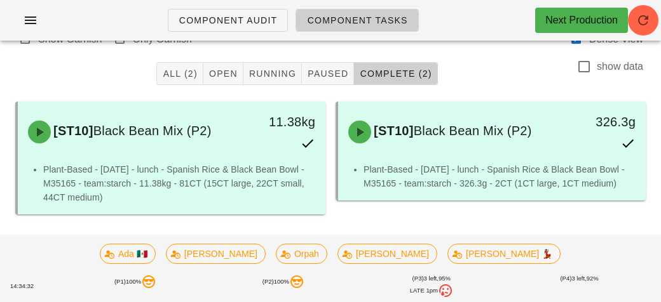
scroll to position [62, 0]
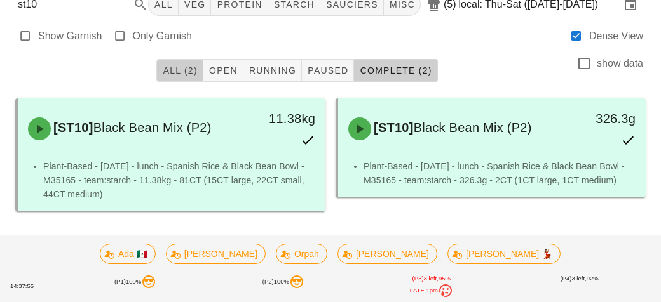
click at [173, 69] on span "All (2)" at bounding box center [179, 70] width 35 height 10
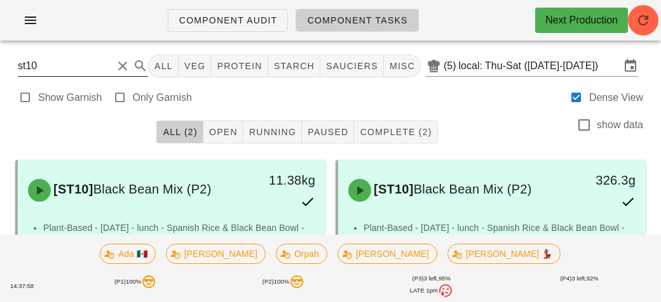
click at [58, 68] on input "st10" at bounding box center [65, 66] width 95 height 20
type input "s"
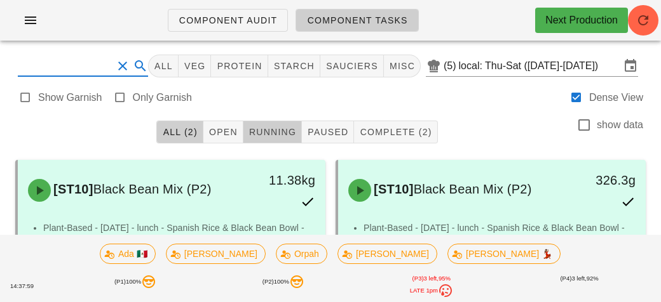
click at [248, 137] on span "Running" at bounding box center [272, 132] width 48 height 10
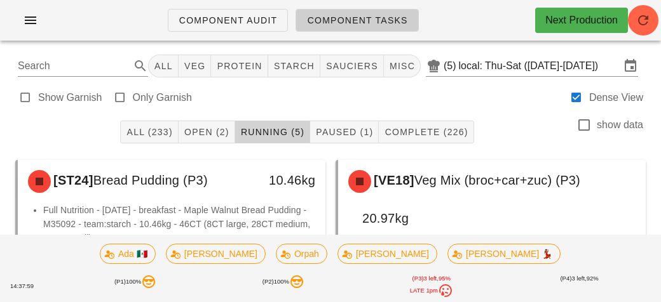
click at [256, 128] on span "Running (5)" at bounding box center [272, 132] width 64 height 10
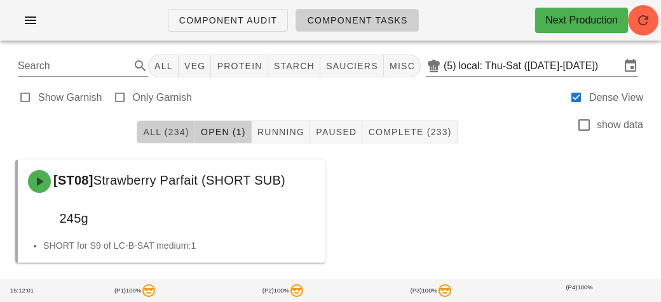
click at [166, 140] on button "All (234)" at bounding box center [166, 132] width 58 height 23
